Goal: Task Accomplishment & Management: Use online tool/utility

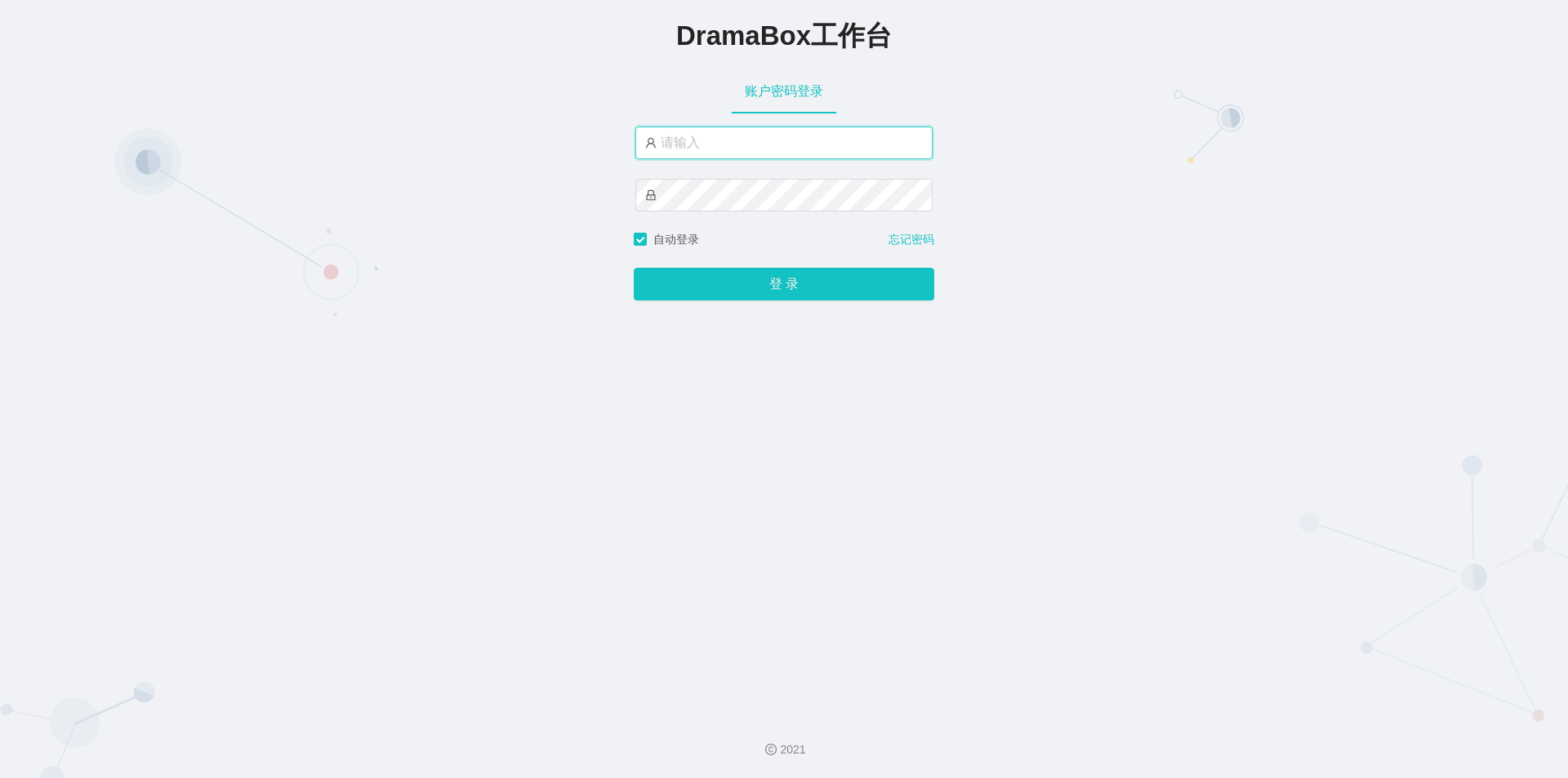
click at [799, 136] on input "text" at bounding box center [784, 143] width 297 height 33
type input "jishu"
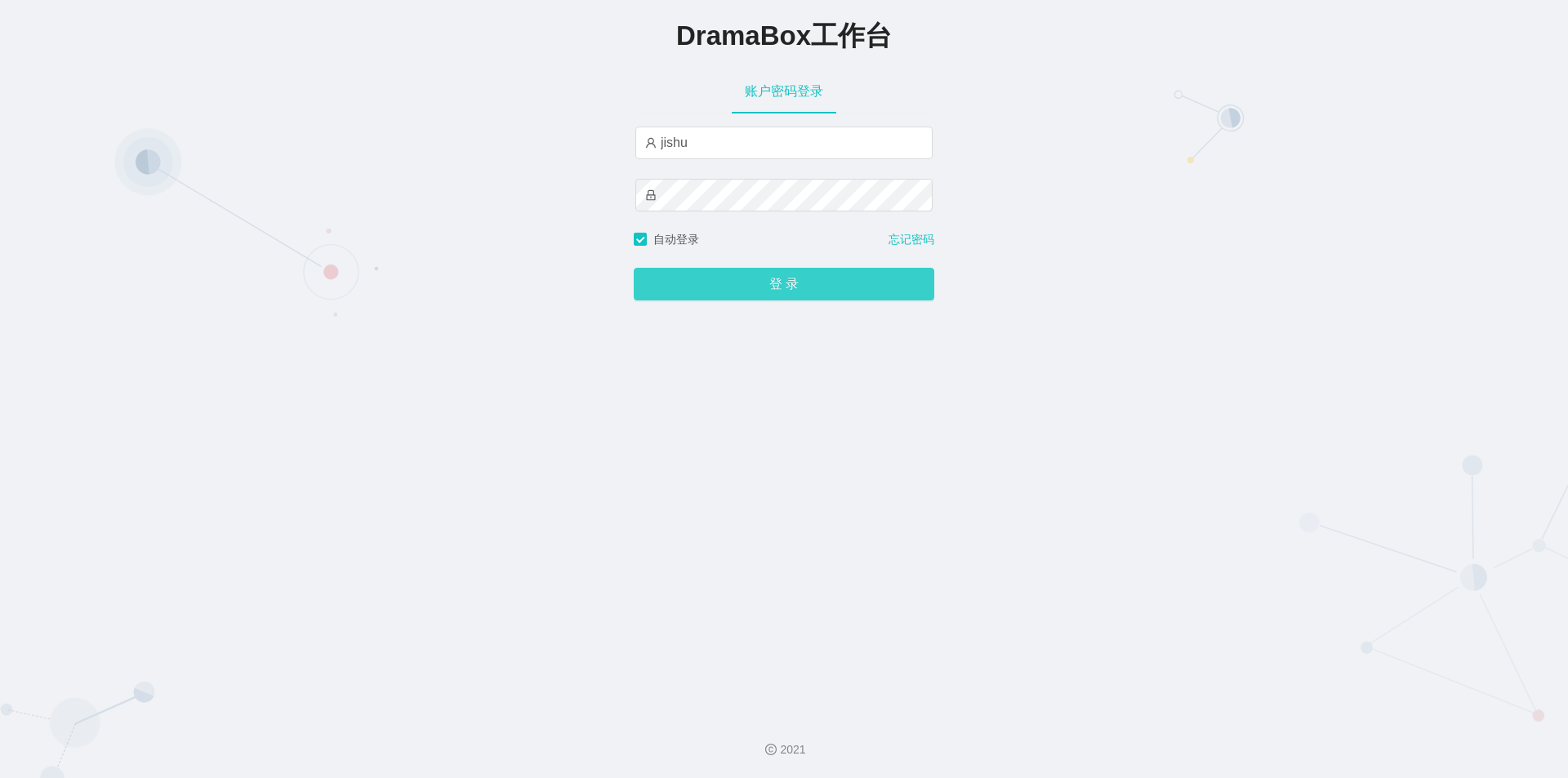
click at [729, 284] on button "登 录" at bounding box center [784, 284] width 301 height 33
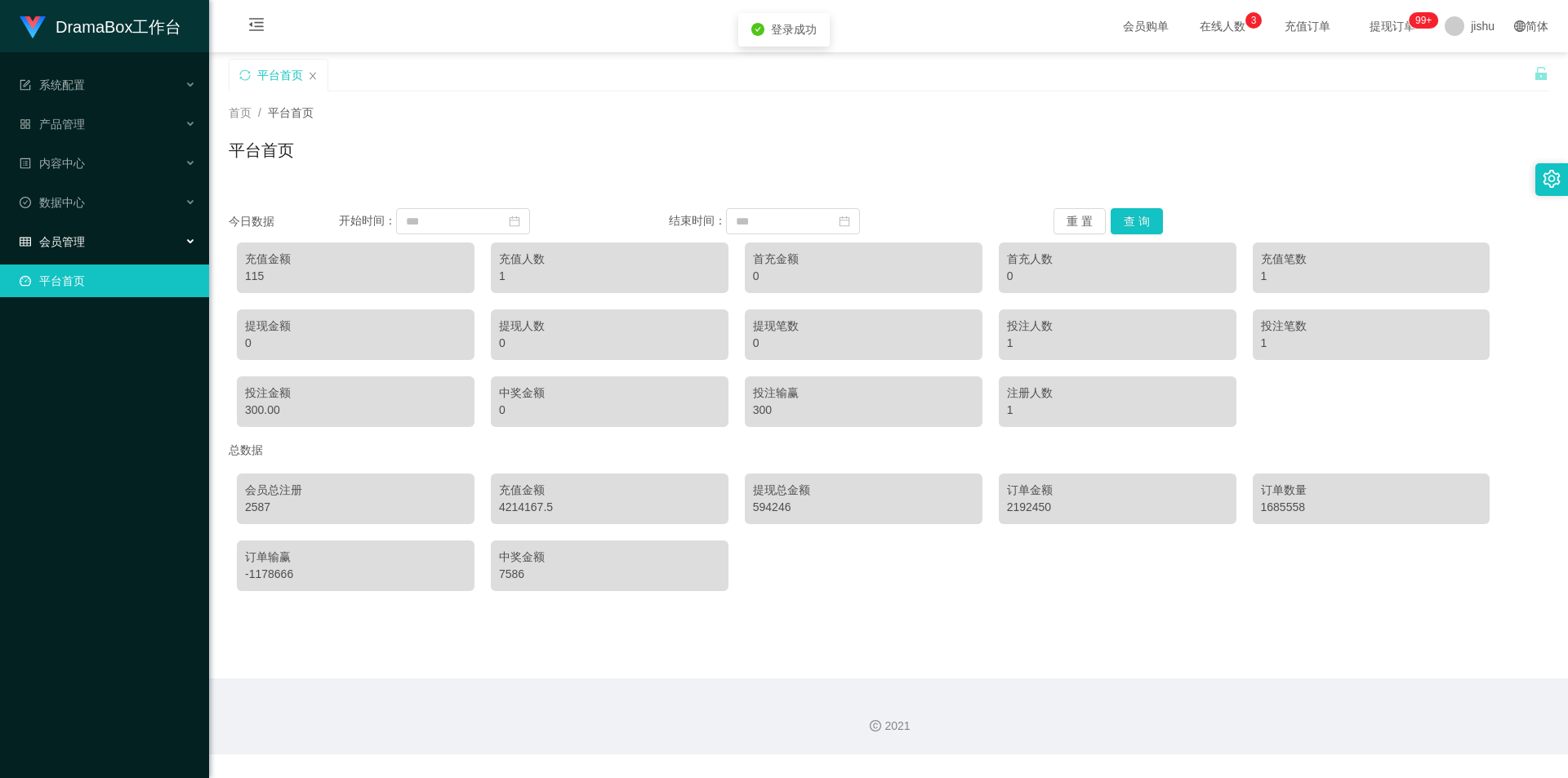
click at [99, 228] on div "会员管理" at bounding box center [104, 242] width 209 height 33
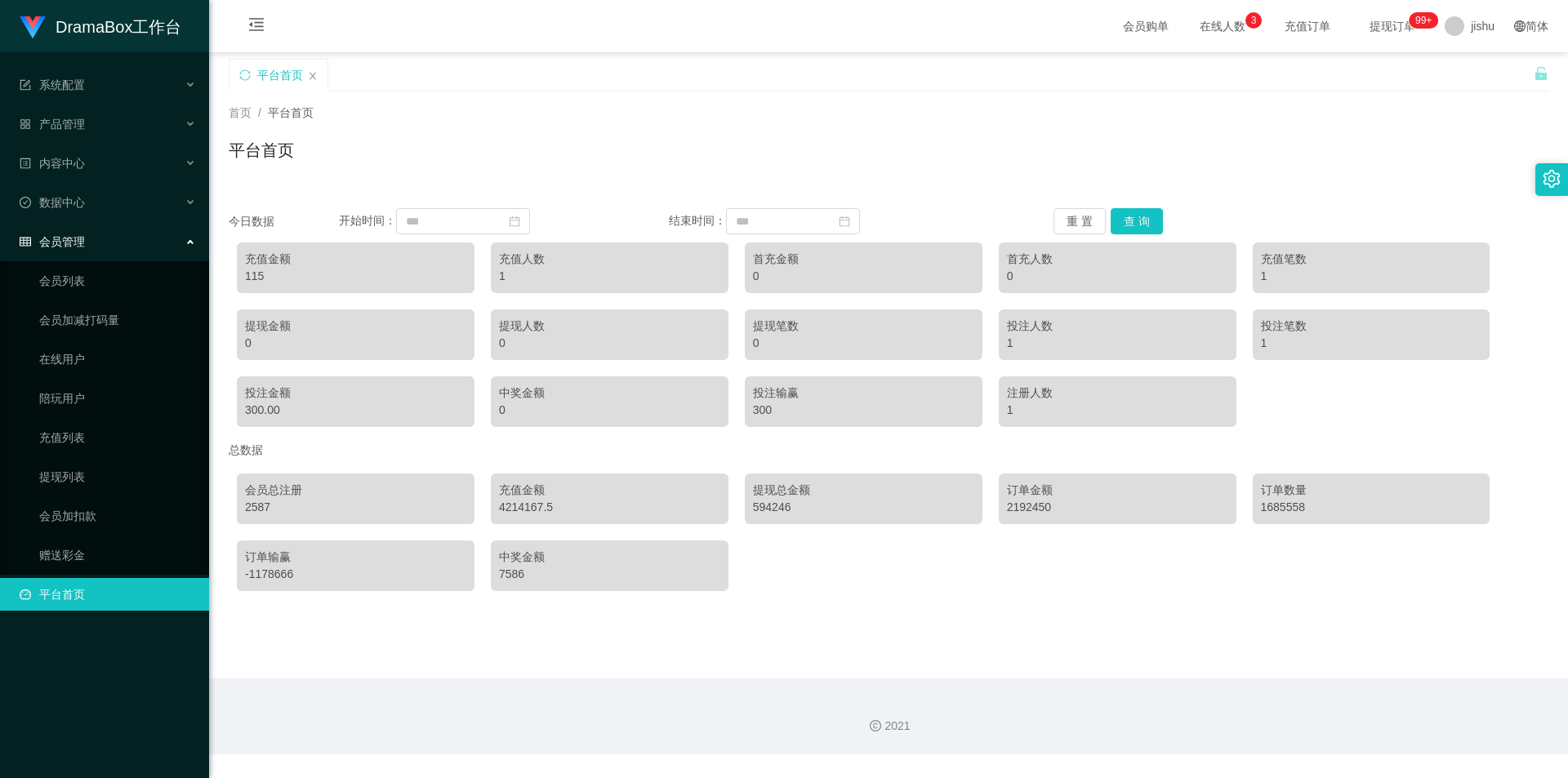
click at [97, 239] on div "会员管理" at bounding box center [104, 242] width 209 height 33
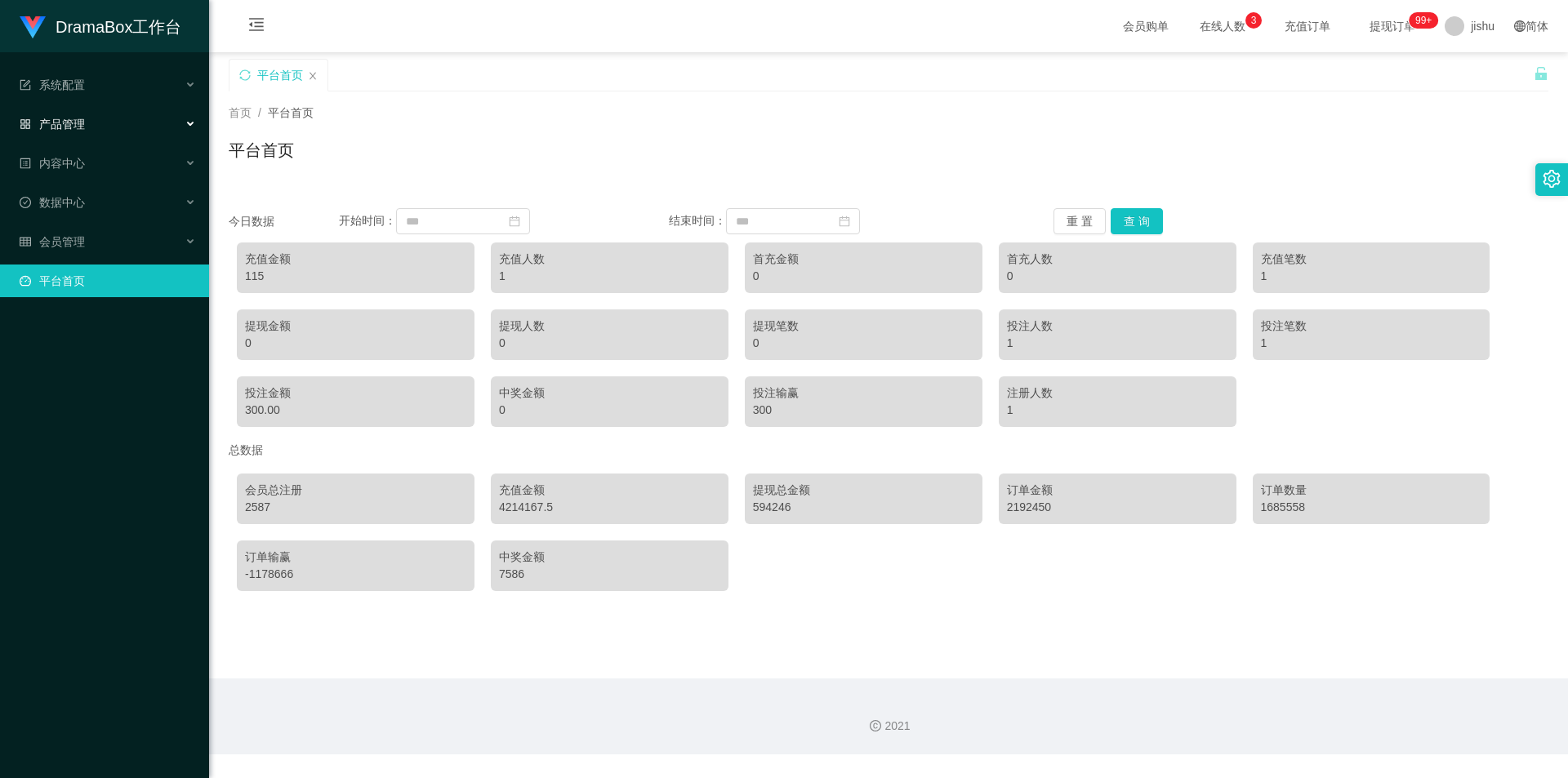
click at [90, 129] on div "产品管理" at bounding box center [104, 124] width 209 height 33
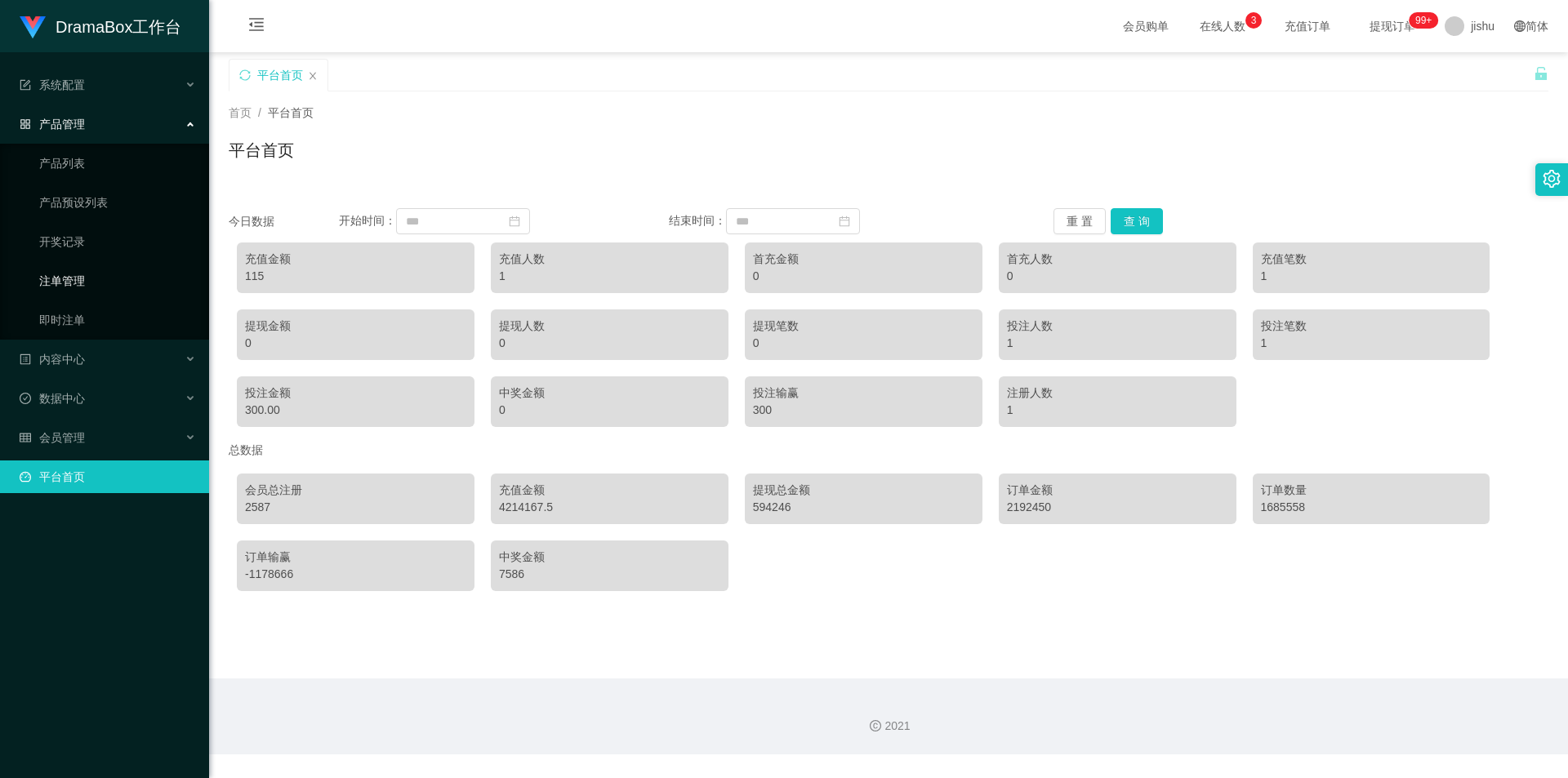
click at [93, 278] on link "注单管理" at bounding box center [117, 281] width 156 height 33
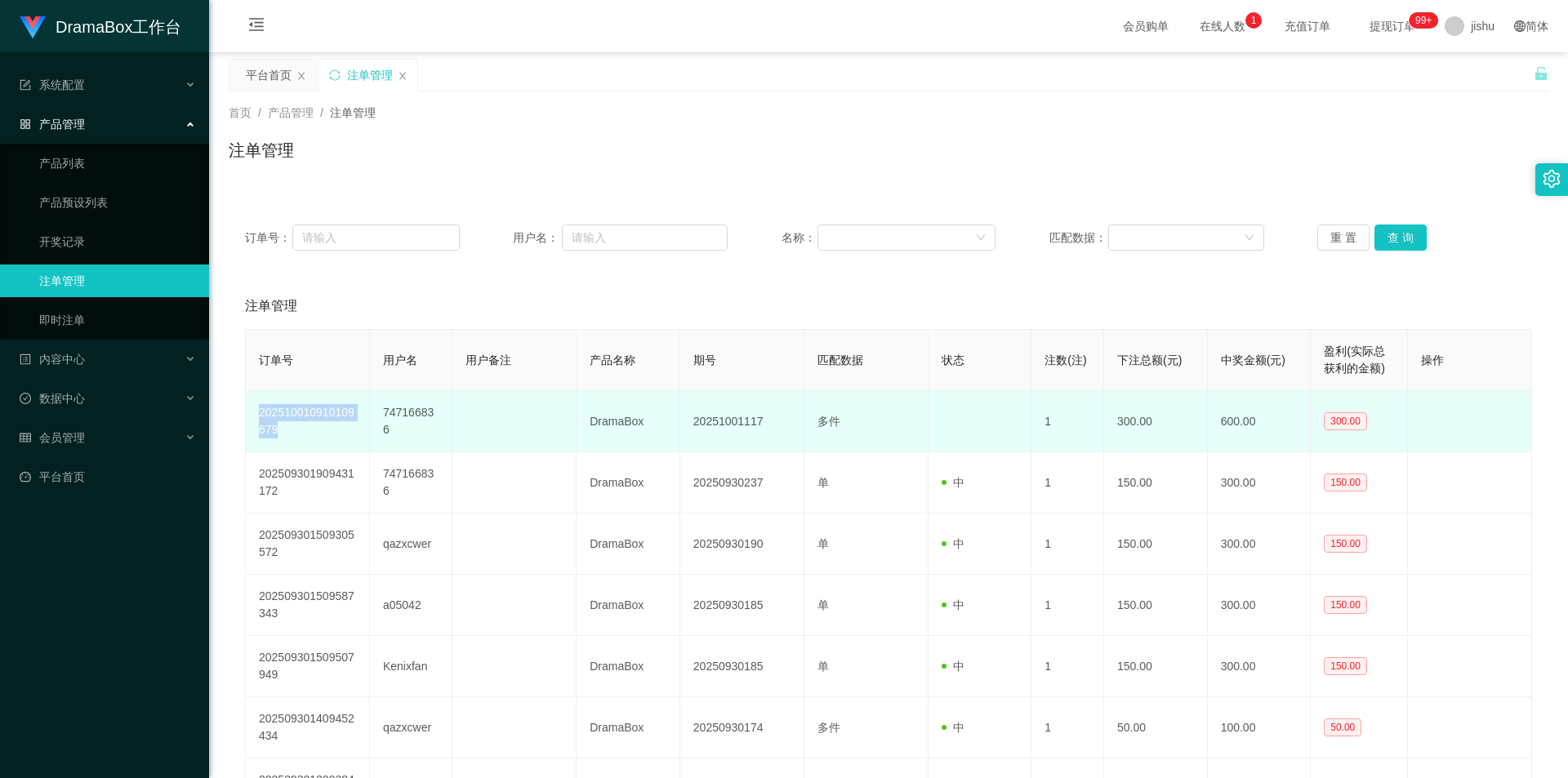
drag, startPoint x: 304, startPoint y: 433, endPoint x: 246, endPoint y: 403, distance: 65.3
click at [246, 403] on td "202510010910109679" at bounding box center [308, 421] width 125 height 61
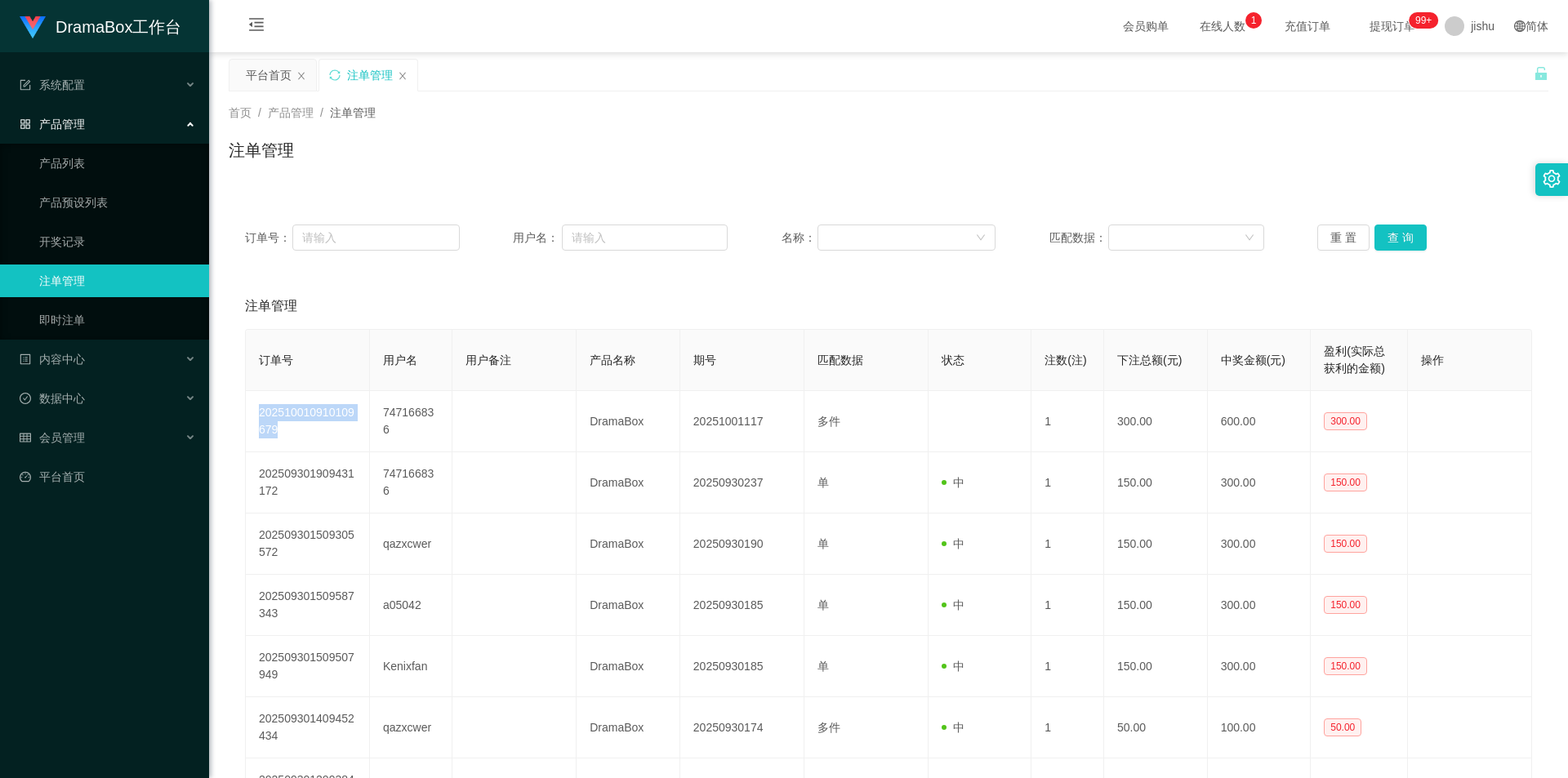
copy td "202510010910109679"
click at [348, 240] on input "text" at bounding box center [375, 237] width 166 height 26
paste input "202510010910109679"
type input "202510010910109679"
click at [1394, 240] on button "查 询" at bounding box center [1401, 237] width 52 height 26
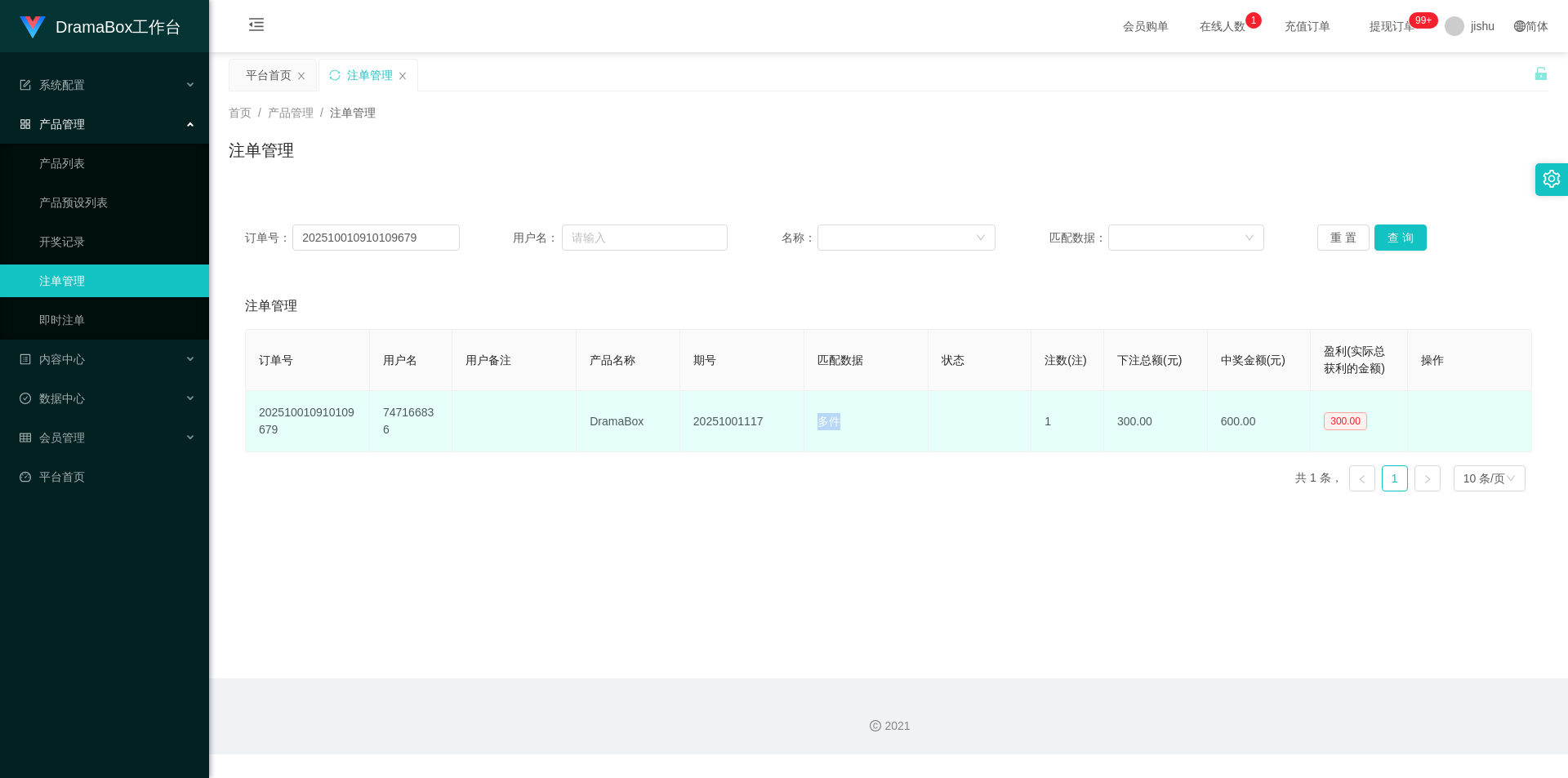
drag, startPoint x: 851, startPoint y: 428, endPoint x: 790, endPoint y: 424, distance: 61.1
click at [790, 424] on tr "202510010910109679 747166836 DramaBox 20251001117 多件 1 300.00 600.00 300.00" at bounding box center [889, 421] width 1286 height 61
click at [848, 428] on td "多件" at bounding box center [867, 421] width 125 height 61
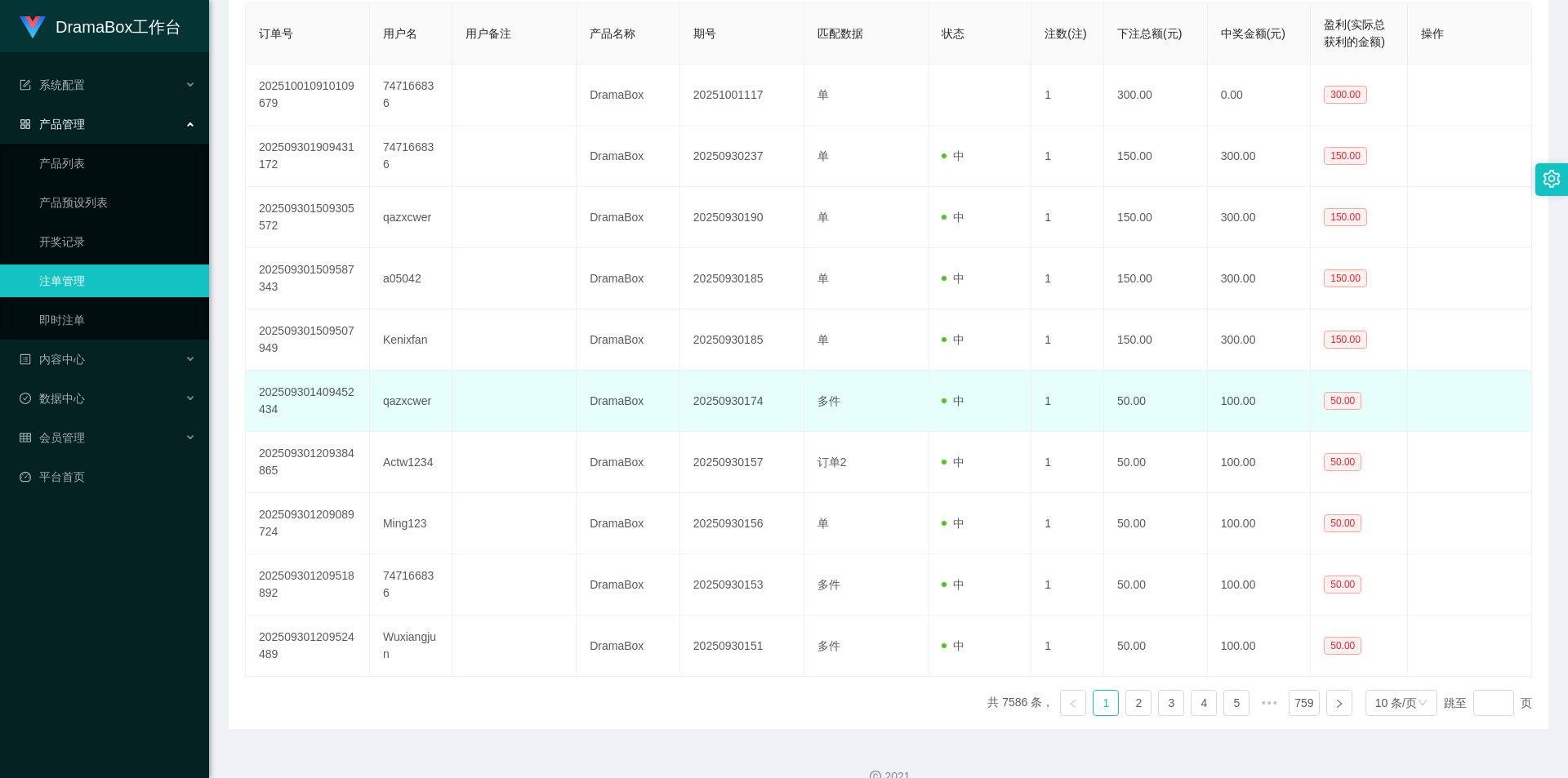
scroll to position [245, 0]
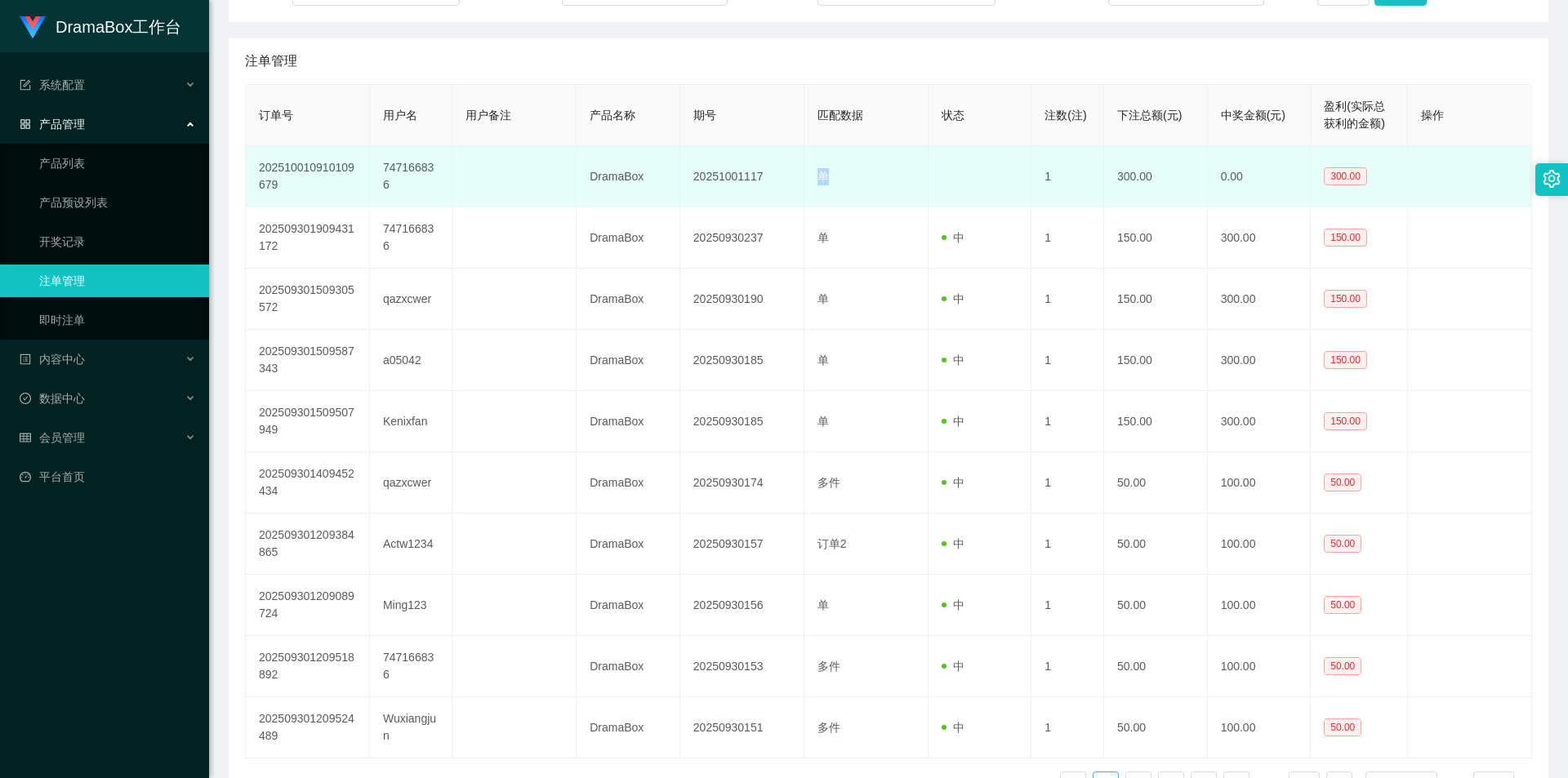
drag, startPoint x: 850, startPoint y: 176, endPoint x: 818, endPoint y: 177, distance: 32.0
click at [818, 177] on td "单" at bounding box center [867, 176] width 125 height 61
click at [888, 175] on td "单" at bounding box center [867, 176] width 125 height 61
drag, startPoint x: 840, startPoint y: 188, endPoint x: 812, endPoint y: 184, distance: 28.3
click at [812, 184] on td "单" at bounding box center [867, 176] width 125 height 61
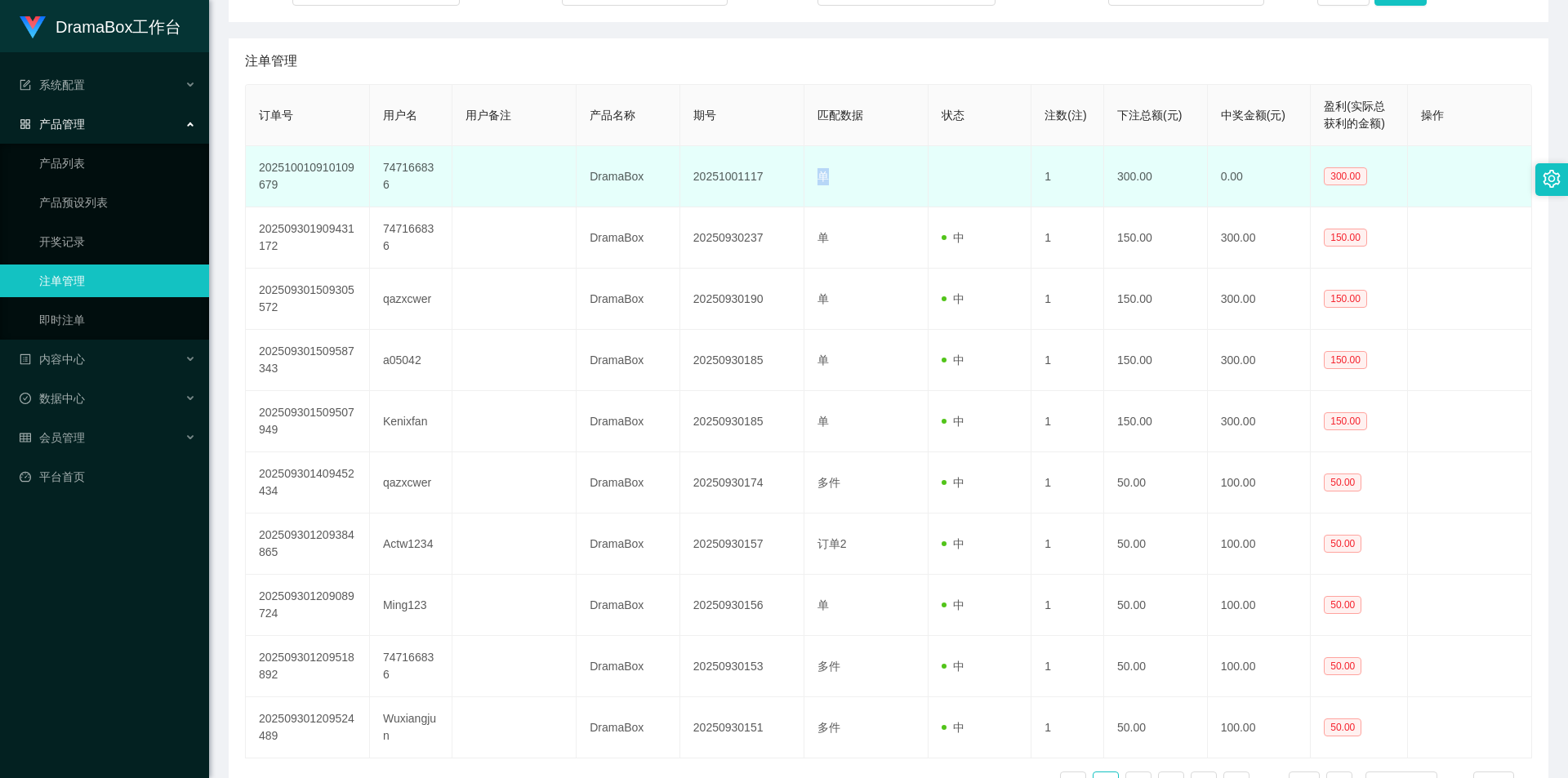
click at [857, 185] on td "单" at bounding box center [867, 176] width 125 height 61
drag, startPoint x: 1244, startPoint y: 179, endPoint x: 1215, endPoint y: 179, distance: 29.0
click at [1215, 179] on td "0.00" at bounding box center [1259, 176] width 104 height 61
click at [1254, 183] on td "0.00" at bounding box center [1259, 176] width 104 height 61
click at [811, 183] on td "单" at bounding box center [867, 176] width 125 height 61
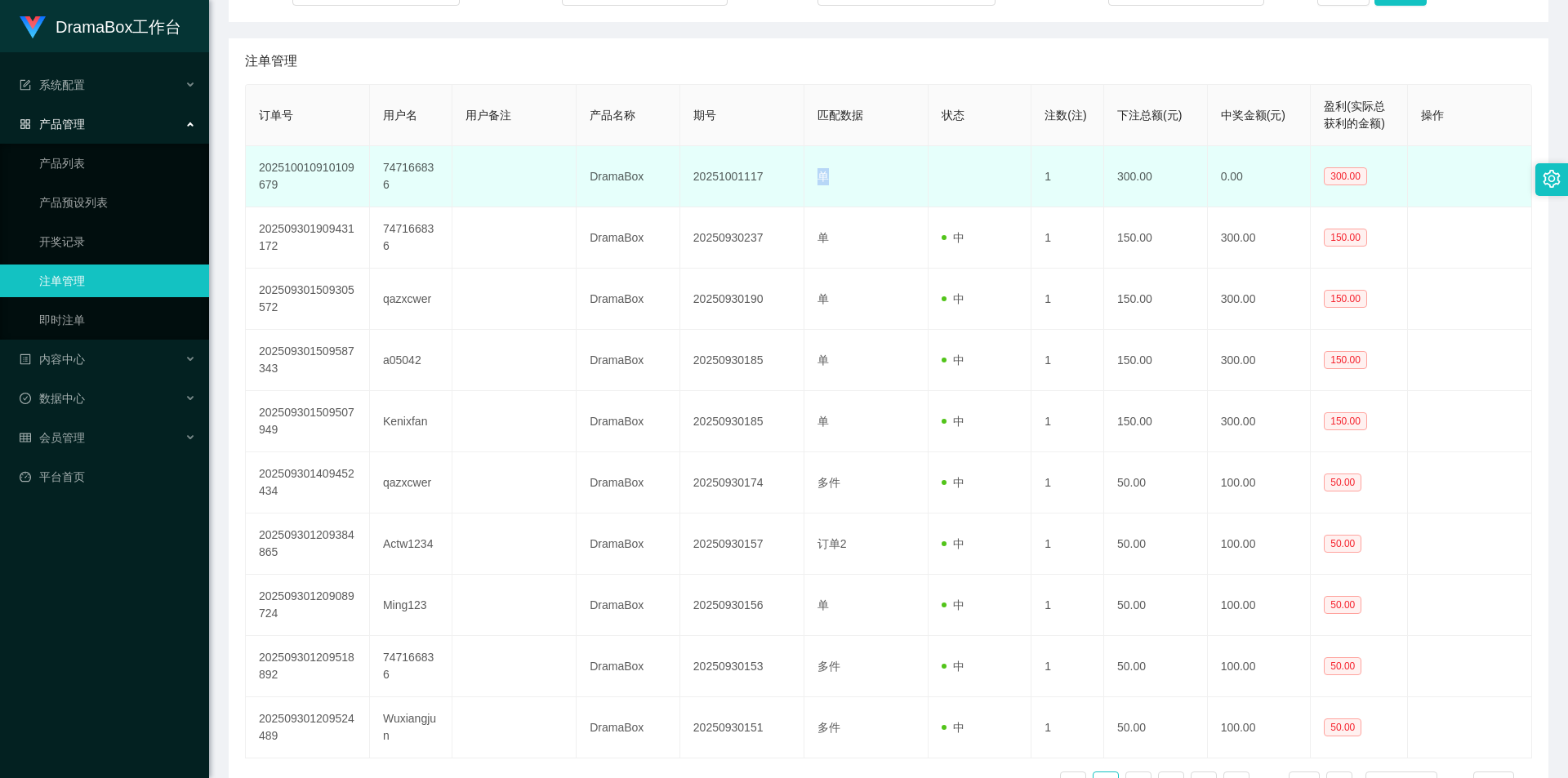
click at [844, 180] on td "单" at bounding box center [867, 176] width 125 height 61
drag, startPoint x: 320, startPoint y: 187, endPoint x: 252, endPoint y: 169, distance: 70.3
click at [252, 169] on td "202510010910109679" at bounding box center [308, 176] width 125 height 61
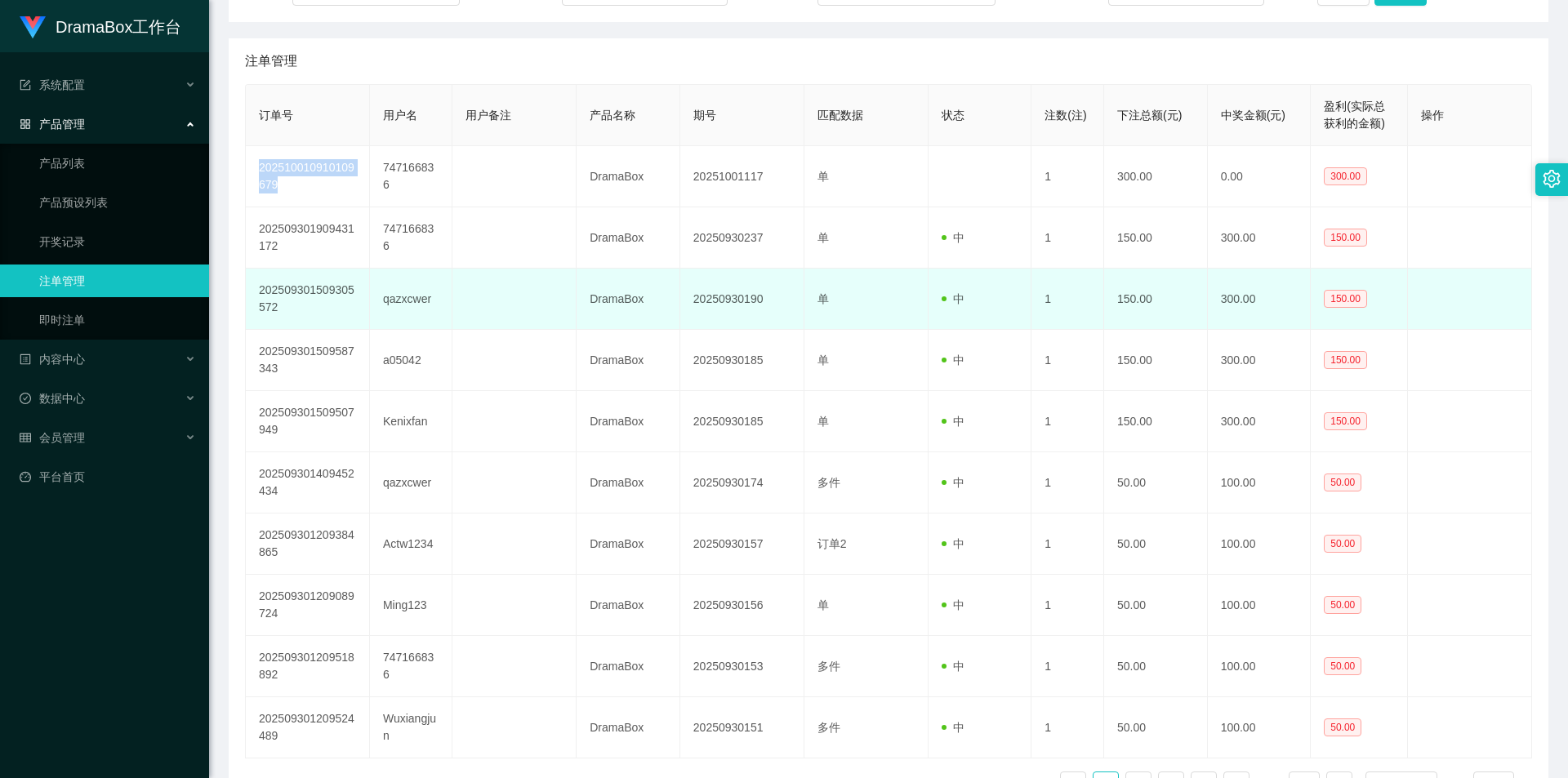
scroll to position [82, 0]
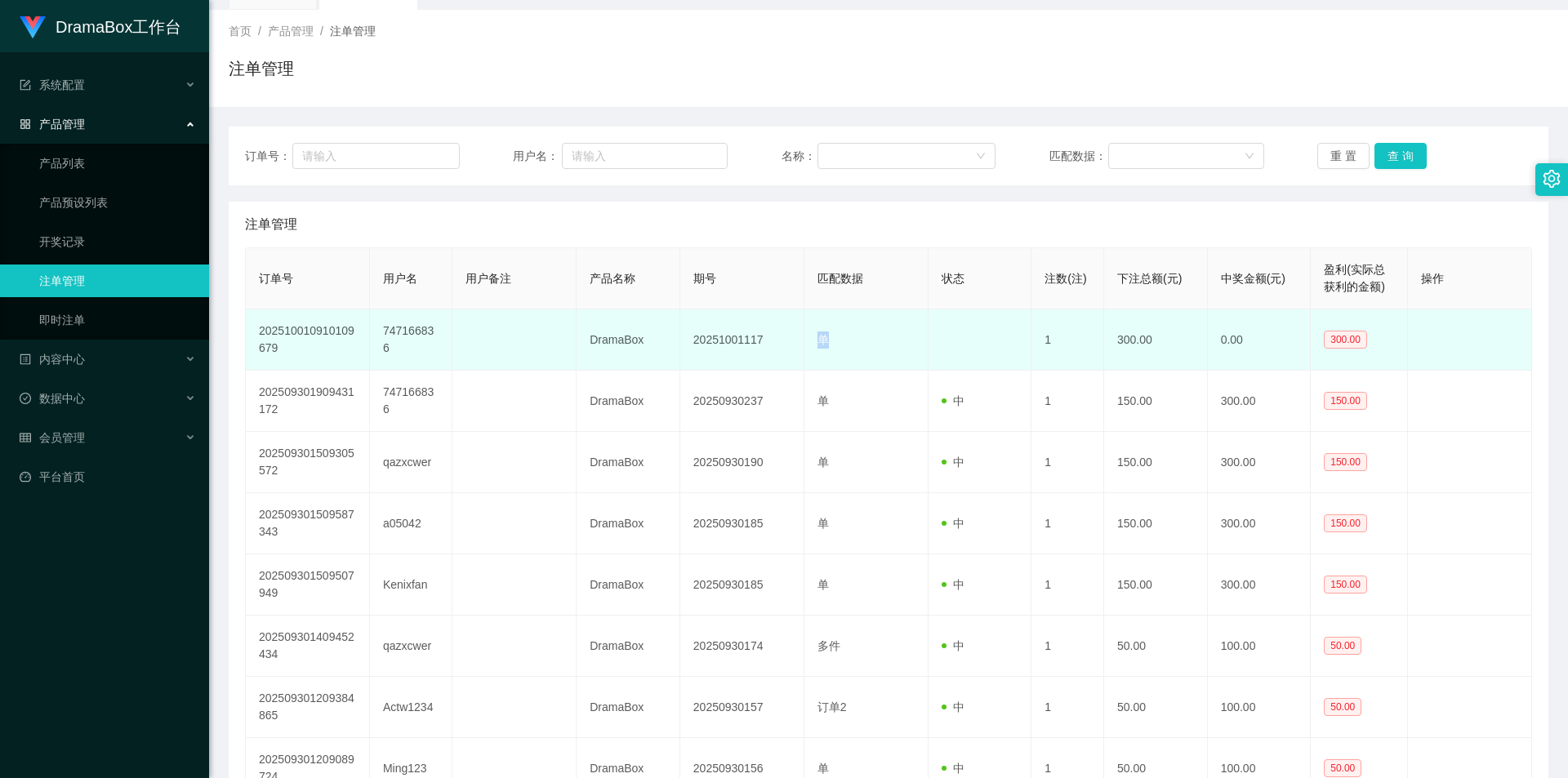
drag, startPoint x: 852, startPoint y: 344, endPoint x: 798, endPoint y: 343, distance: 54.0
click at [798, 343] on tr "202510010910109679 747166836 DramaBox 20251001117 单 1 300.00 0.00 300.00" at bounding box center [889, 340] width 1286 height 61
click at [837, 346] on td "单" at bounding box center [867, 340] width 125 height 61
drag, startPoint x: 854, startPoint y: 346, endPoint x: 818, endPoint y: 340, distance: 36.5
click at [818, 340] on td "单" at bounding box center [867, 340] width 125 height 61
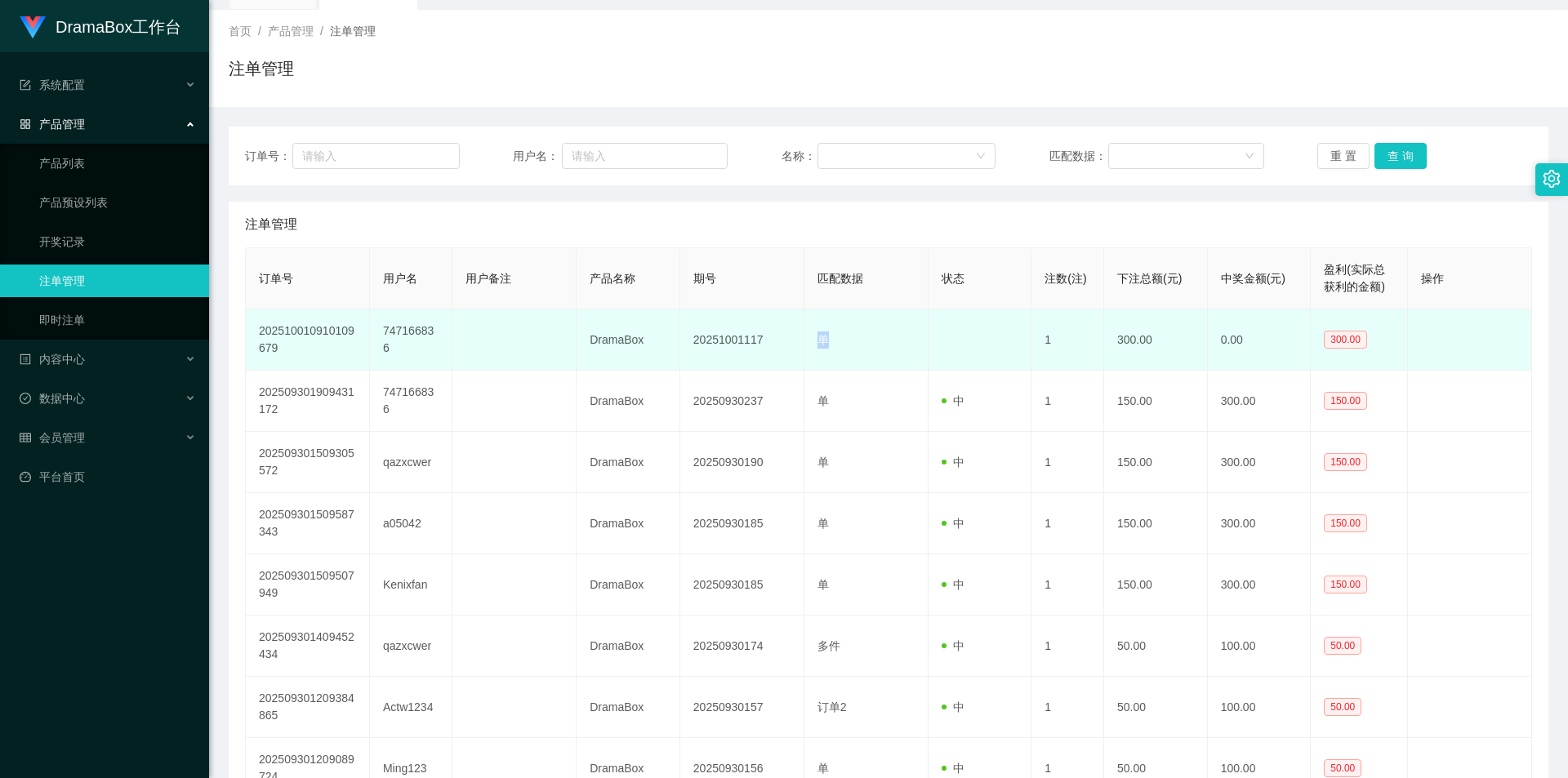
click at [864, 350] on td "单" at bounding box center [867, 340] width 125 height 61
drag, startPoint x: 1269, startPoint y: 345, endPoint x: 1216, endPoint y: 345, distance: 53.0
click at [1216, 345] on td "0.00" at bounding box center [1259, 340] width 104 height 61
click at [1249, 345] on td "0.00" at bounding box center [1259, 340] width 104 height 61
drag, startPoint x: 1152, startPoint y: 342, endPoint x: 1118, endPoint y: 342, distance: 34.0
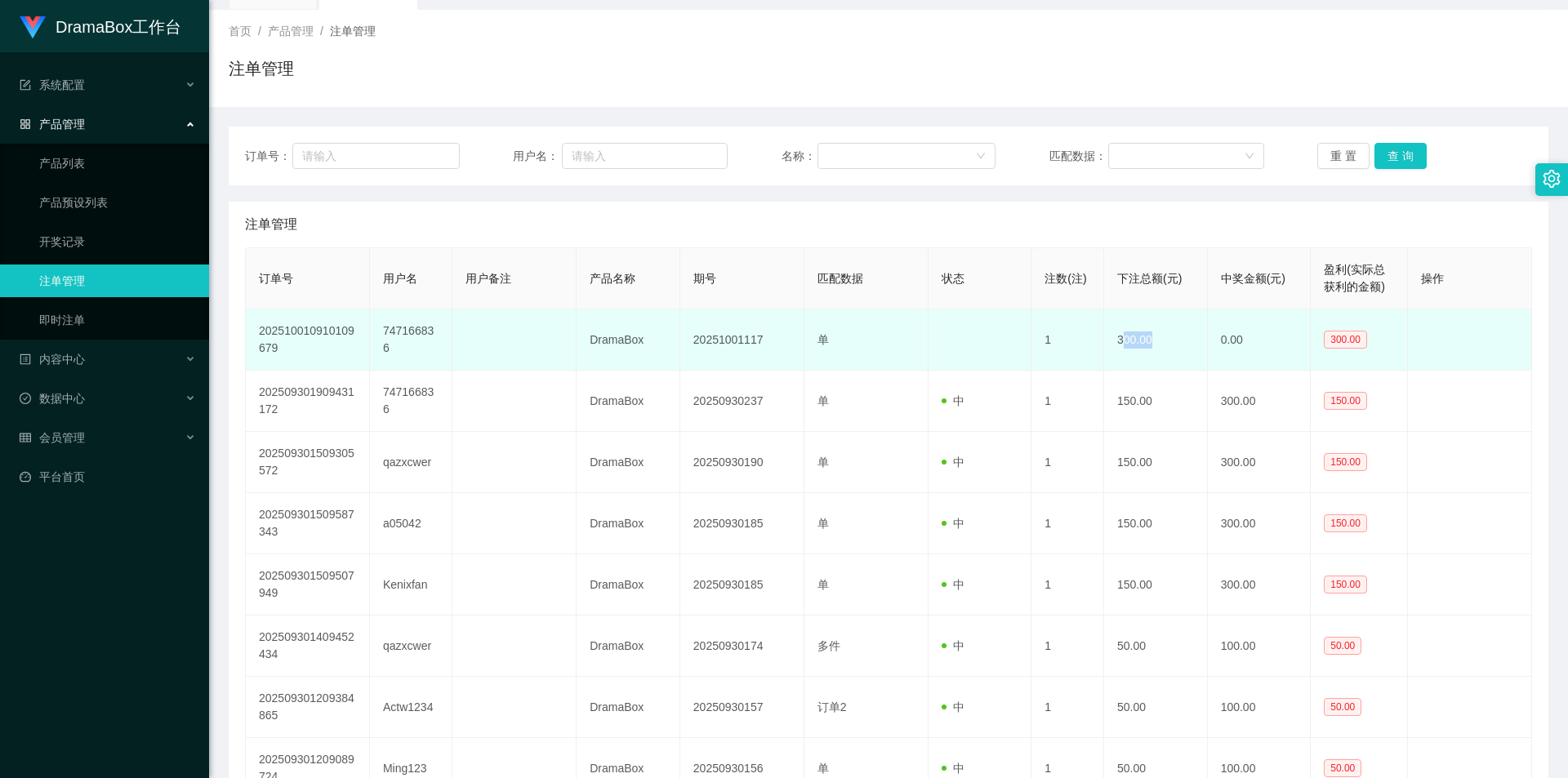
click at [1118, 342] on td "300.00" at bounding box center [1156, 340] width 104 height 61
click at [1164, 364] on td "300.00" at bounding box center [1156, 340] width 104 height 61
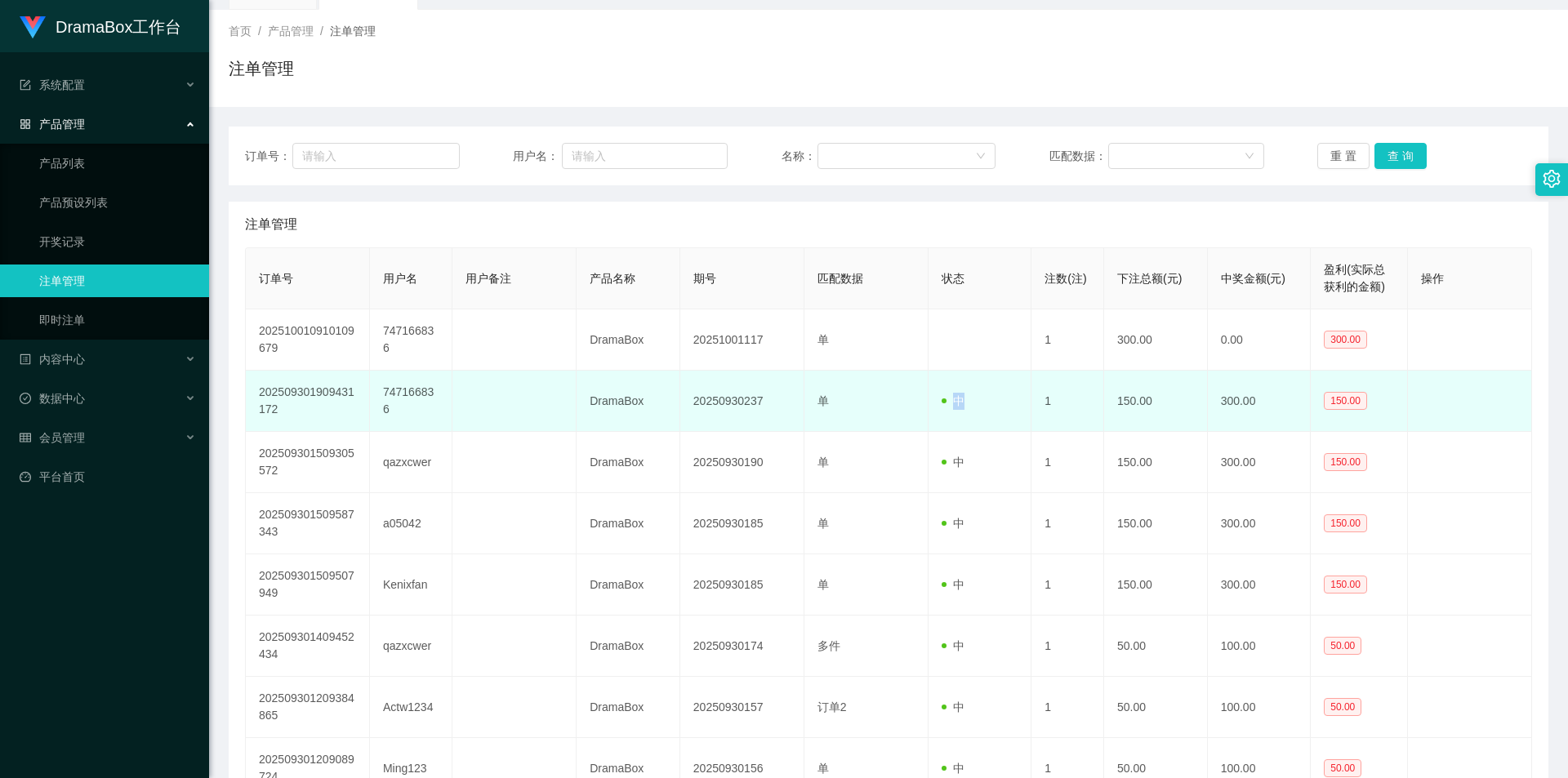
drag, startPoint x: 979, startPoint y: 409, endPoint x: 943, endPoint y: 405, distance: 36.2
click at [943, 405] on td "中" at bounding box center [980, 401] width 104 height 61
click at [984, 405] on td "中" at bounding box center [980, 401] width 104 height 61
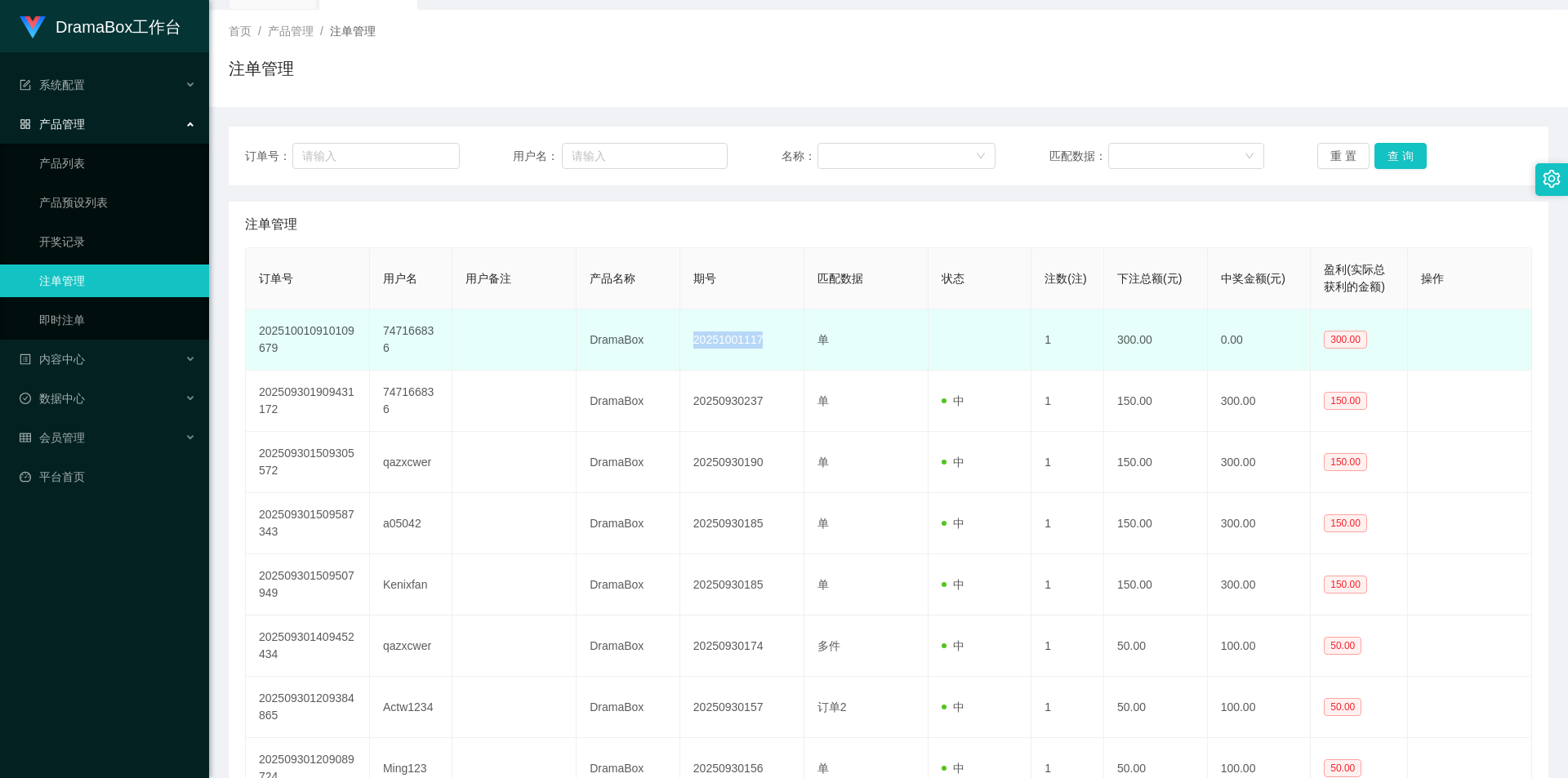
drag, startPoint x: 769, startPoint y: 340, endPoint x: 688, endPoint y: 339, distance: 81.0
click at [688, 339] on td "20251001117" at bounding box center [742, 340] width 125 height 61
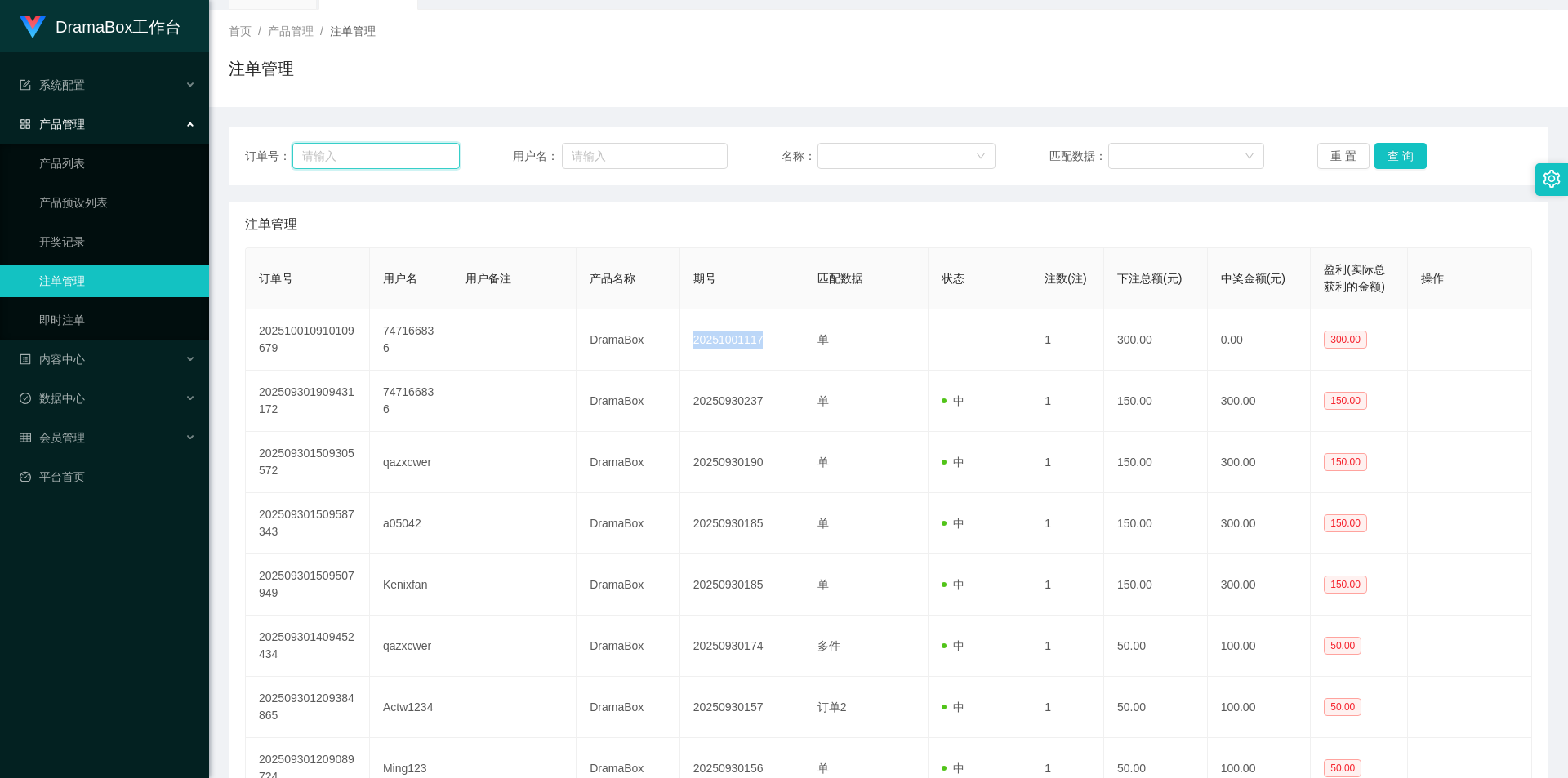
drag, startPoint x: 363, startPoint y: 147, endPoint x: 400, endPoint y: 147, distance: 37.0
click at [362, 147] on input "text" at bounding box center [375, 156] width 166 height 26
paste input "20251001117"
type input "20251001117"
click at [1398, 151] on button "查 询" at bounding box center [1401, 156] width 52 height 26
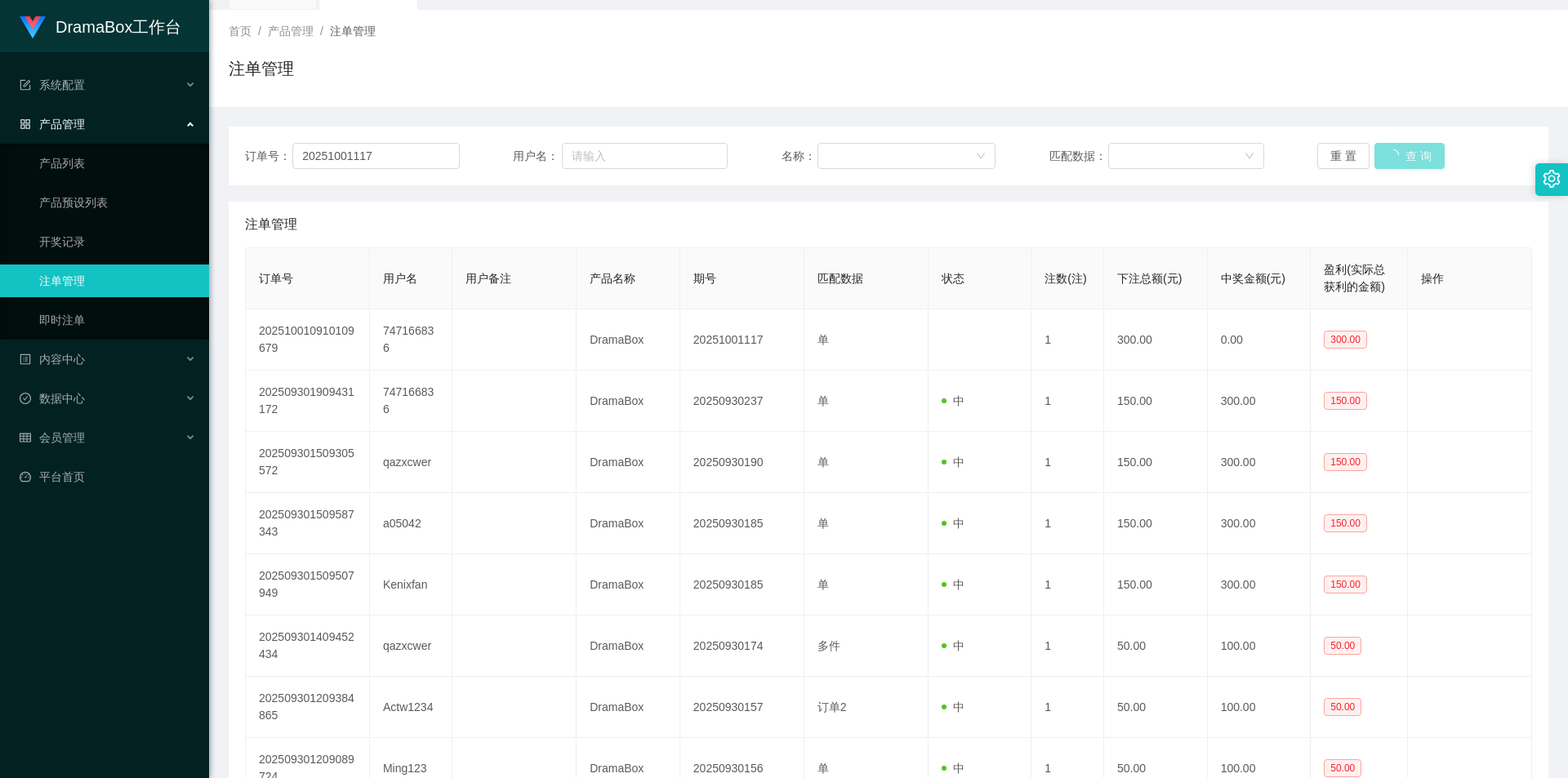
scroll to position [0, 0]
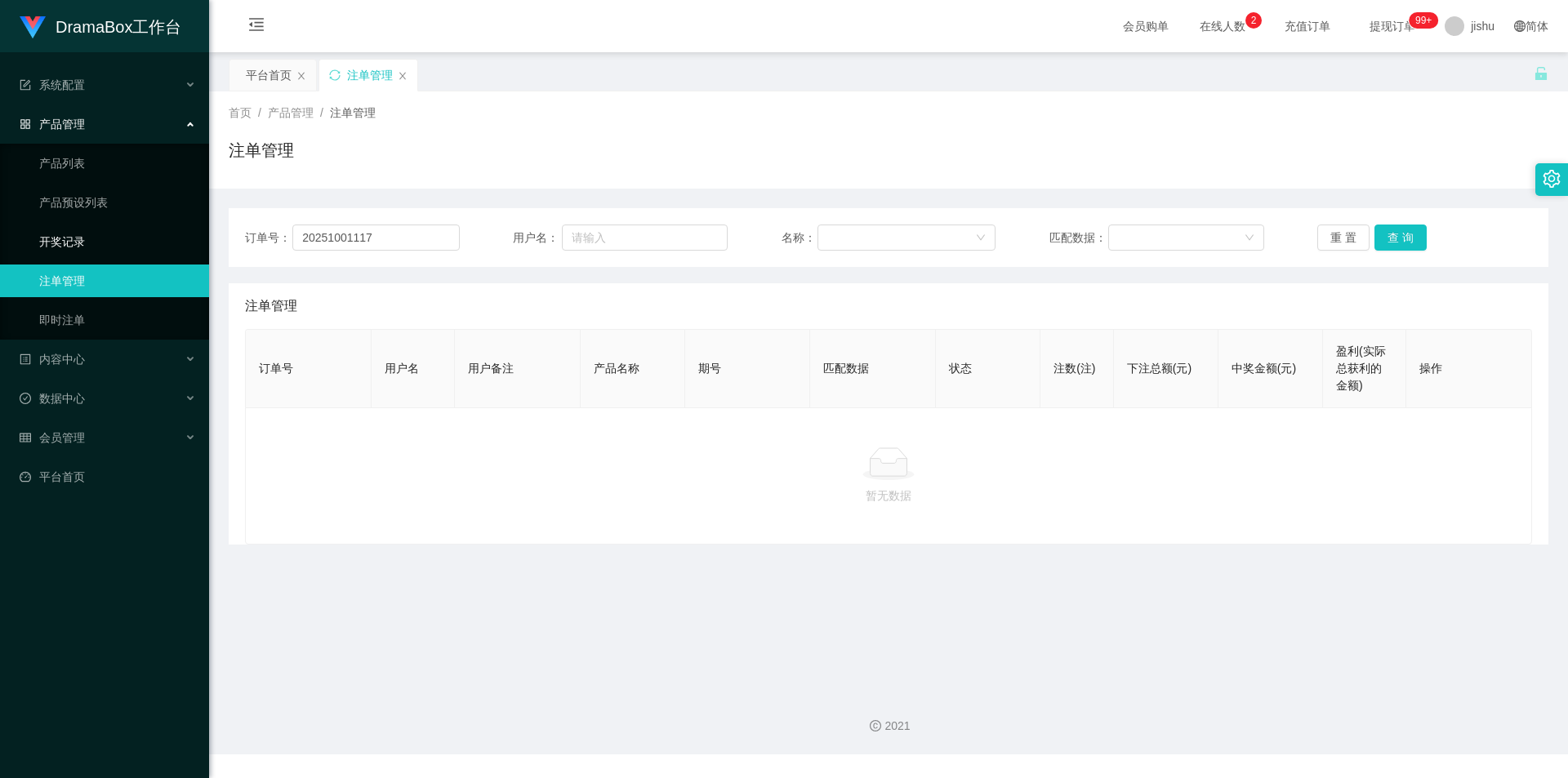
click at [106, 236] on link "开奖记录" at bounding box center [117, 242] width 156 height 33
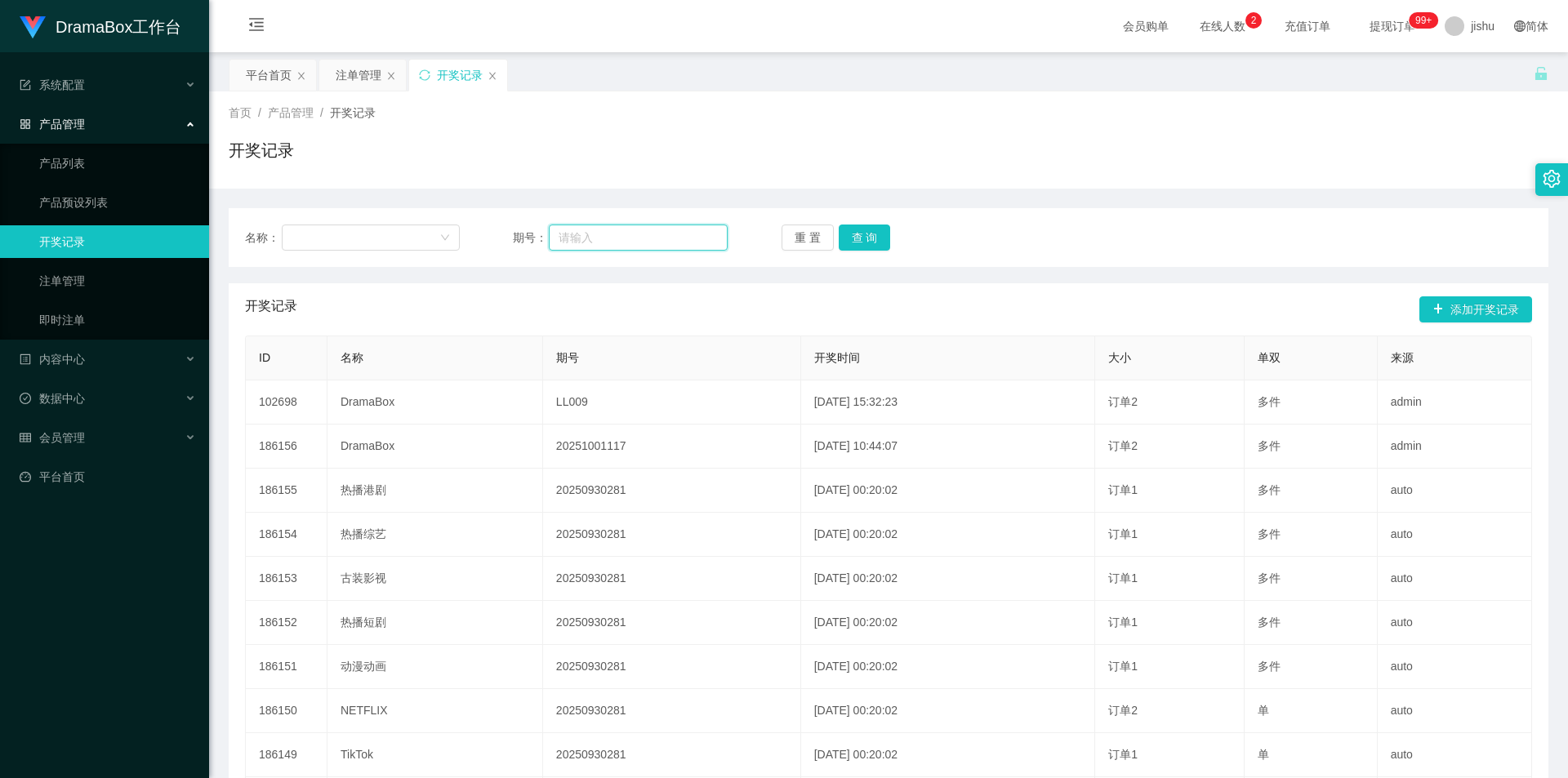
click at [589, 237] on input "text" at bounding box center [638, 237] width 179 height 26
click at [325, 224] on div "名称： 期号： 重 置 查 询" at bounding box center [888, 237] width 1320 height 59
click at [324, 233] on div at bounding box center [365, 237] width 147 height 25
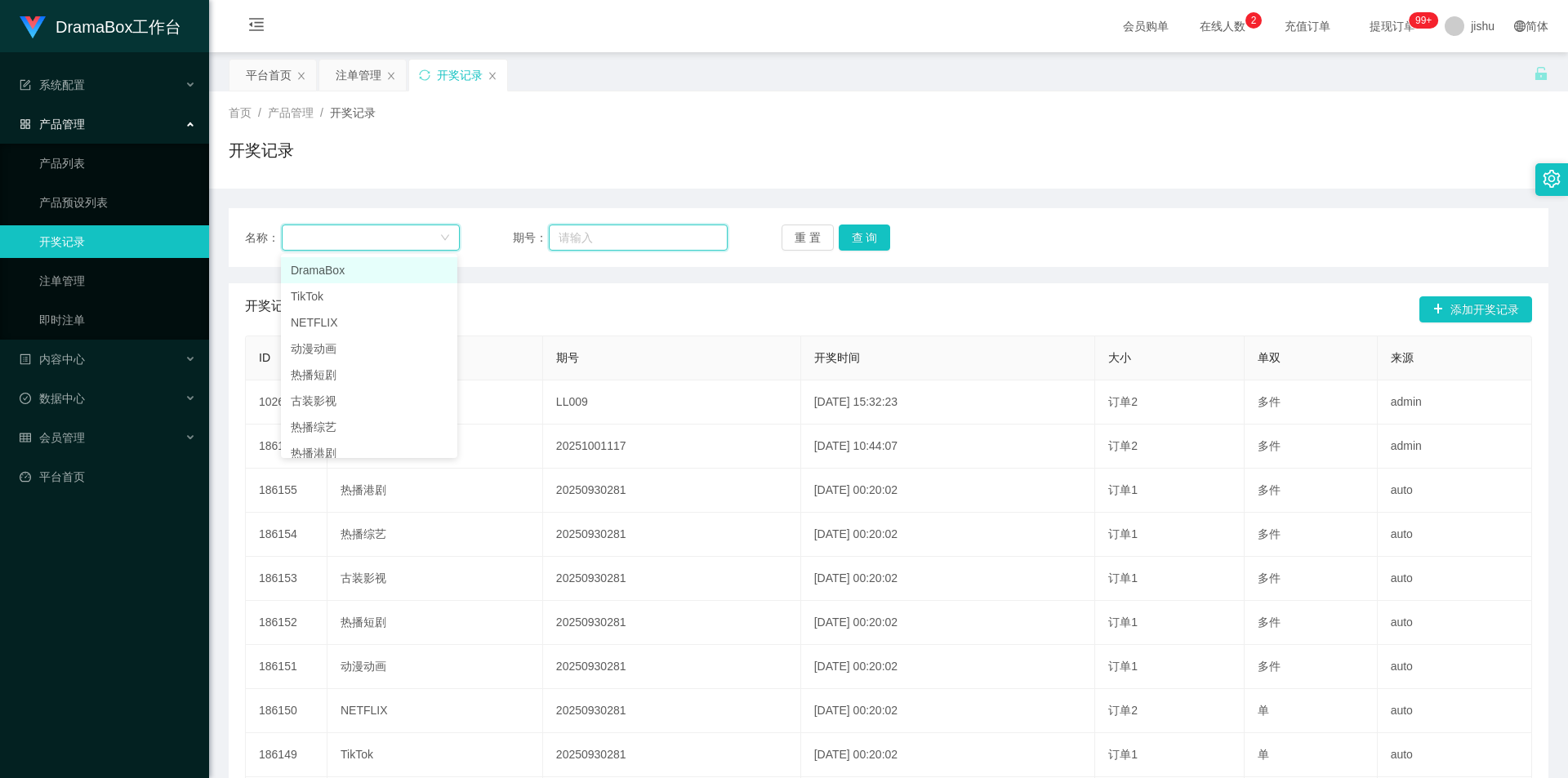
click at [588, 240] on input "text" at bounding box center [638, 237] width 179 height 26
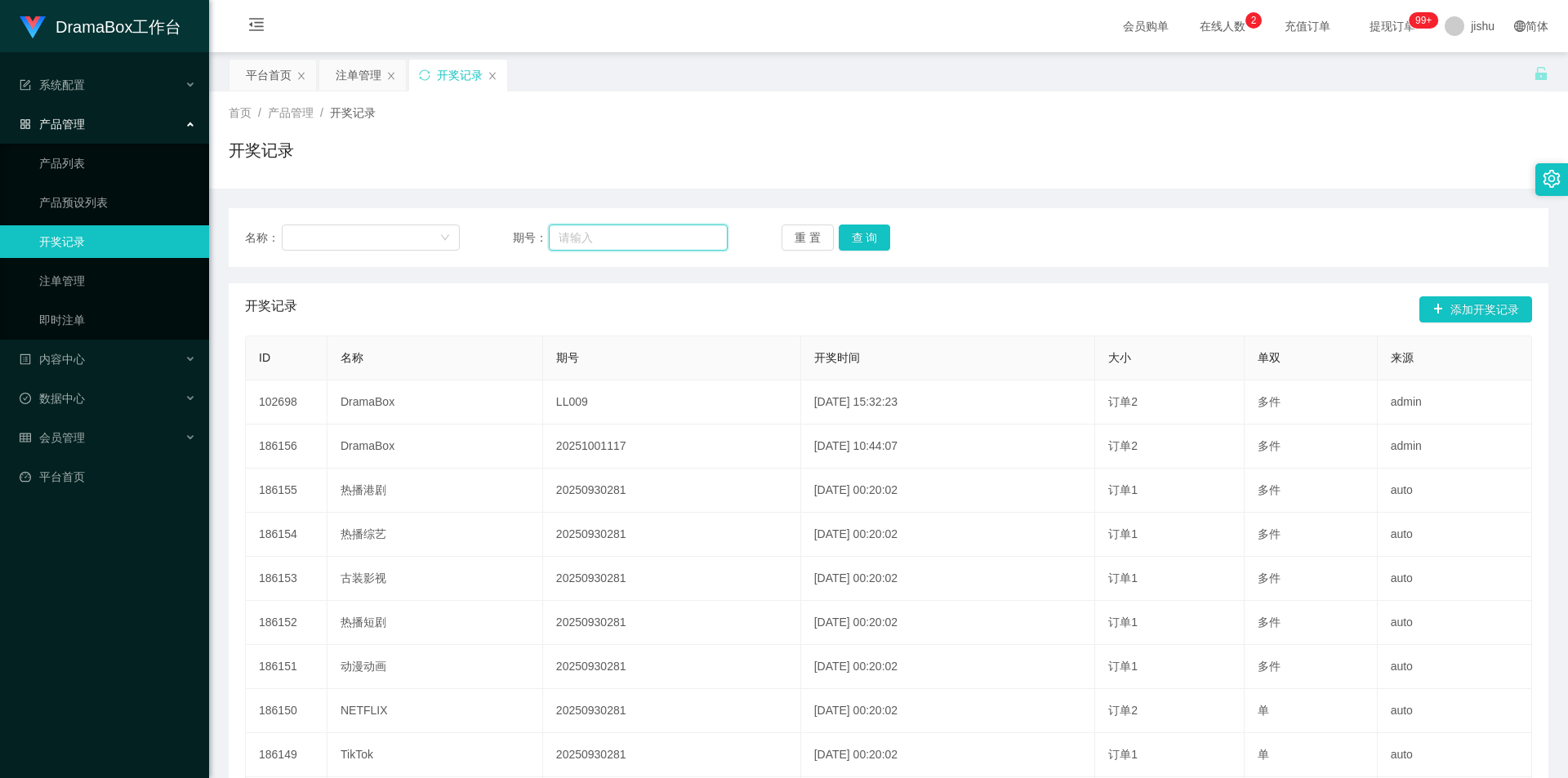
paste input "20251001117"
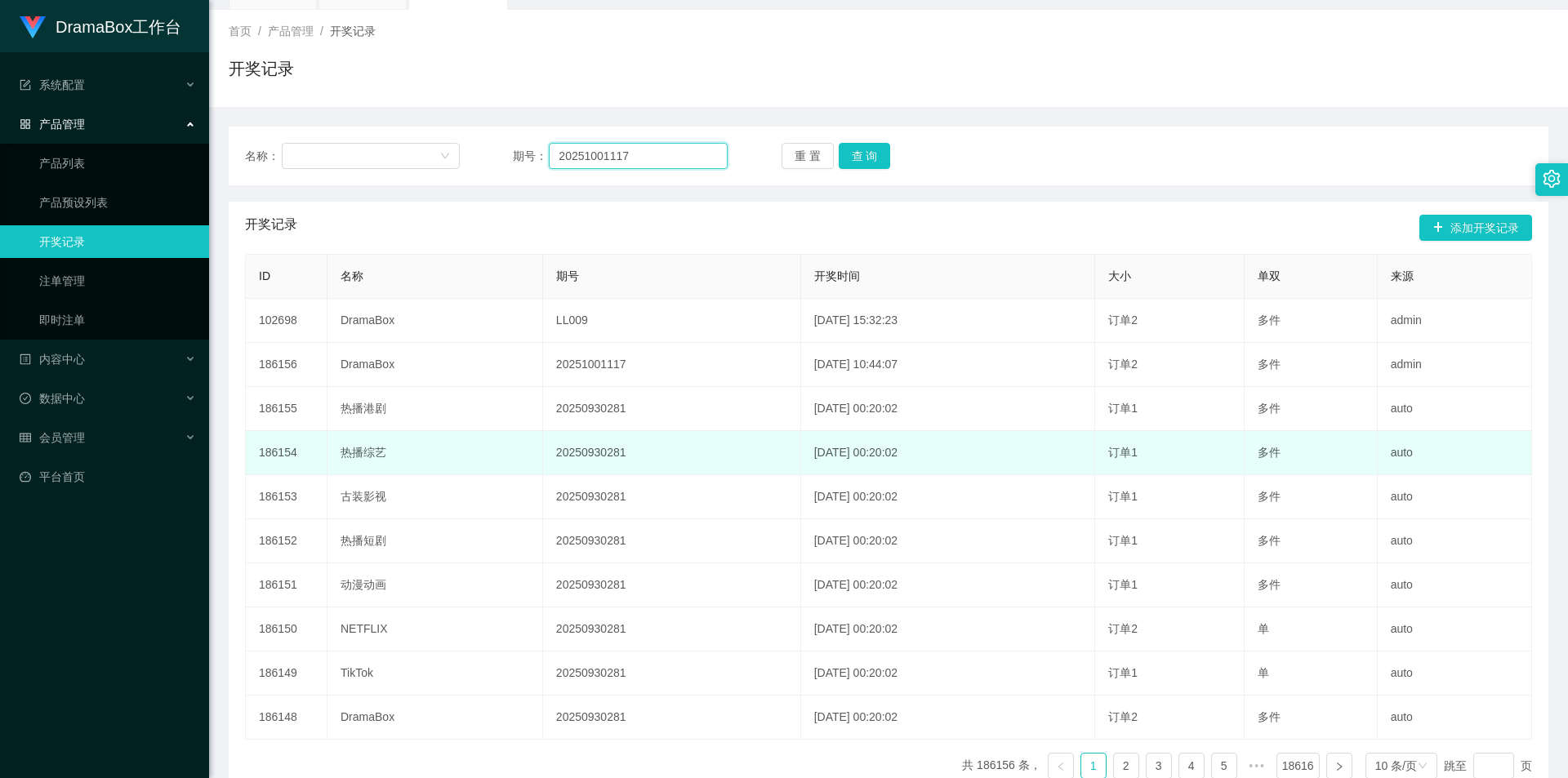
scroll to position [163, 0]
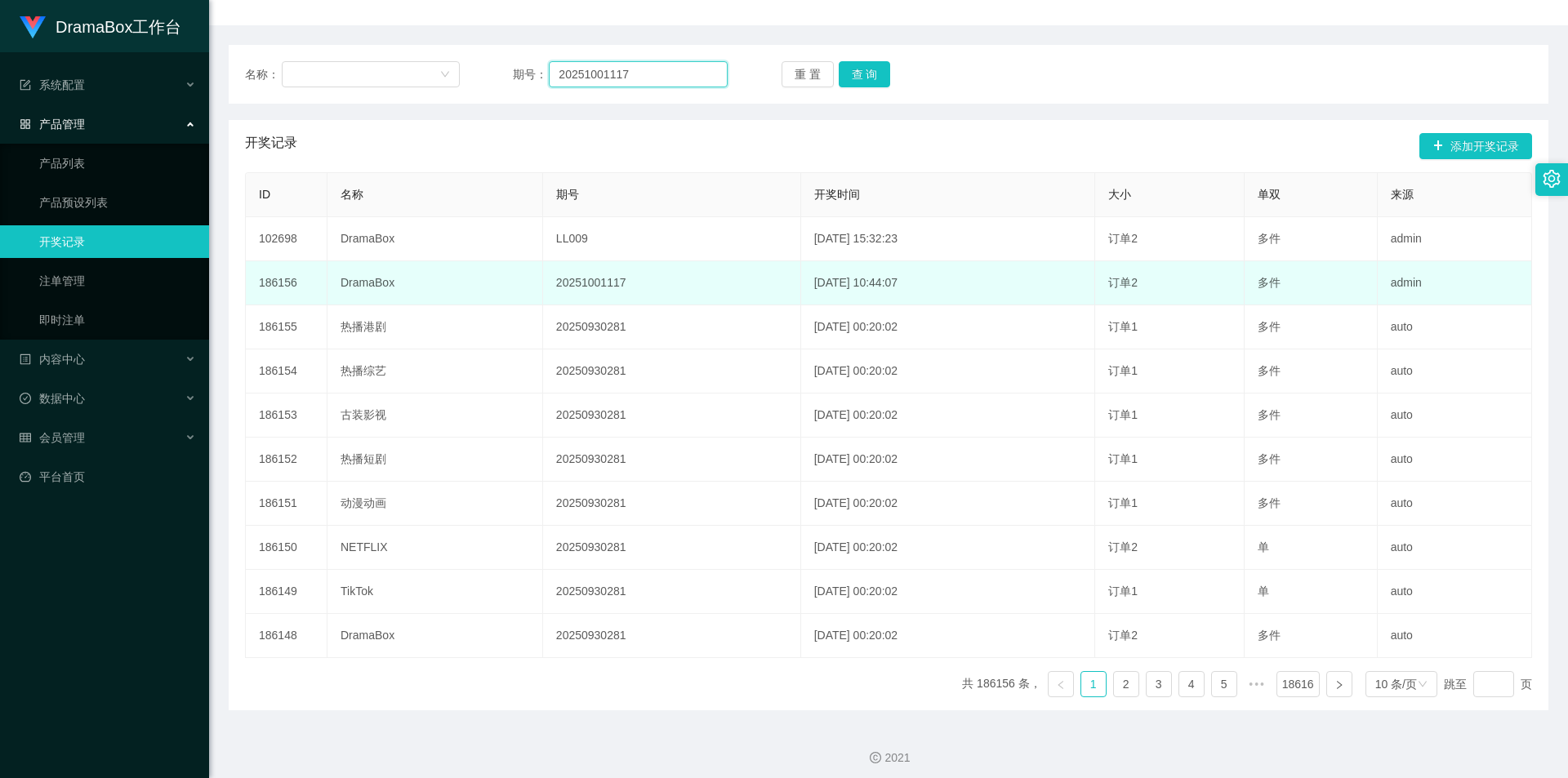
type input "20251001117"
drag, startPoint x: 624, startPoint y: 277, endPoint x: 529, endPoint y: 274, distance: 95.0
click at [543, 274] on td "20251001117" at bounding box center [672, 283] width 258 height 44
click at [642, 276] on td "20251001117" at bounding box center [672, 283] width 258 height 44
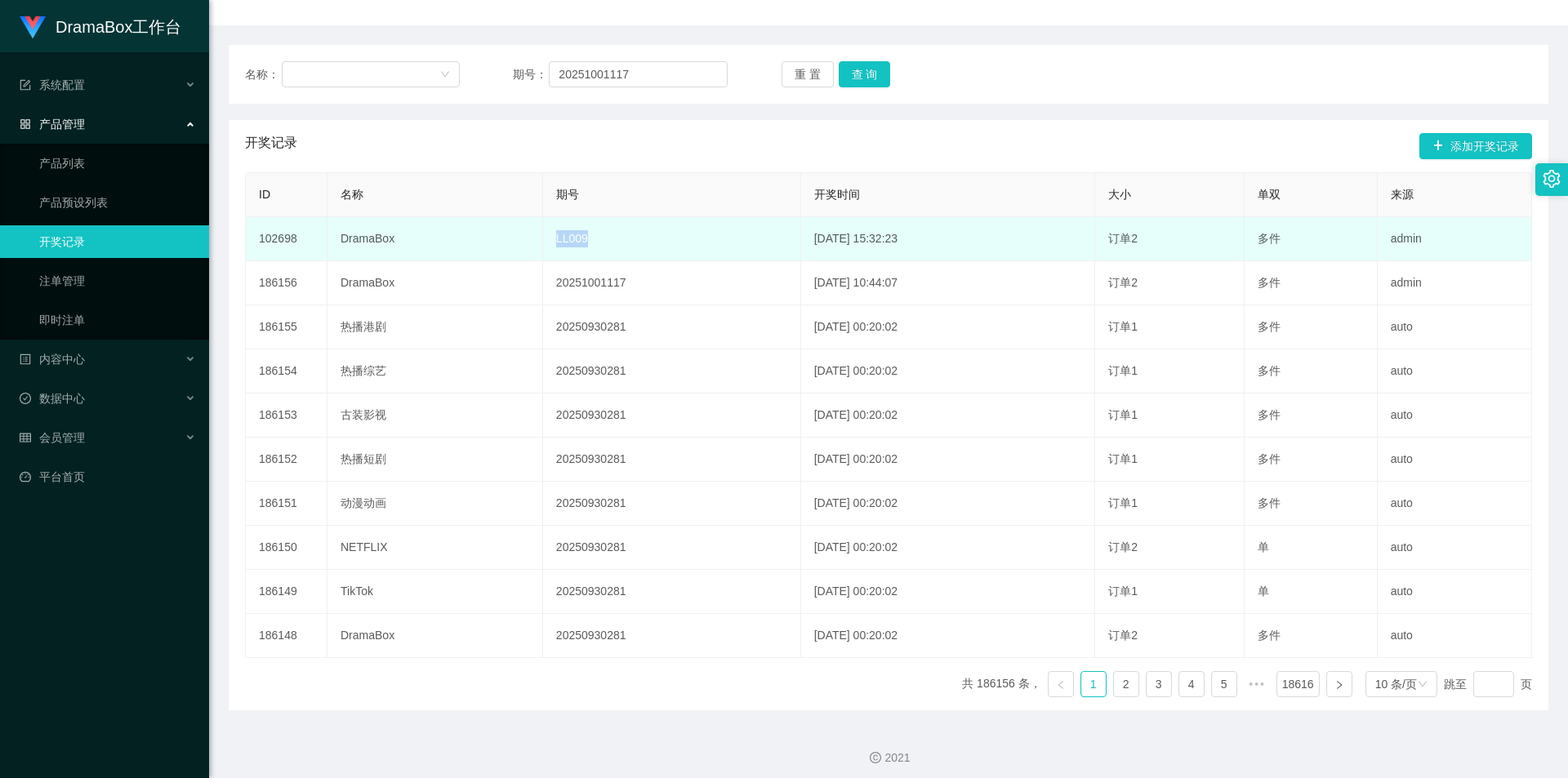
drag, startPoint x: 590, startPoint y: 245, endPoint x: 507, endPoint y: 243, distance: 83.0
click at [507, 243] on tr "102698 DramaBox LL009 2025-08-25 15:32:23 订单2 多件 admin" at bounding box center [889, 239] width 1286 height 44
click at [602, 244] on td "LL009" at bounding box center [672, 239] width 258 height 44
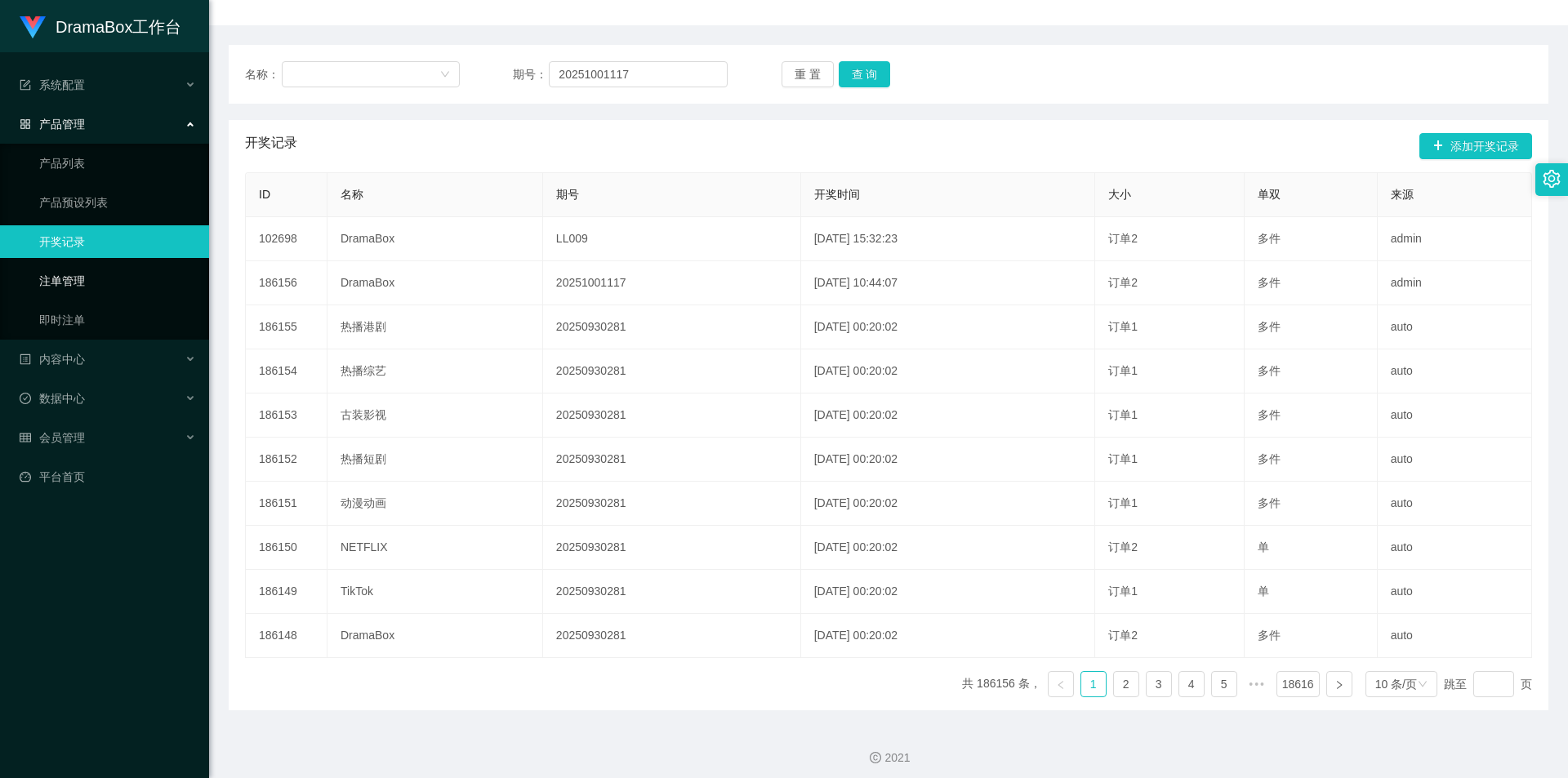
click at [97, 284] on link "注单管理" at bounding box center [117, 281] width 156 height 33
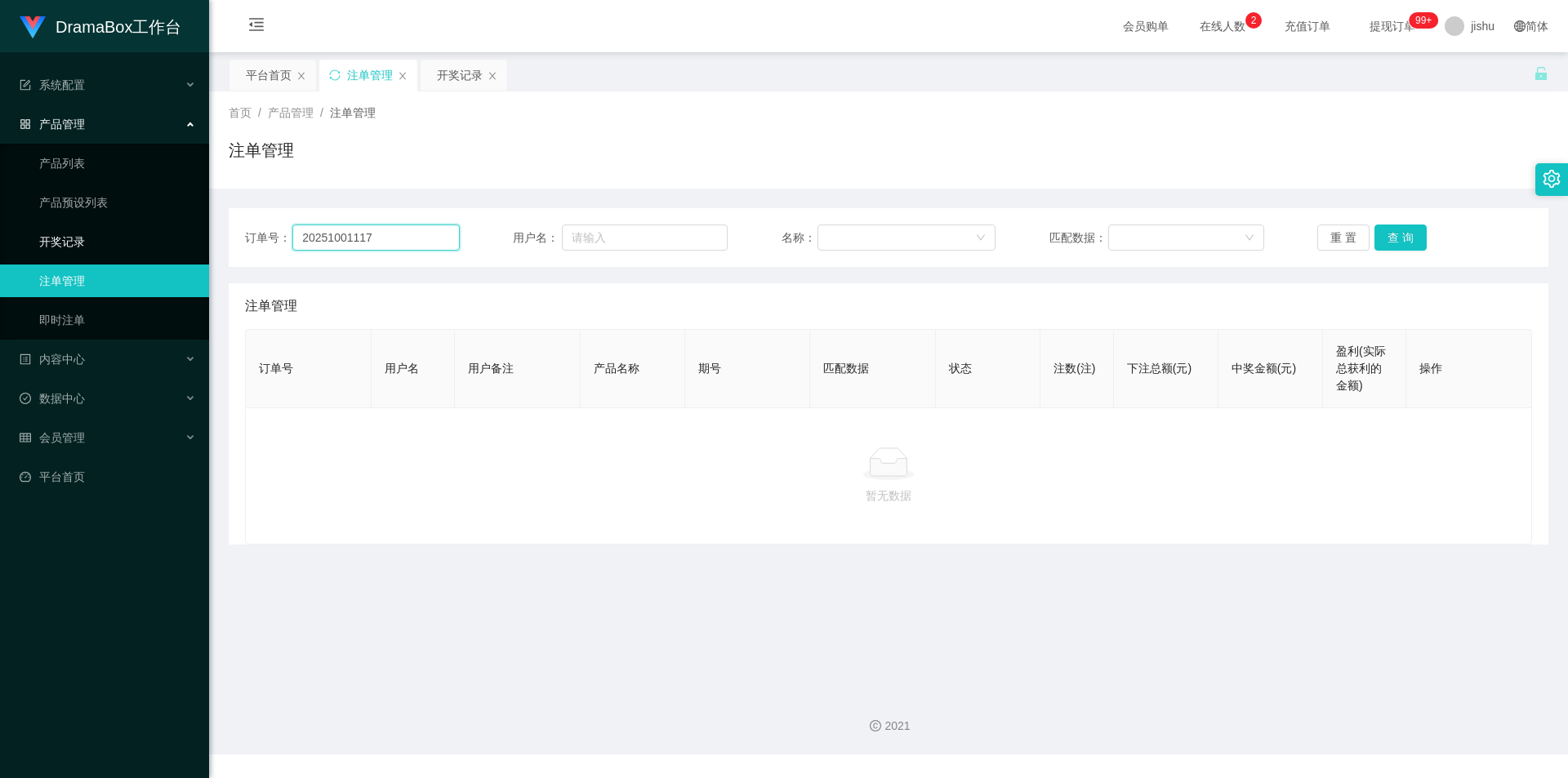
drag, startPoint x: 361, startPoint y: 242, endPoint x: 43, endPoint y: 244, distance: 318.0
click at [43, 244] on section "DramaBox工作台 系统配置 产品管理 产品列表 产品预设列表 开奖记录 注单管理 即时注单 内容中心 数据中心 会员管理 平台首页 保存配置 重置配置 …" at bounding box center [784, 377] width 1568 height 754
click at [1406, 242] on button "查 询" at bounding box center [1401, 237] width 52 height 26
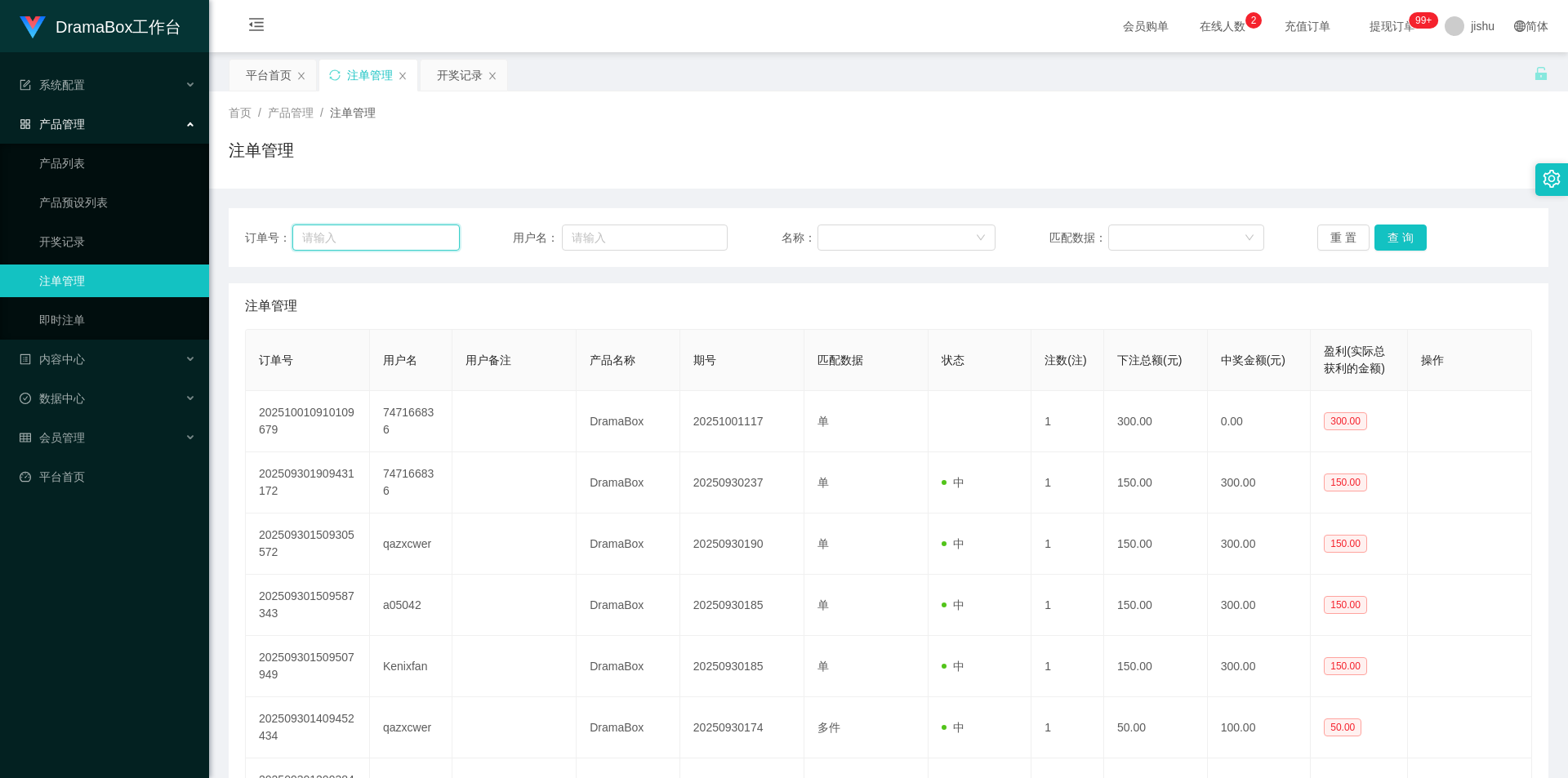
click at [379, 233] on input "text" at bounding box center [375, 237] width 166 height 26
click at [461, 71] on div "开奖记录" at bounding box center [460, 75] width 46 height 31
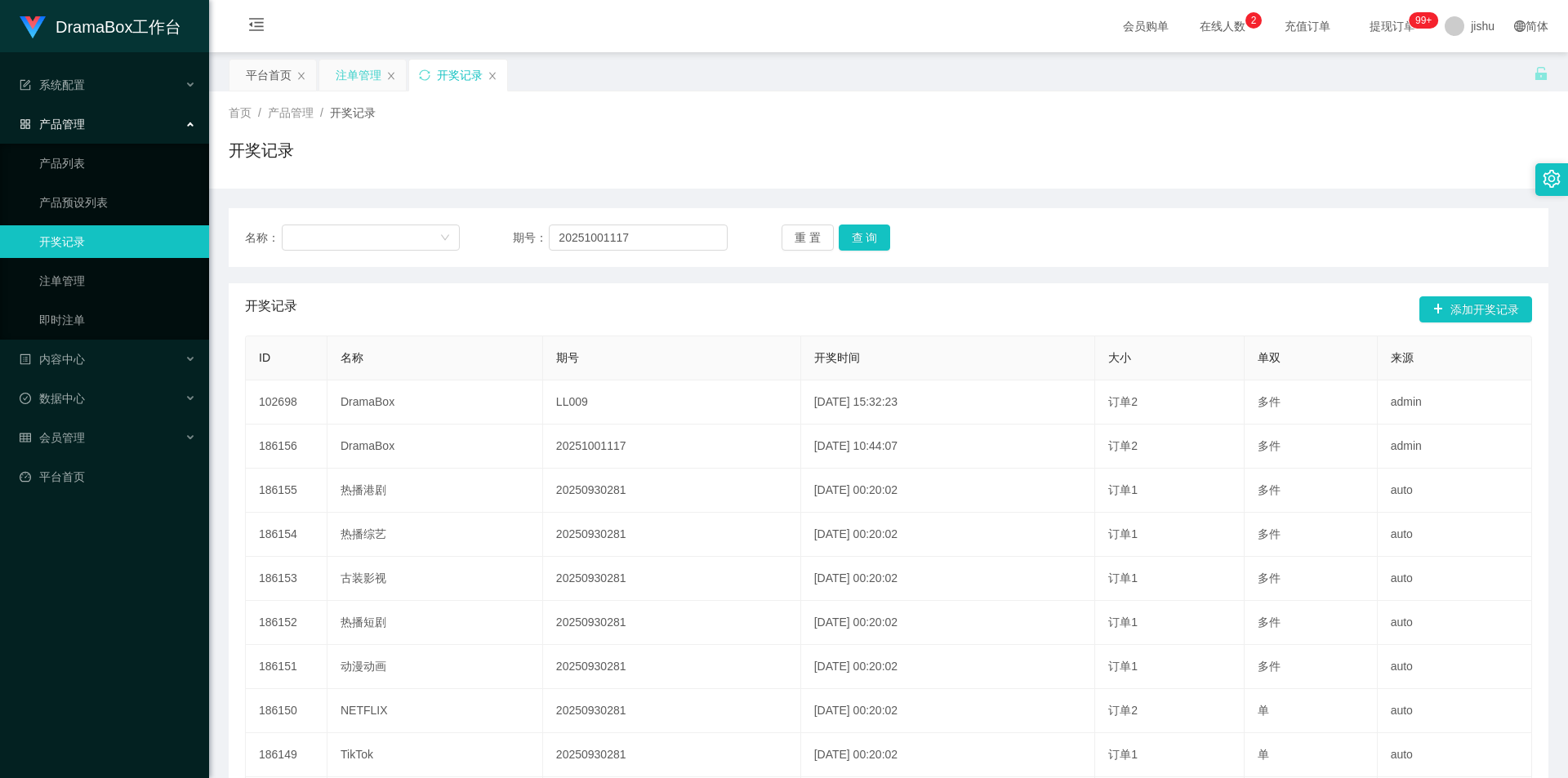
click at [360, 74] on div "注单管理" at bounding box center [359, 75] width 46 height 31
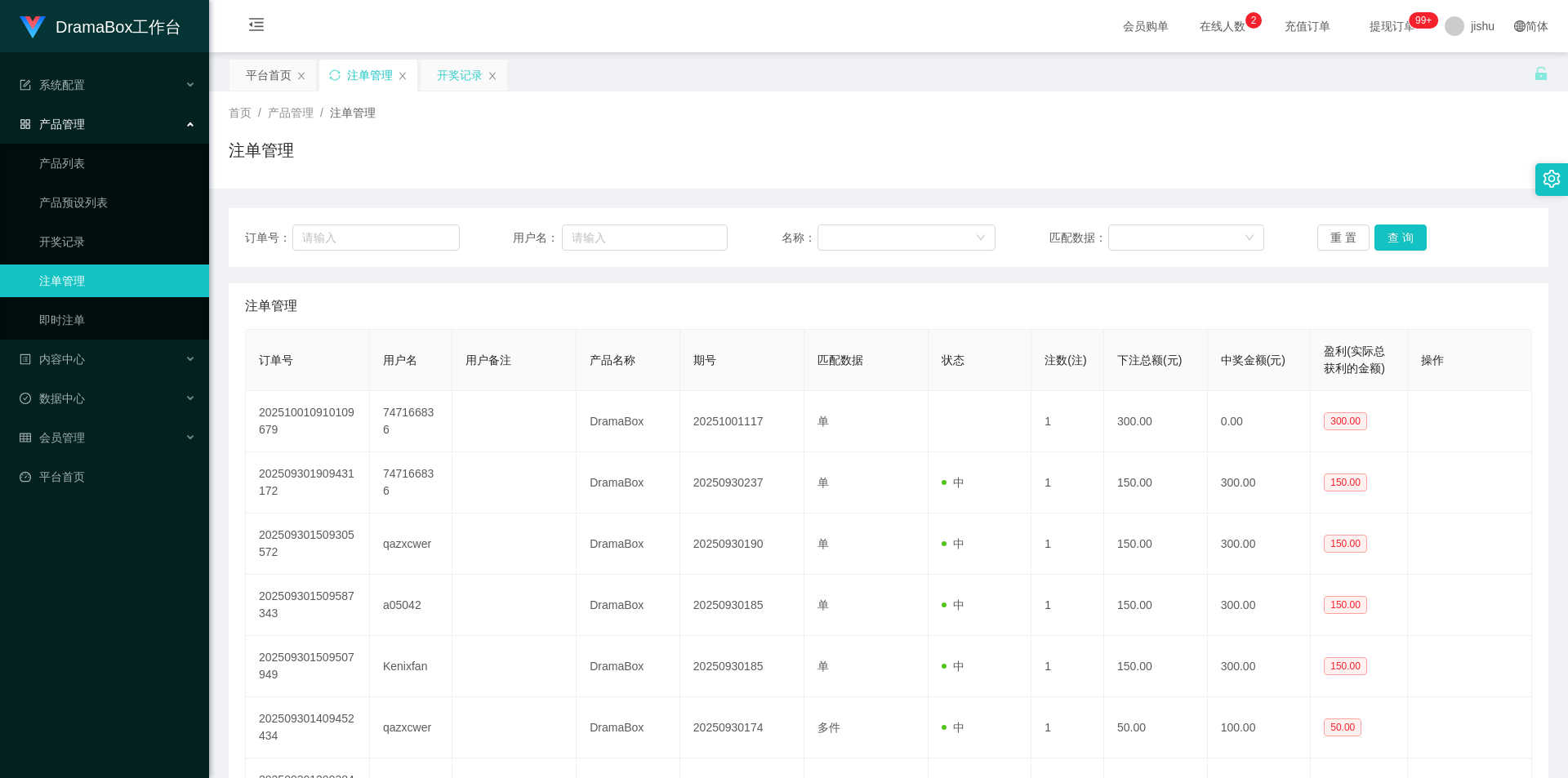
click at [447, 77] on div "开奖记录" at bounding box center [460, 75] width 46 height 31
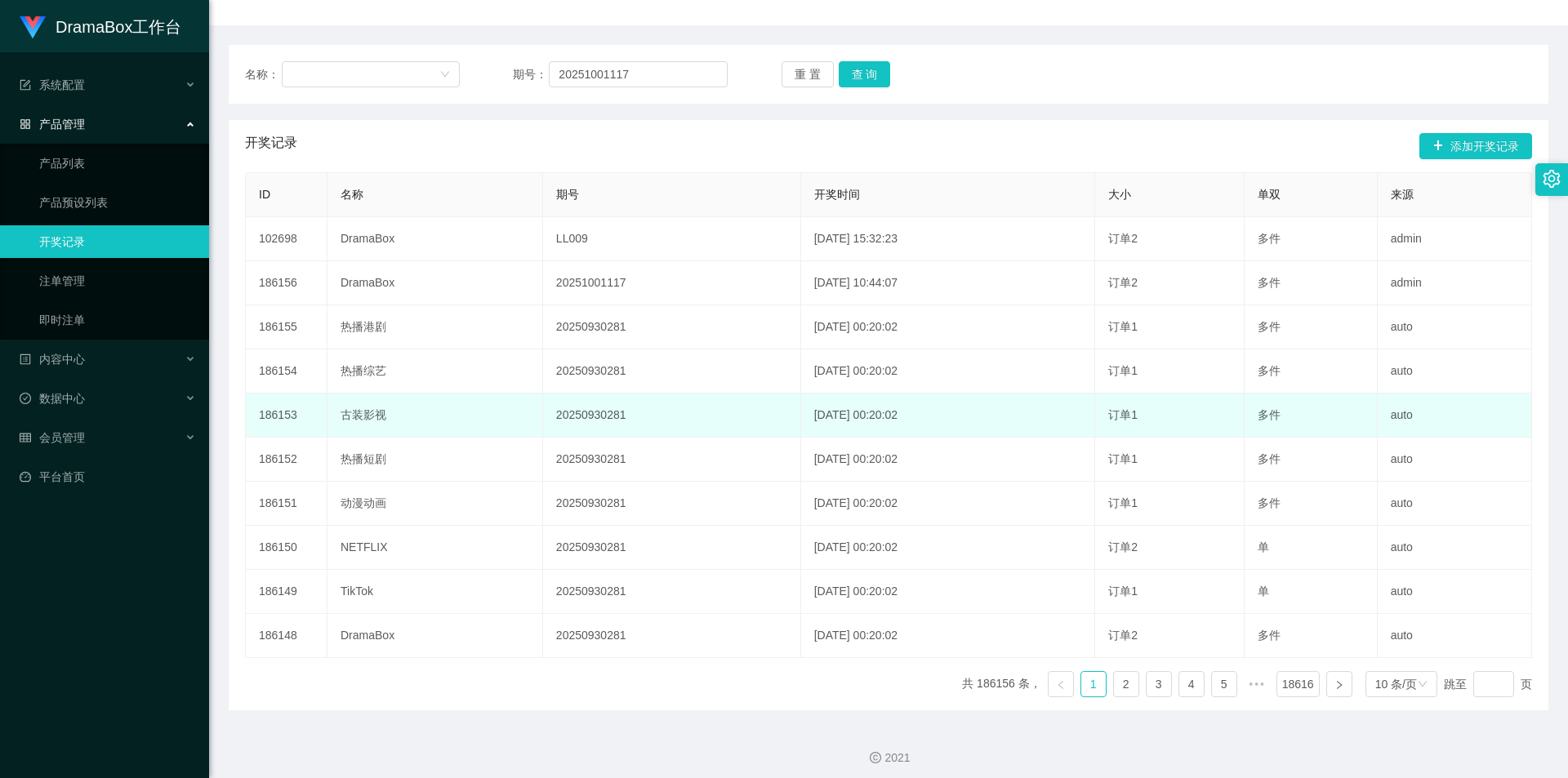
scroll to position [171, 0]
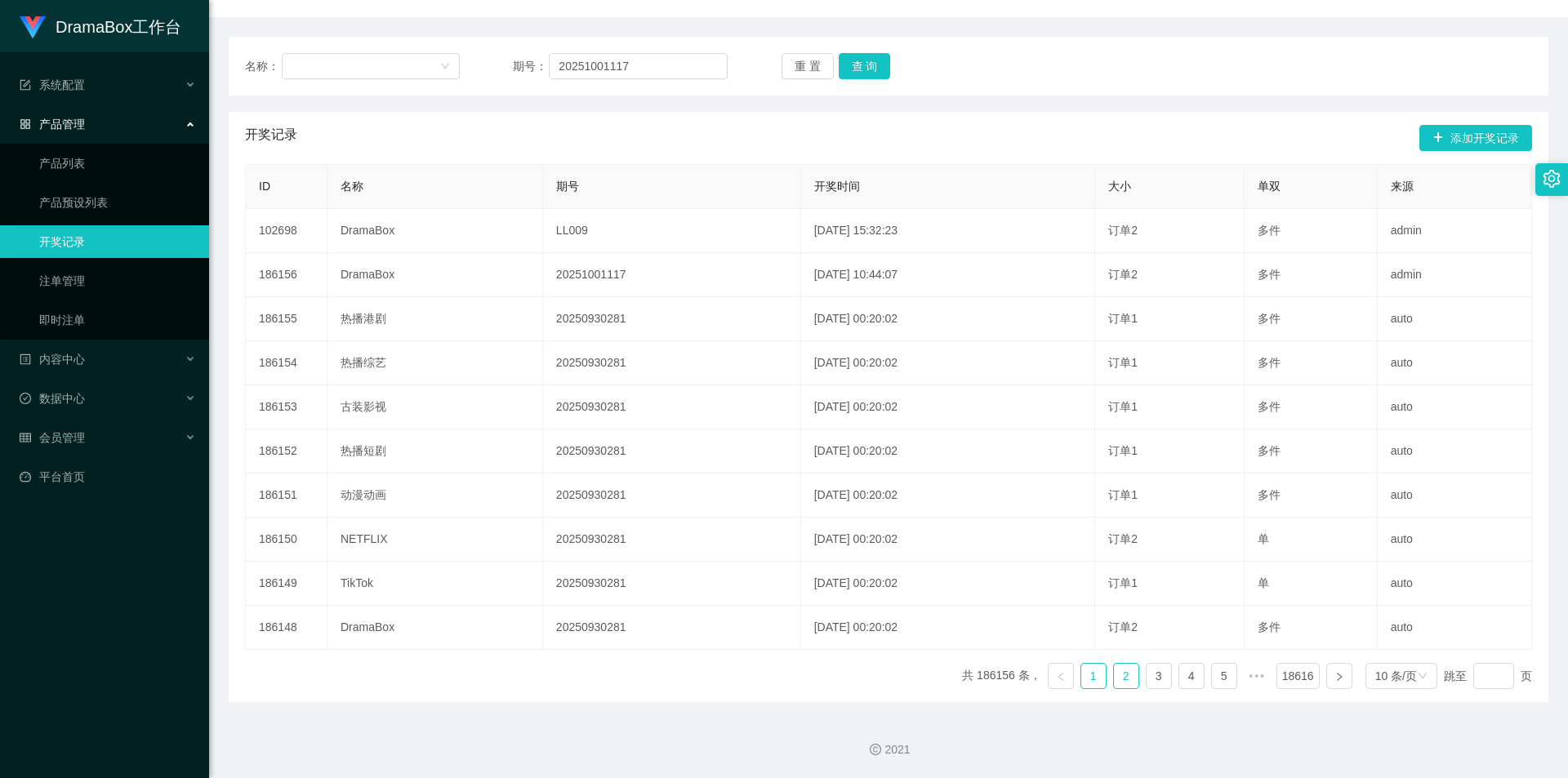
click at [1116, 678] on link "2" at bounding box center [1126, 676] width 25 height 25
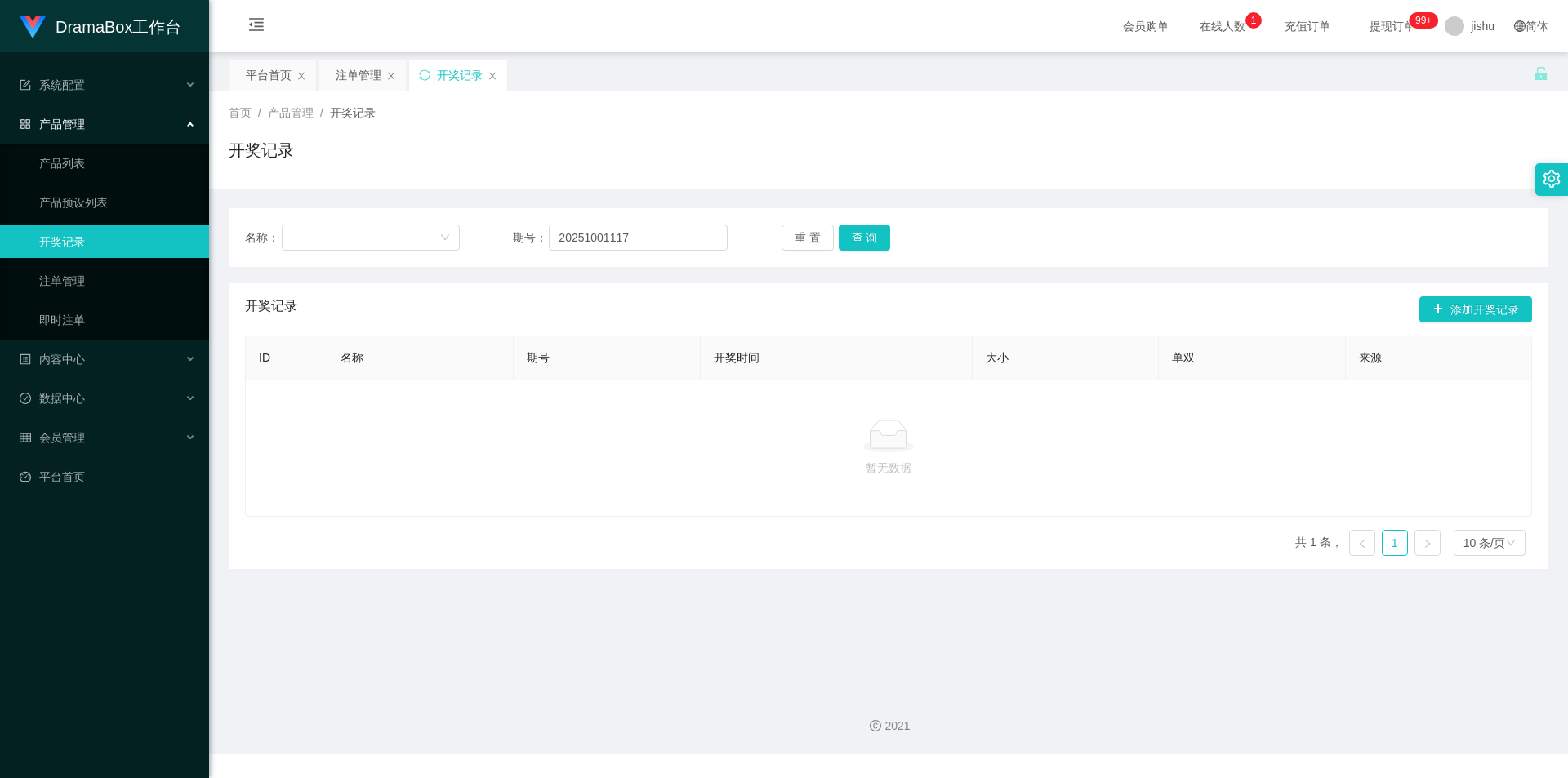
click at [1357, 538] on link at bounding box center [1362, 543] width 26 height 26
click at [96, 162] on link "产品列表" at bounding box center [117, 163] width 156 height 33
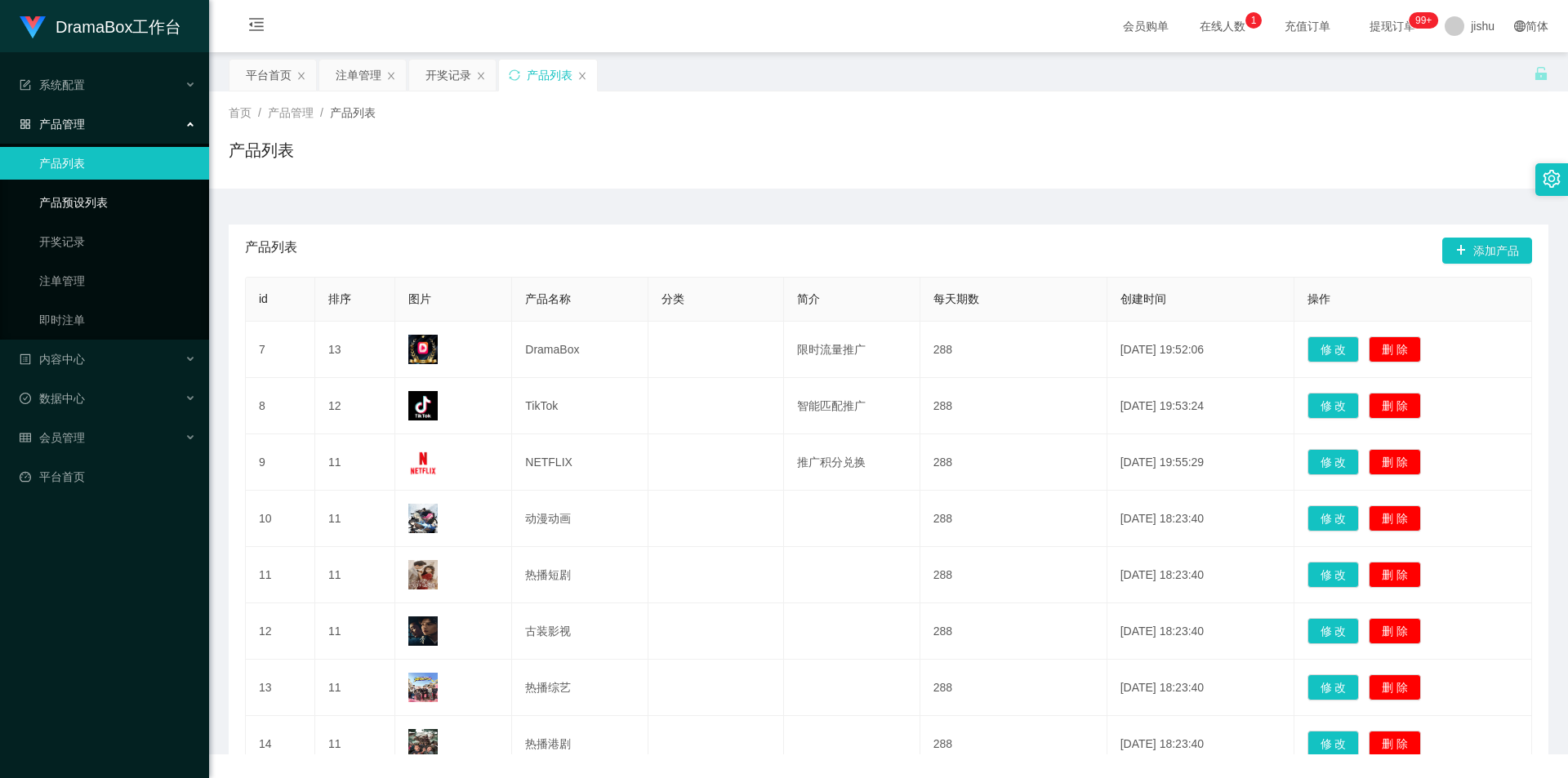
click at [97, 198] on link "产品预设列表" at bounding box center [117, 202] width 156 height 33
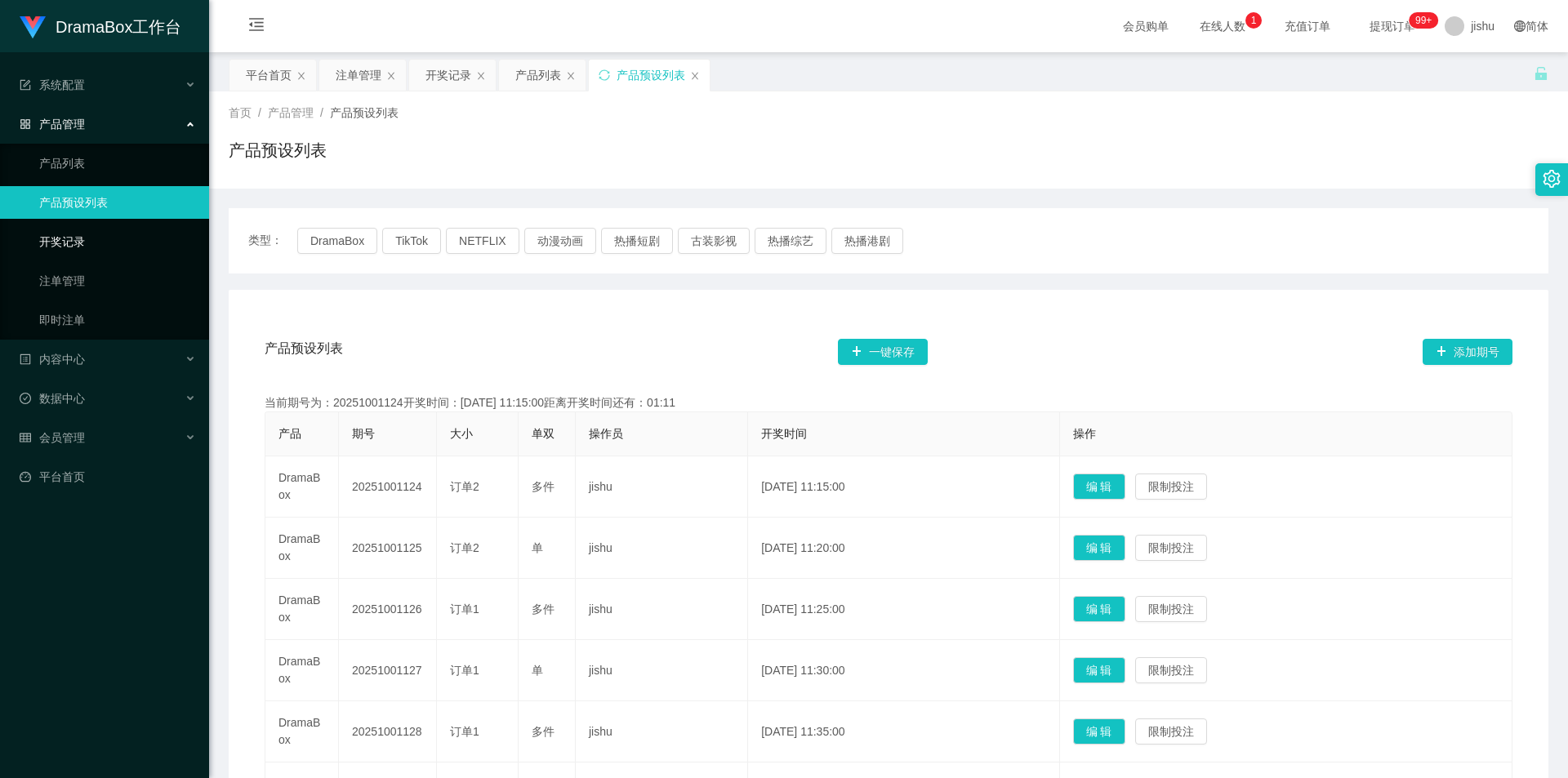
click at [79, 242] on link "开奖记录" at bounding box center [117, 242] width 156 height 33
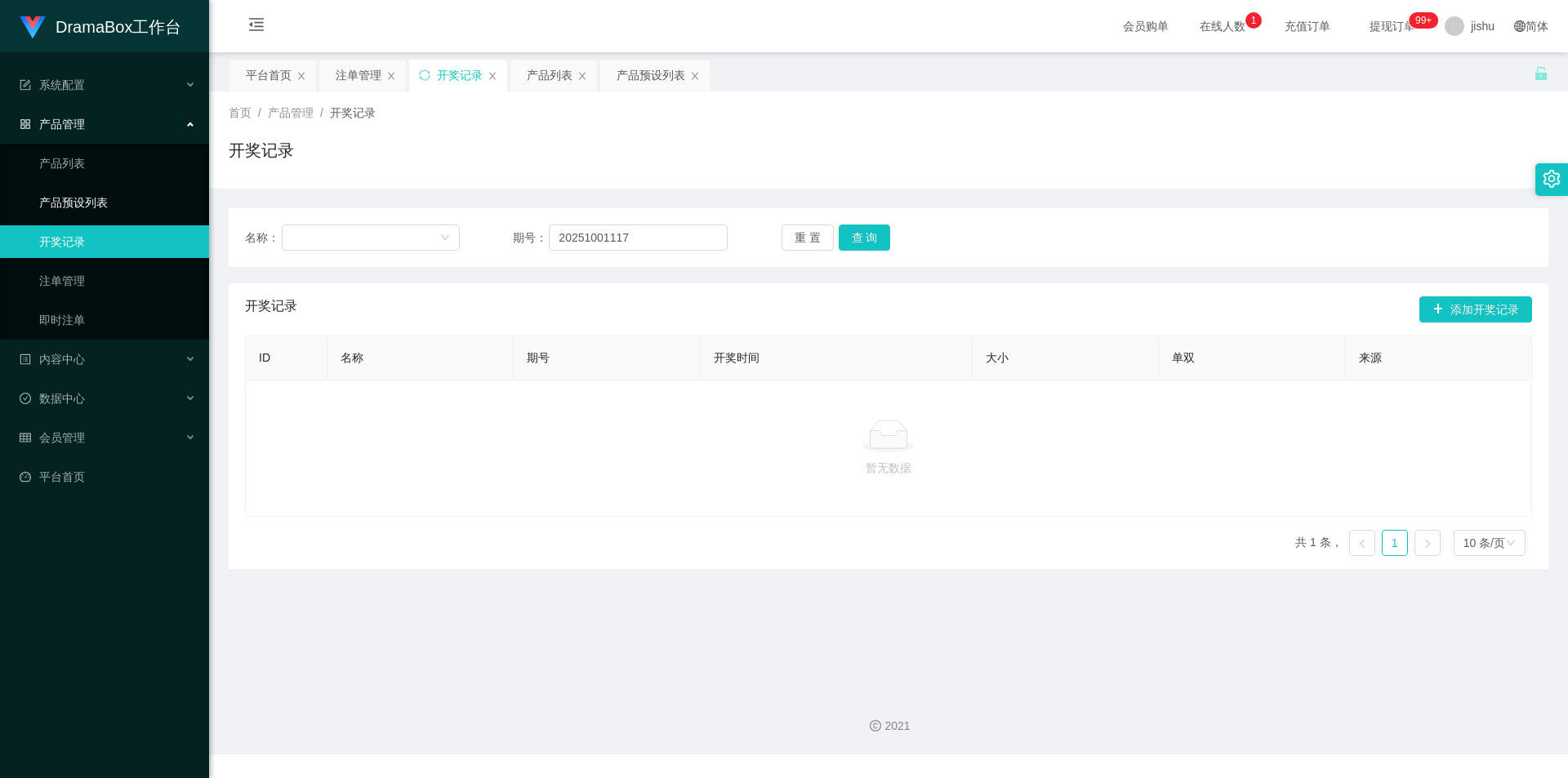
click at [97, 211] on link "产品预设列表" at bounding box center [117, 202] width 156 height 33
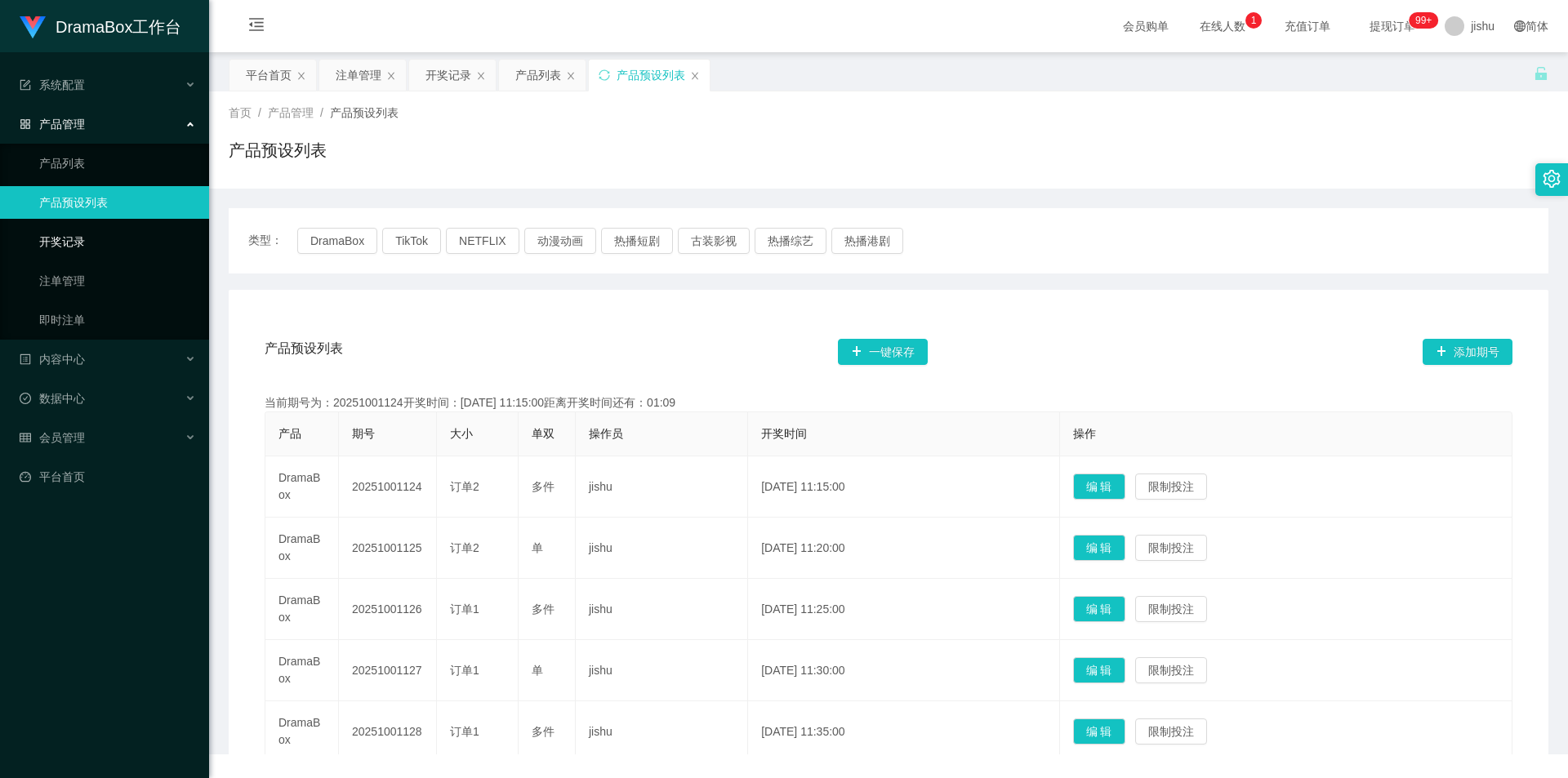
click at [87, 240] on link "开奖记录" at bounding box center [117, 242] width 156 height 33
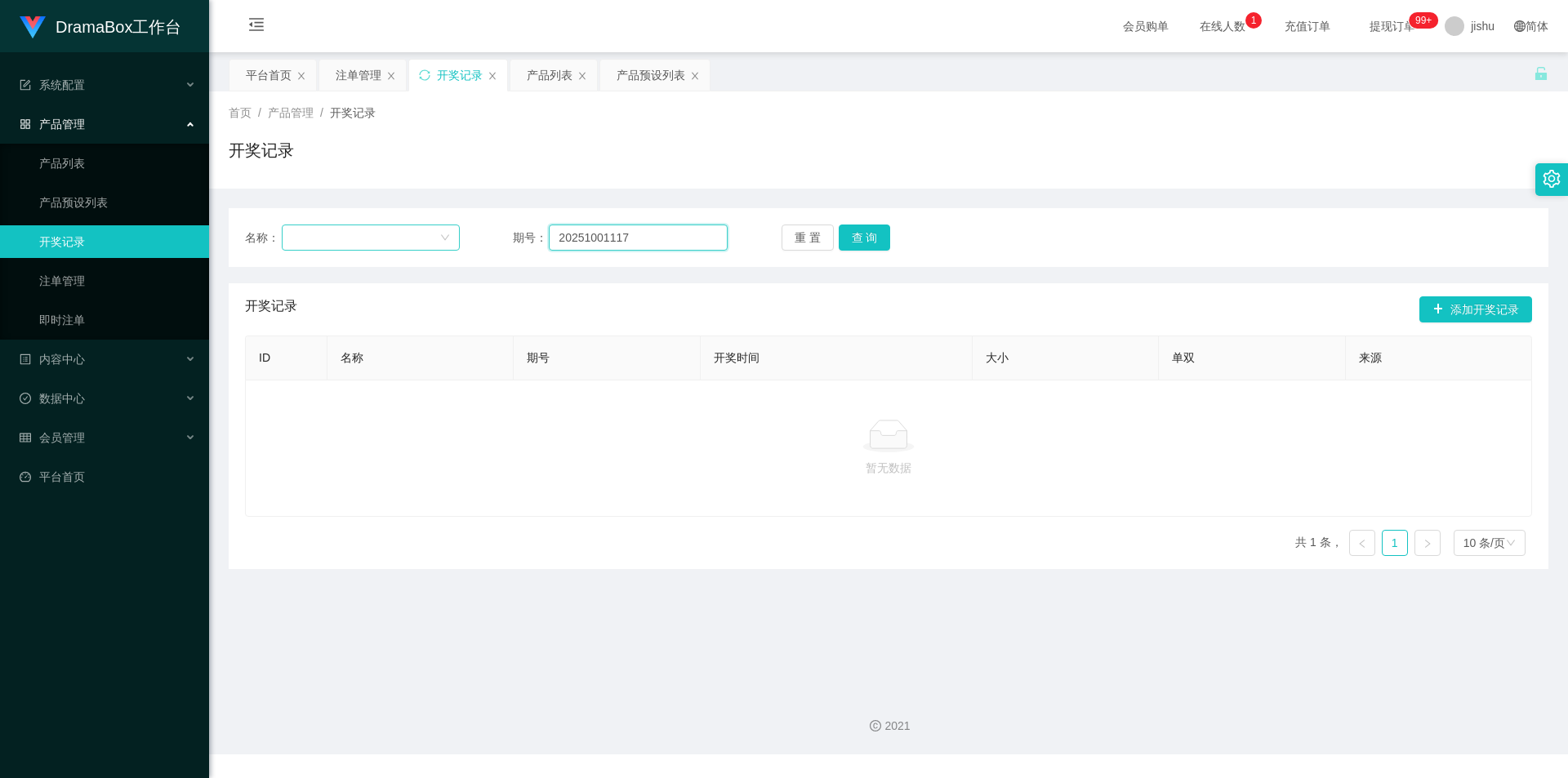
drag, startPoint x: 640, startPoint y: 242, endPoint x: 446, endPoint y: 228, distance: 194.5
click at [446, 228] on div "名称： 期号： 20251001117 重 置 查 询" at bounding box center [888, 237] width 1287 height 26
click at [867, 244] on button "查 询" at bounding box center [865, 237] width 52 height 26
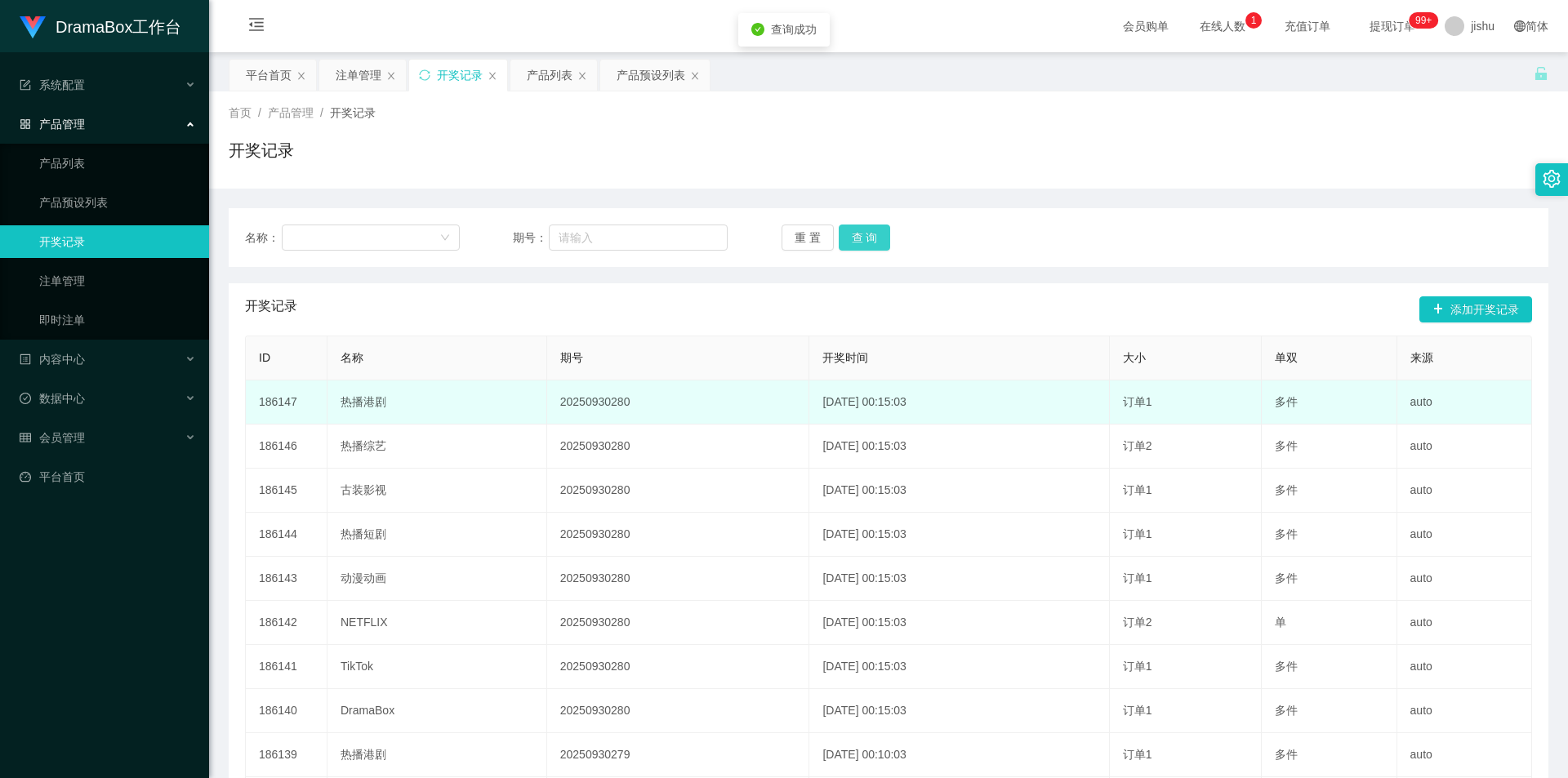
scroll to position [171, 0]
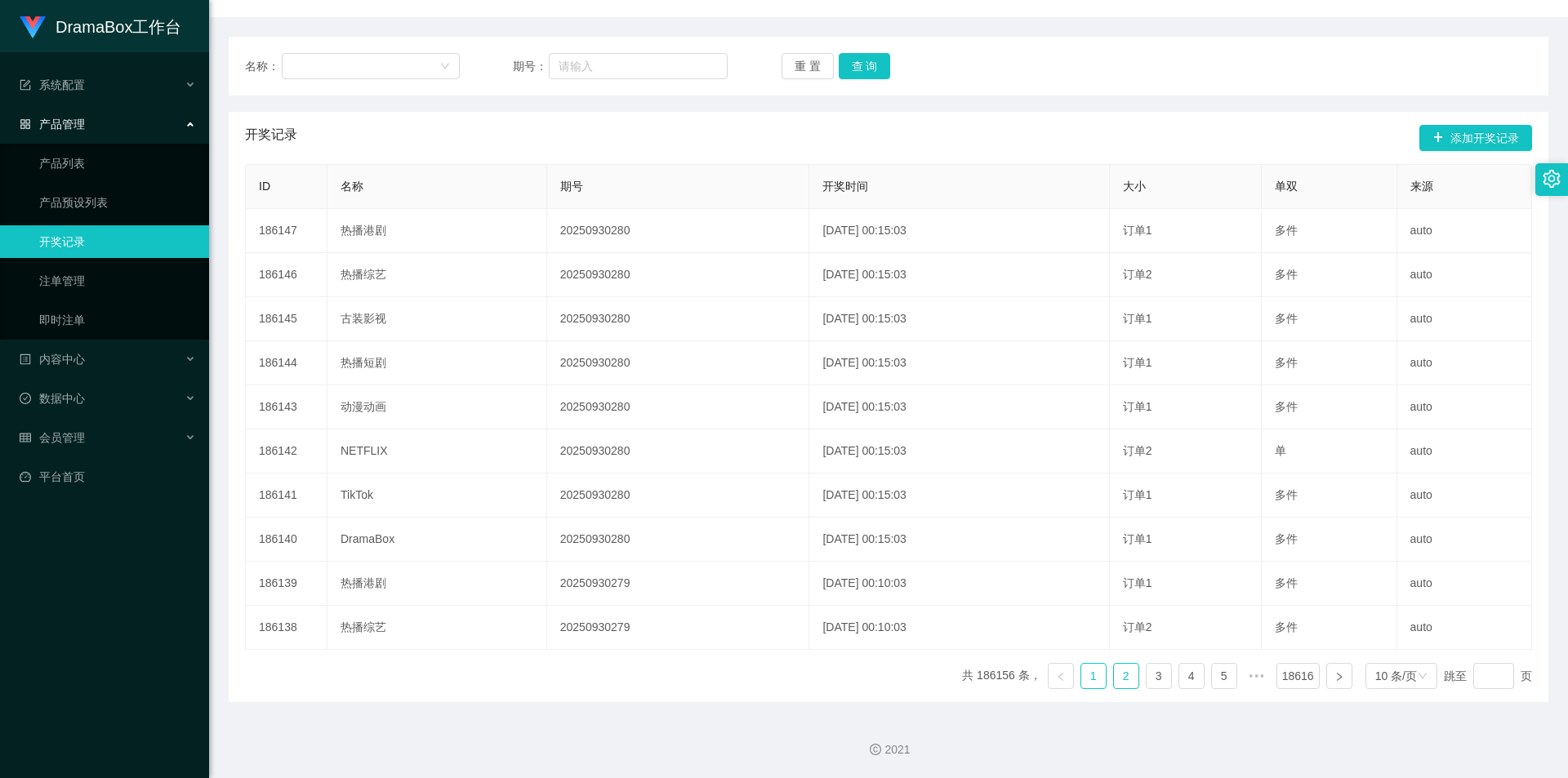
click at [1116, 678] on link "2" at bounding box center [1126, 676] width 25 height 25
click at [1147, 677] on link "3" at bounding box center [1159, 676] width 25 height 25
click at [1180, 681] on link "4" at bounding box center [1191, 676] width 25 height 25
click at [1212, 680] on link "6" at bounding box center [1224, 676] width 25 height 25
click at [1179, 684] on link "7" at bounding box center [1191, 676] width 25 height 25
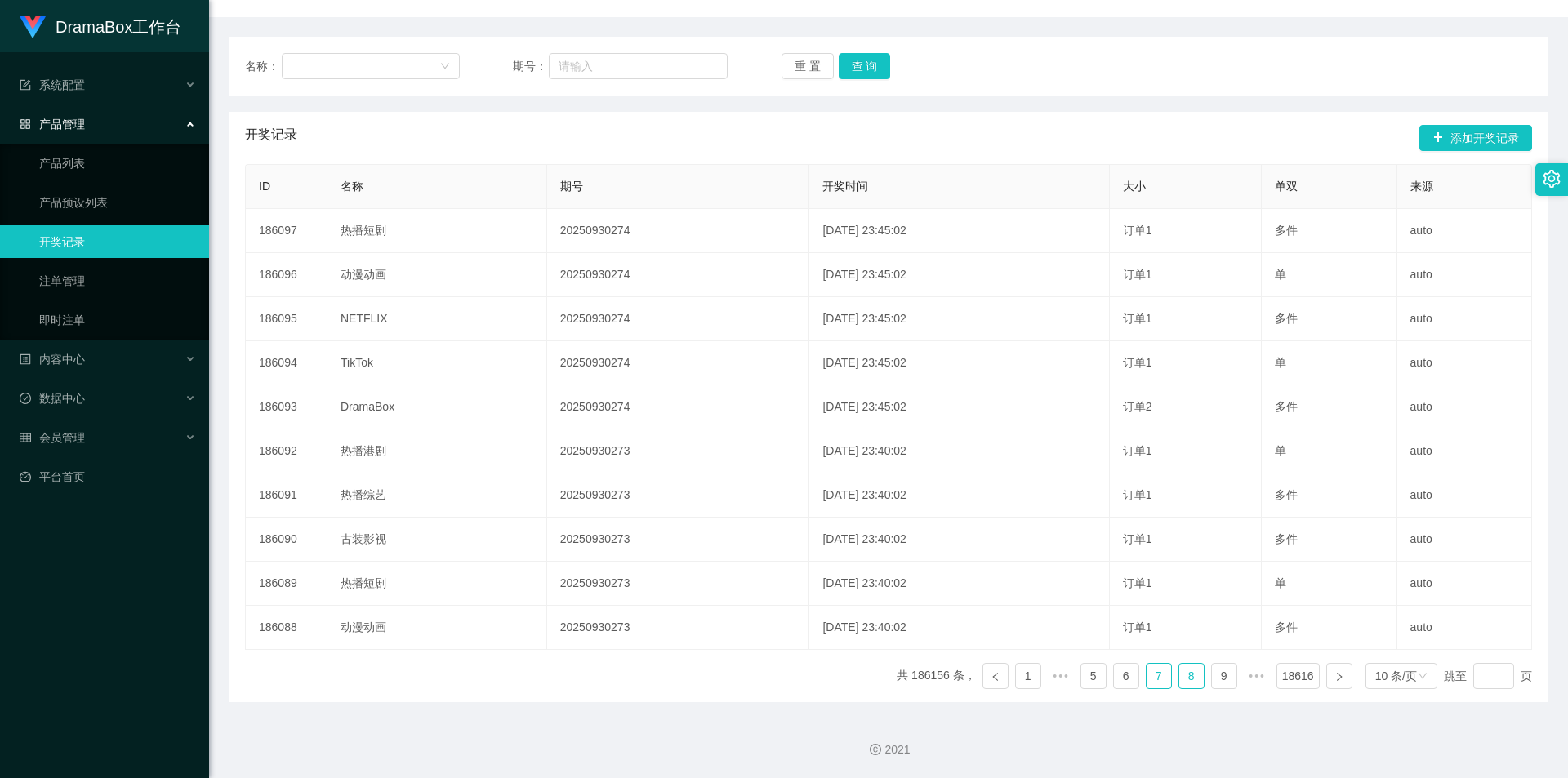
click at [1179, 677] on link "8" at bounding box center [1191, 676] width 25 height 25
click at [1179, 674] on link "9" at bounding box center [1191, 676] width 25 height 25
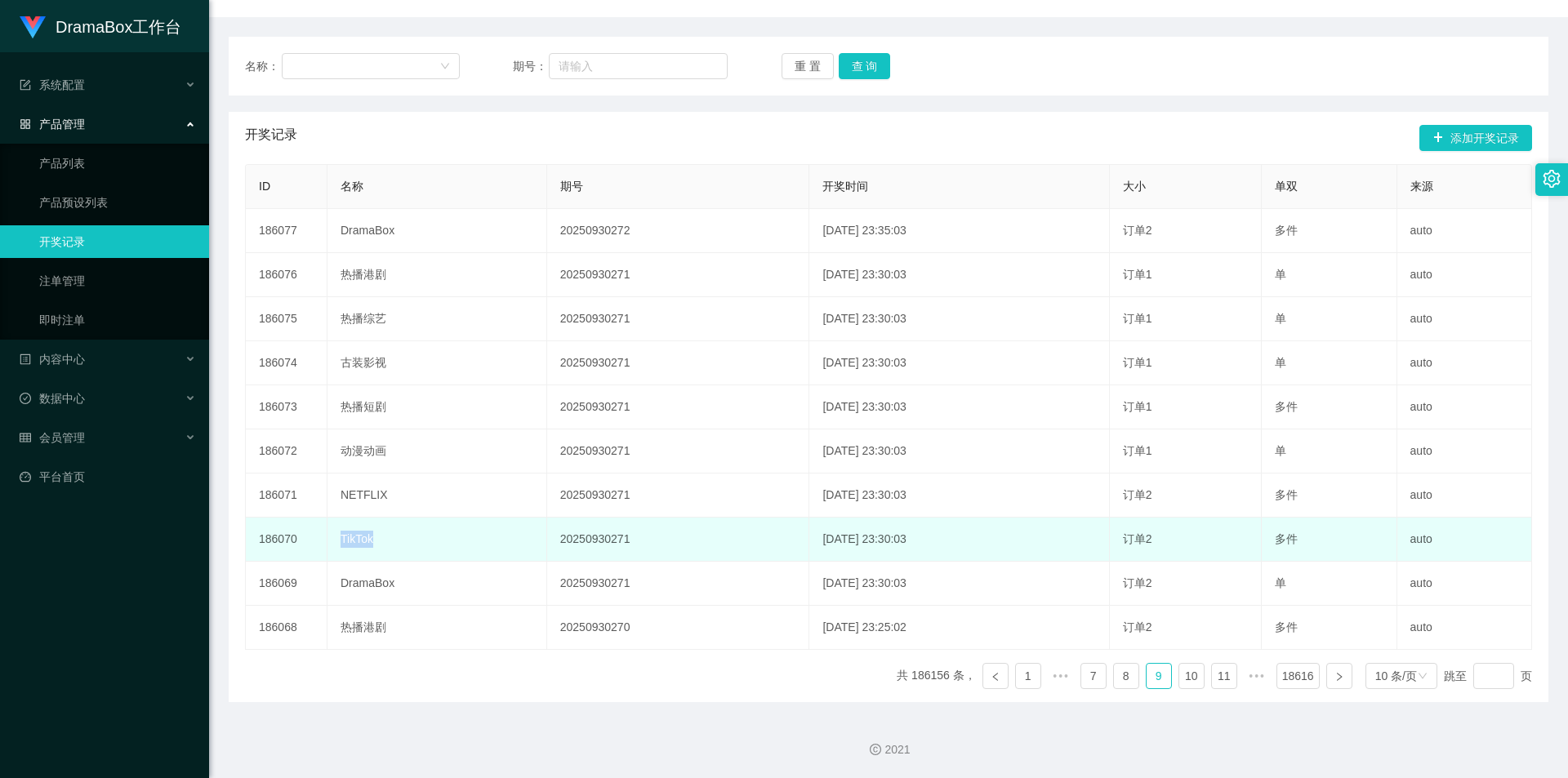
drag, startPoint x: 381, startPoint y: 542, endPoint x: 334, endPoint y: 539, distance: 47.1
click at [334, 539] on td "TikTok" at bounding box center [437, 540] width 220 height 44
copy td "TikTok"
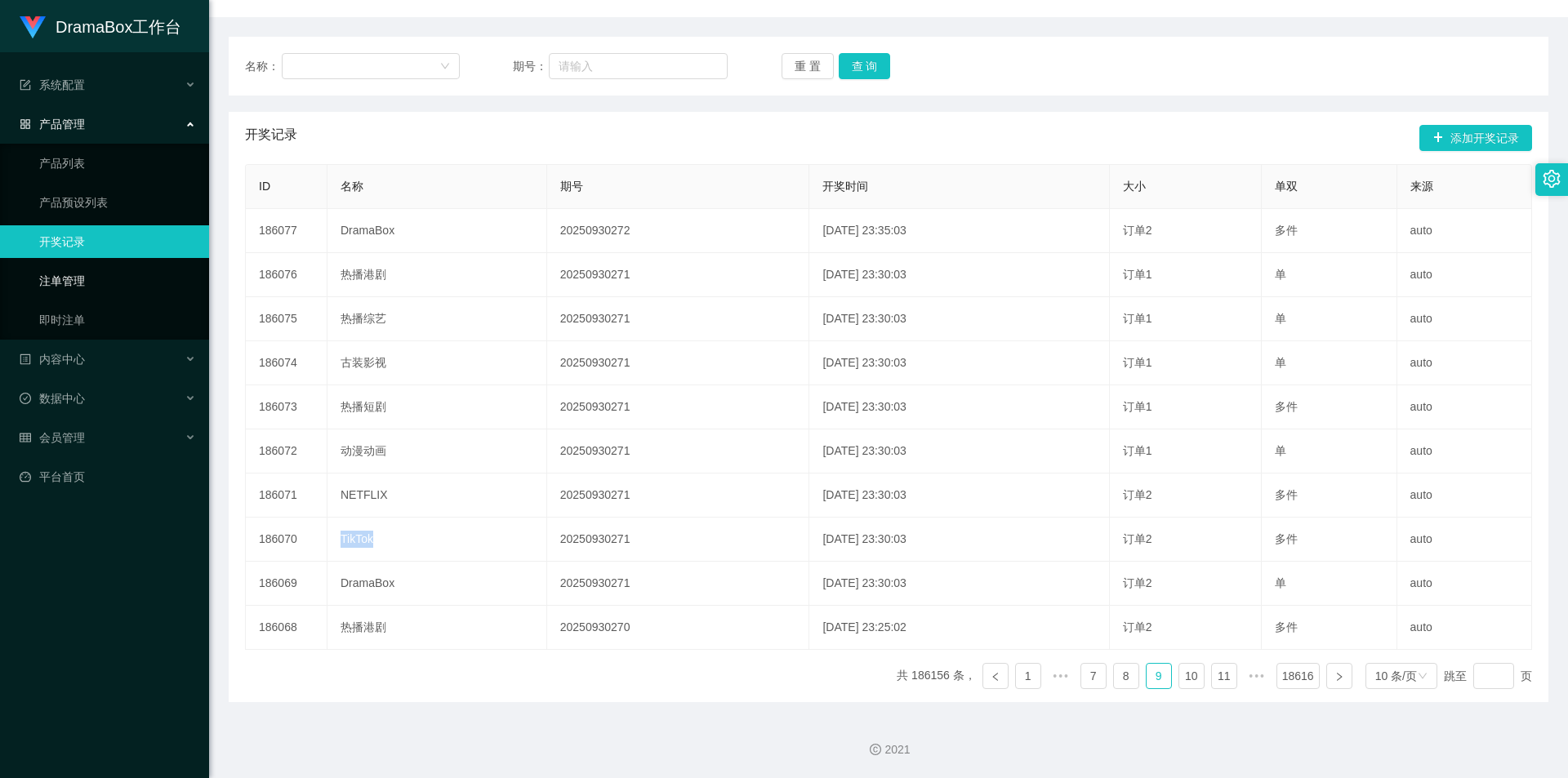
click at [84, 278] on link "注单管理" at bounding box center [117, 281] width 156 height 33
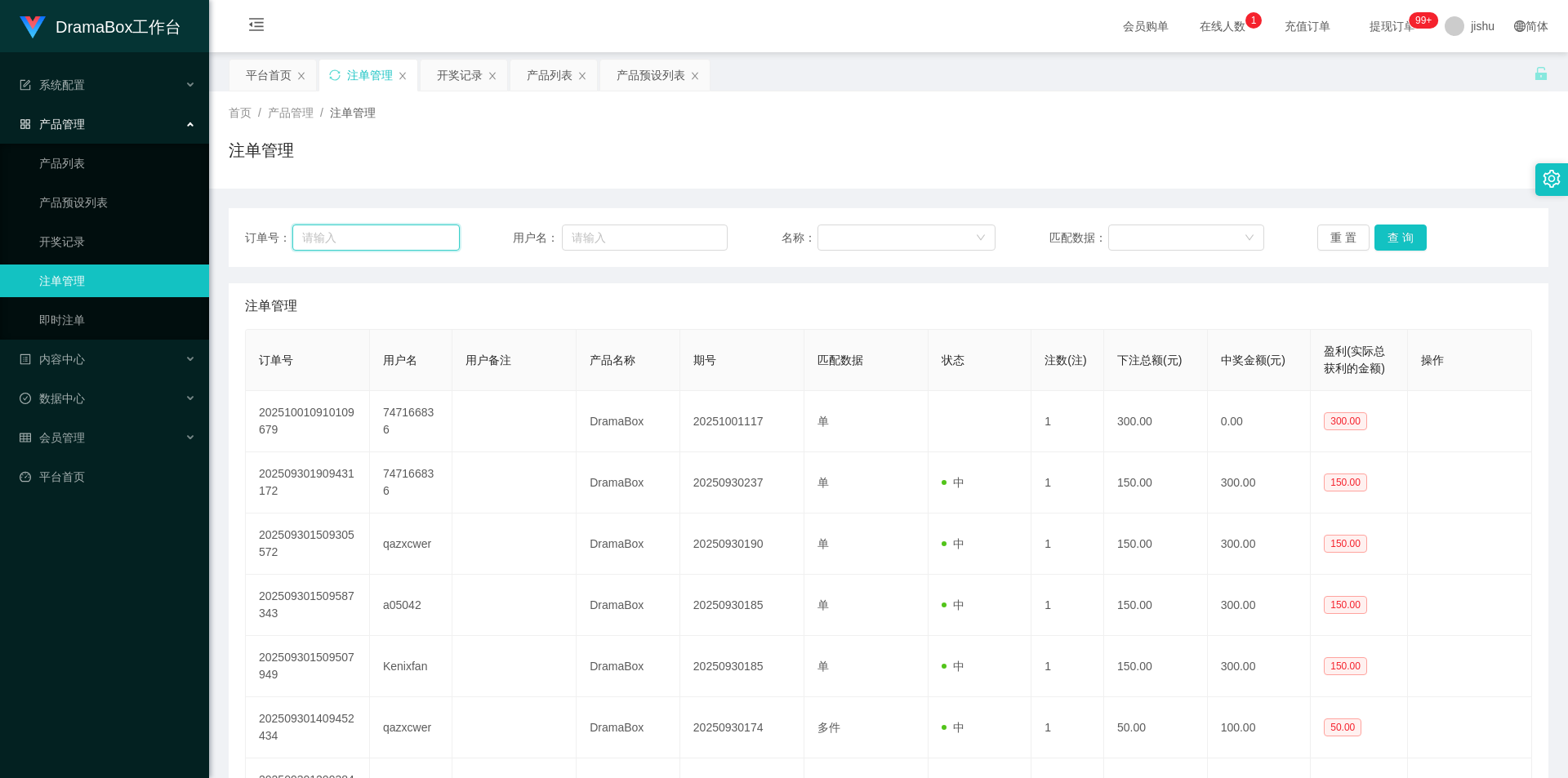
click at [392, 242] on input "text" at bounding box center [375, 237] width 166 height 26
click at [946, 237] on div at bounding box center [901, 237] width 148 height 25
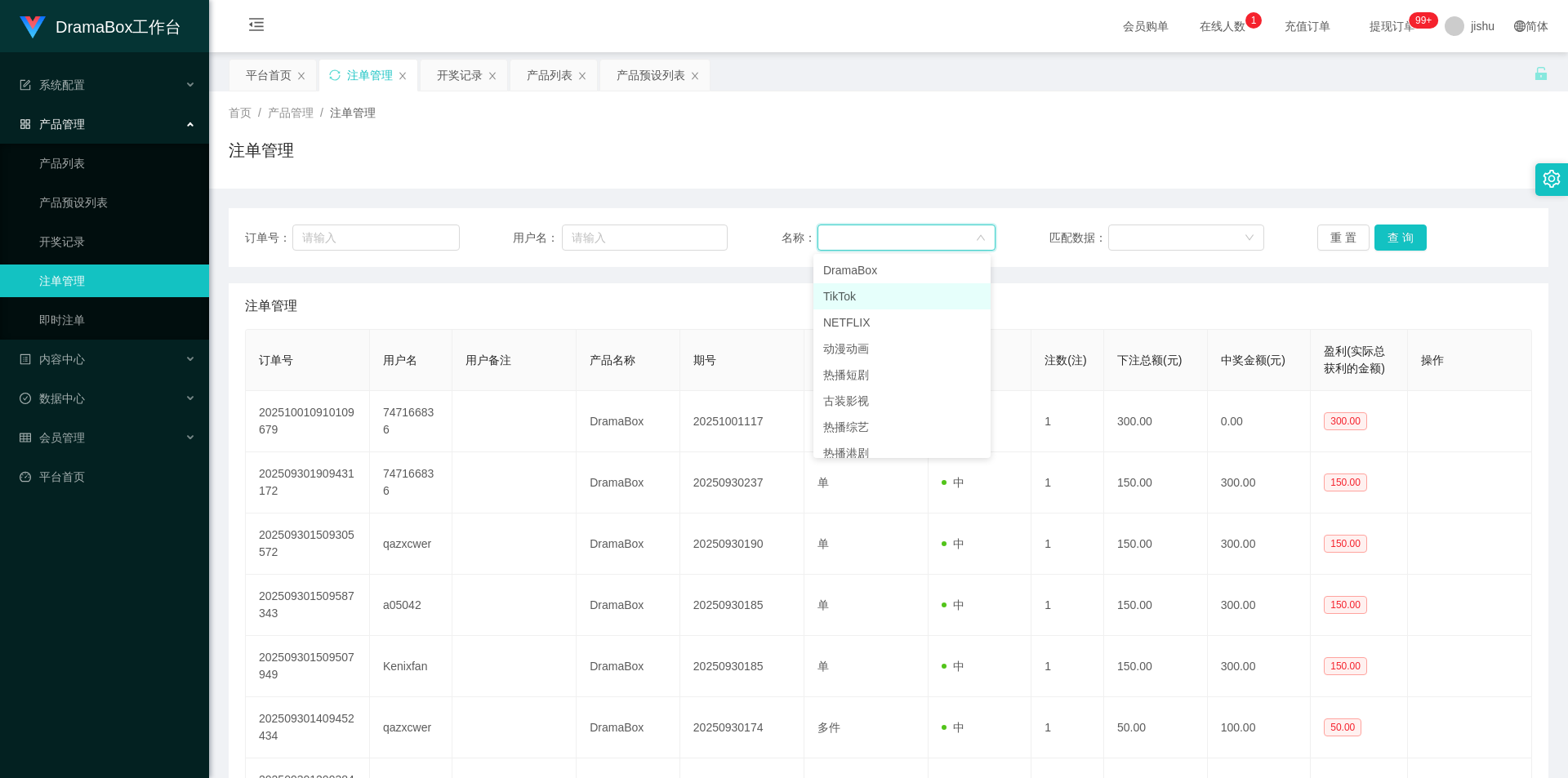
click at [893, 297] on li "TikTok" at bounding box center [902, 296] width 177 height 26
click at [1407, 238] on button "查 询" at bounding box center [1401, 237] width 52 height 26
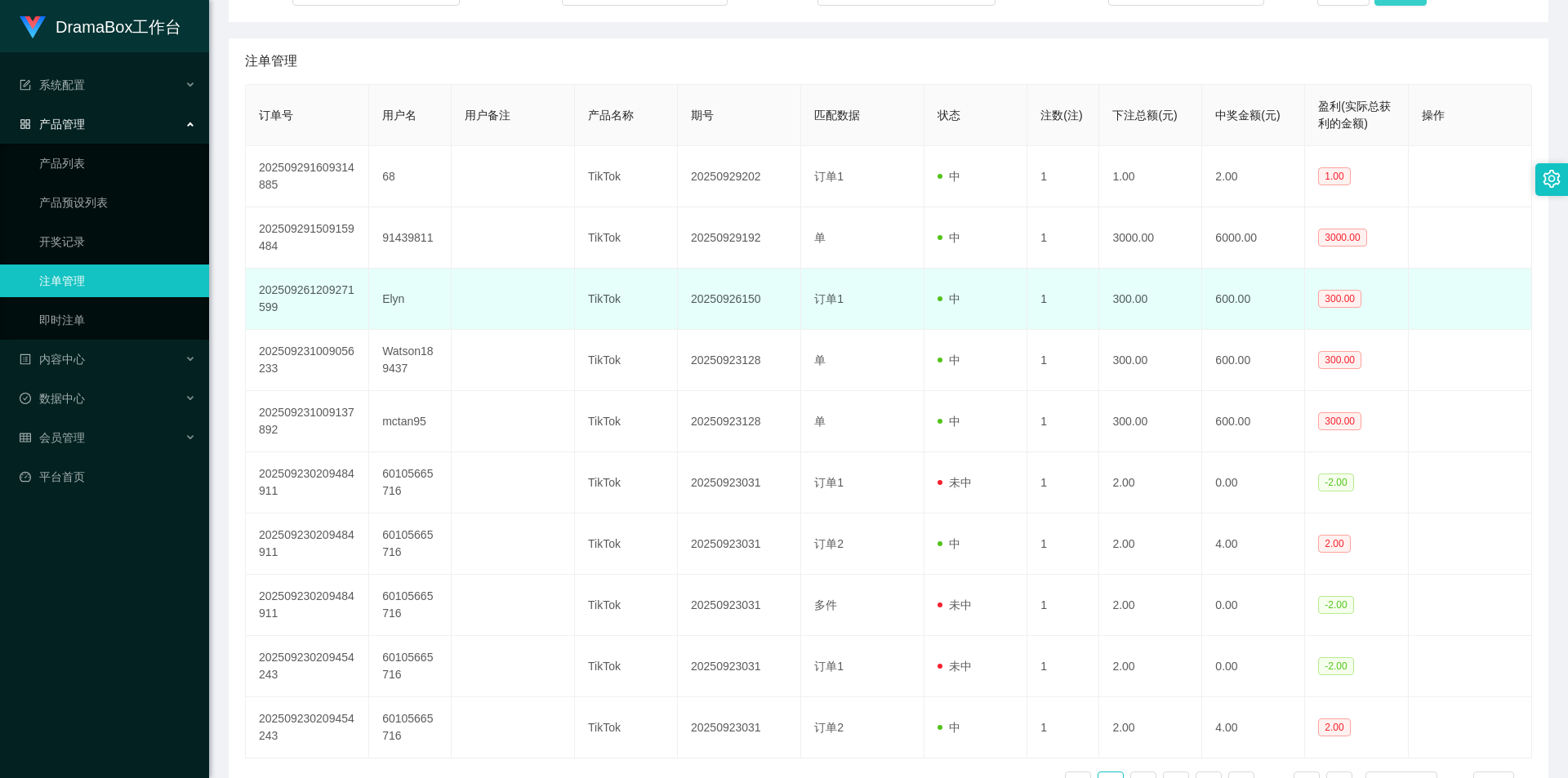
scroll to position [327, 0]
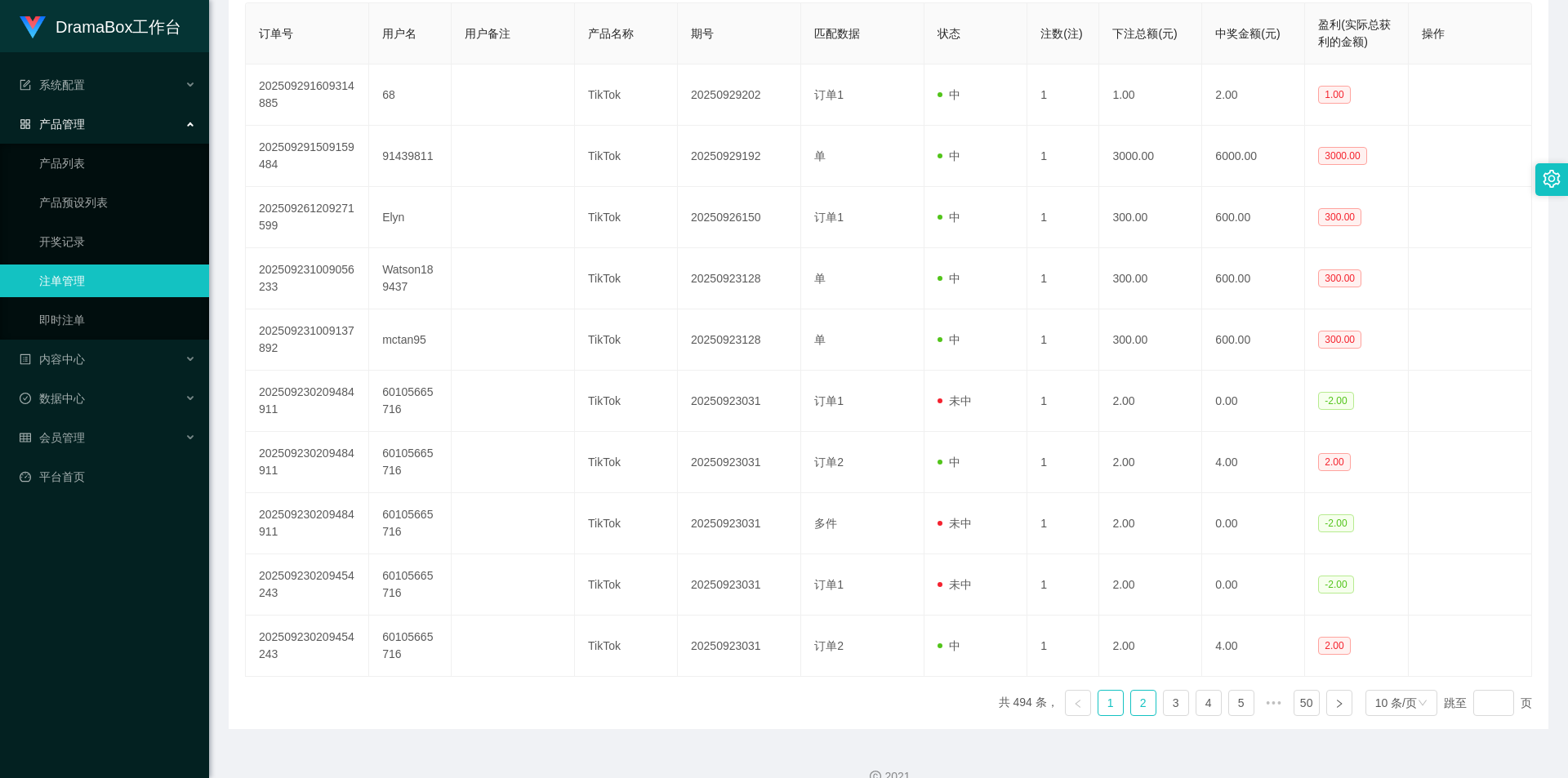
click at [1134, 704] on link "2" at bounding box center [1144, 703] width 25 height 25
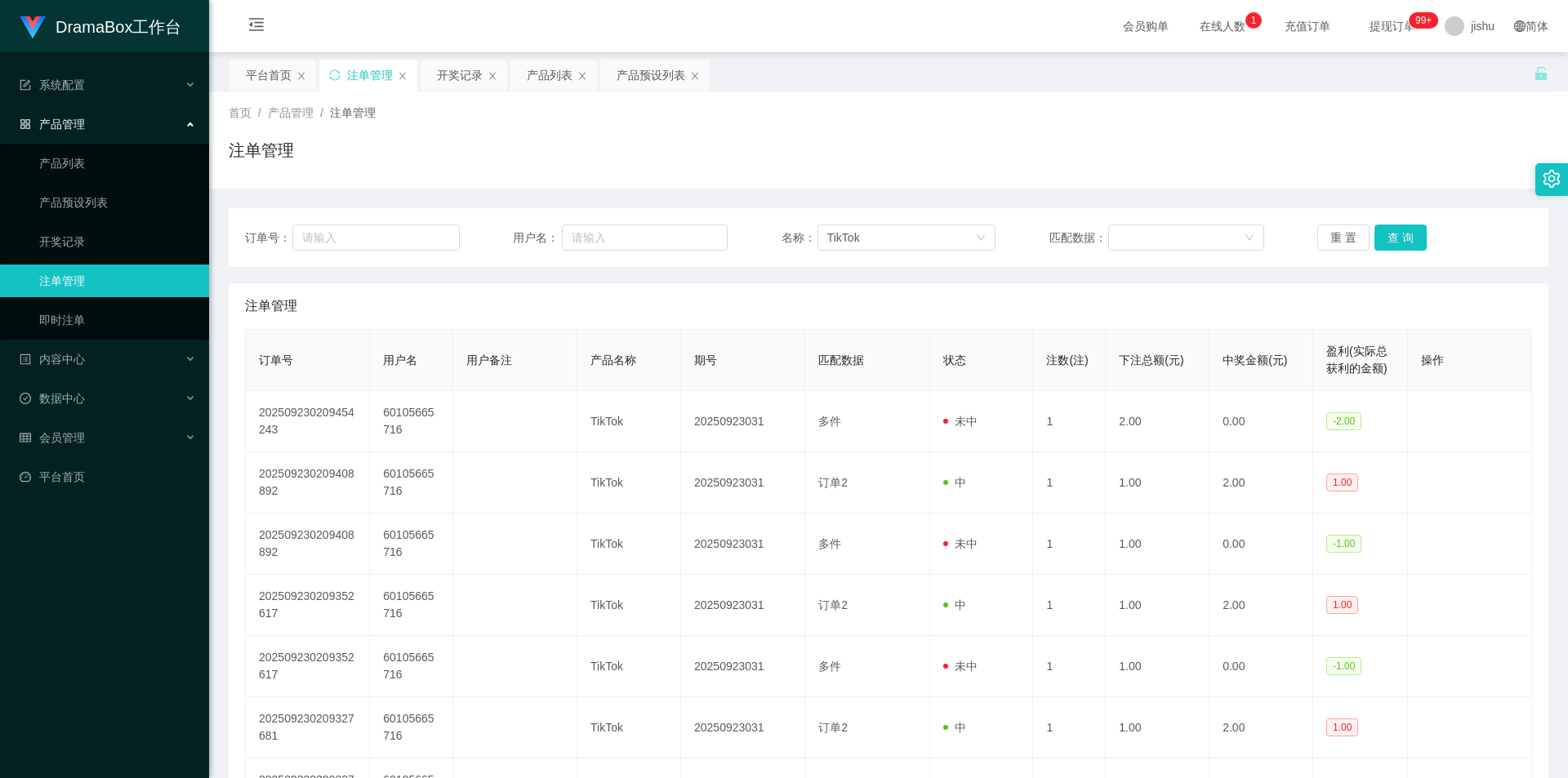
scroll to position [354, 0]
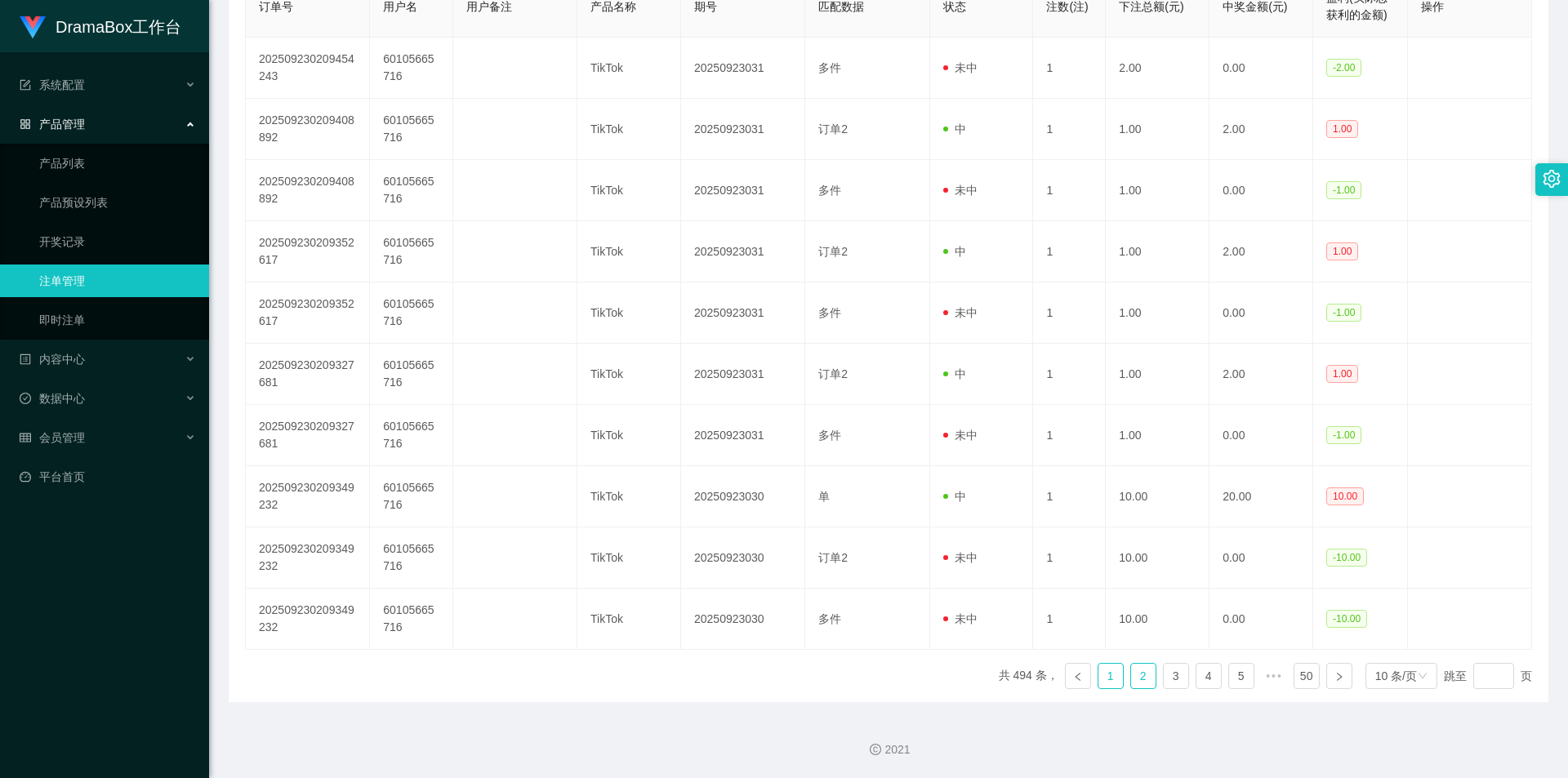
click at [1108, 680] on link "1" at bounding box center [1111, 676] width 25 height 25
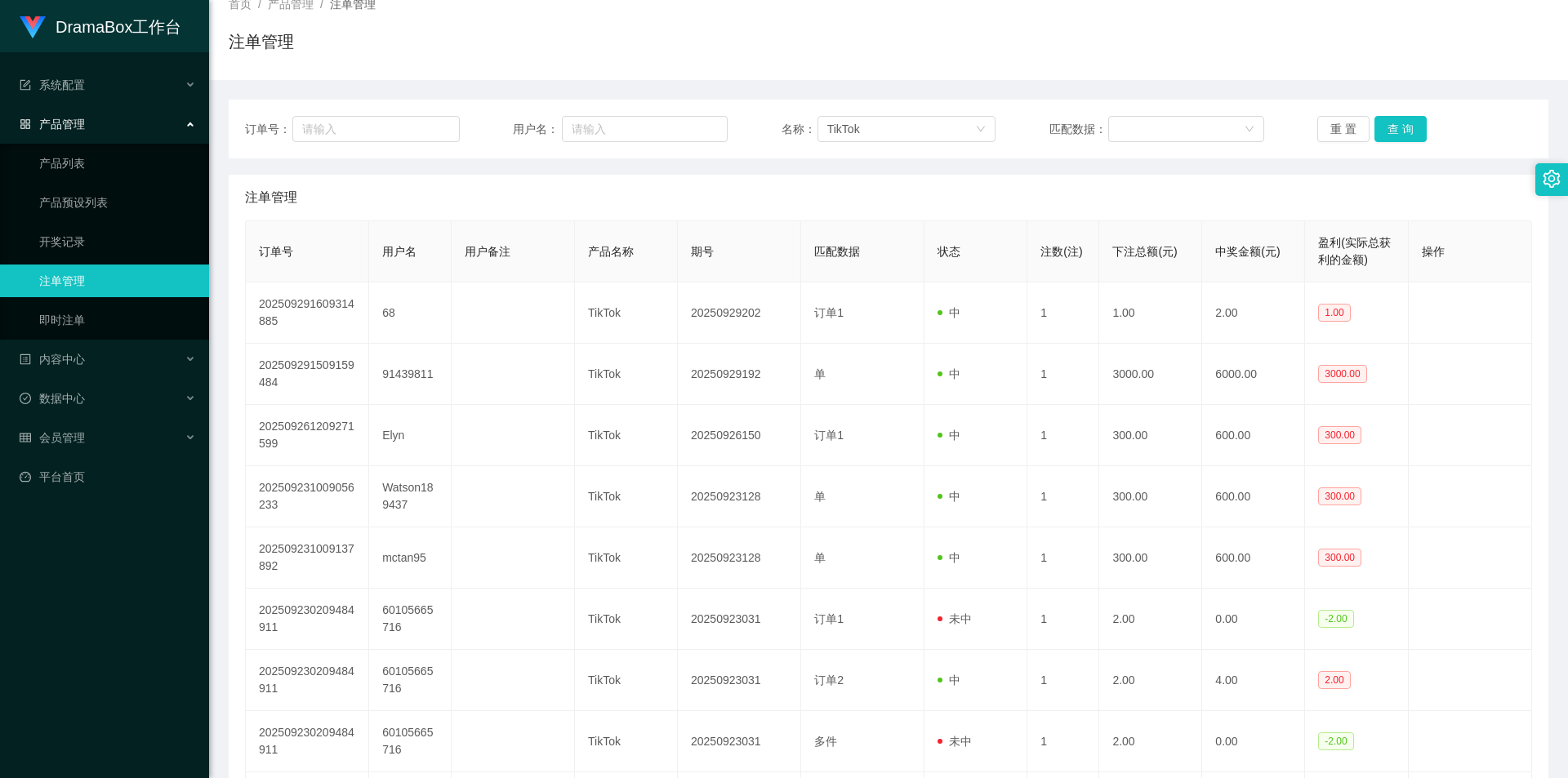
scroll to position [27, 0]
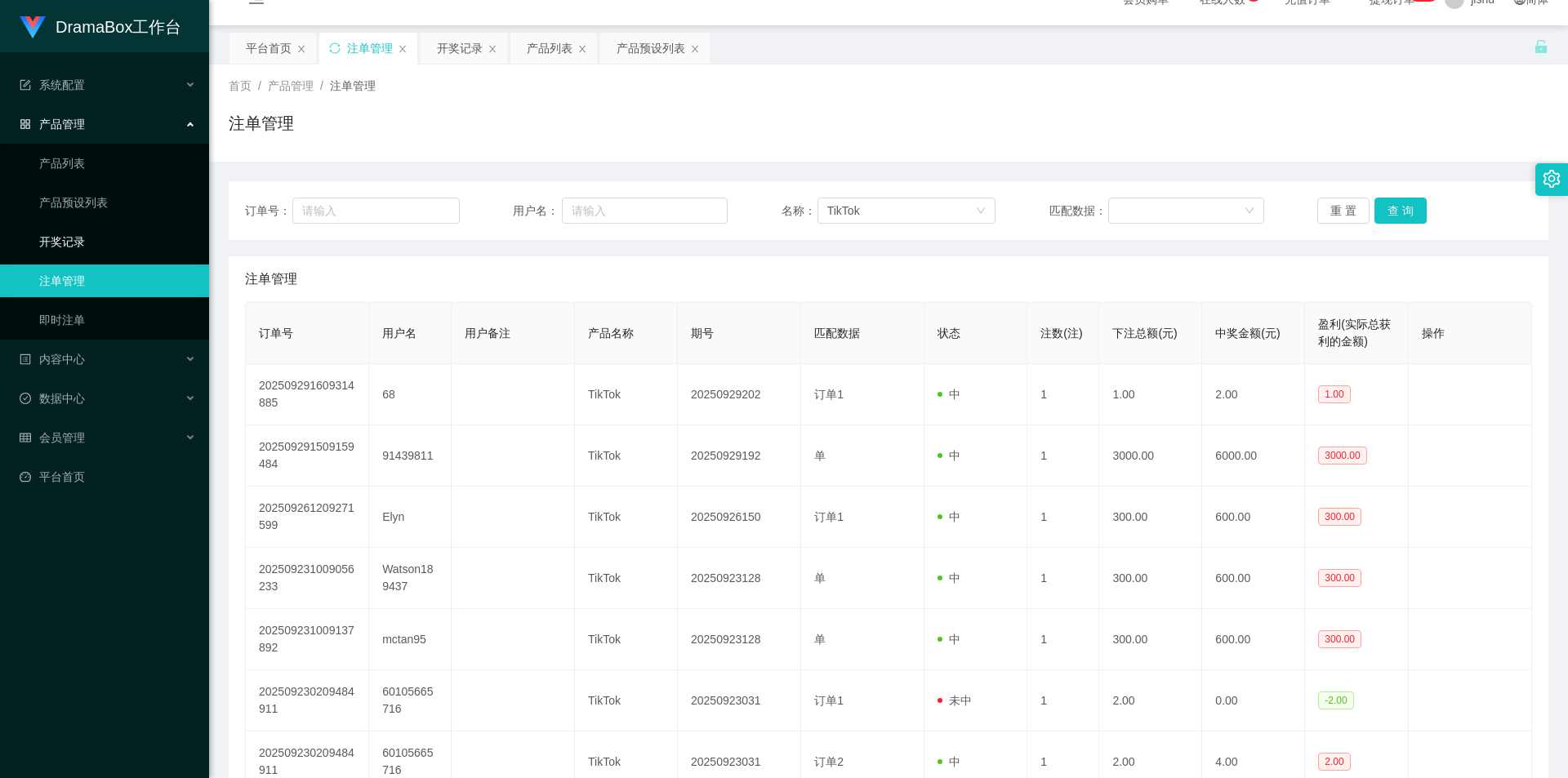
click at [101, 252] on link "开奖记录" at bounding box center [117, 242] width 156 height 33
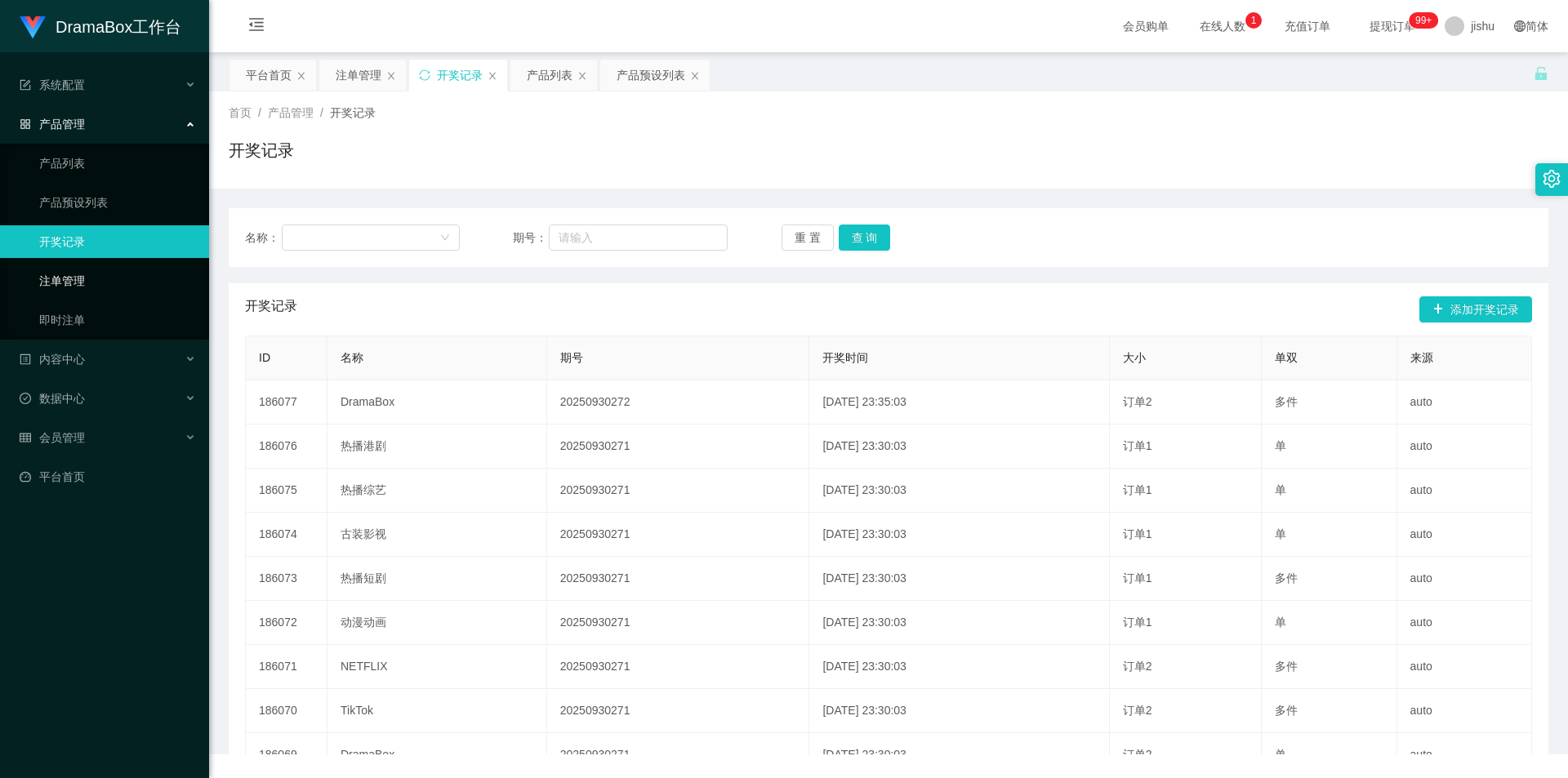
click at [97, 278] on link "注单管理" at bounding box center [117, 281] width 156 height 33
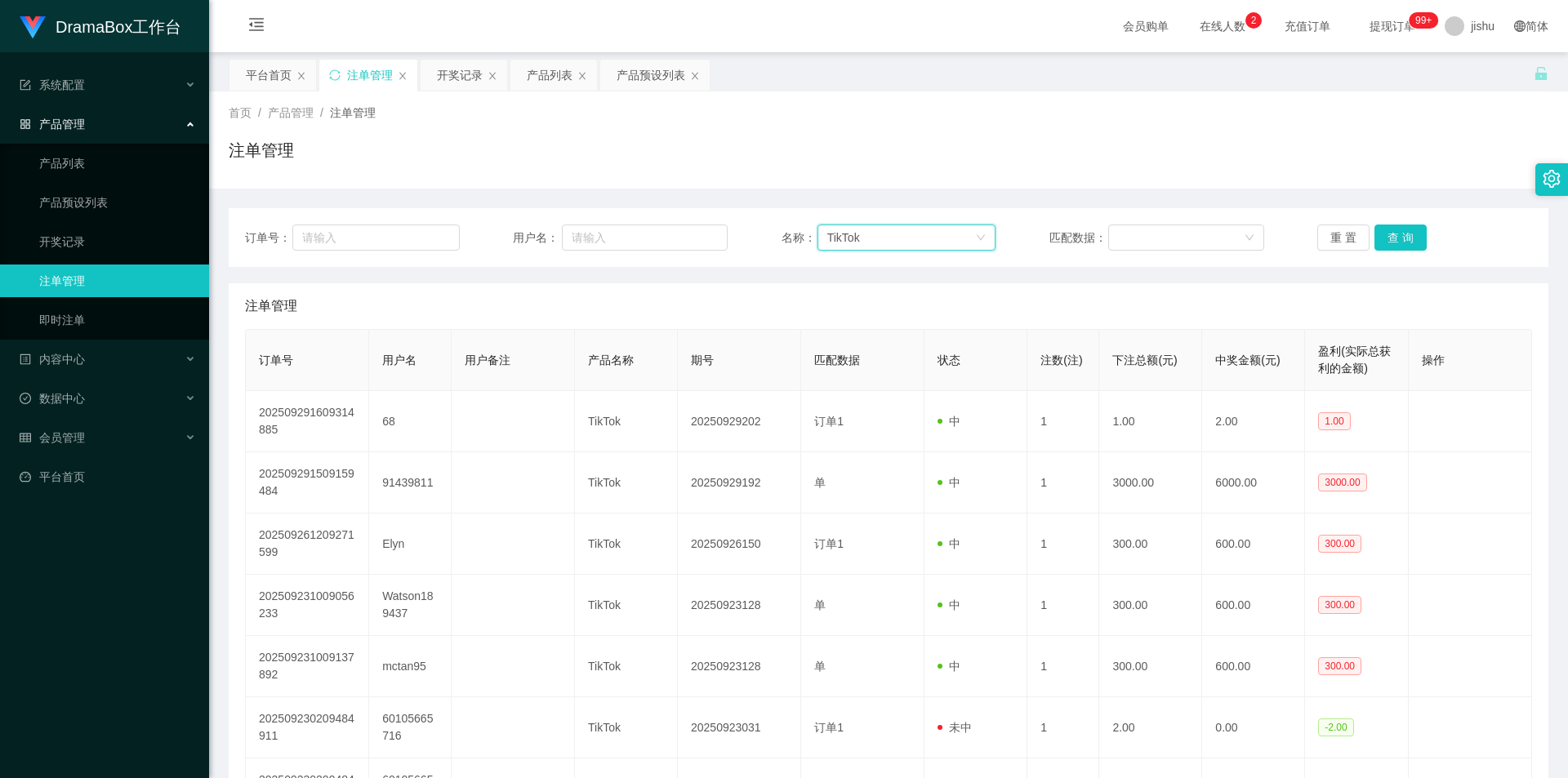
click at [895, 230] on div "TikTok" at bounding box center [901, 237] width 148 height 25
click at [885, 273] on li "DramaBox" at bounding box center [902, 270] width 177 height 26
click at [1391, 233] on button "查 询" at bounding box center [1401, 237] width 52 height 26
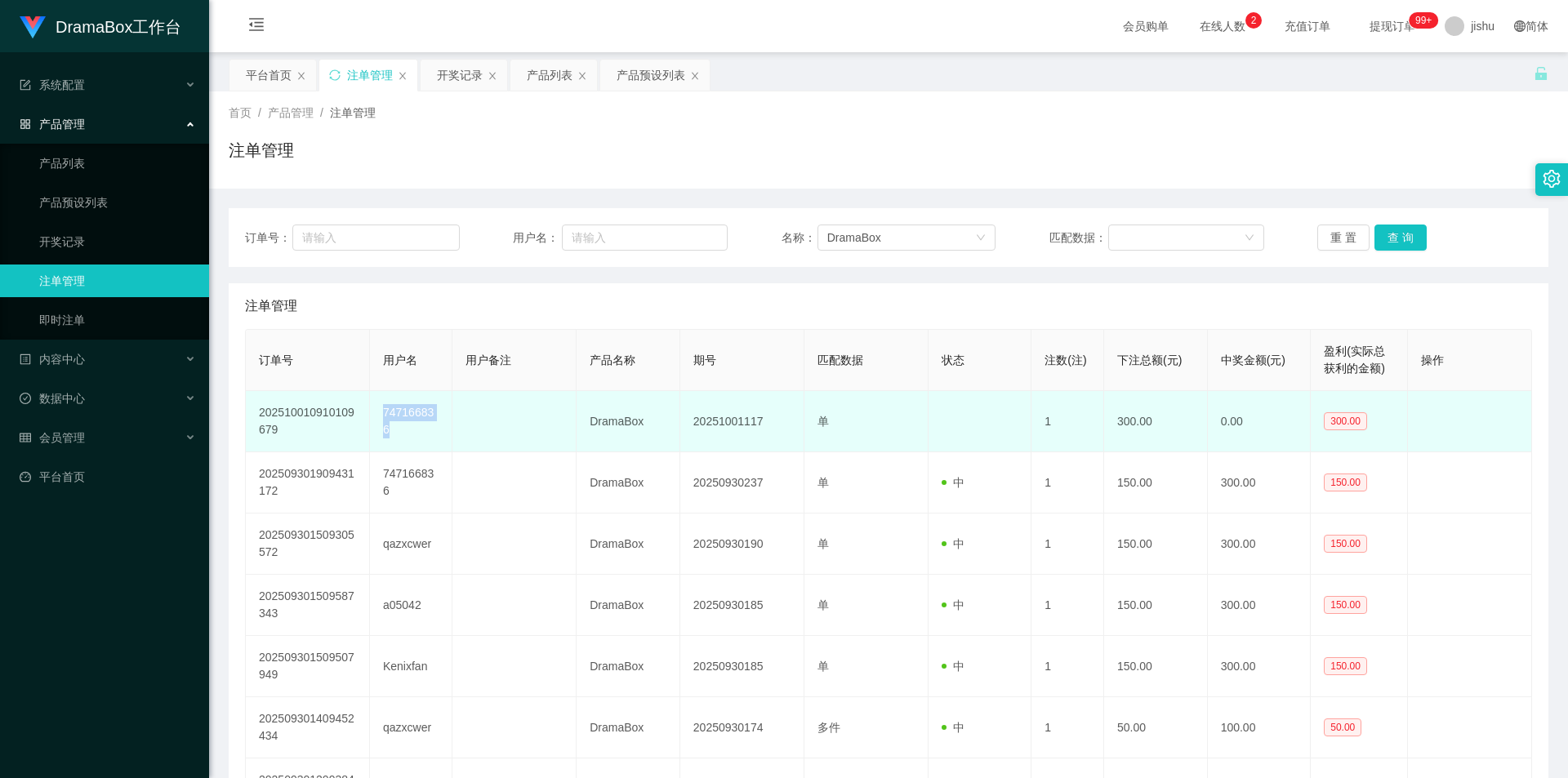
drag, startPoint x: 399, startPoint y: 436, endPoint x: 383, endPoint y: 414, distance: 27.2
click at [383, 414] on td "747166836" at bounding box center [411, 421] width 83 height 61
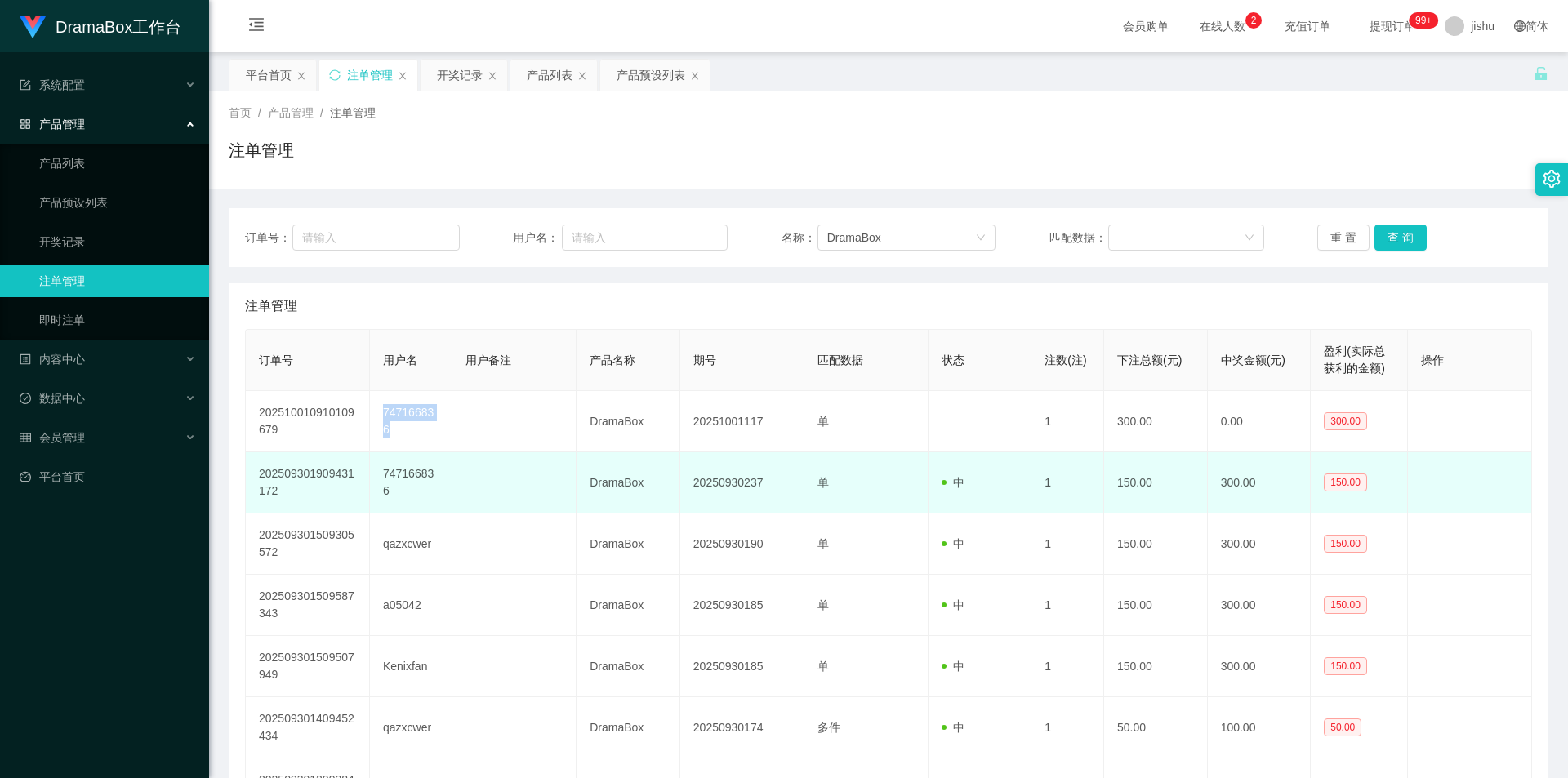
click at [972, 502] on td "中" at bounding box center [980, 482] width 104 height 61
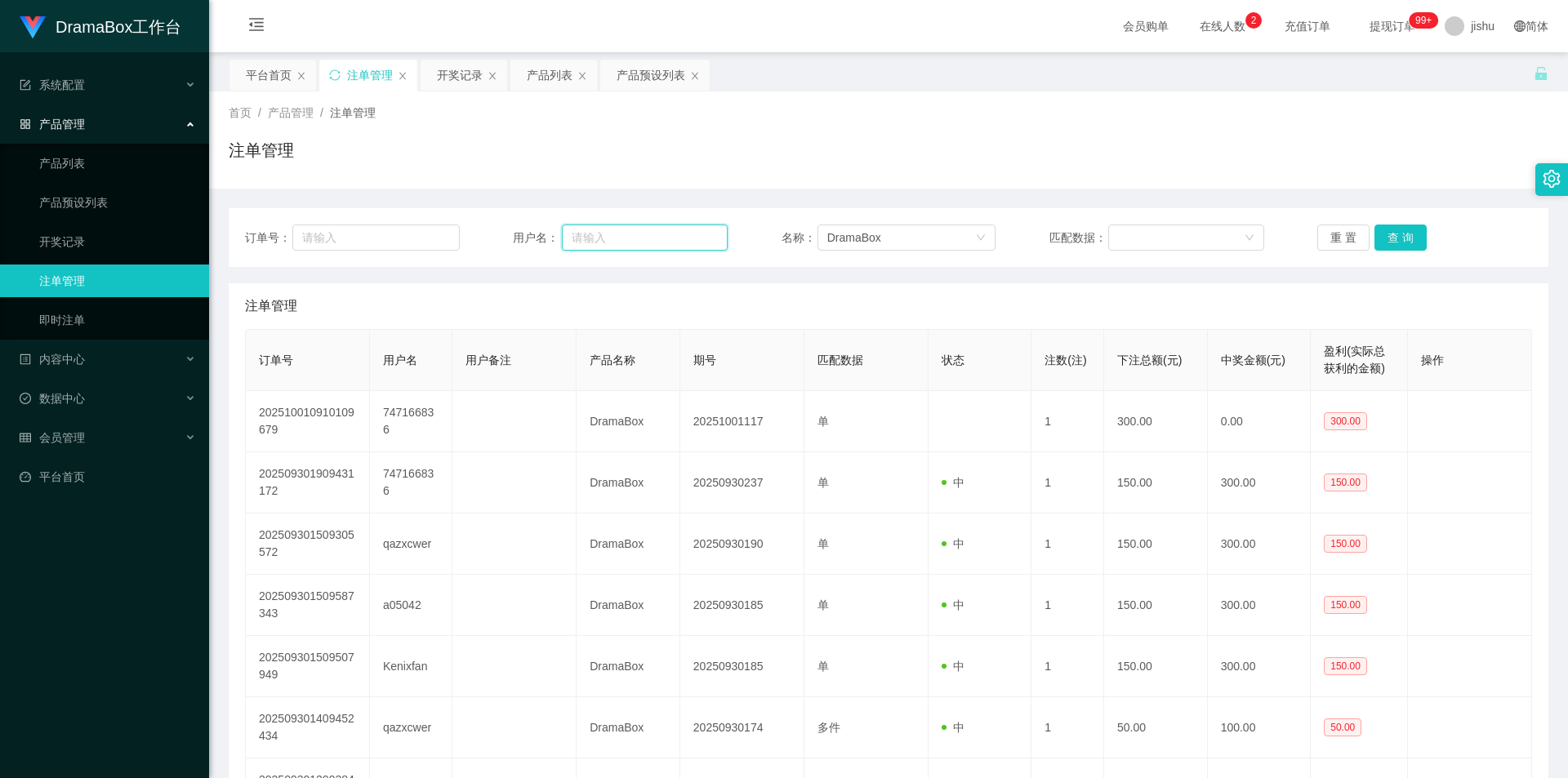
click at [597, 233] on input "text" at bounding box center [645, 237] width 165 height 26
click at [382, 246] on input "text" at bounding box center [375, 237] width 166 height 26
paste input "202509301909431172"
type input "202509301909431172"
click at [1408, 232] on button "查 询" at bounding box center [1401, 237] width 52 height 26
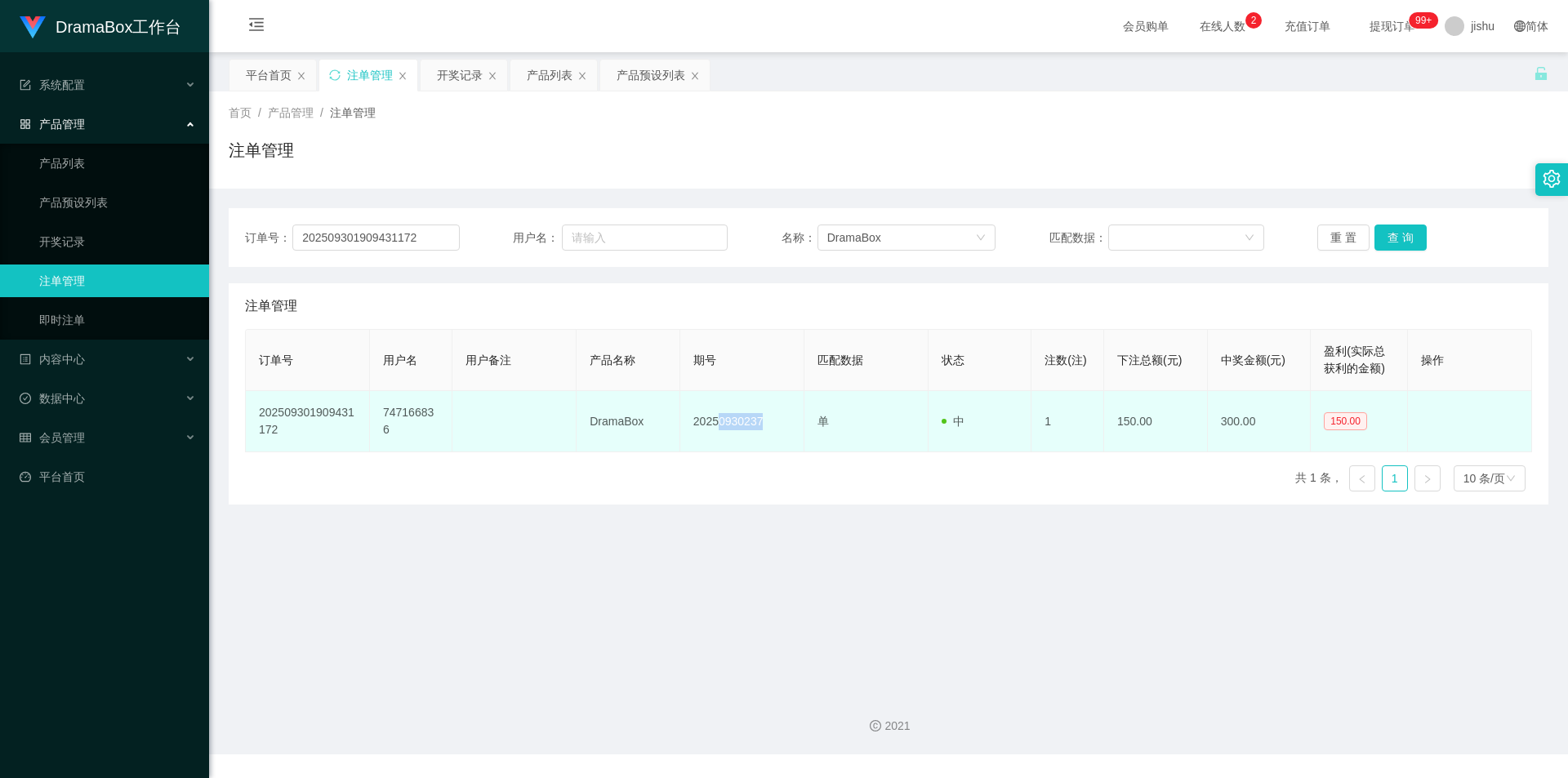
drag, startPoint x: 719, startPoint y: 424, endPoint x: 777, endPoint y: 423, distance: 58.0
click at [777, 423] on td "20250930237" at bounding box center [742, 421] width 125 height 61
click at [696, 423] on td "20250930237" at bounding box center [742, 421] width 125 height 61
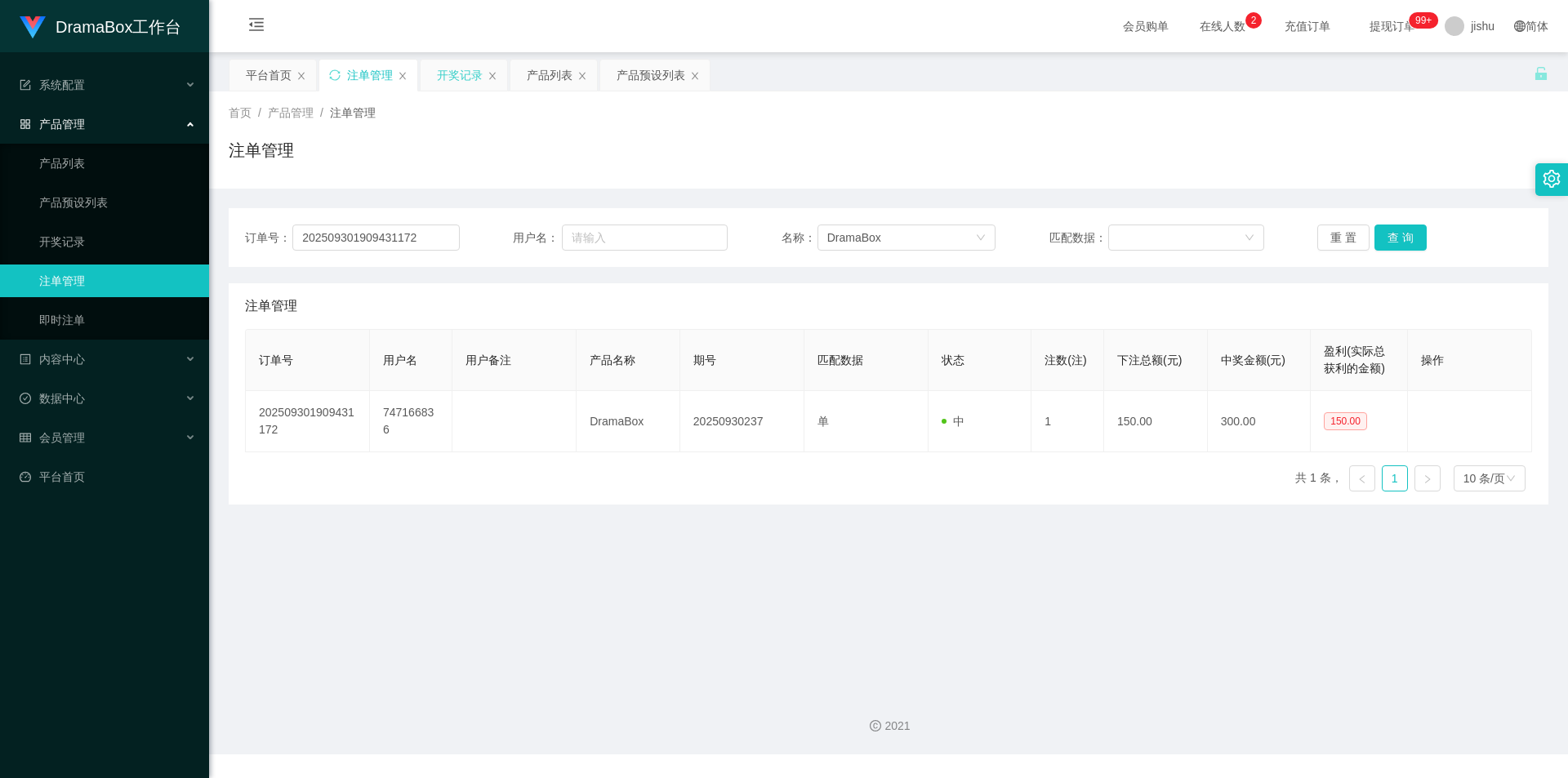
click at [464, 73] on div "开奖记录" at bounding box center [460, 75] width 46 height 31
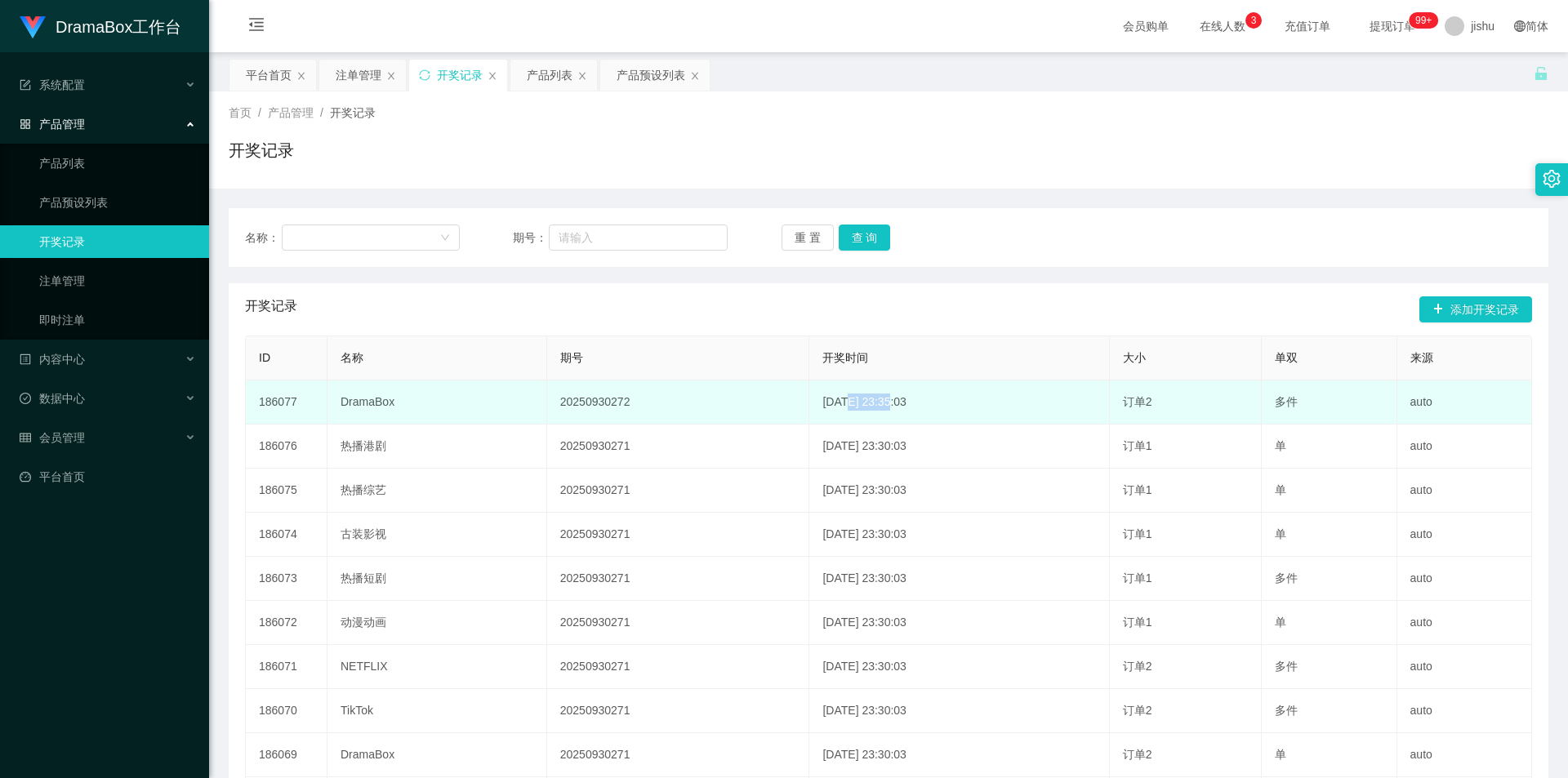
drag, startPoint x: 818, startPoint y: 405, endPoint x: 863, endPoint y: 405, distance: 45.0
click at [863, 405] on td "2025-09-30 23:35:03" at bounding box center [959, 403] width 300 height 44
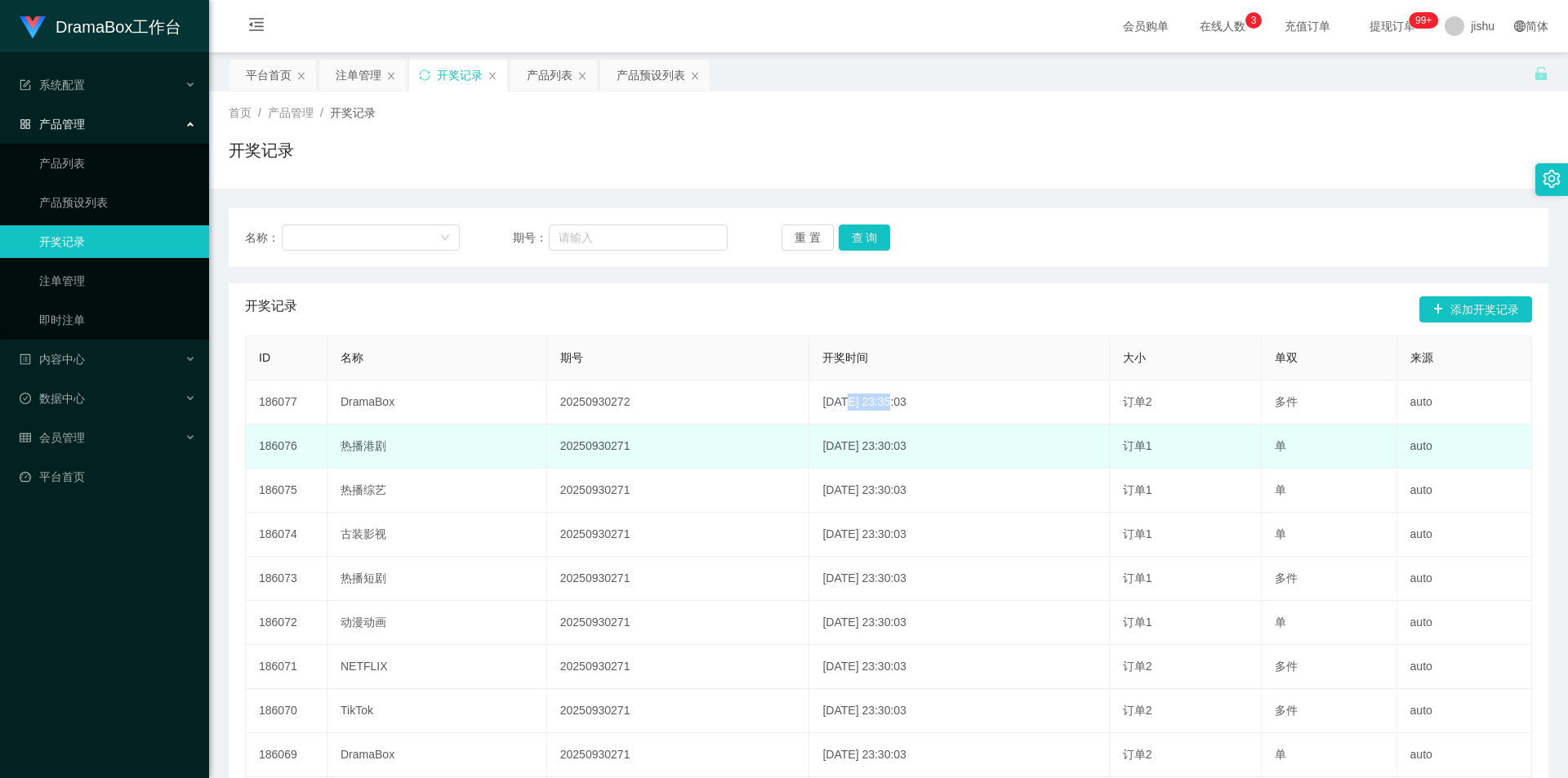
drag, startPoint x: 868, startPoint y: 450, endPoint x: 890, endPoint y: 448, distance: 22.1
click at [890, 448] on td "2025-09-30 23:30:03" at bounding box center [959, 446] width 300 height 44
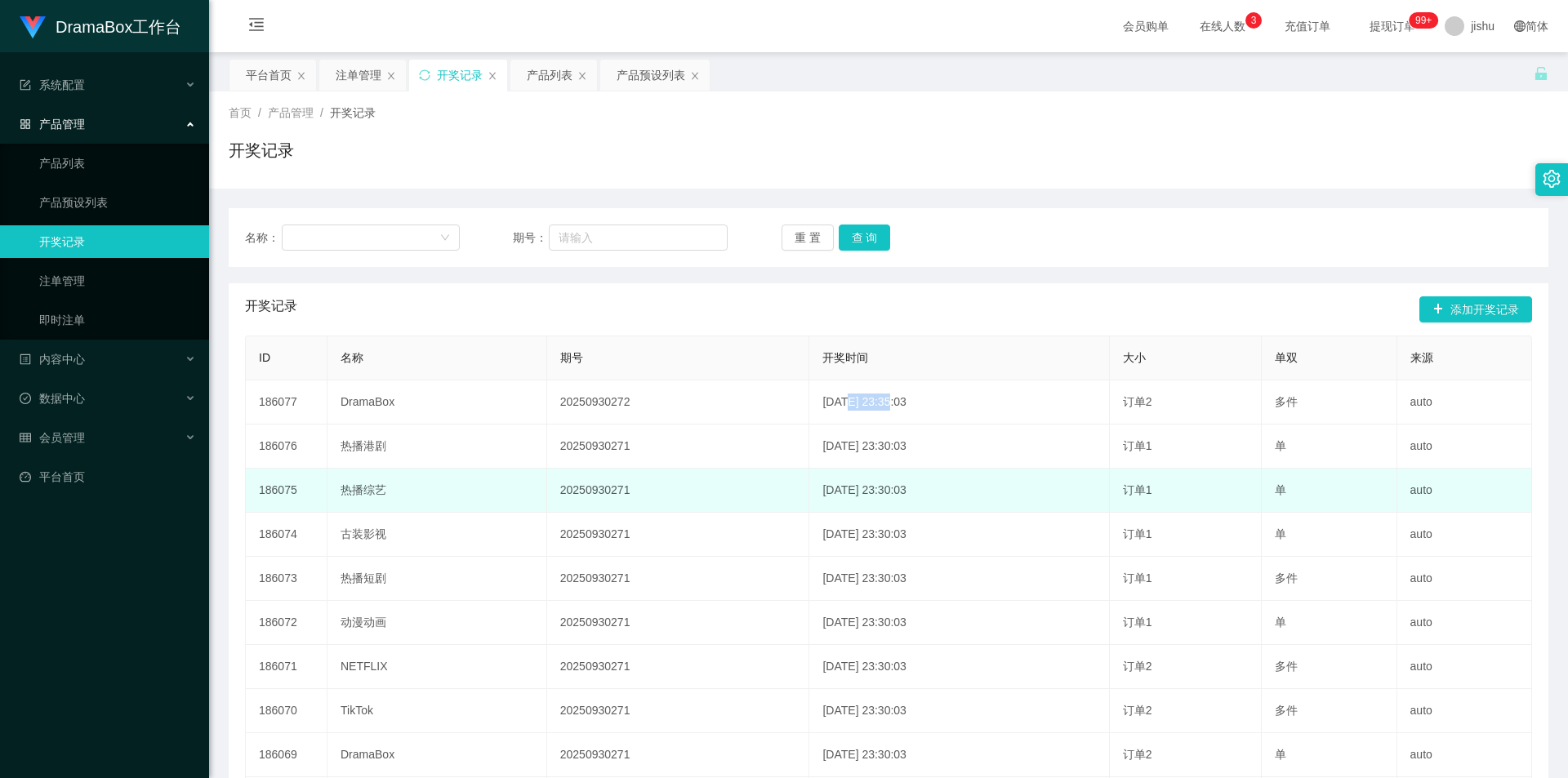
drag, startPoint x: 853, startPoint y: 500, endPoint x: 883, endPoint y: 518, distance: 35.0
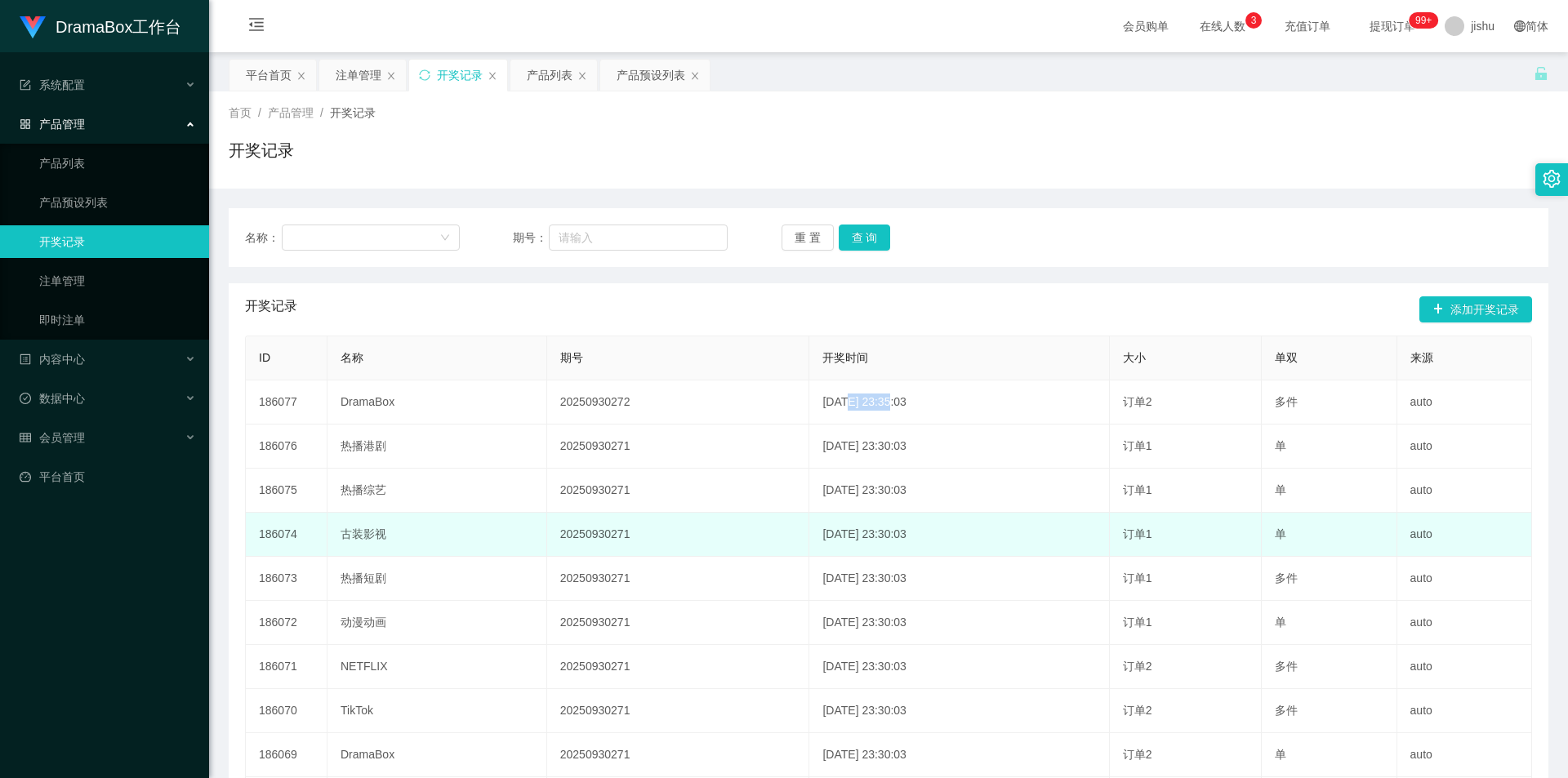
click at [900, 496] on td "2025-09-30 23:30:03" at bounding box center [959, 491] width 300 height 44
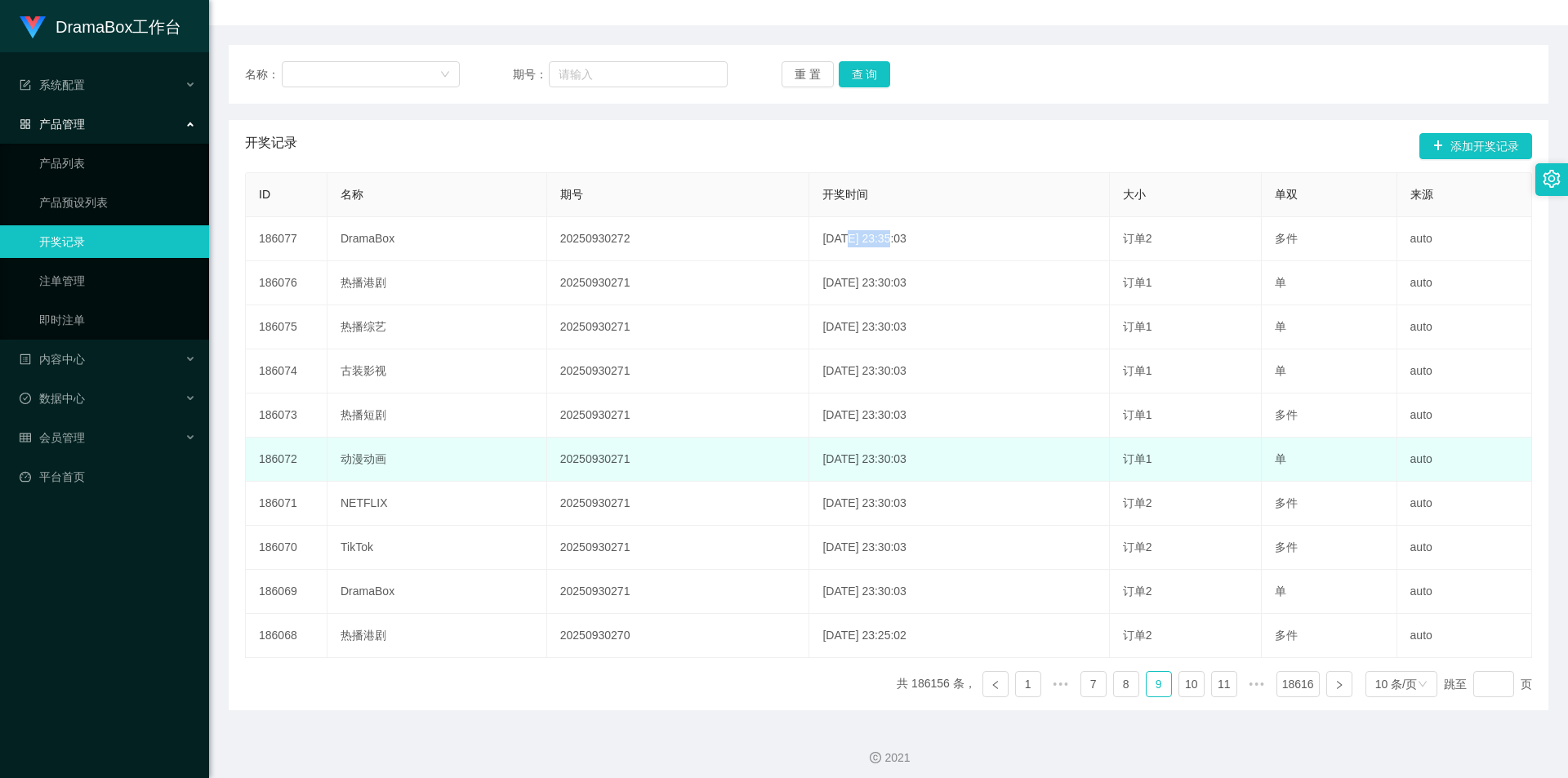
scroll to position [171, 0]
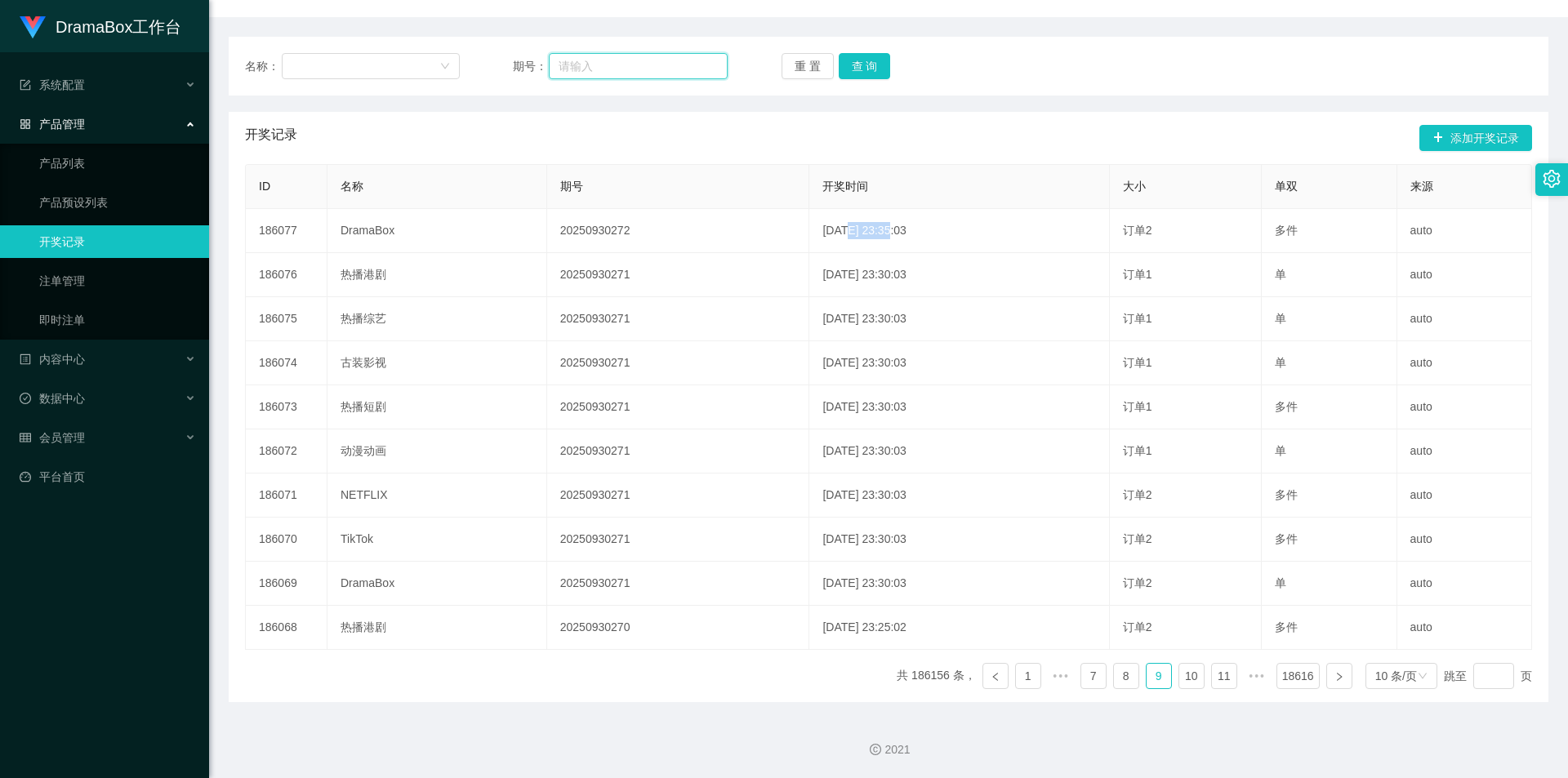
click at [596, 64] on input "text" at bounding box center [638, 66] width 179 height 26
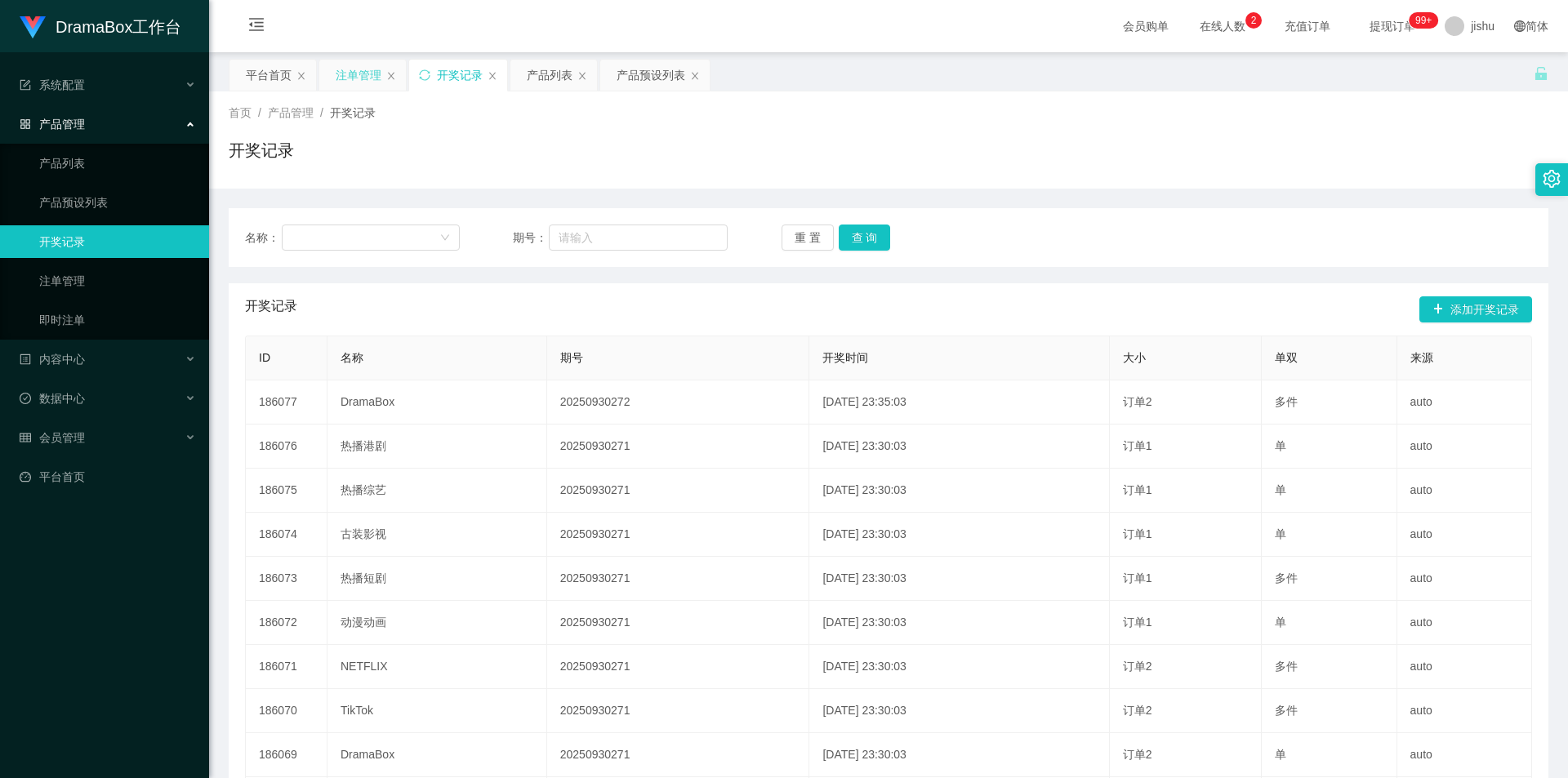
click at [352, 73] on div "注单管理" at bounding box center [359, 75] width 46 height 31
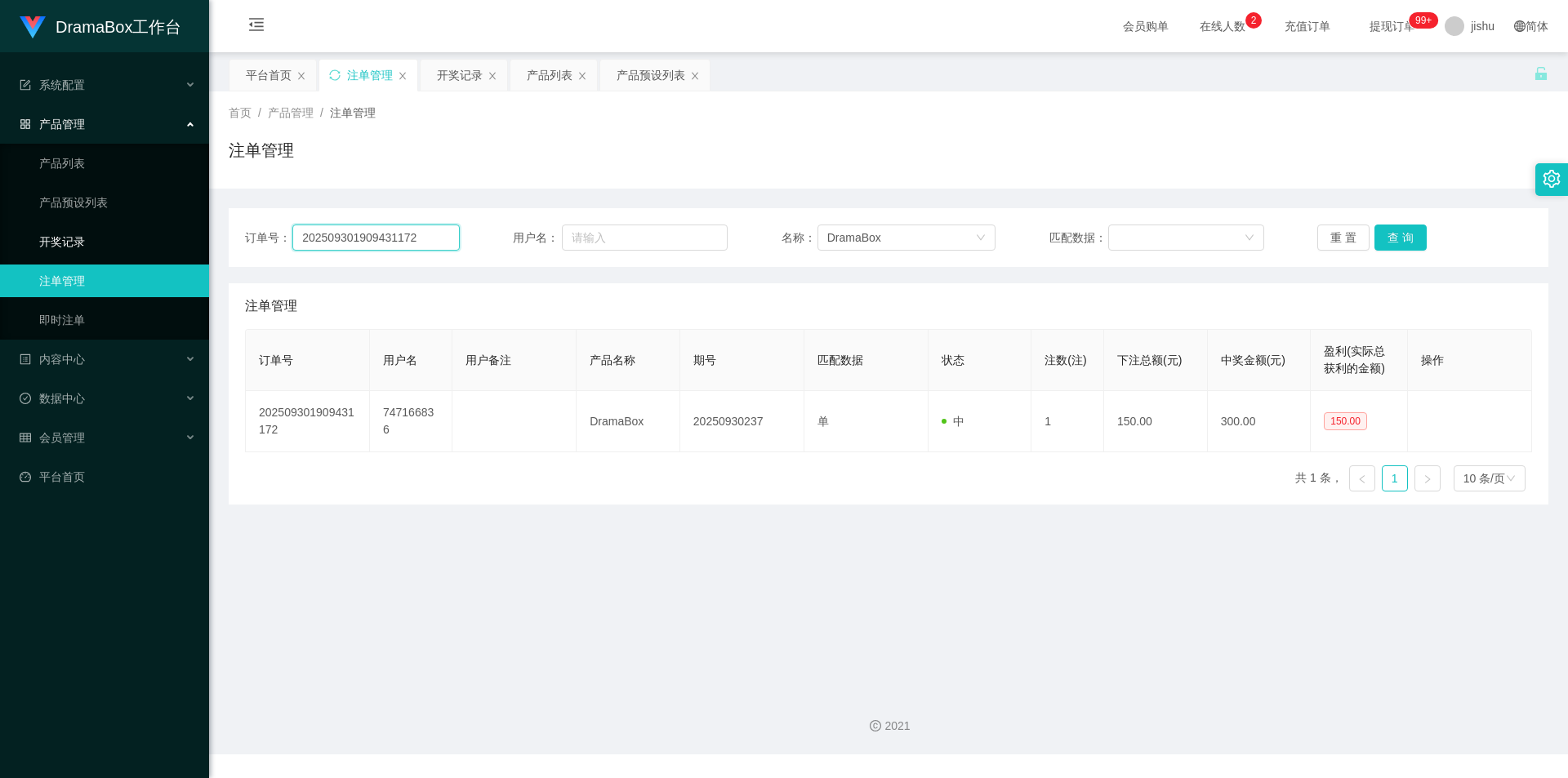
drag, startPoint x: 419, startPoint y: 236, endPoint x: 112, endPoint y: 231, distance: 307.0
click at [97, 231] on section "DramaBox工作台 系统配置 产品管理 产品列表 产品预设列表 开奖记录 注单管理 即时注单 内容中心 数据中心 会员管理 平台首页 保存配置 重置配置 …" at bounding box center [784, 377] width 1568 height 754
paste input "7112107201787"
type input "202507112107201787"
click at [1402, 247] on button "查 询" at bounding box center [1401, 237] width 52 height 26
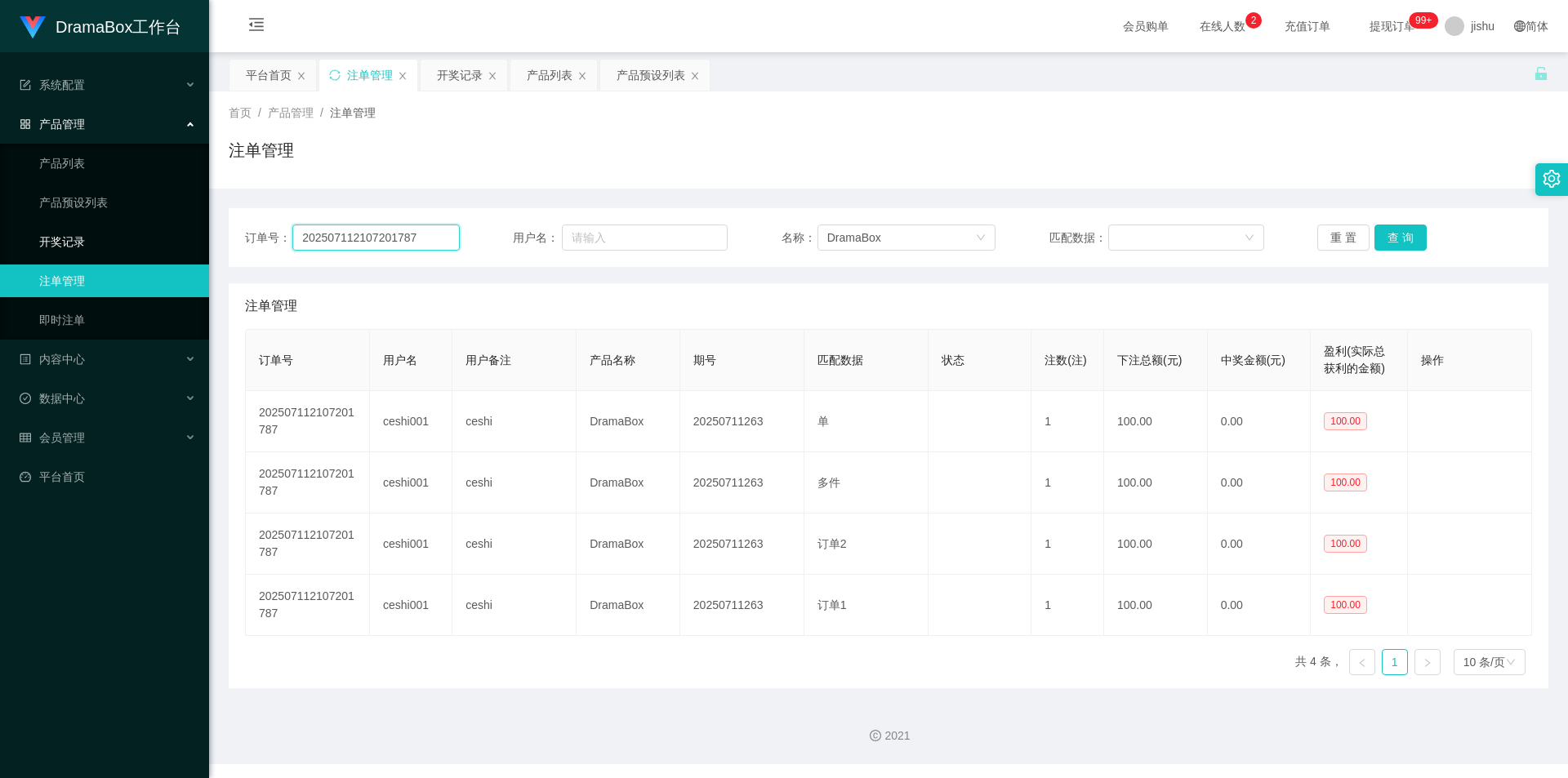
drag, startPoint x: 423, startPoint y: 240, endPoint x: 65, endPoint y: 231, distance: 358.1
click at [65, 231] on section "DramaBox工作台 系统配置 产品管理 产品列表 产品预设列表 开奖记录 注单管理 即时注单 内容中心 数据中心 会员管理 平台首页 保存配置 重置配置 …" at bounding box center [784, 382] width 1568 height 764
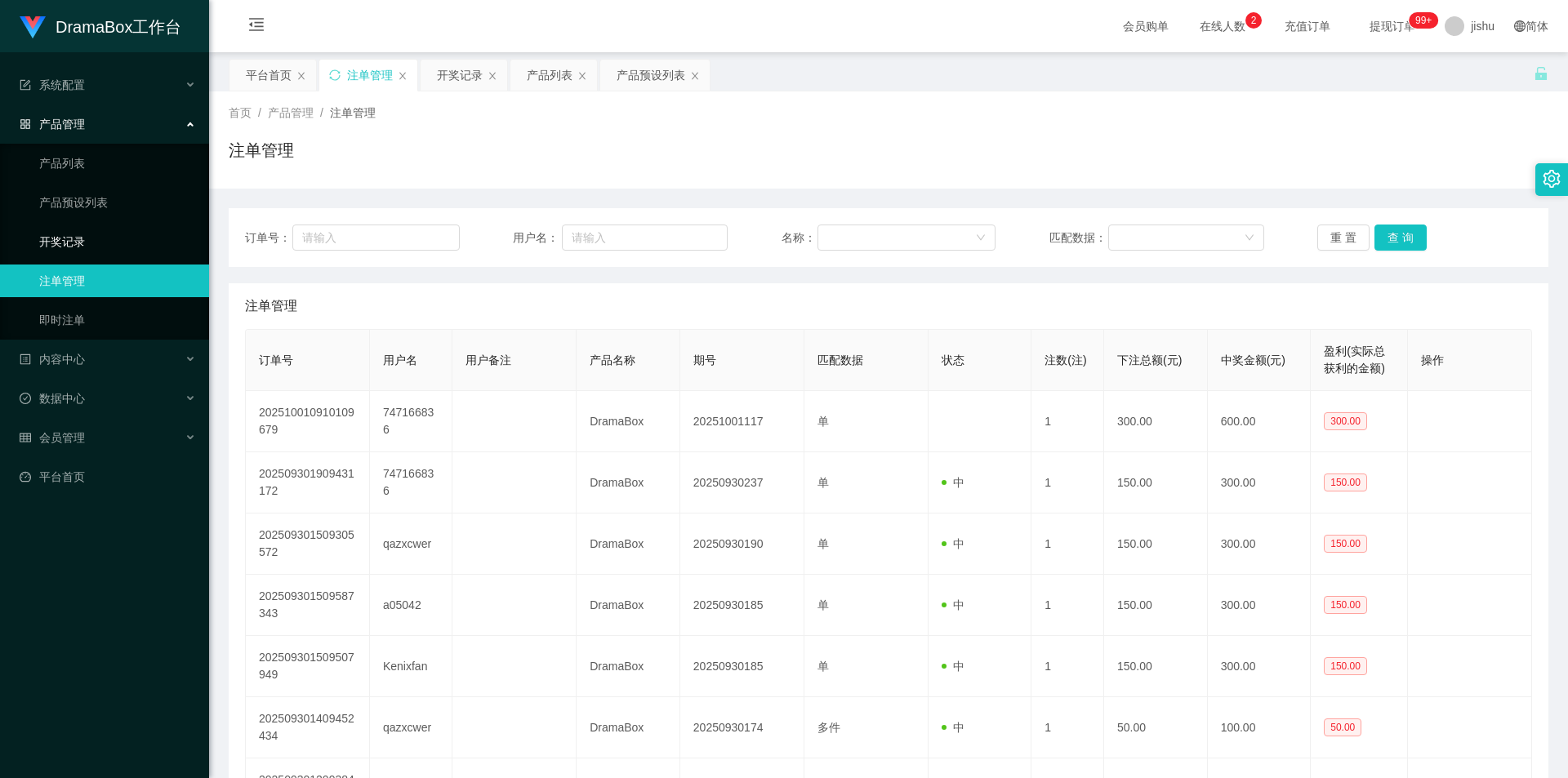
click at [119, 240] on link "开奖记录" at bounding box center [117, 242] width 156 height 33
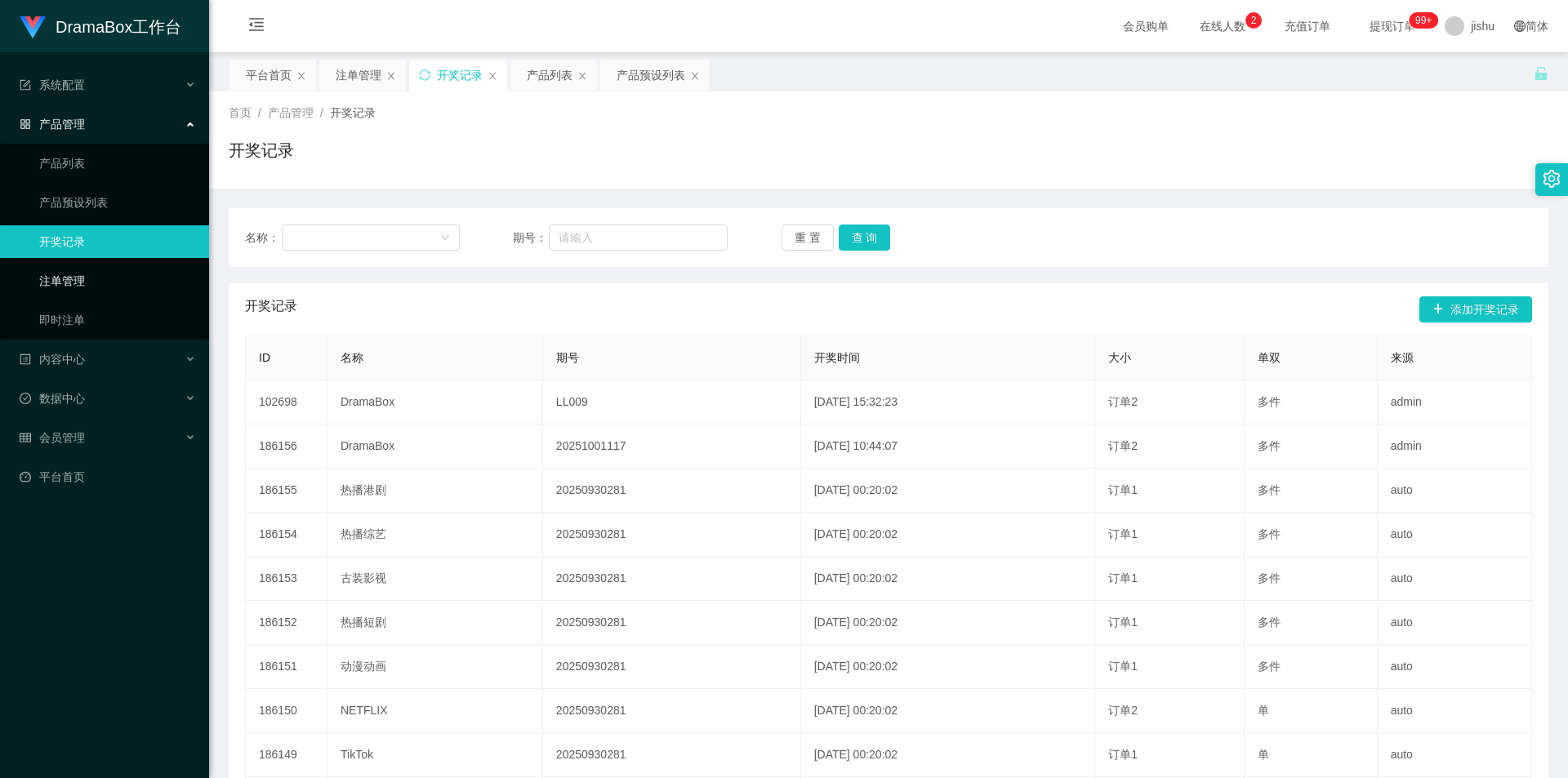
click at [108, 276] on link "注单管理" at bounding box center [117, 281] width 156 height 33
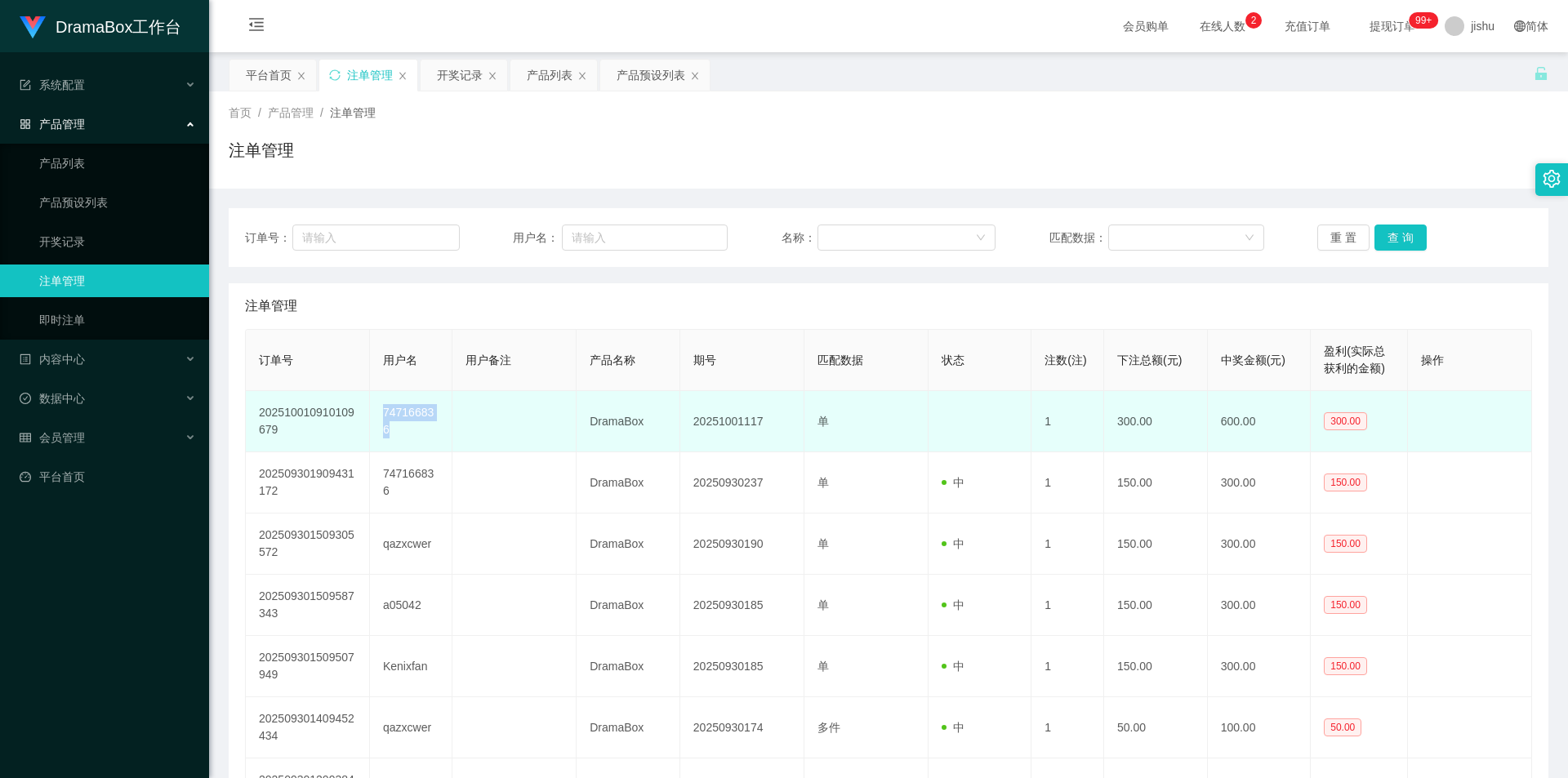
drag, startPoint x: 392, startPoint y: 432, endPoint x: 375, endPoint y: 414, distance: 24.8
click at [375, 414] on td "747166836" at bounding box center [411, 421] width 83 height 61
drag, startPoint x: 766, startPoint y: 427, endPoint x: 687, endPoint y: 423, distance: 79.1
click at [687, 423] on td "20251001117" at bounding box center [742, 421] width 125 height 61
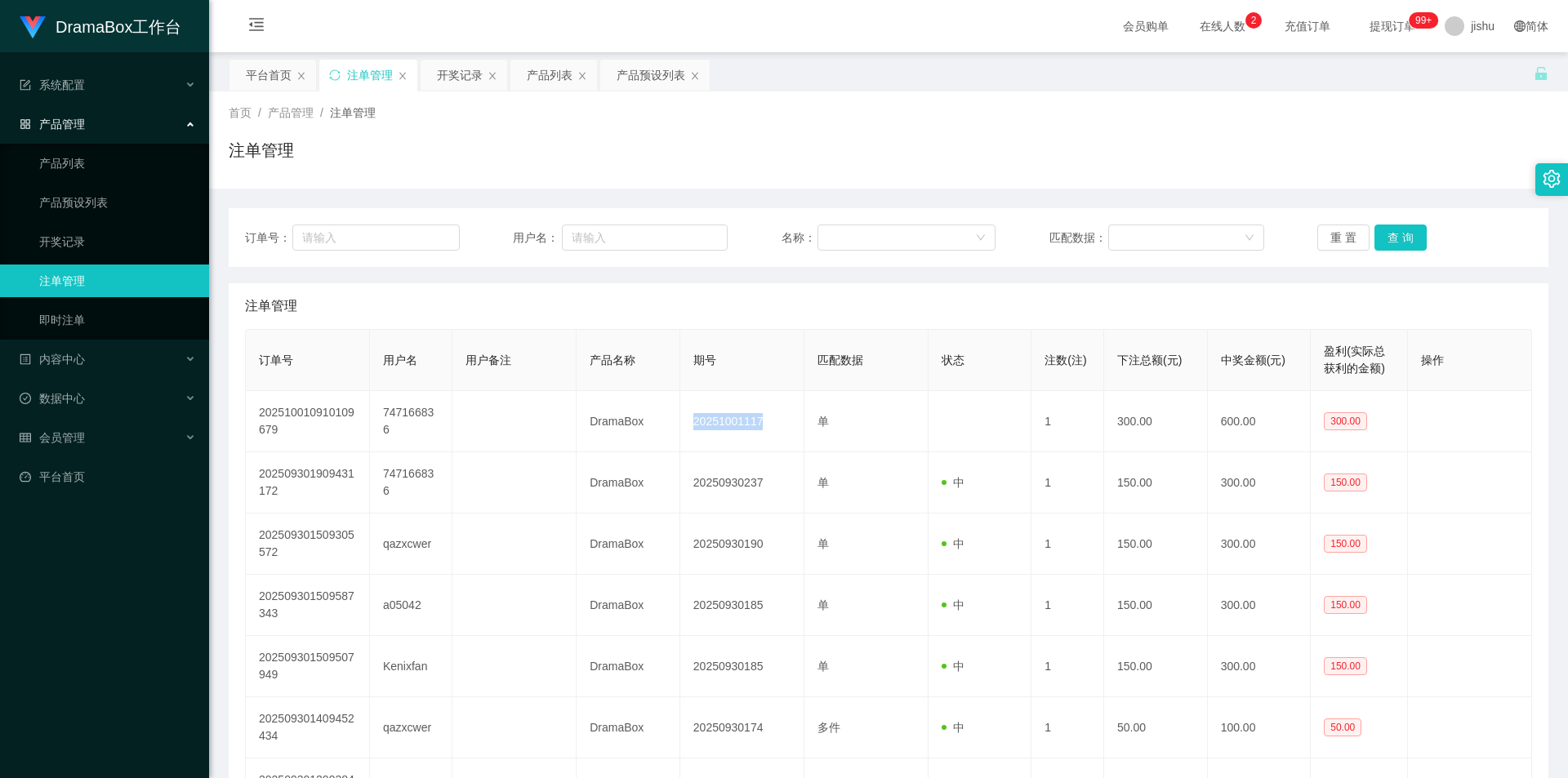
copy td "20251001117"
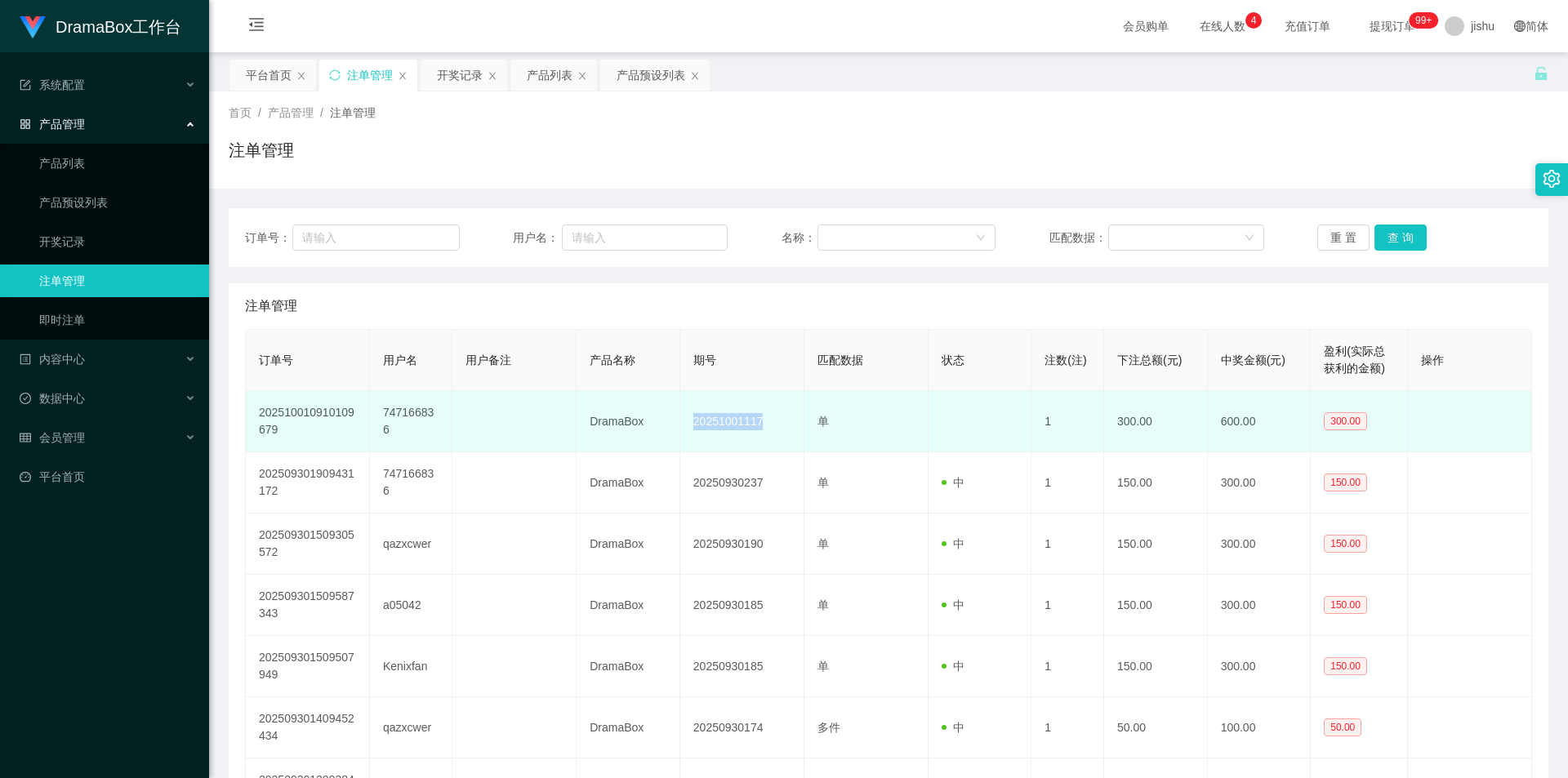
click at [768, 417] on td "20251001117" at bounding box center [742, 421] width 125 height 61
drag, startPoint x: 689, startPoint y: 425, endPoint x: 766, endPoint y: 425, distance: 77.0
click at [766, 425] on td "20251001117" at bounding box center [742, 421] width 125 height 61
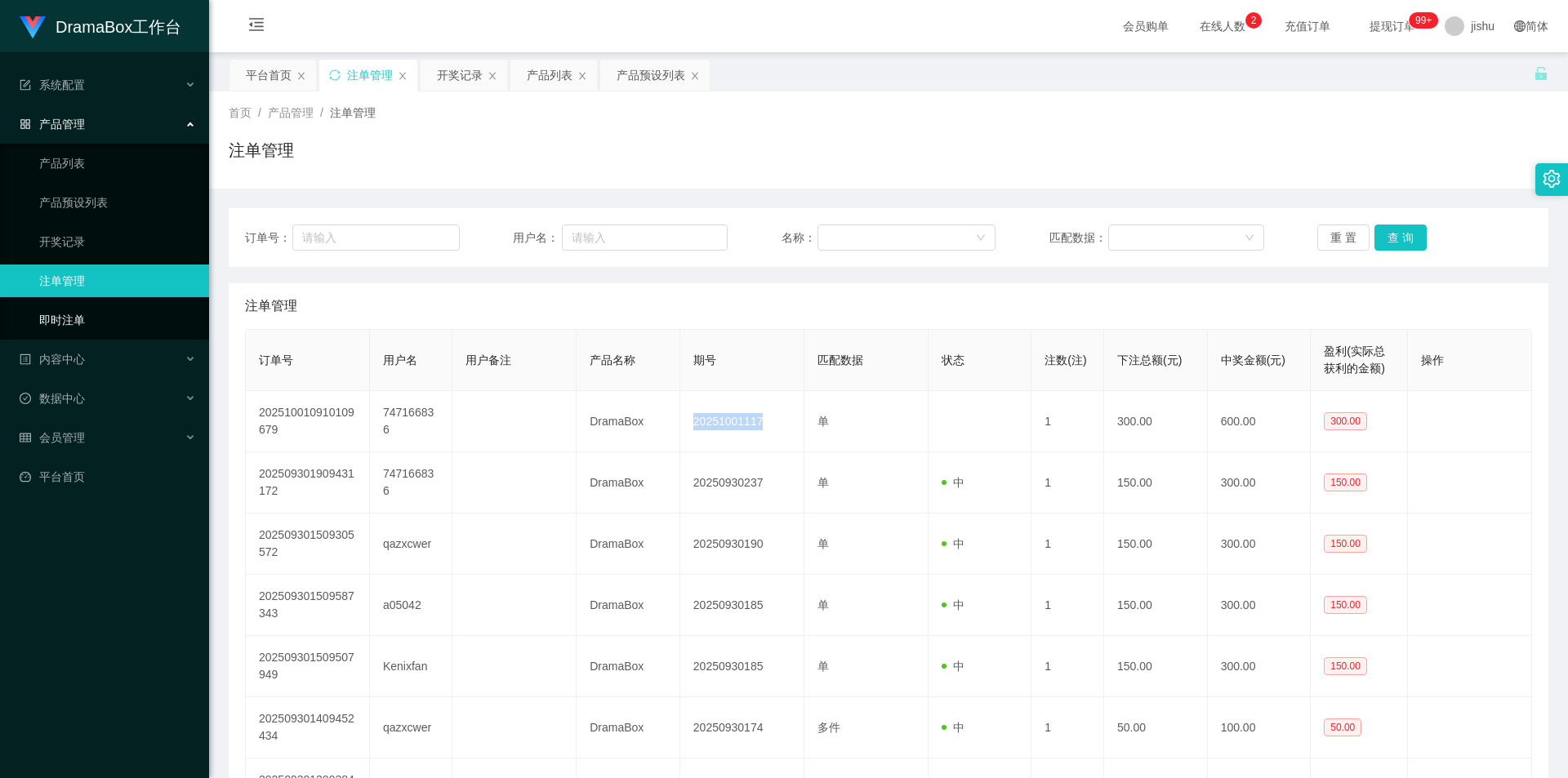
click at [104, 323] on link "即时注单" at bounding box center [117, 320] width 156 height 33
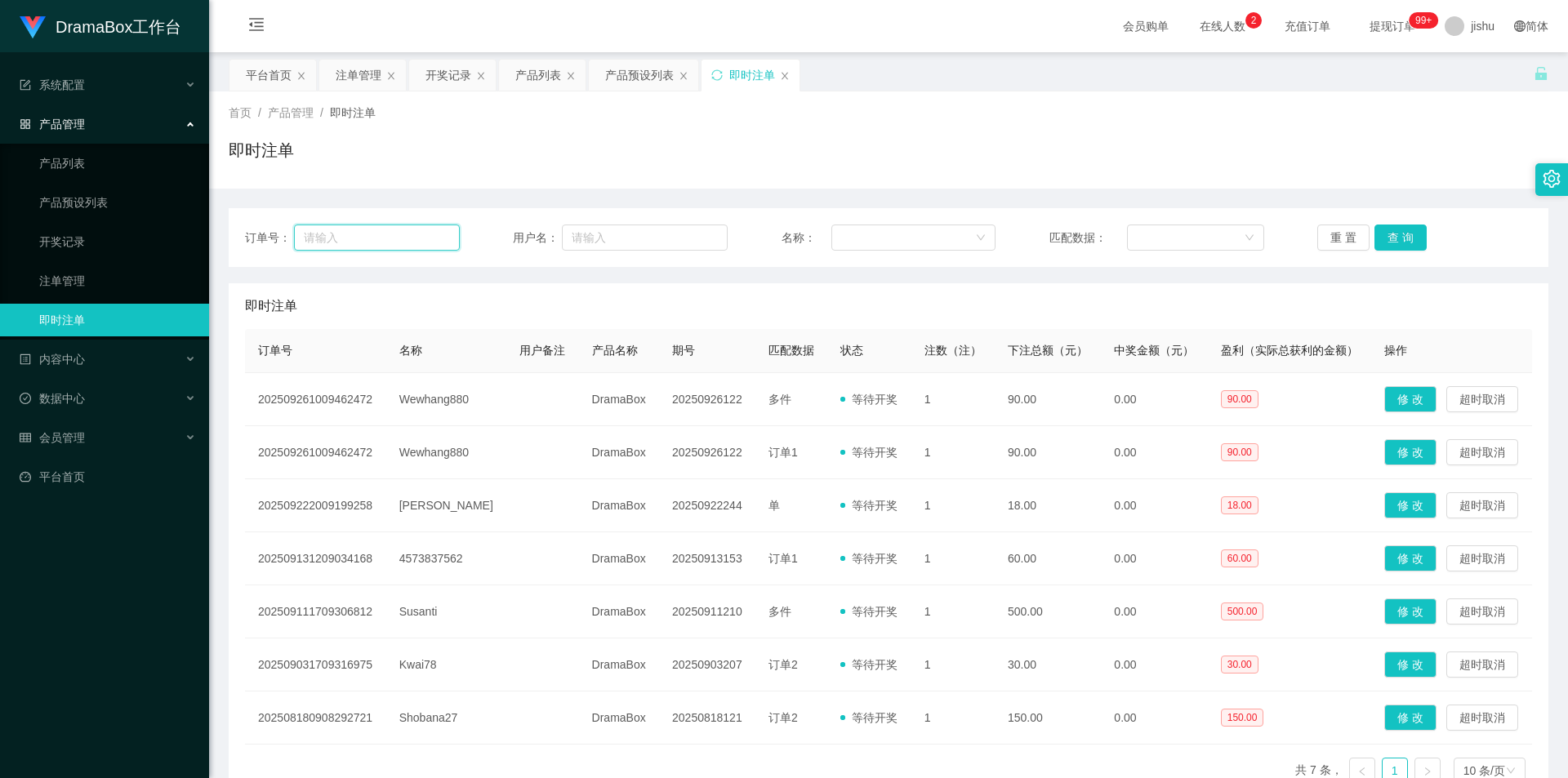
click at [370, 237] on input "text" at bounding box center [377, 237] width 165 height 26
paste input "20251001117"
type input "20251001117"
click at [1387, 239] on button "查 询" at bounding box center [1401, 237] width 52 height 26
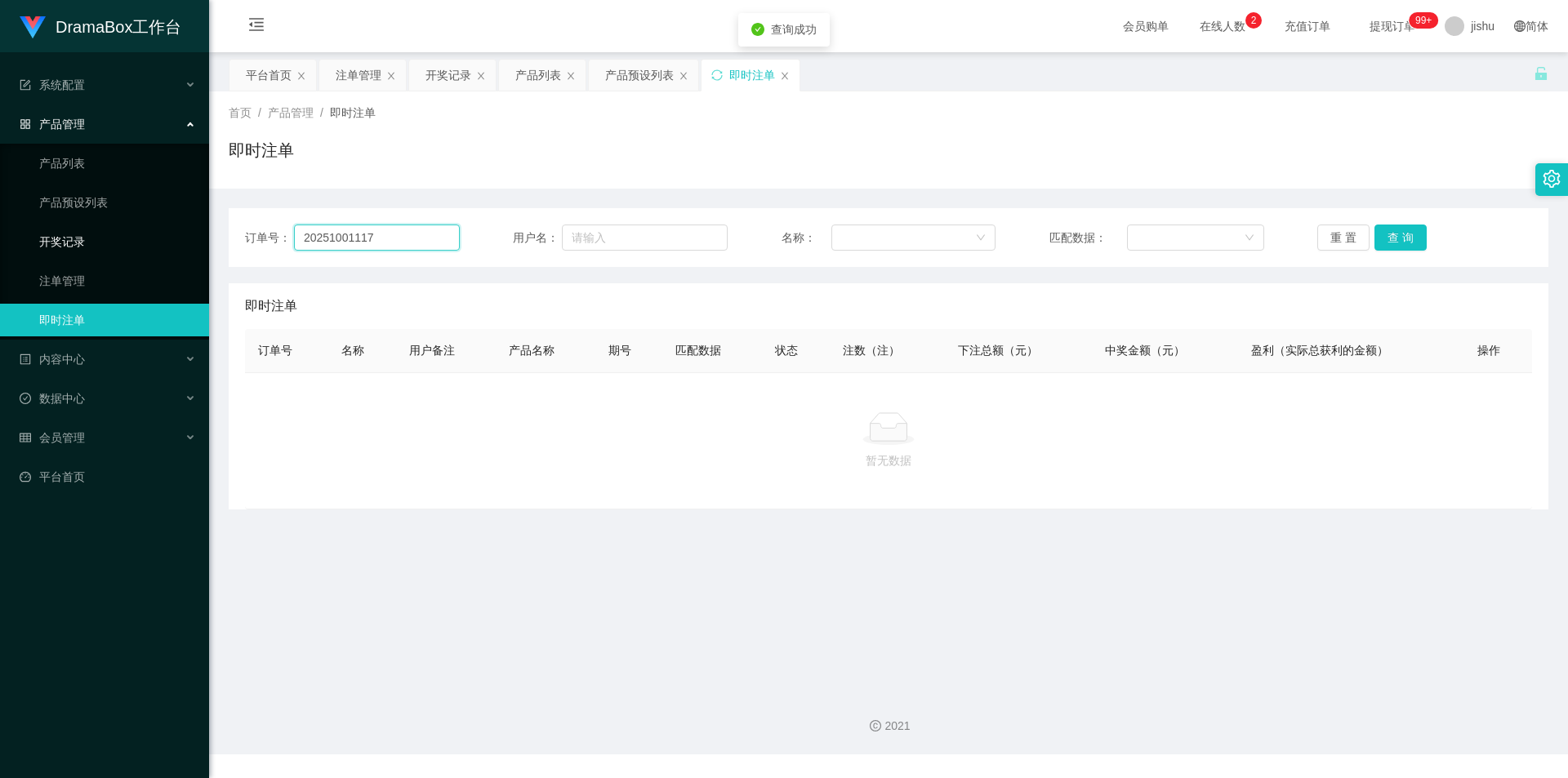
drag, startPoint x: 390, startPoint y: 241, endPoint x: 143, endPoint y: 241, distance: 247.0
click at [146, 241] on section "DramaBox工作台 系统配置 产品管理 产品列表 产品预设列表 开奖记录 注单管理 即时注单 内容中心 数据中心 会员管理 平台首页 保存配置 重置配置 …" at bounding box center [784, 377] width 1568 height 754
click at [93, 278] on link "注单管理" at bounding box center [117, 281] width 156 height 33
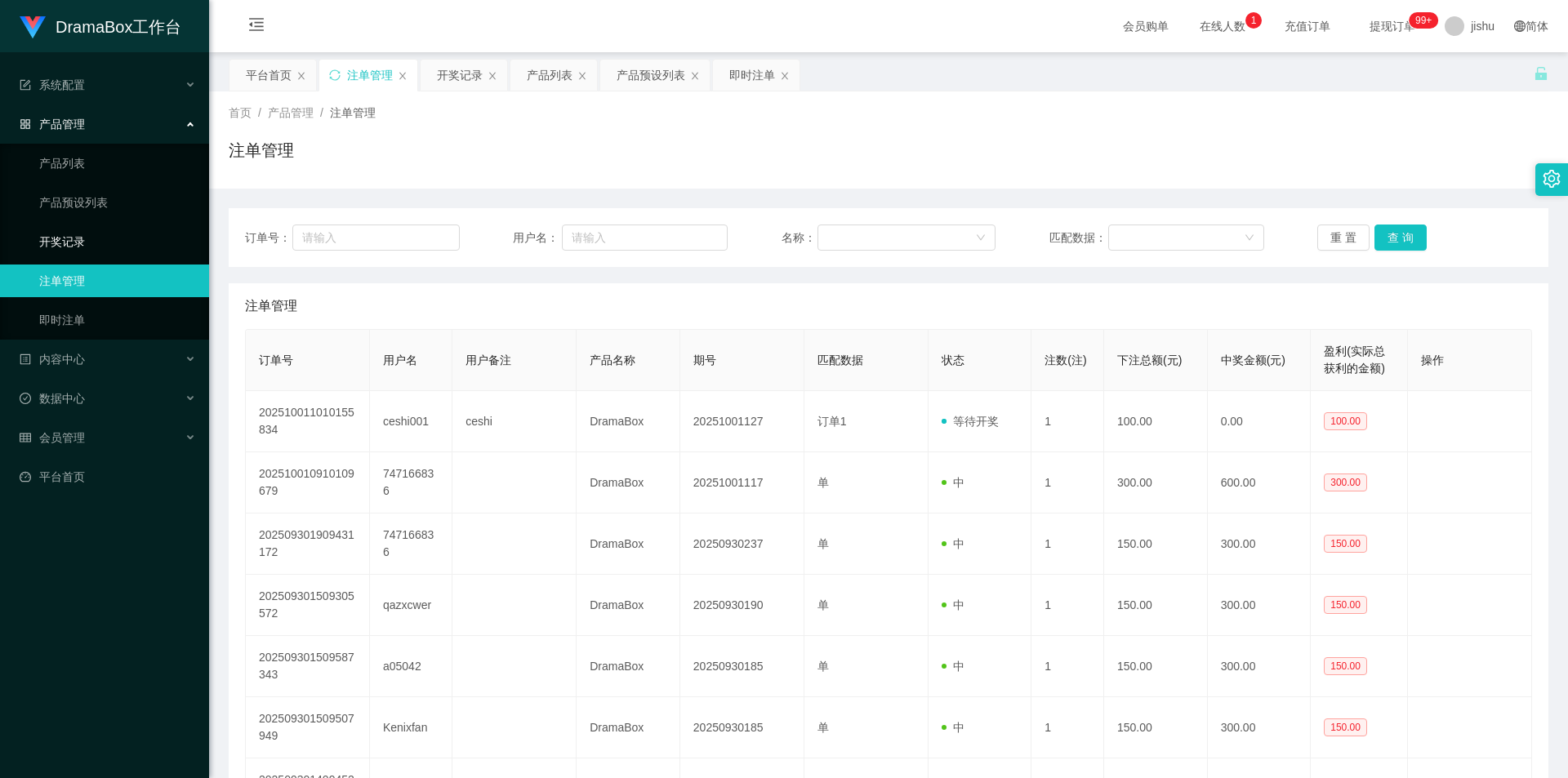
click at [113, 242] on link "开奖记录" at bounding box center [117, 242] width 156 height 33
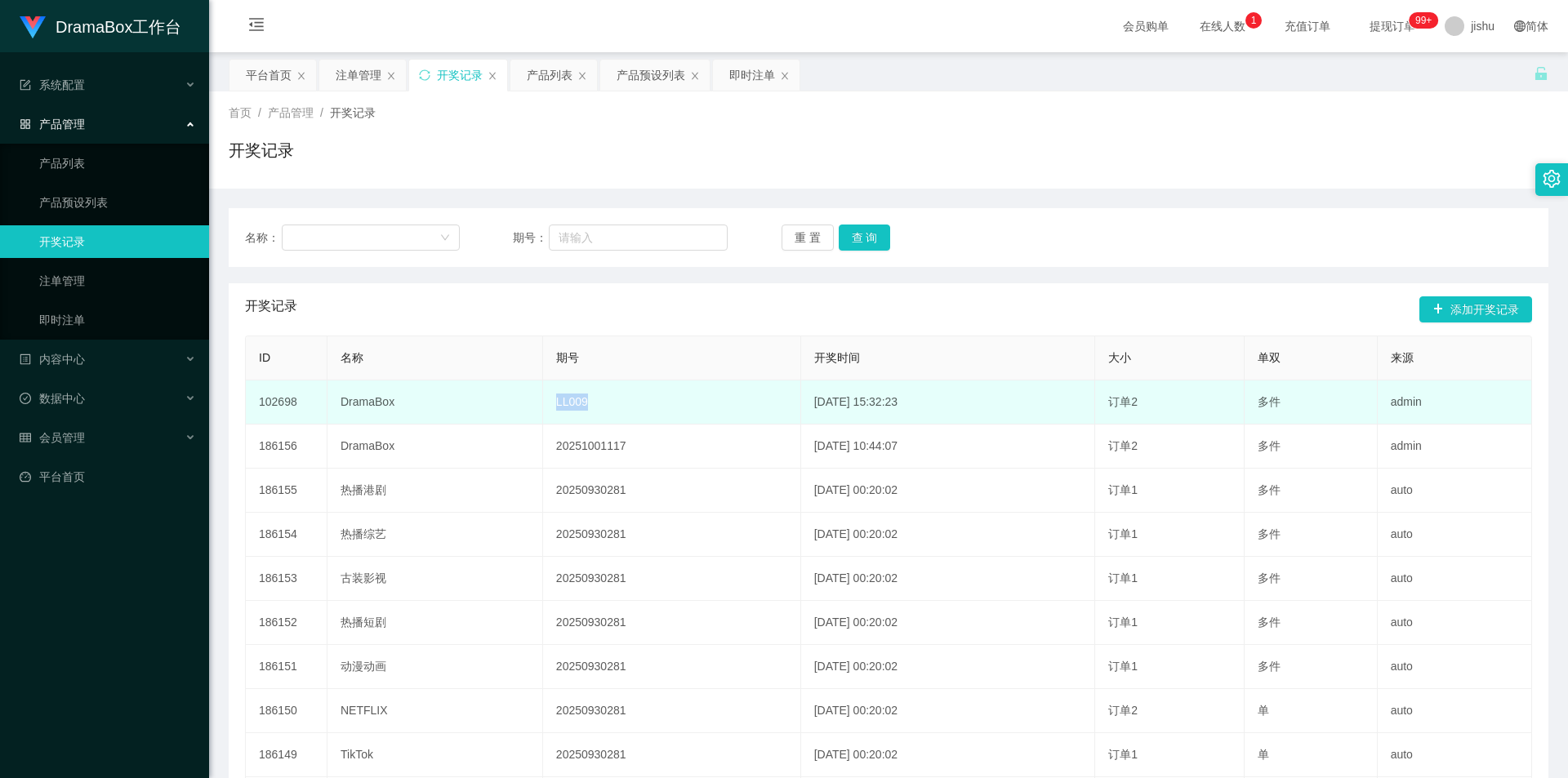
drag, startPoint x: 586, startPoint y: 408, endPoint x: 532, endPoint y: 400, distance: 54.6
click at [543, 400] on td "LL009" at bounding box center [672, 403] width 258 height 44
click at [617, 409] on td "LL009" at bounding box center [672, 403] width 258 height 44
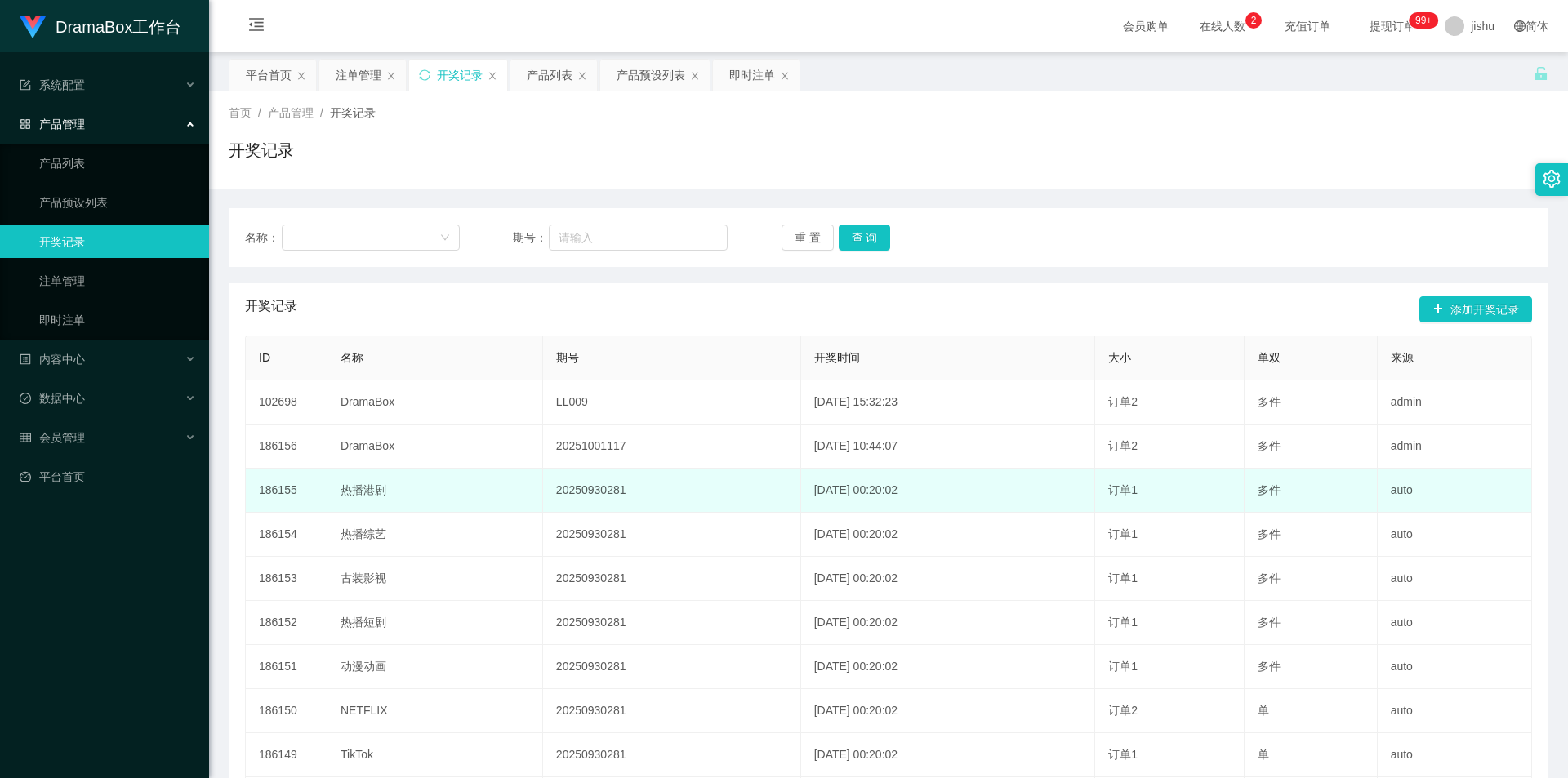
scroll to position [163, 0]
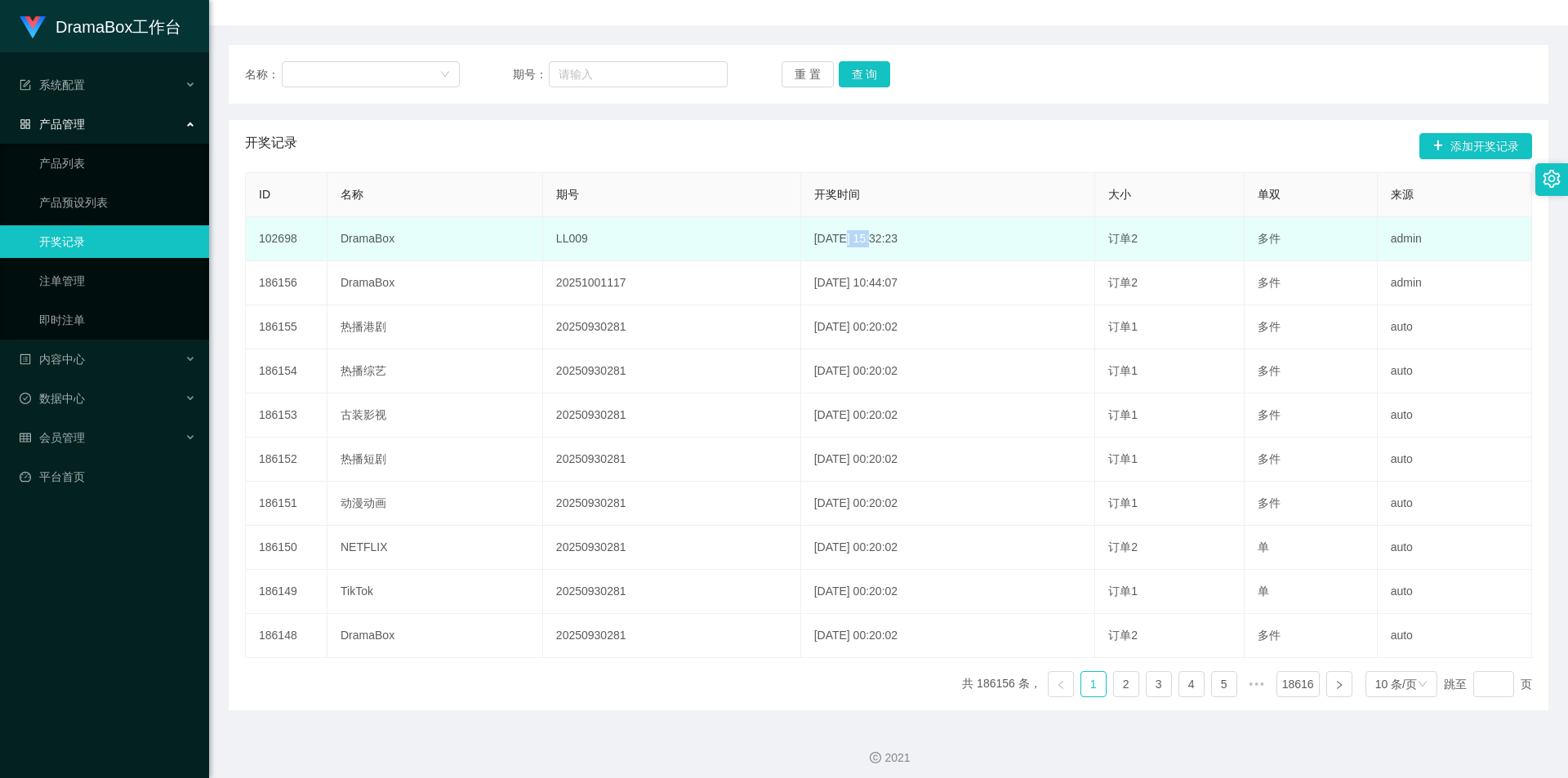
drag, startPoint x: 814, startPoint y: 242, endPoint x: 845, endPoint y: 242, distance: 31.0
click at [845, 242] on td "2025-08-25 15:32:23" at bounding box center [949, 239] width 295 height 44
click at [802, 238] on td "2025-08-25 15:32:23" at bounding box center [949, 239] width 295 height 44
drag, startPoint x: 790, startPoint y: 237, endPoint x: 903, endPoint y: 235, distance: 113.0
click at [903, 235] on td "2025-08-25 15:32:23" at bounding box center [949, 239] width 295 height 44
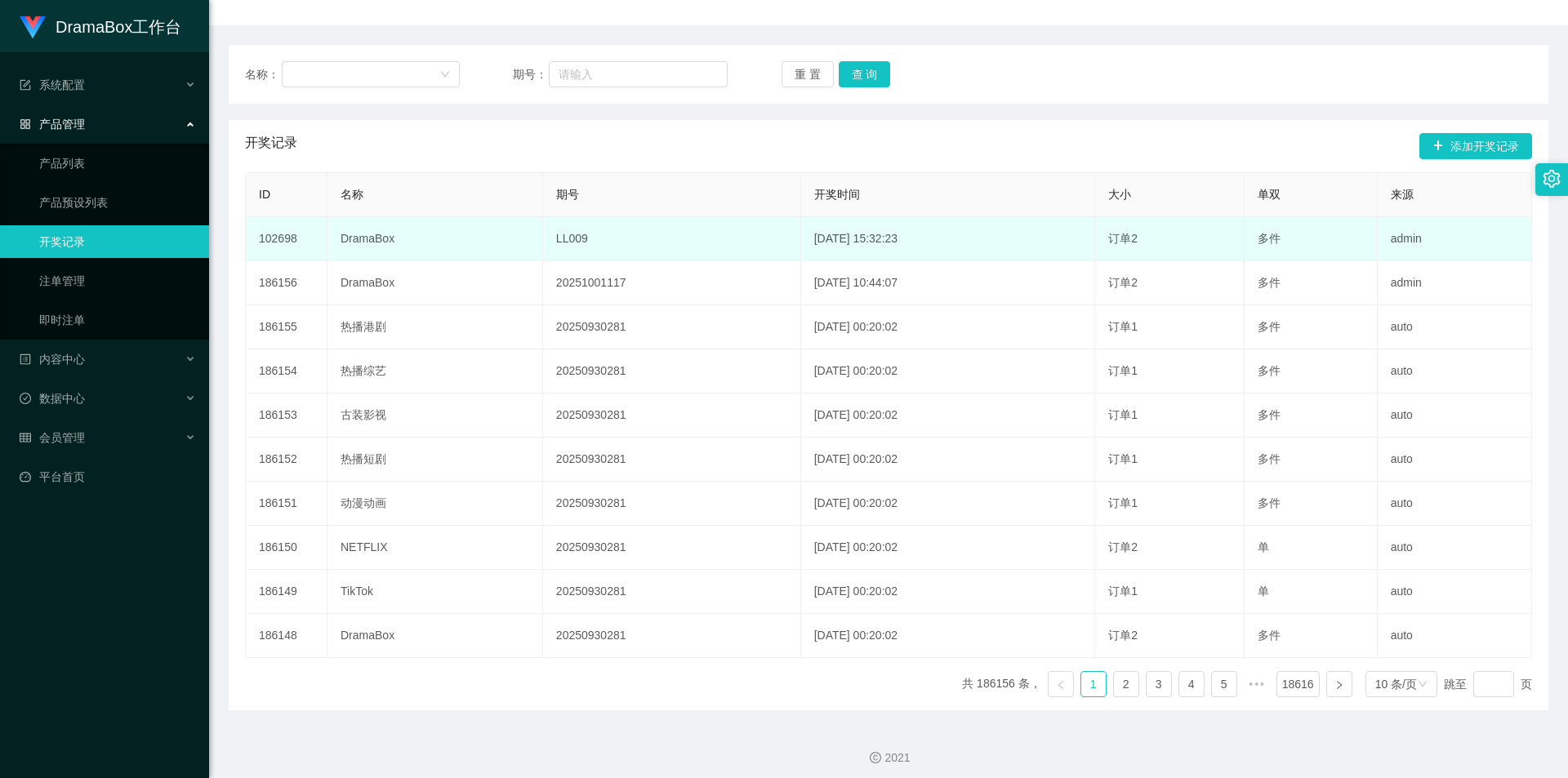
click at [909, 235] on td "2025-08-25 15:32:23" at bounding box center [949, 239] width 295 height 44
drag, startPoint x: 596, startPoint y: 238, endPoint x: 533, endPoint y: 242, distance: 63.1
click at [543, 242] on td "LL009" at bounding box center [672, 239] width 258 height 44
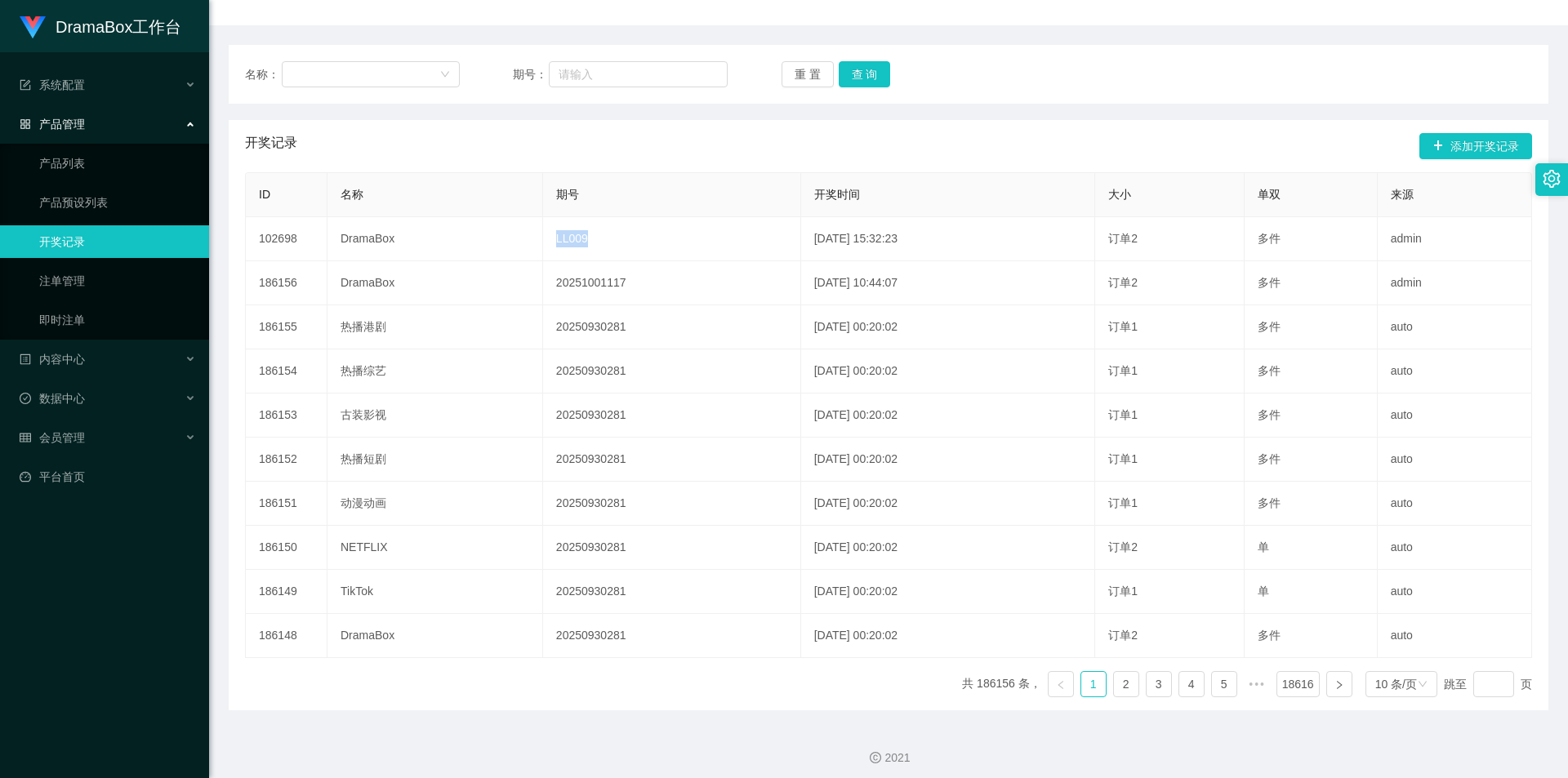
copy td "LL009"
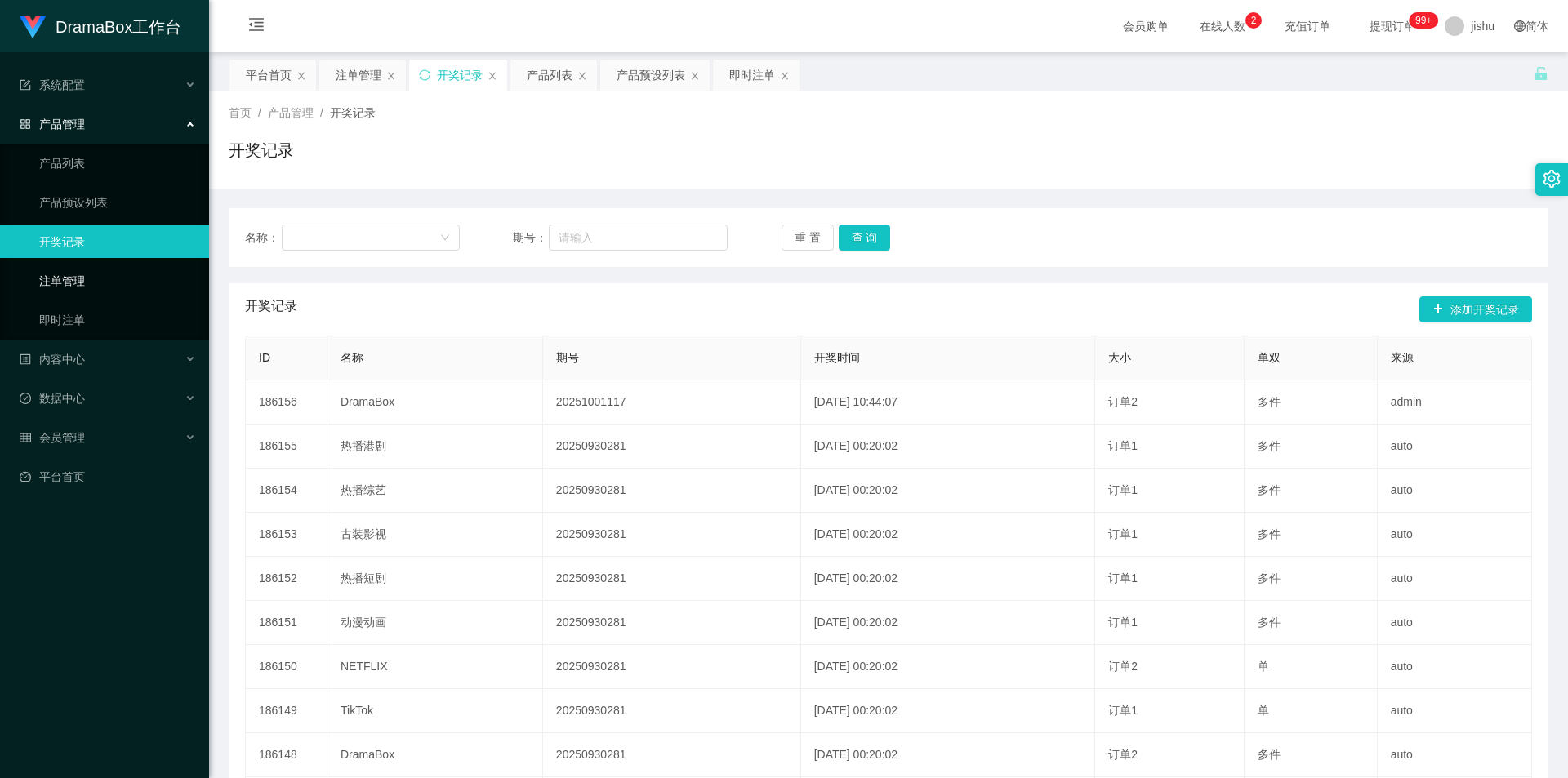
click at [120, 272] on link "注单管理" at bounding box center [117, 281] width 156 height 33
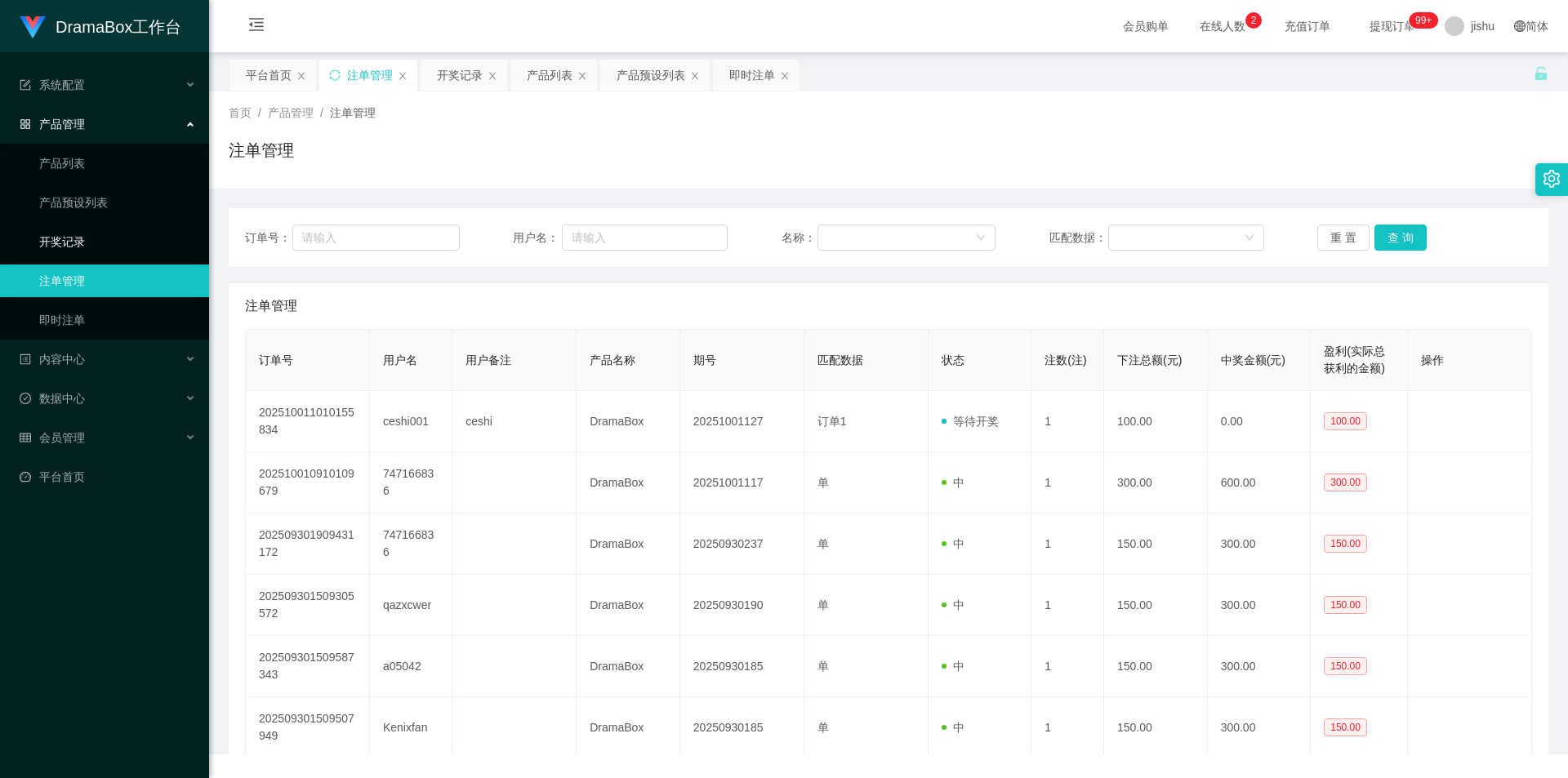
click at [120, 246] on link "开奖记录" at bounding box center [117, 242] width 156 height 33
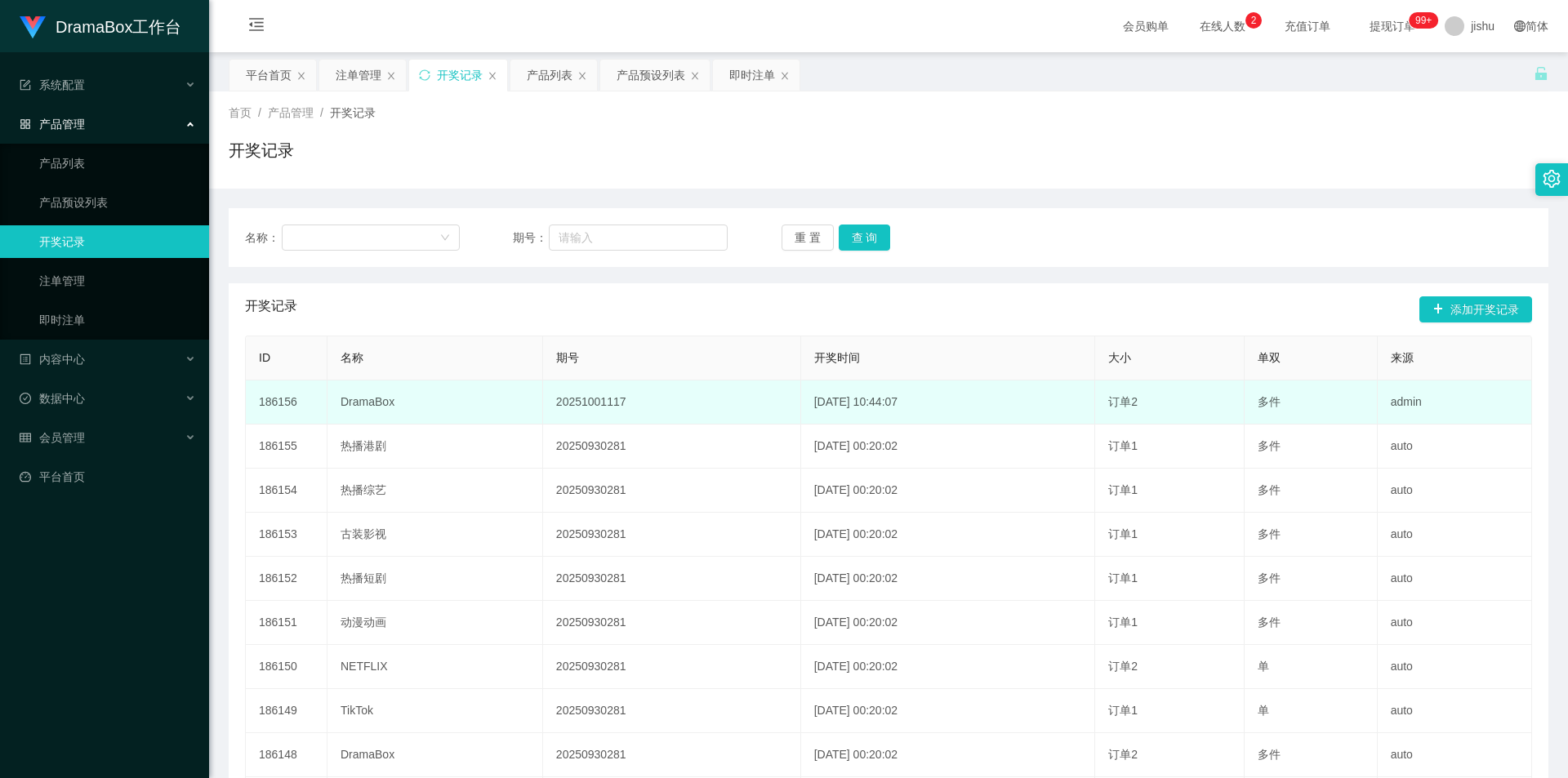
drag, startPoint x: 929, startPoint y: 403, endPoint x: 778, endPoint y: 403, distance: 151.0
click at [801, 403] on td "2025-10-01 10:44:07" at bounding box center [949, 403] width 295 height 44
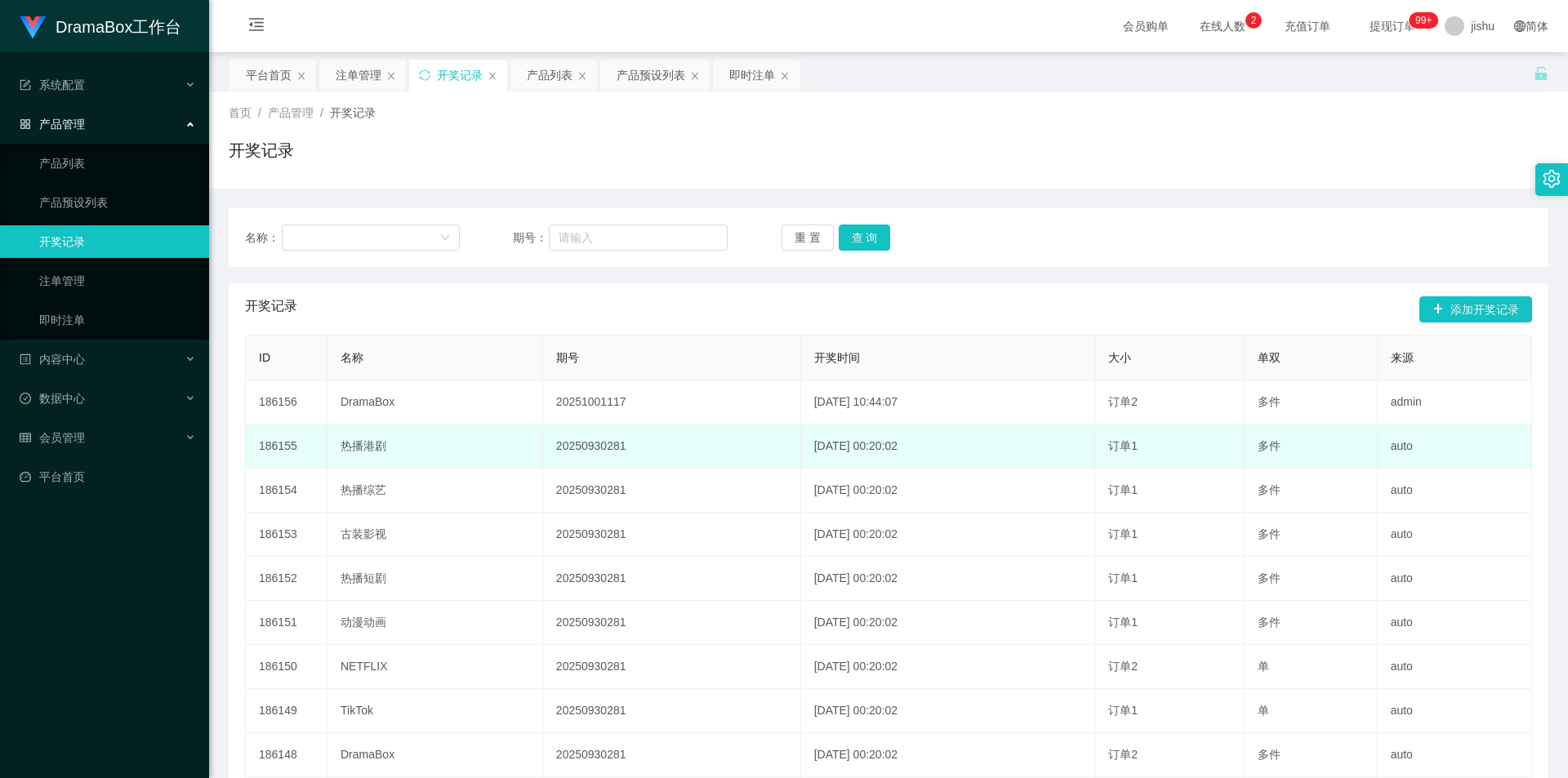
click at [922, 434] on td "2025-10-01 00:20:02" at bounding box center [949, 446] width 295 height 44
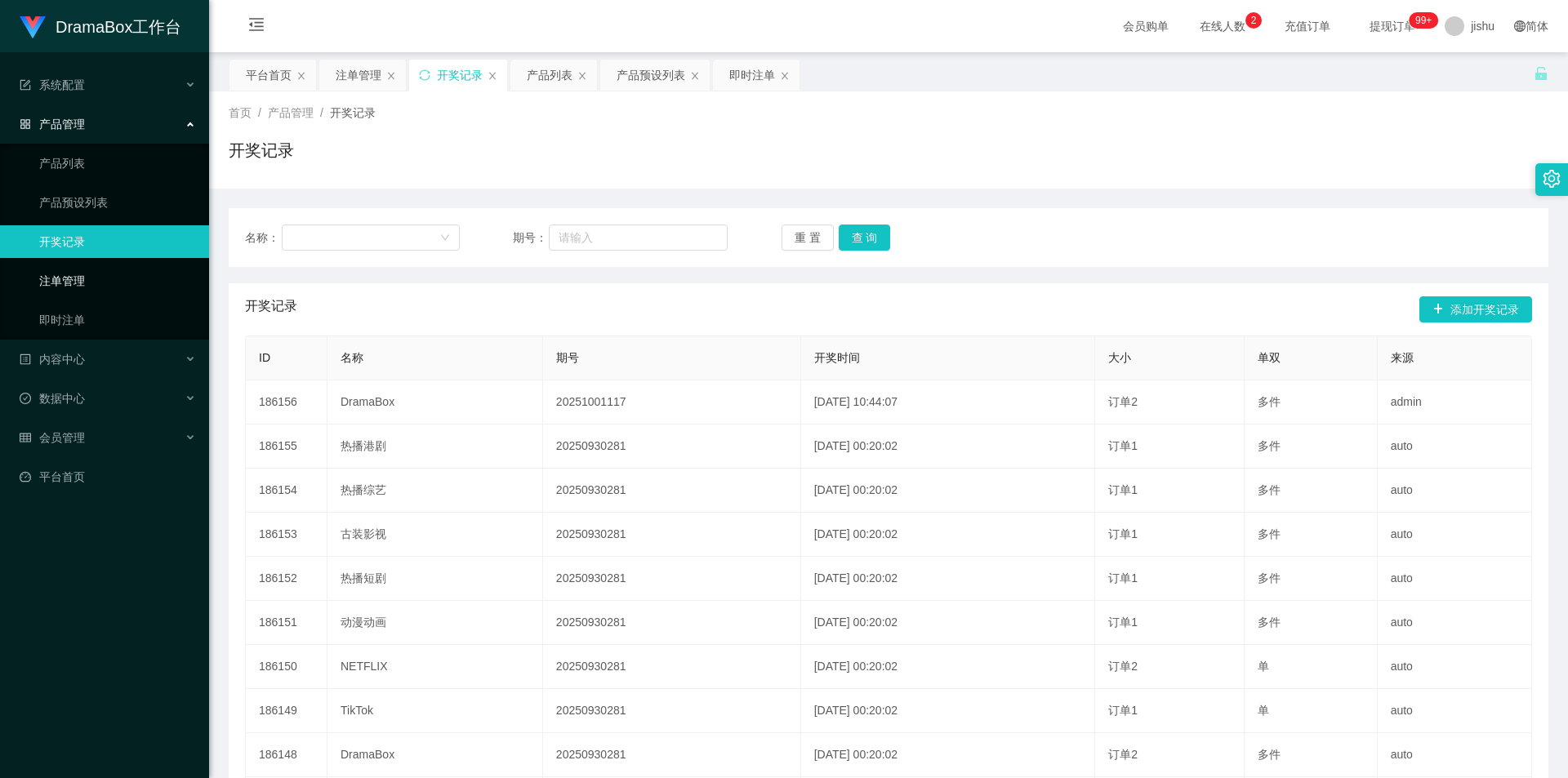
click at [116, 285] on link "注单管理" at bounding box center [117, 281] width 156 height 33
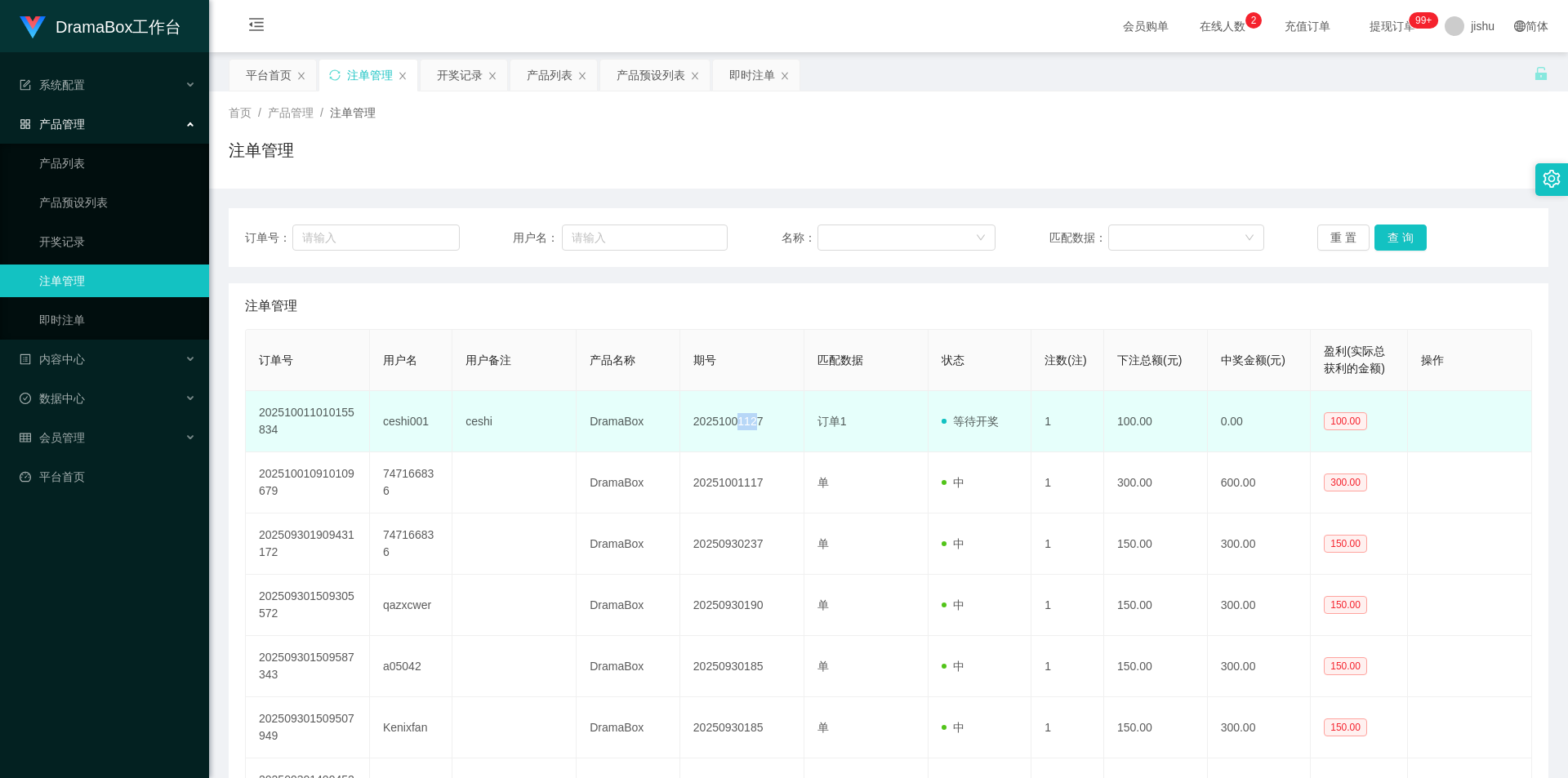
drag, startPoint x: 739, startPoint y: 428, endPoint x: 766, endPoint y: 427, distance: 27.0
click at [762, 427] on td "20251001127" at bounding box center [742, 421] width 125 height 61
click at [767, 427] on td "20251001127" at bounding box center [742, 421] width 125 height 61
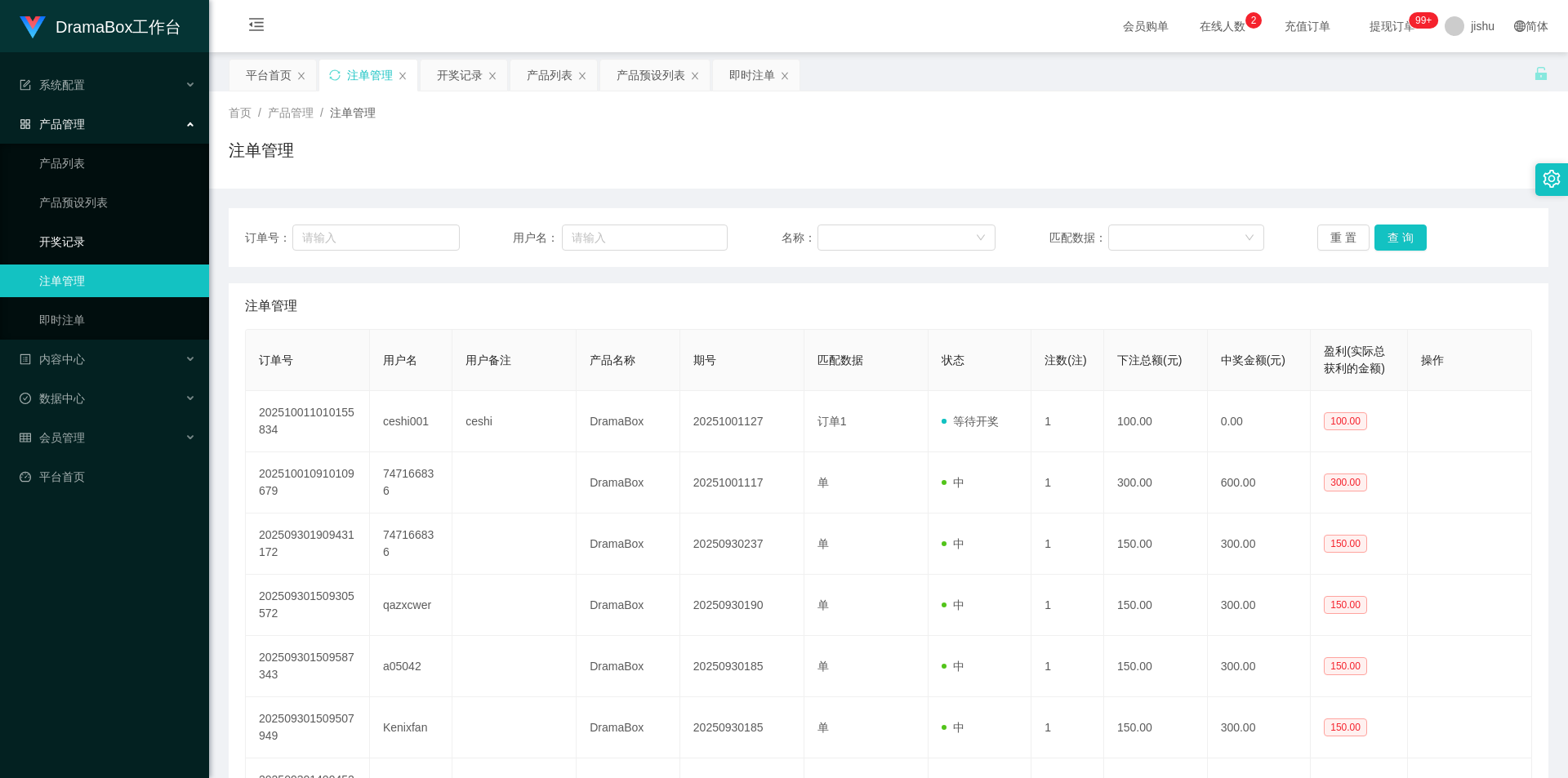
click at [90, 241] on link "开奖记录" at bounding box center [117, 242] width 156 height 33
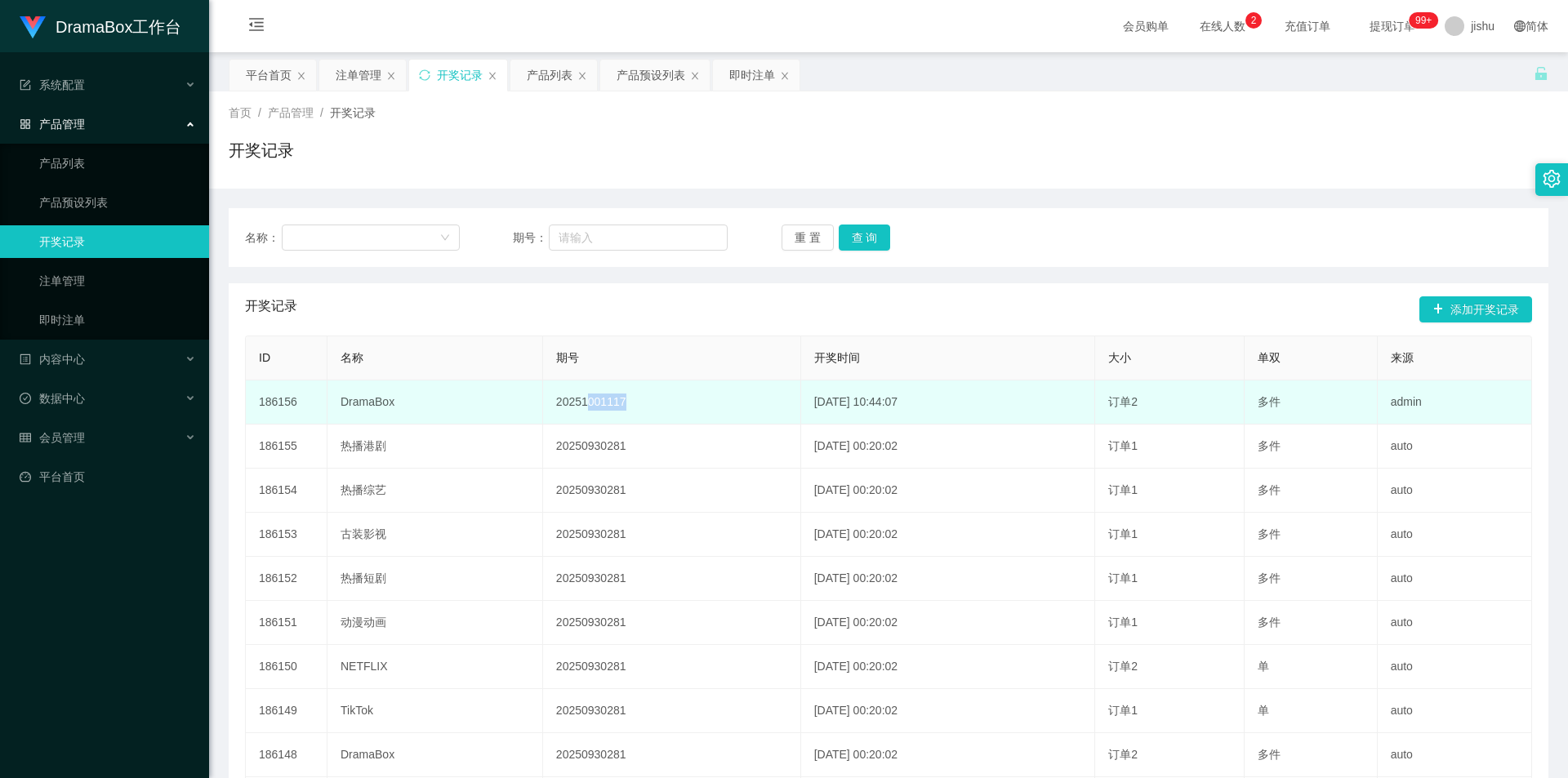
drag, startPoint x: 626, startPoint y: 411, endPoint x: 566, endPoint y: 409, distance: 60.0
click at [566, 409] on td "20251001117" at bounding box center [672, 403] width 258 height 44
click at [664, 414] on td "20251001117" at bounding box center [672, 403] width 258 height 44
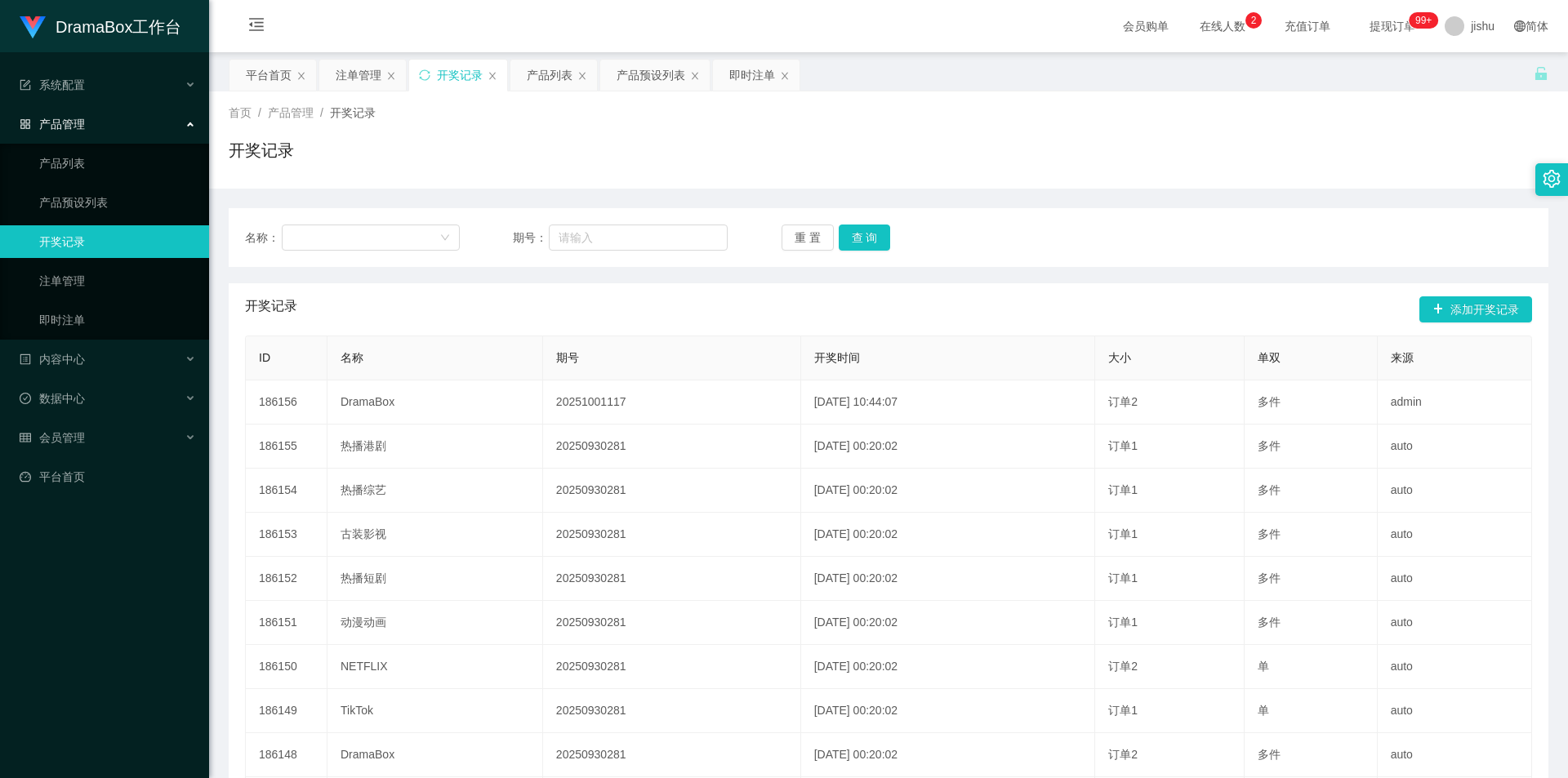
click at [1104, 265] on div "名称： 期号： 重 置 查 询" at bounding box center [888, 237] width 1320 height 59
click at [80, 283] on link "注单管理" at bounding box center [117, 281] width 156 height 33
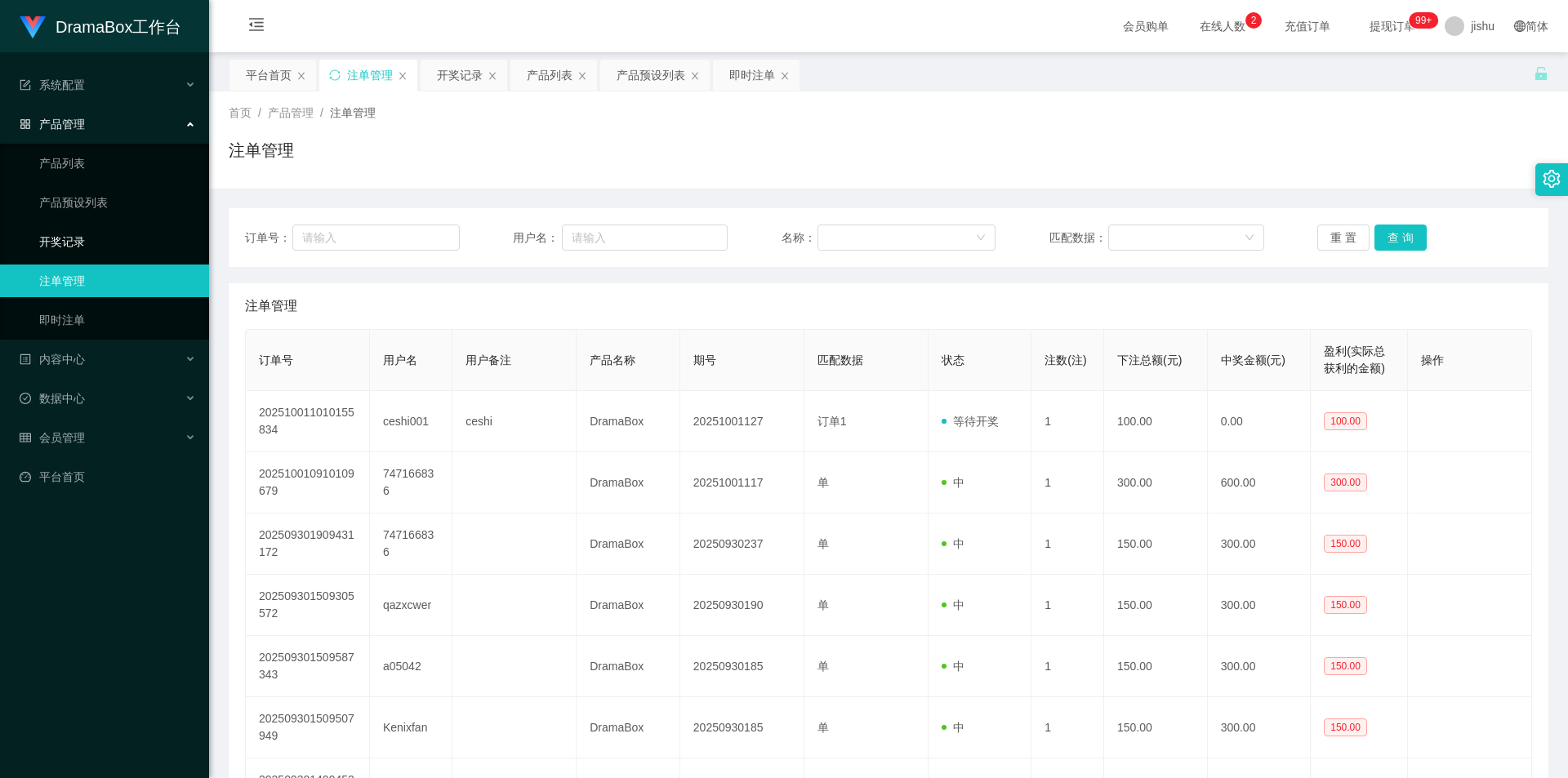
click at [92, 236] on link "开奖记录" at bounding box center [117, 242] width 156 height 33
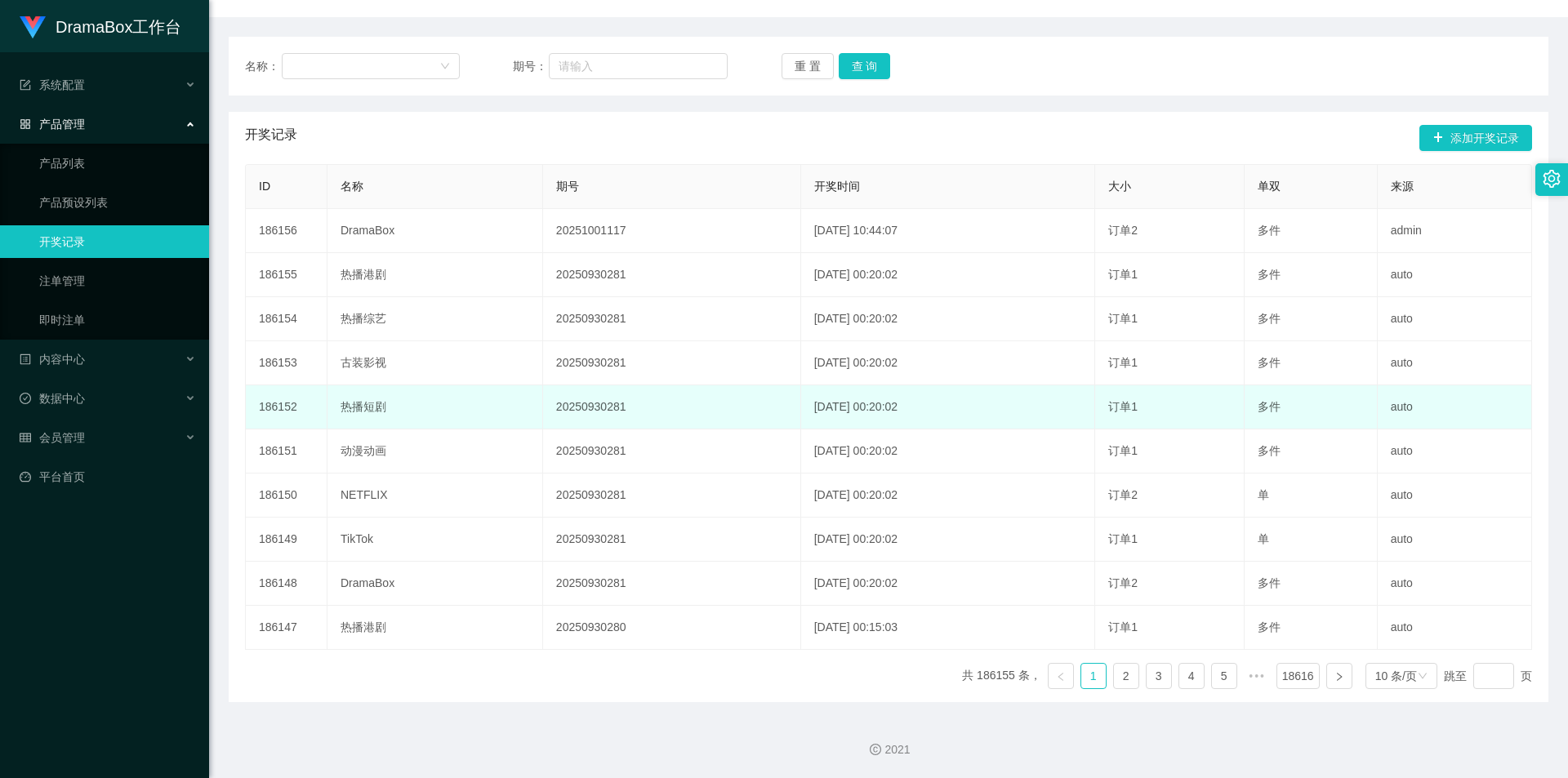
scroll to position [8, 0]
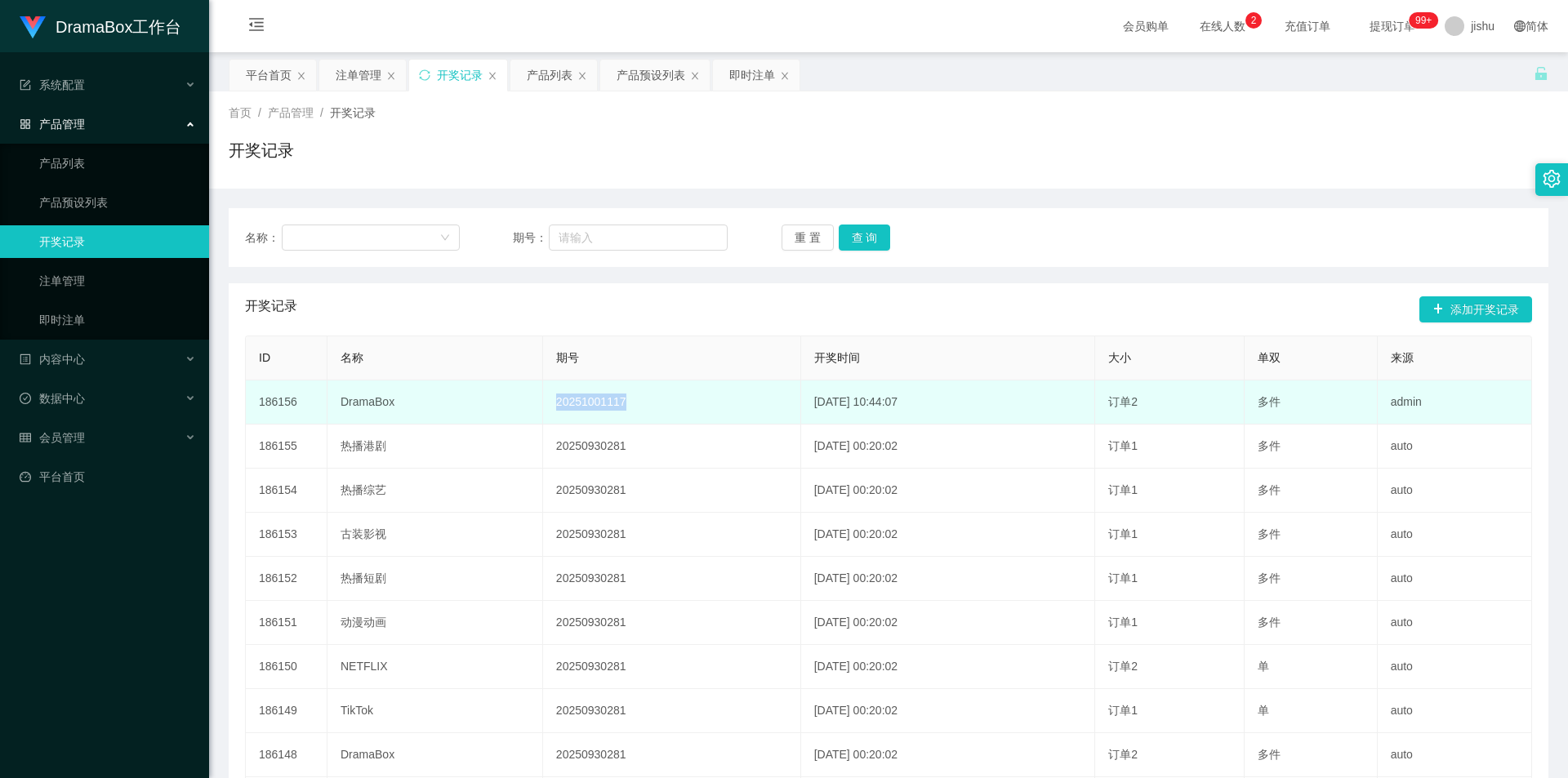
drag, startPoint x: 636, startPoint y: 405, endPoint x: 535, endPoint y: 405, distance: 101.0
click at [543, 405] on td "20251001117" at bounding box center [672, 403] width 258 height 44
click at [642, 402] on td "20251001117" at bounding box center [672, 403] width 258 height 44
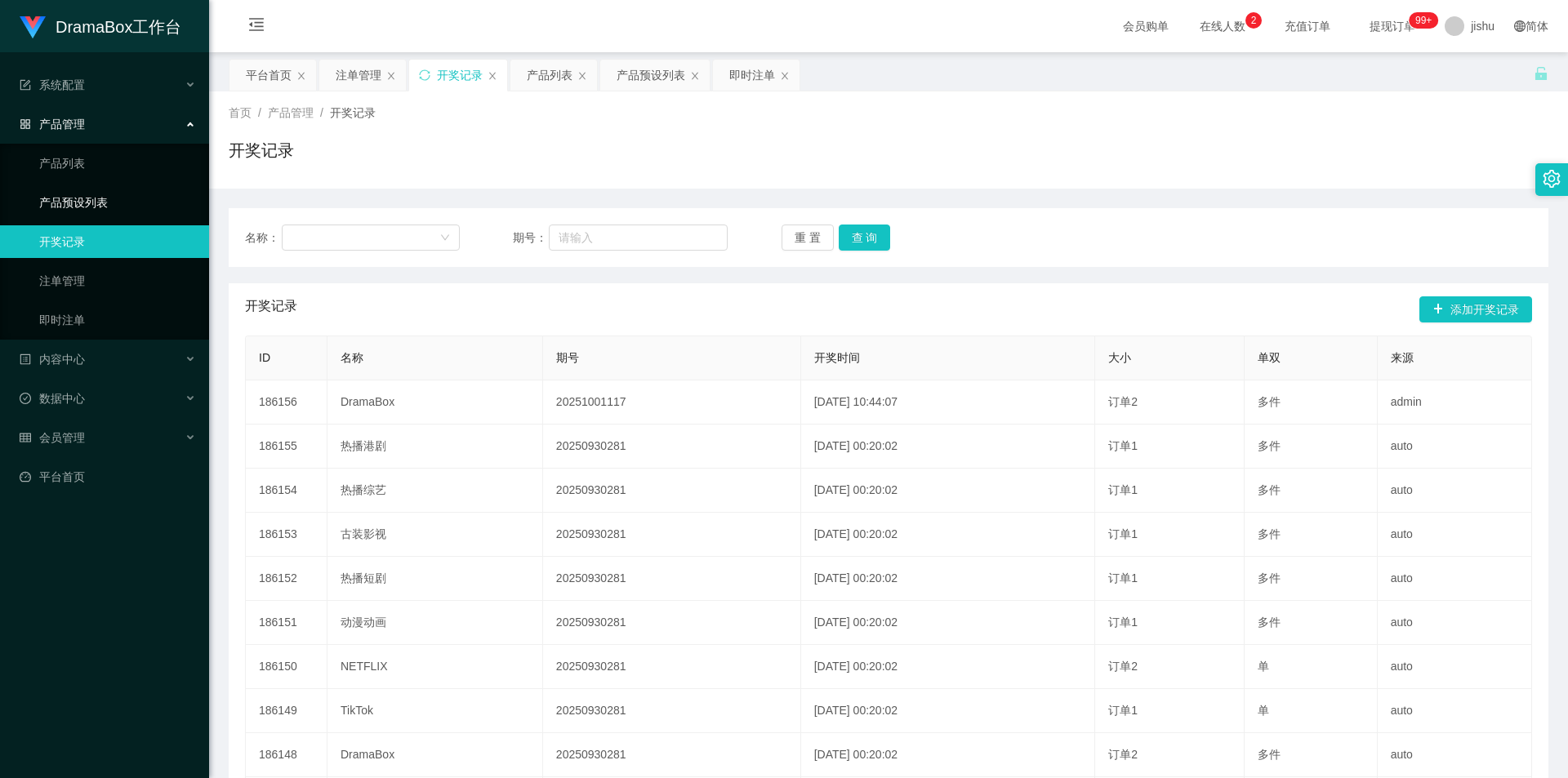
click at [107, 213] on link "产品预设列表" at bounding box center [117, 202] width 156 height 33
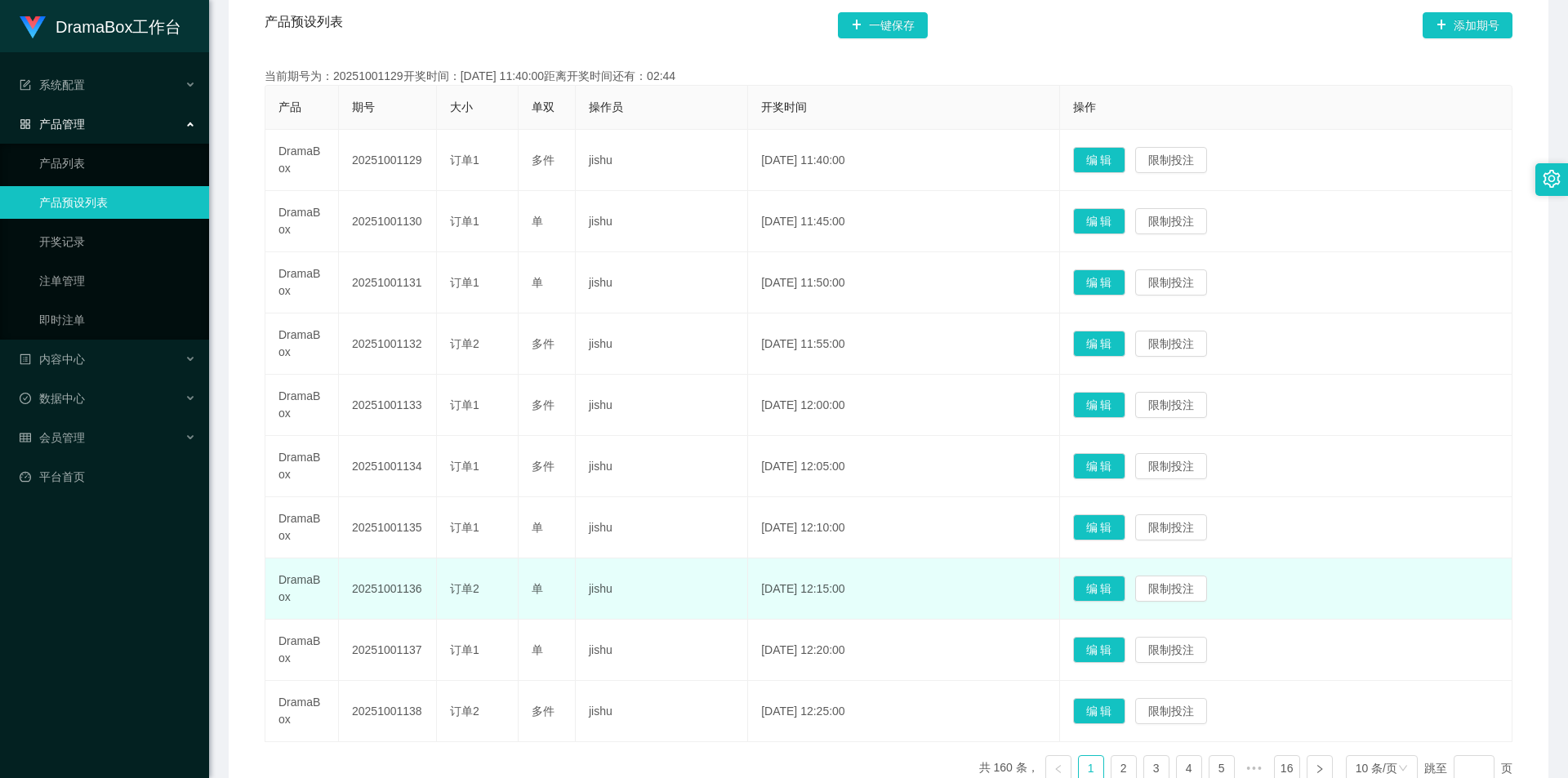
scroll to position [438, 0]
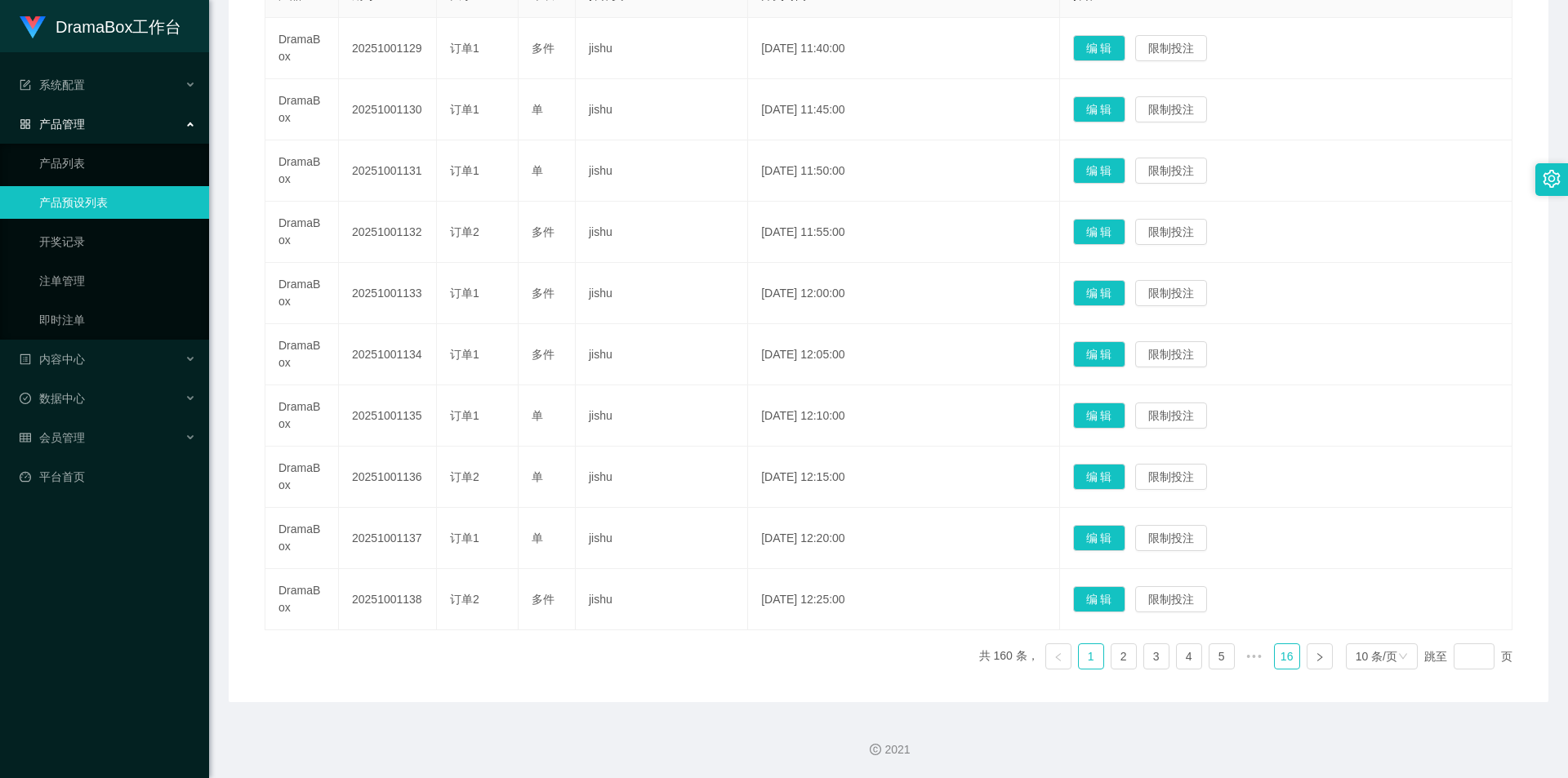
click at [1275, 654] on link "16" at bounding box center [1287, 656] width 25 height 25
click at [1244, 660] on link "15" at bounding box center [1254, 656] width 25 height 25
click at [1147, 656] on link "12" at bounding box center [1157, 656] width 25 height 25
click at [1081, 654] on link "10" at bounding box center [1091, 656] width 25 height 25
click at [1081, 654] on link "8" at bounding box center [1091, 656] width 25 height 25
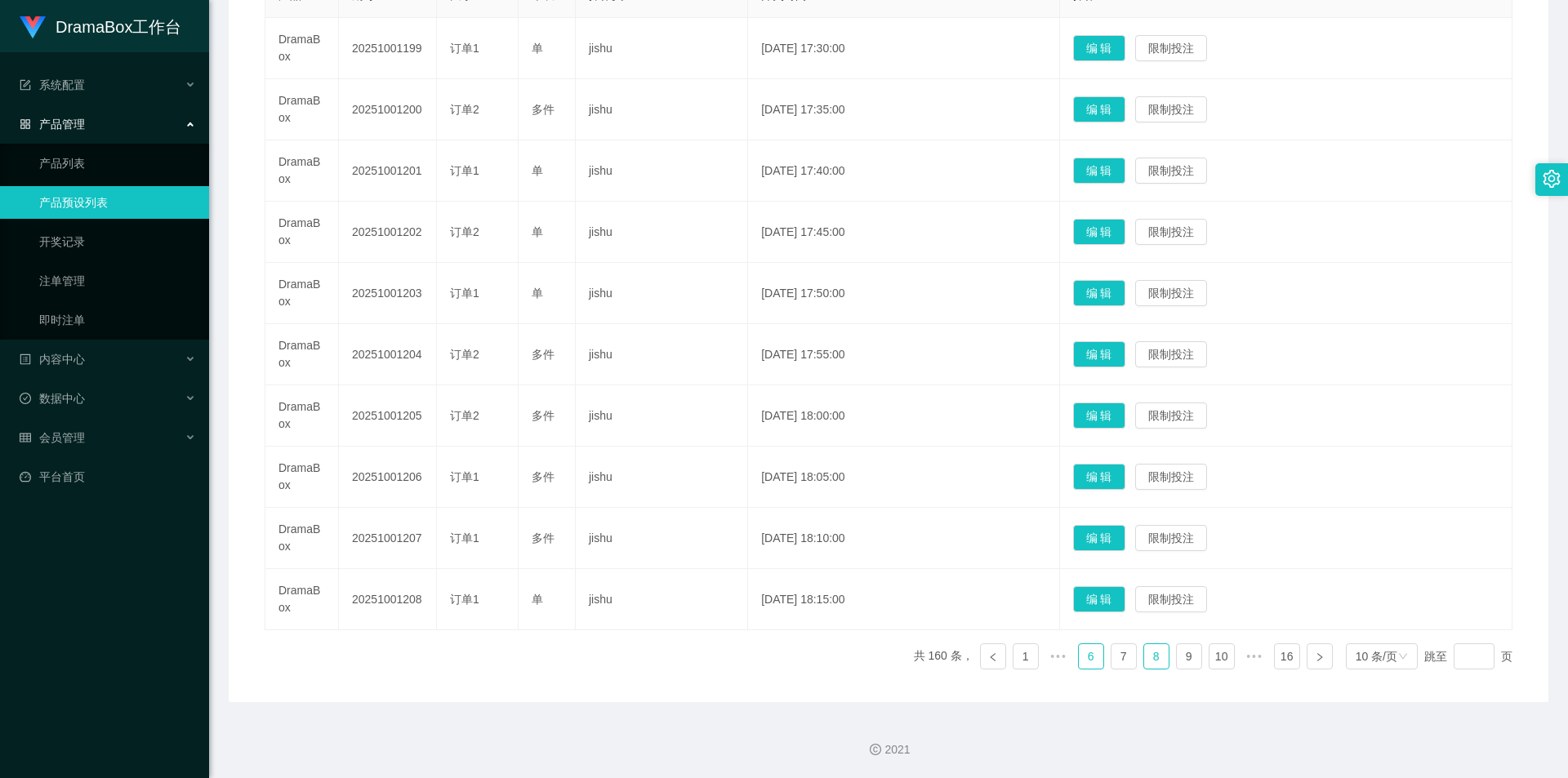
click at [1081, 654] on link "6" at bounding box center [1091, 656] width 25 height 25
click at [1081, 654] on link "4" at bounding box center [1091, 656] width 25 height 25
click at [1081, 654] on link "2" at bounding box center [1091, 656] width 25 height 25
click at [1081, 654] on link "1" at bounding box center [1091, 656] width 25 height 25
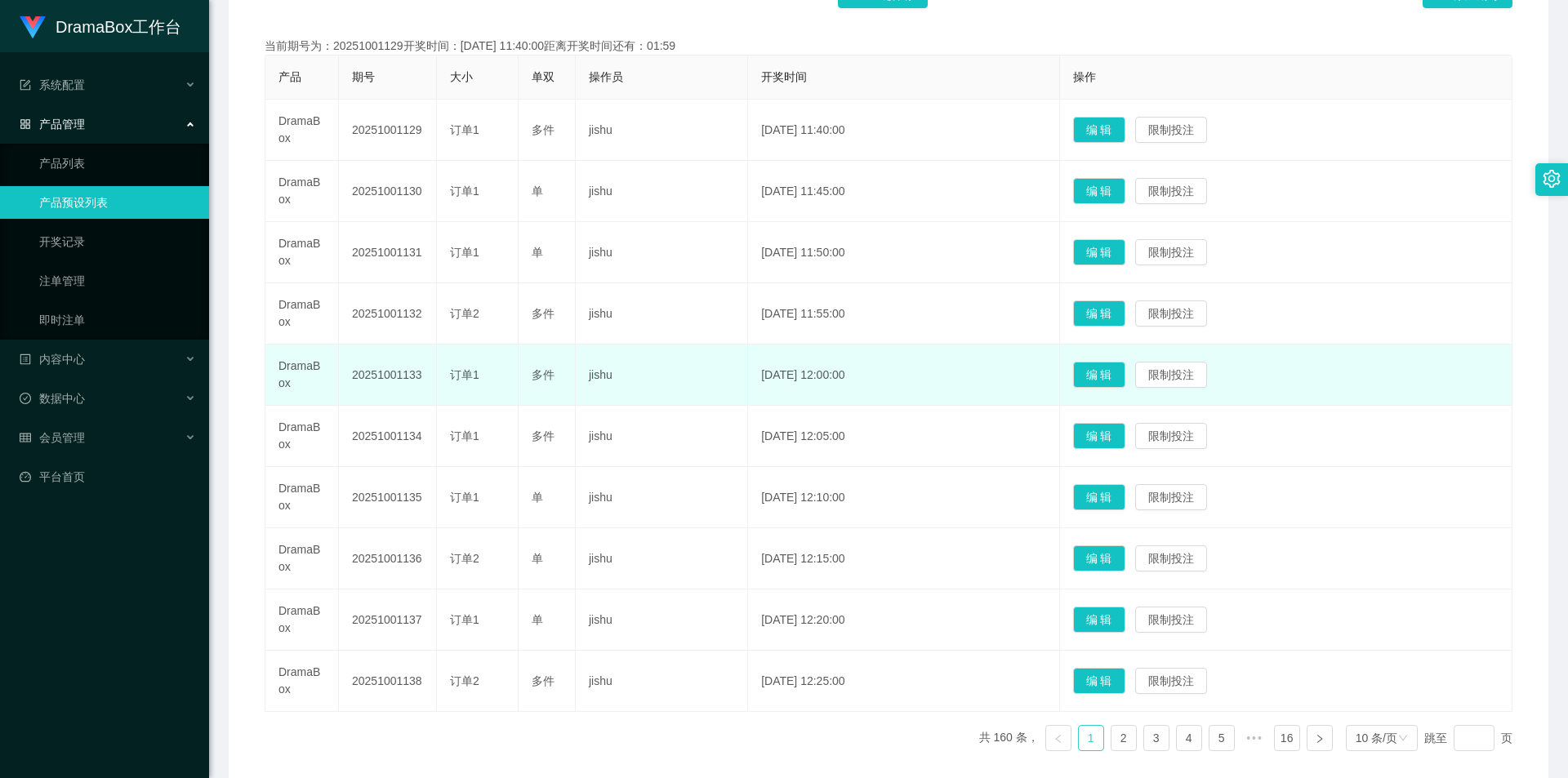
scroll to position [30, 0]
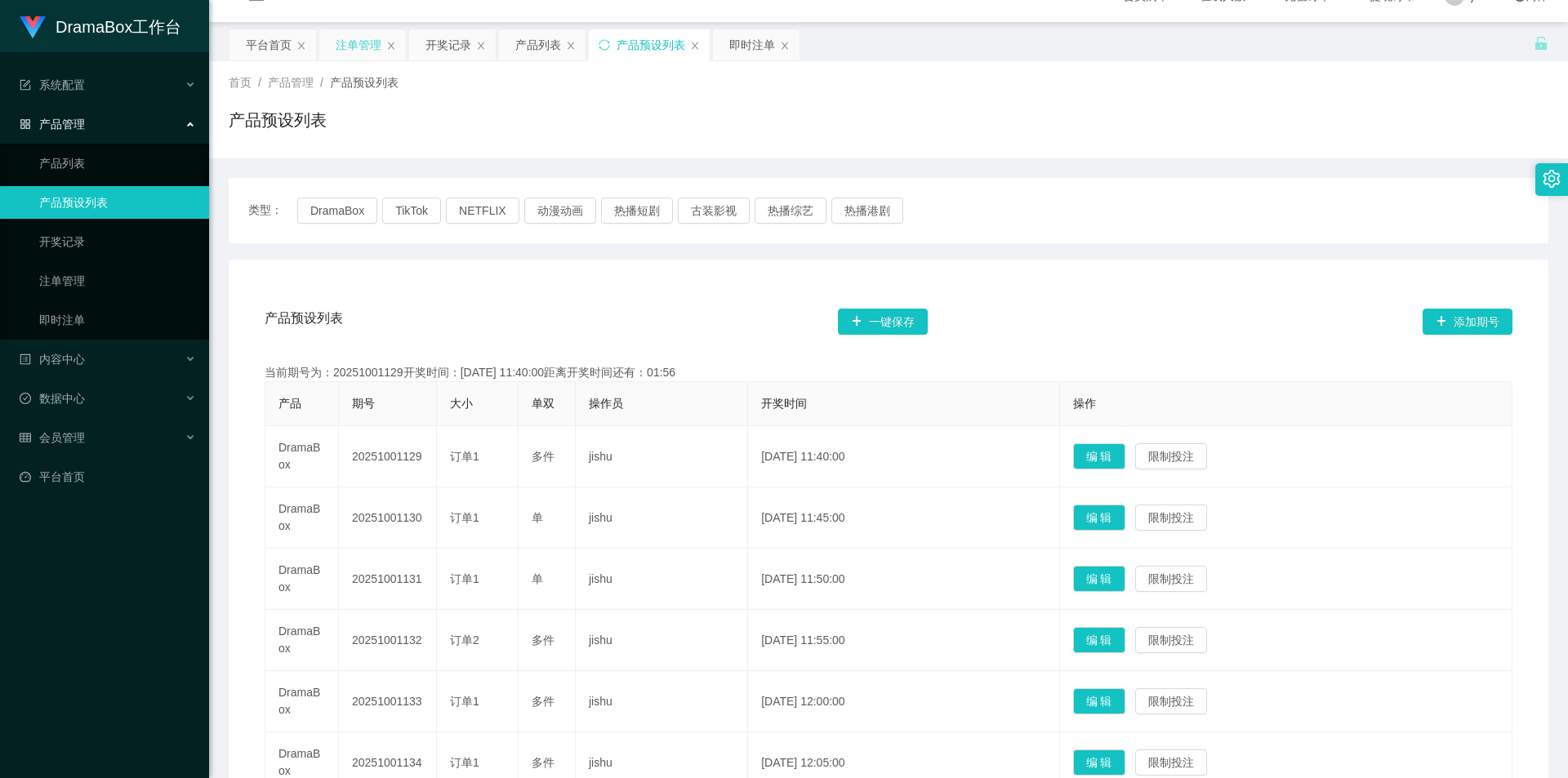
click at [362, 40] on div "注单管理" at bounding box center [359, 45] width 46 height 31
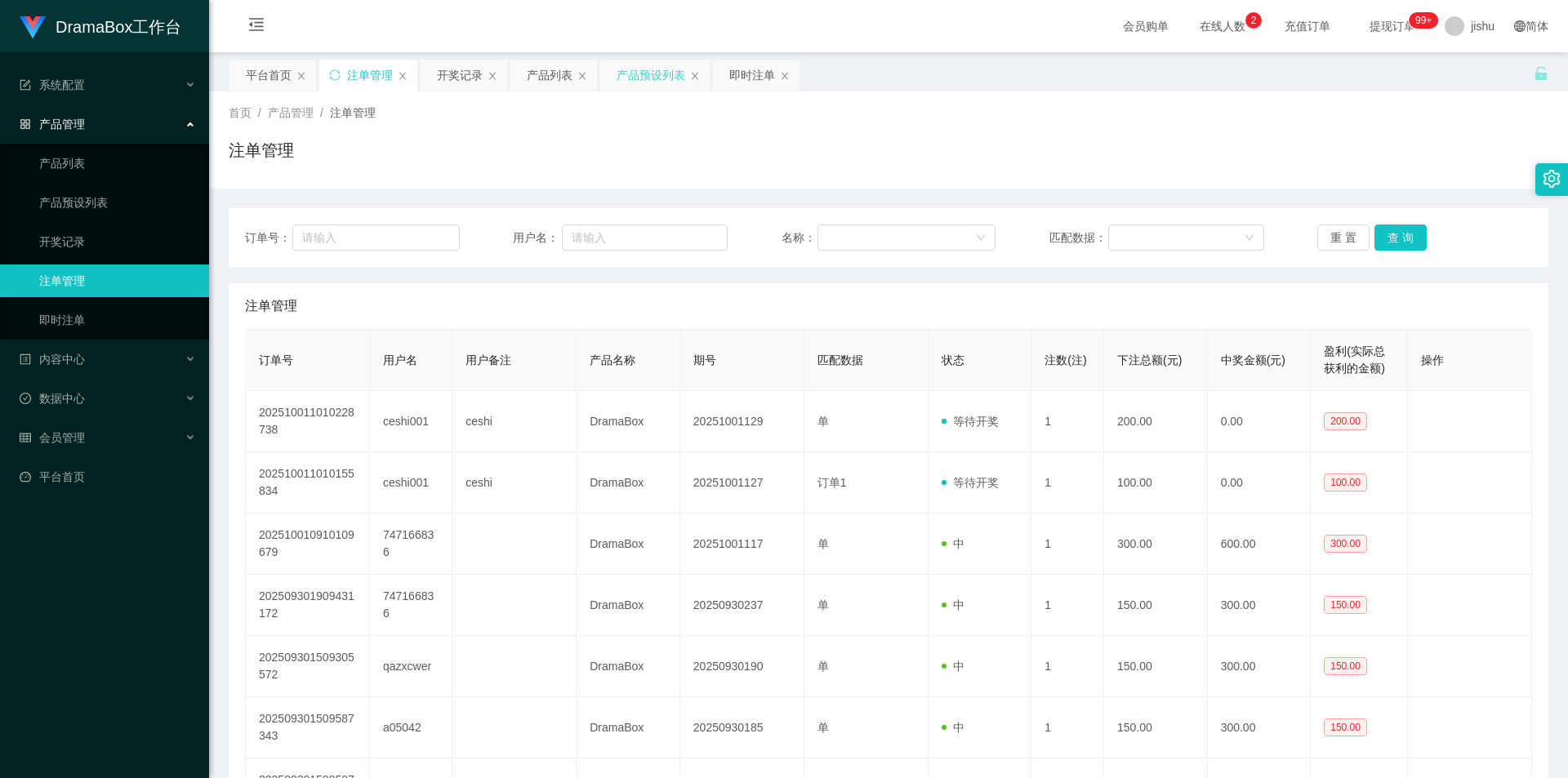
click at [651, 75] on div "产品预设列表" at bounding box center [651, 75] width 69 height 31
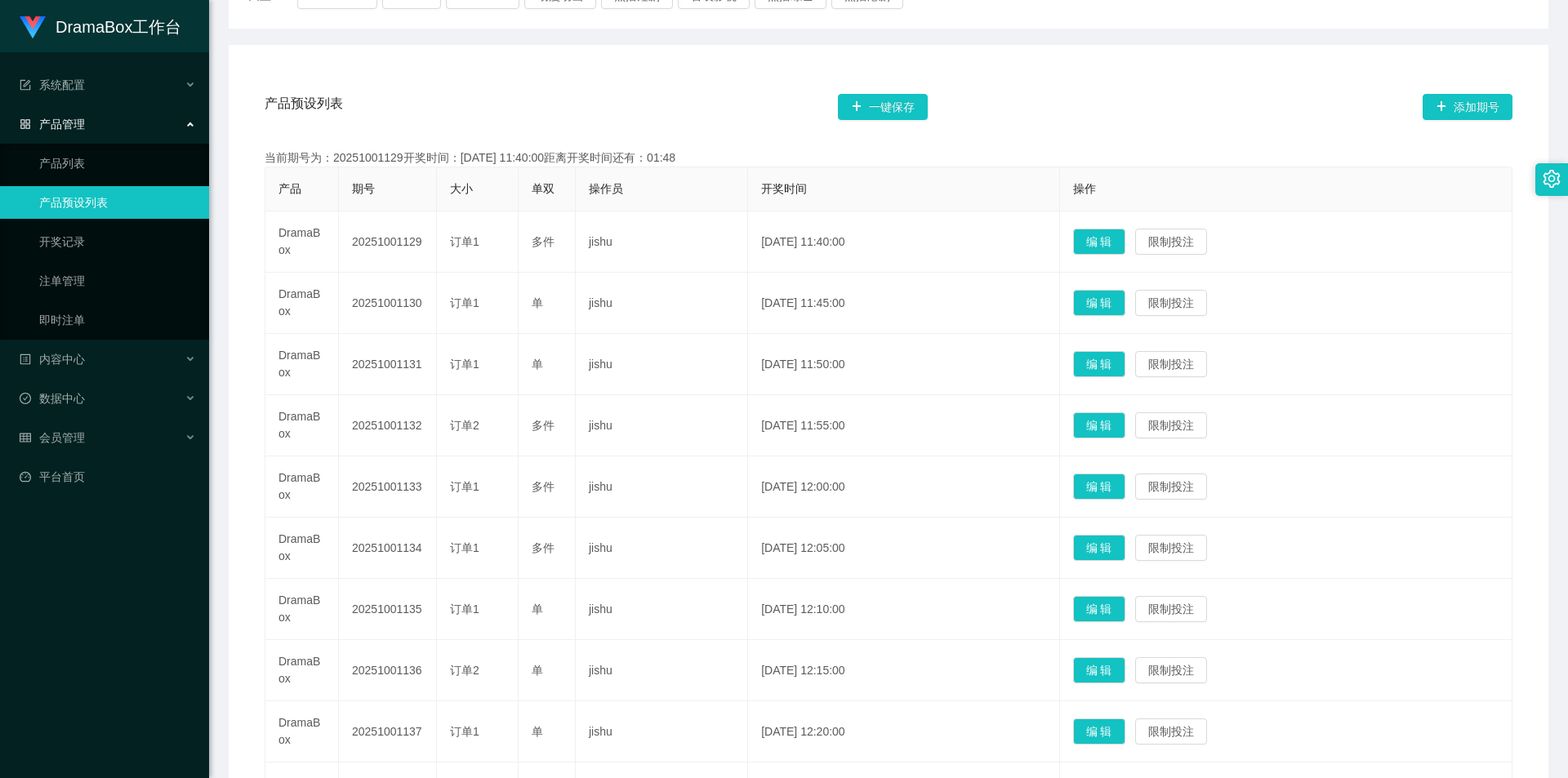
scroll to position [327, 0]
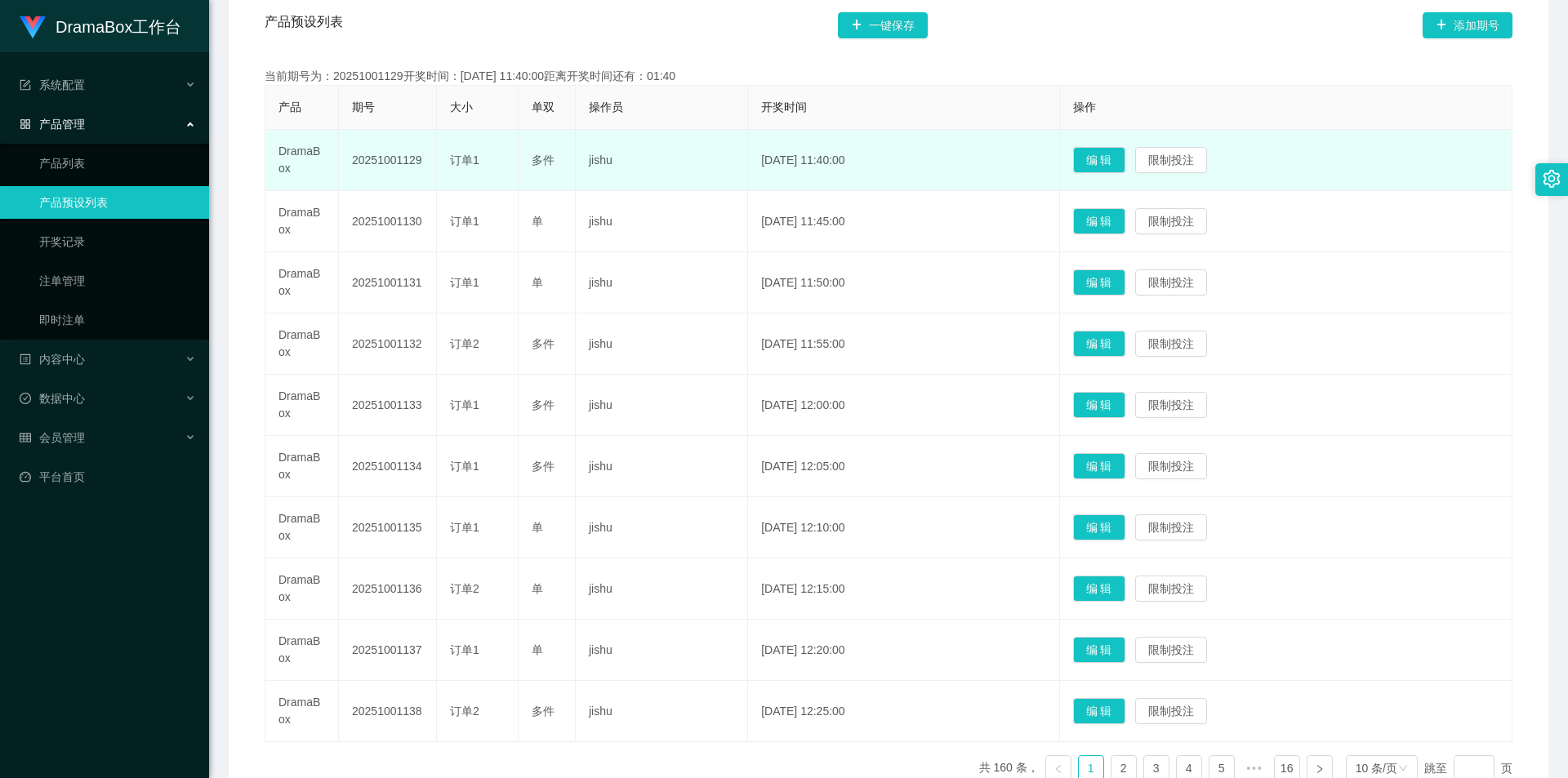
drag, startPoint x: 390, startPoint y: 169, endPoint x: 355, endPoint y: 152, distance: 38.9
click at [355, 152] on td "20251001129" at bounding box center [388, 160] width 98 height 61
click at [380, 168] on td "20251001129" at bounding box center [388, 160] width 98 height 61
drag, startPoint x: 369, startPoint y: 170, endPoint x: 347, endPoint y: 152, distance: 28.4
click at [347, 152] on td "20251001129" at bounding box center [388, 160] width 98 height 61
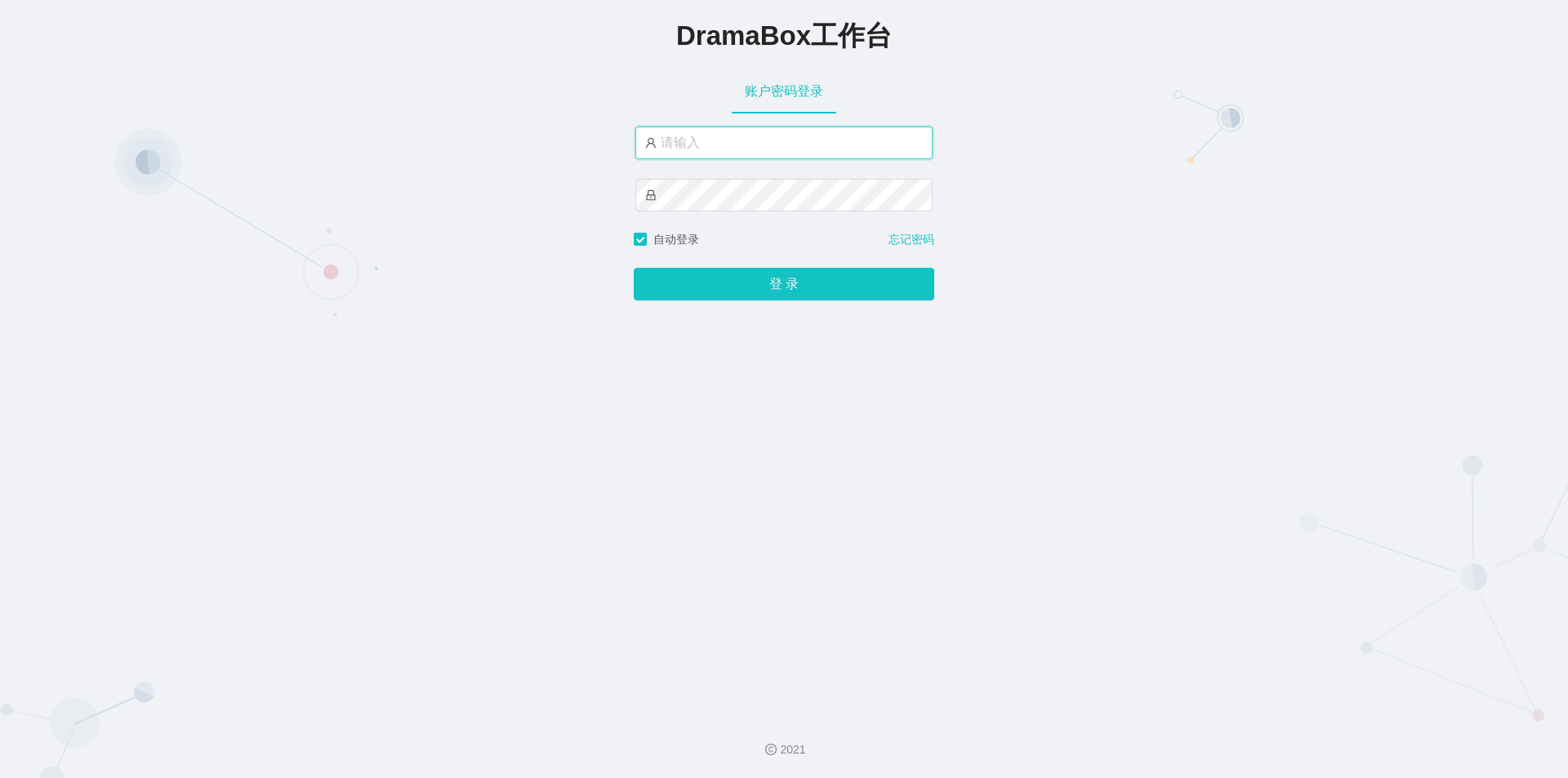
click at [768, 142] on input "text" at bounding box center [784, 143] width 297 height 33
type input "jishu"
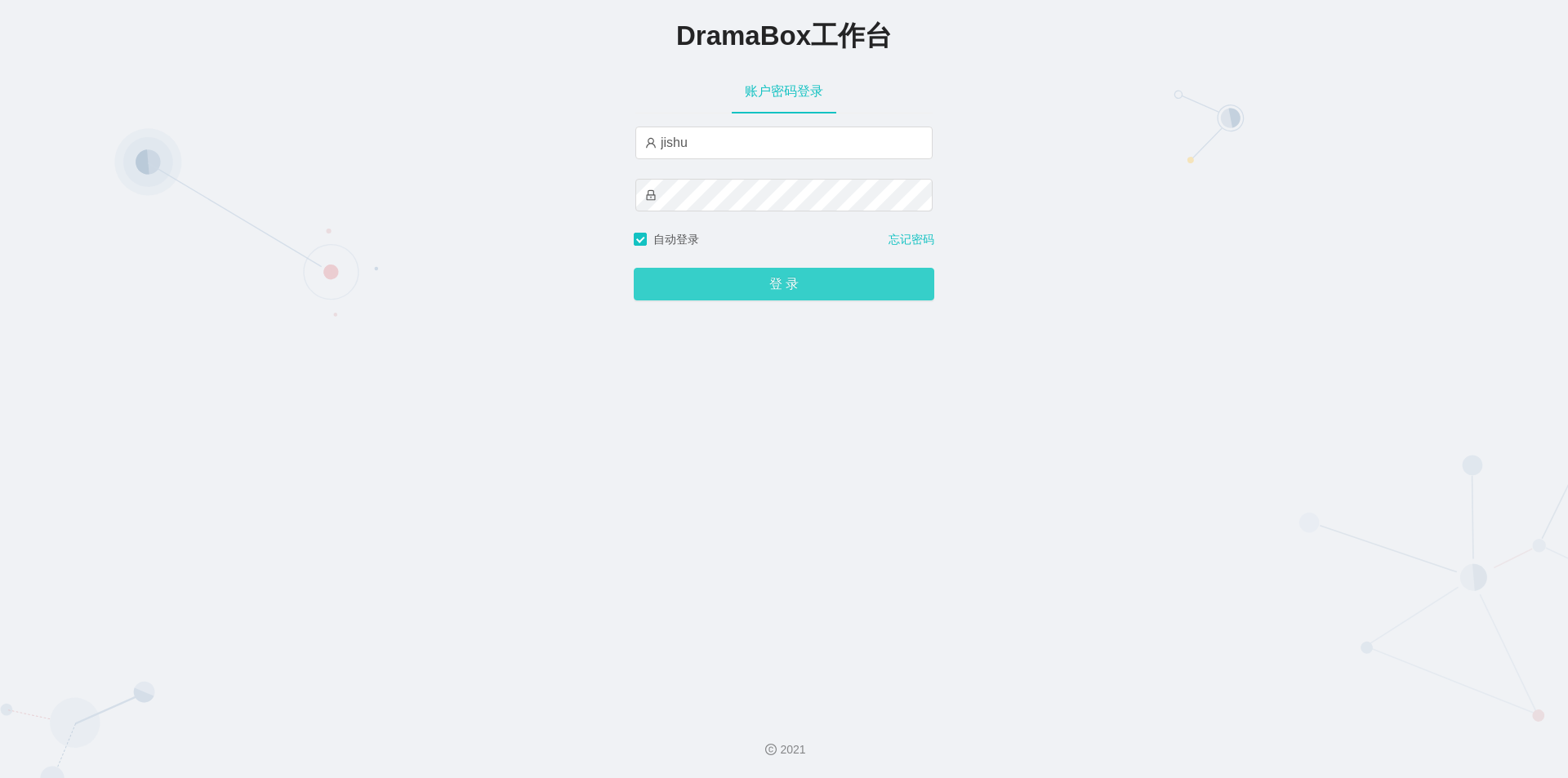
click at [717, 288] on button "登 录" at bounding box center [784, 284] width 301 height 33
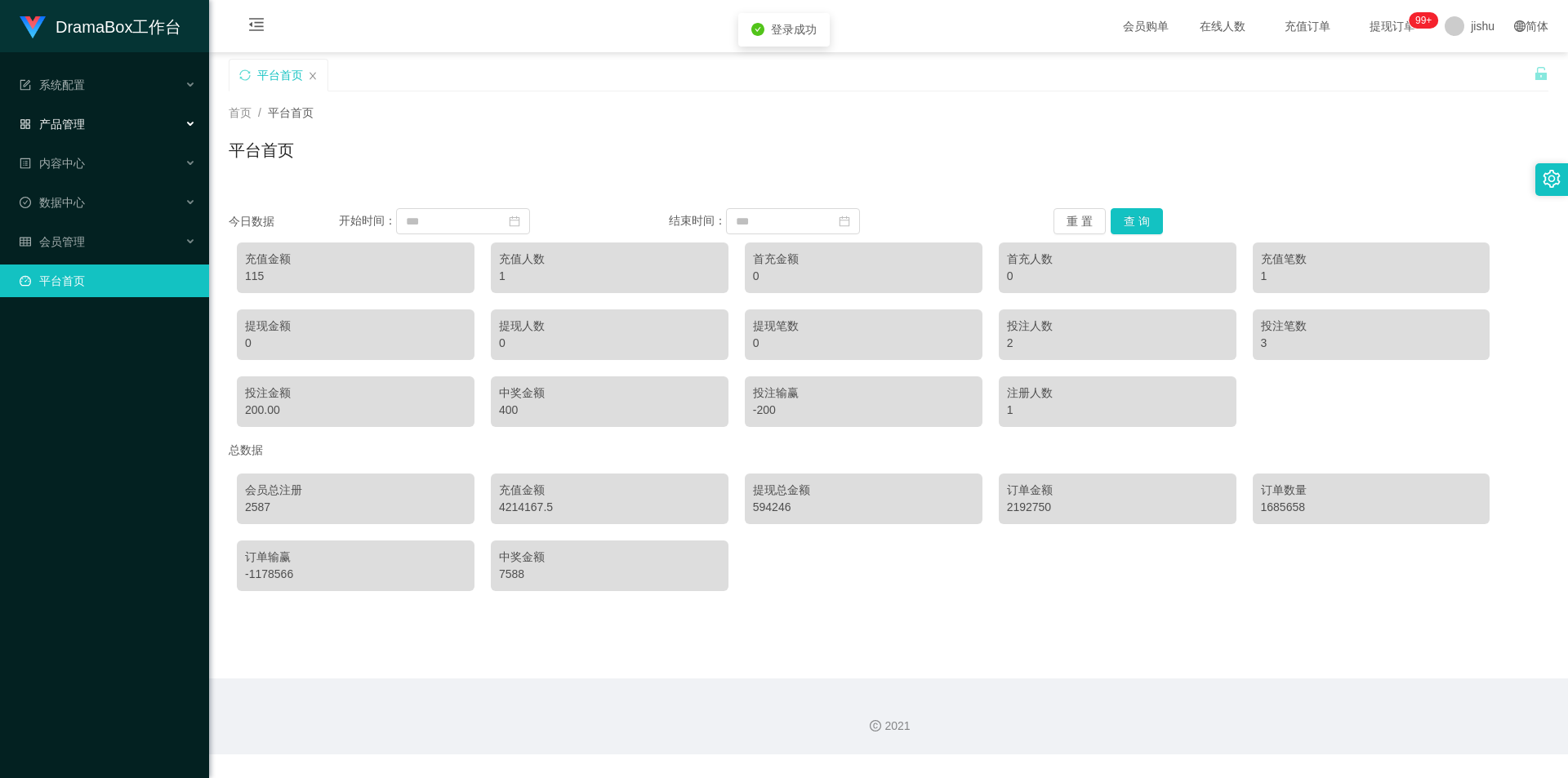
click at [97, 125] on div "产品管理" at bounding box center [104, 124] width 209 height 33
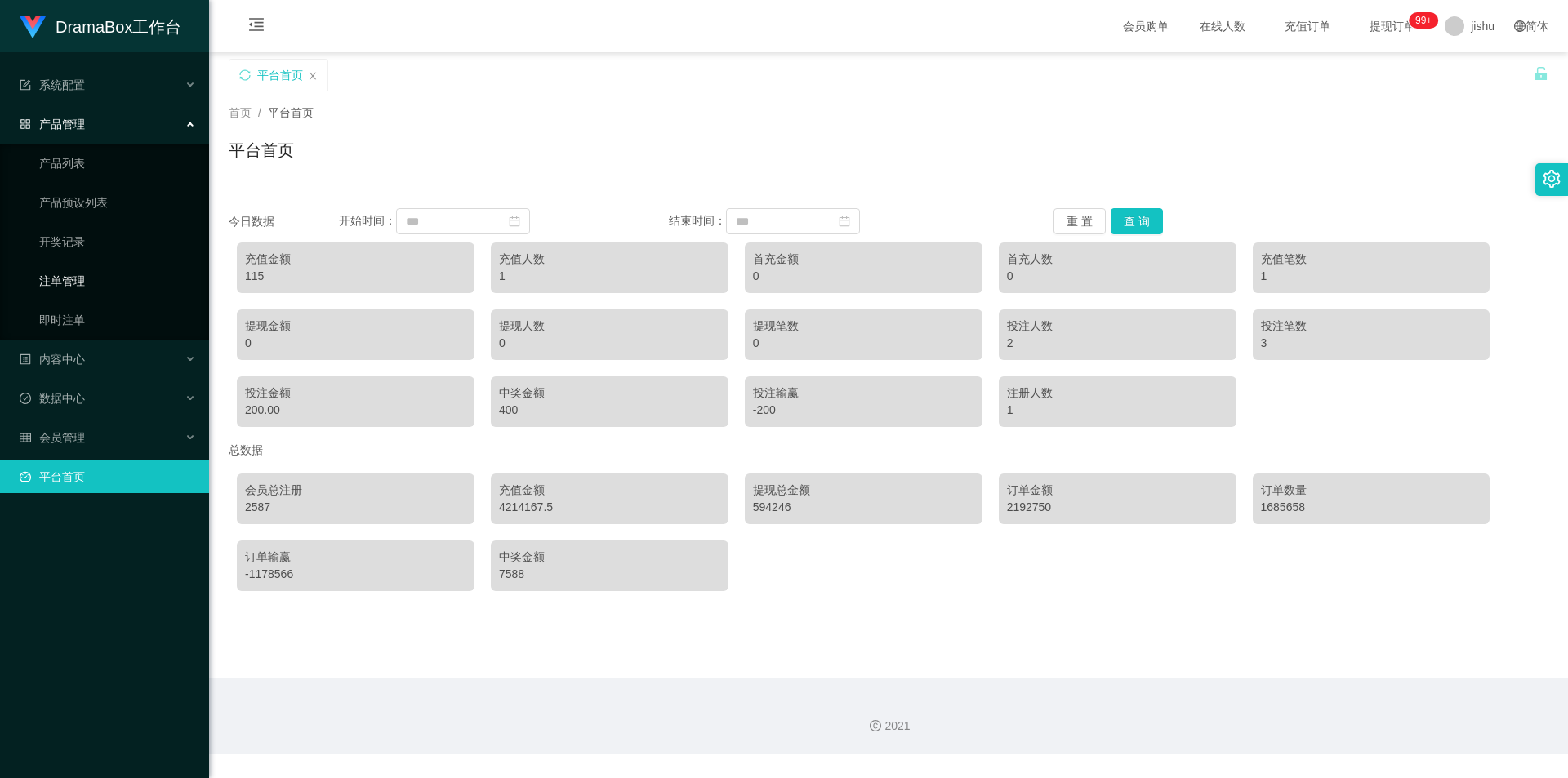
click at [88, 283] on link "注单管理" at bounding box center [117, 281] width 156 height 33
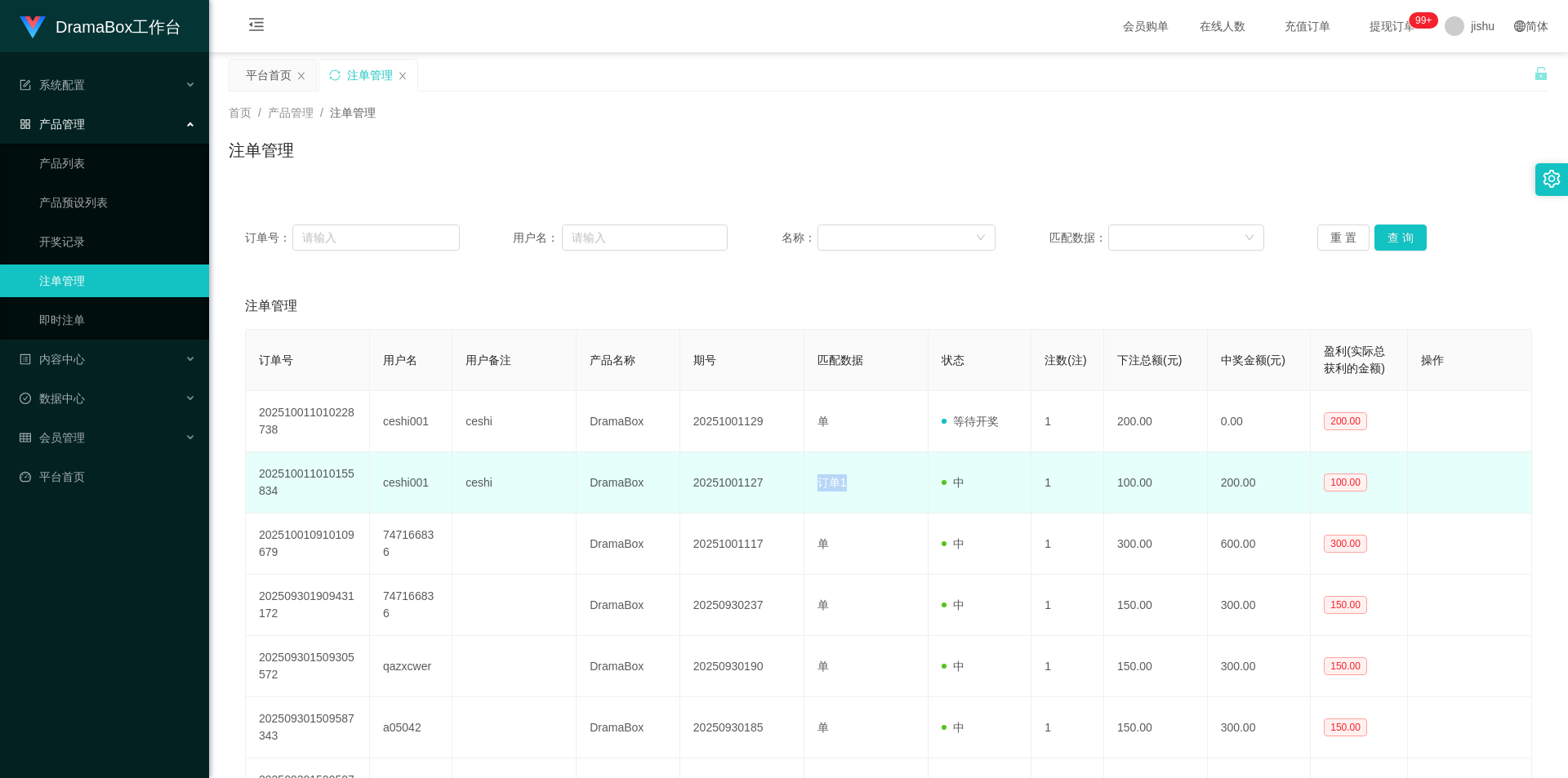
drag, startPoint x: 852, startPoint y: 488, endPoint x: 813, endPoint y: 489, distance: 39.0
click at [813, 489] on td "订单1" at bounding box center [867, 482] width 125 height 61
click at [867, 489] on td "订单1" at bounding box center [867, 482] width 125 height 61
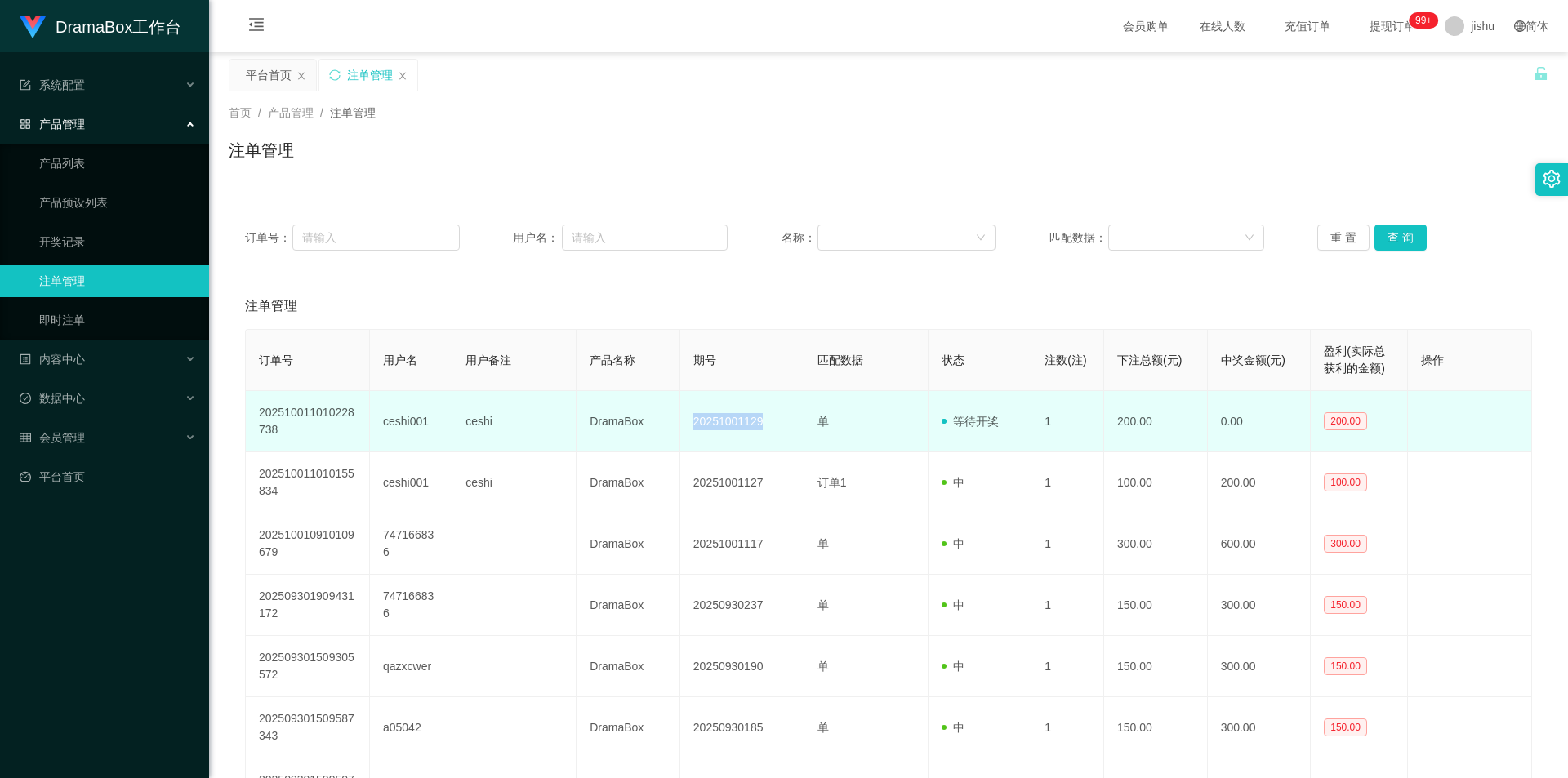
drag, startPoint x: 775, startPoint y: 423, endPoint x: 695, endPoint y: 425, distance: 80.0
click at [695, 425] on td "20251001129" at bounding box center [742, 421] width 125 height 61
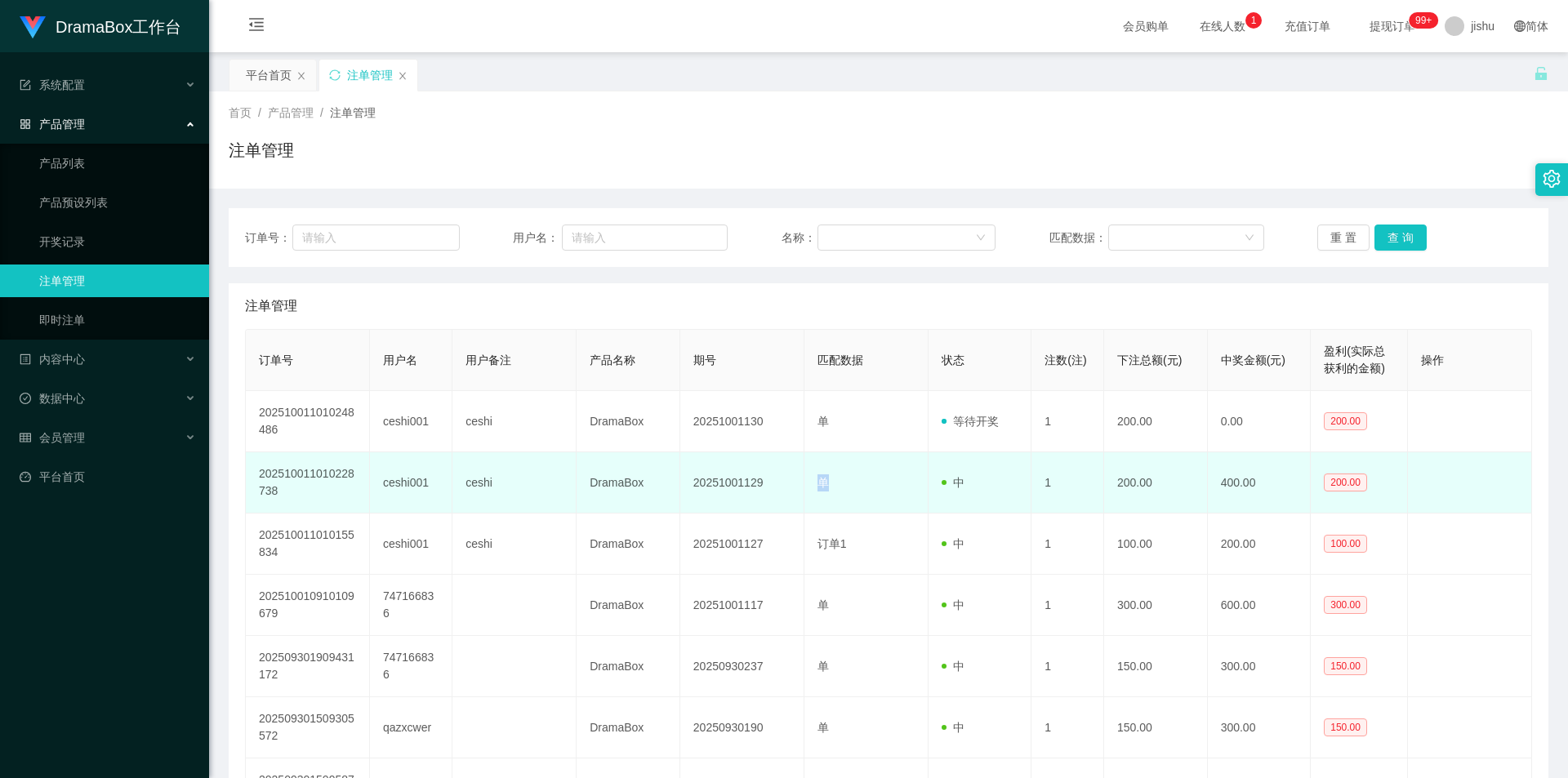
drag, startPoint x: 844, startPoint y: 480, endPoint x: 779, endPoint y: 478, distance: 65.0
click at [779, 478] on tr "202510011010228738 ceshi001 ceshi DramaBox 20251001129 单 中 1 200.00 400.00 200.…" at bounding box center [889, 482] width 1286 height 61
click at [861, 482] on td "单" at bounding box center [867, 482] width 125 height 61
drag, startPoint x: 974, startPoint y: 483, endPoint x: 922, endPoint y: 486, distance: 52.1
click at [928, 488] on td "中" at bounding box center [980, 482] width 104 height 61
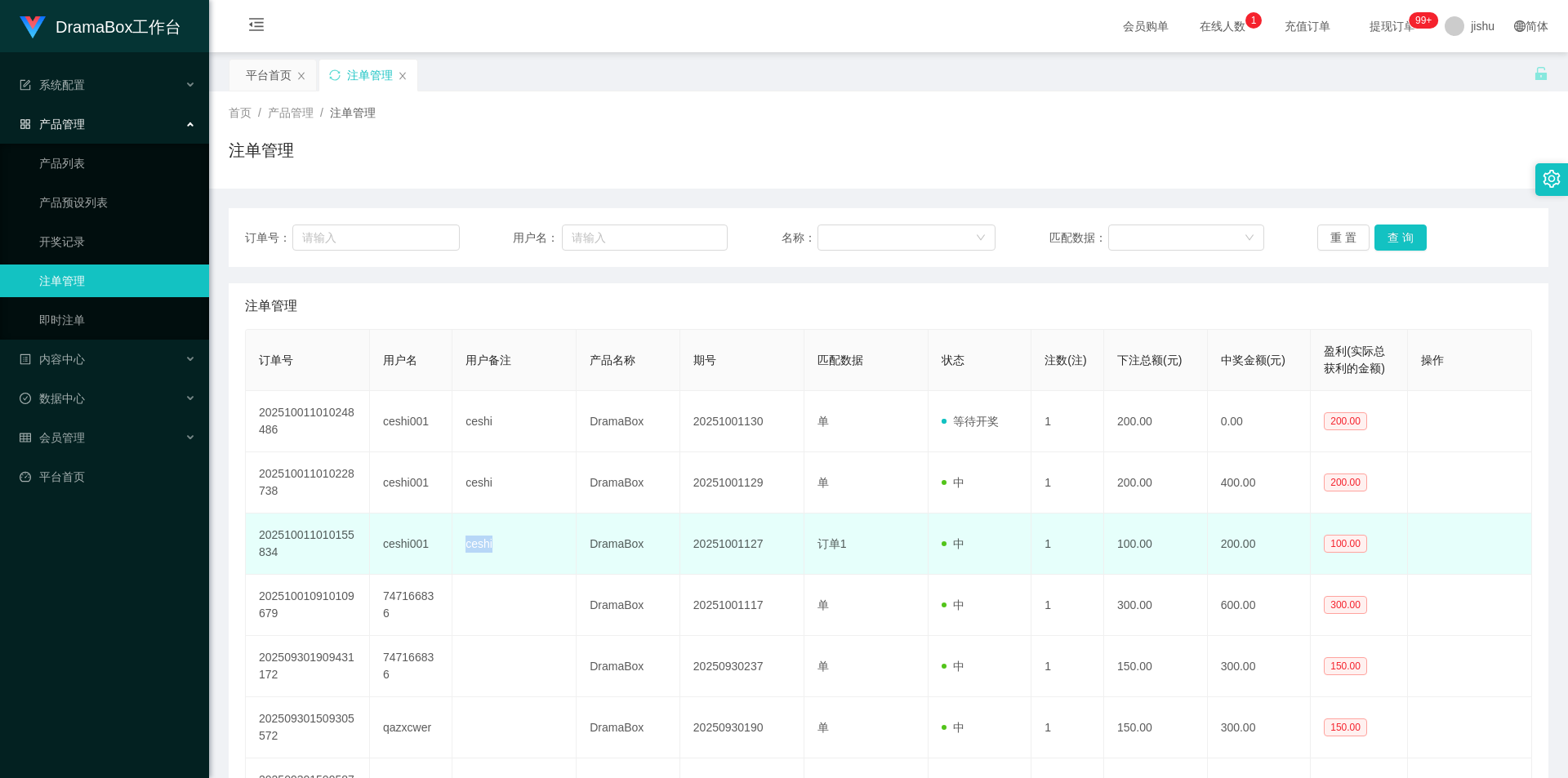
drag, startPoint x: 532, startPoint y: 543, endPoint x: 464, endPoint y: 538, distance: 68.2
click at [464, 538] on td "ceshi" at bounding box center [514, 544] width 125 height 61
click at [515, 545] on td "ceshi" at bounding box center [514, 544] width 125 height 61
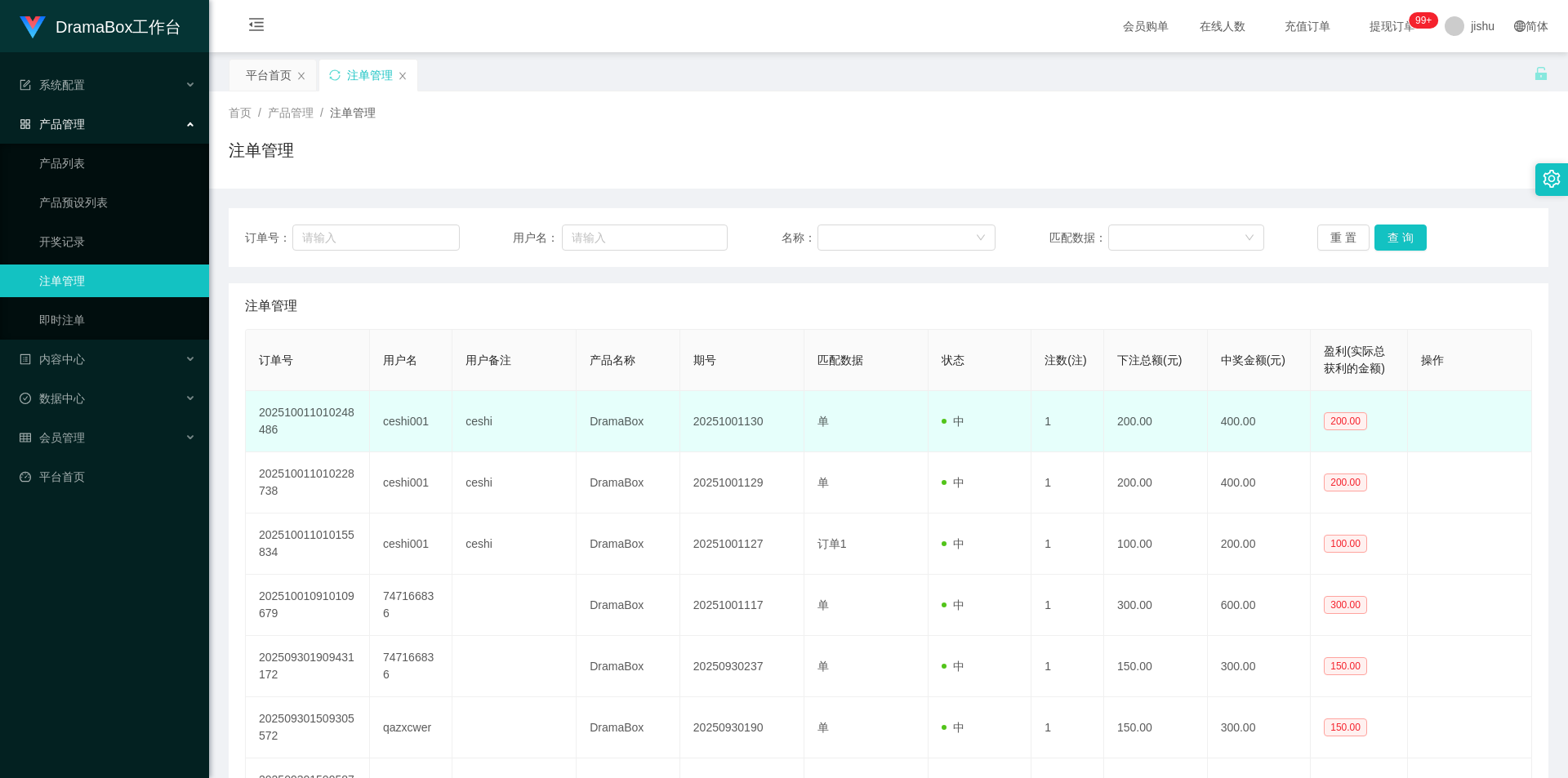
drag, startPoint x: 960, startPoint y: 420, endPoint x: 993, endPoint y: 422, distance: 33.1
click at [993, 422] on td "中" at bounding box center [980, 421] width 104 height 61
drag, startPoint x: 1041, startPoint y: 423, endPoint x: 1058, endPoint y: 426, distance: 17.3
click at [1058, 426] on td "1" at bounding box center [1067, 421] width 73 height 61
drag, startPoint x: 1113, startPoint y: 423, endPoint x: 1167, endPoint y: 423, distance: 54.0
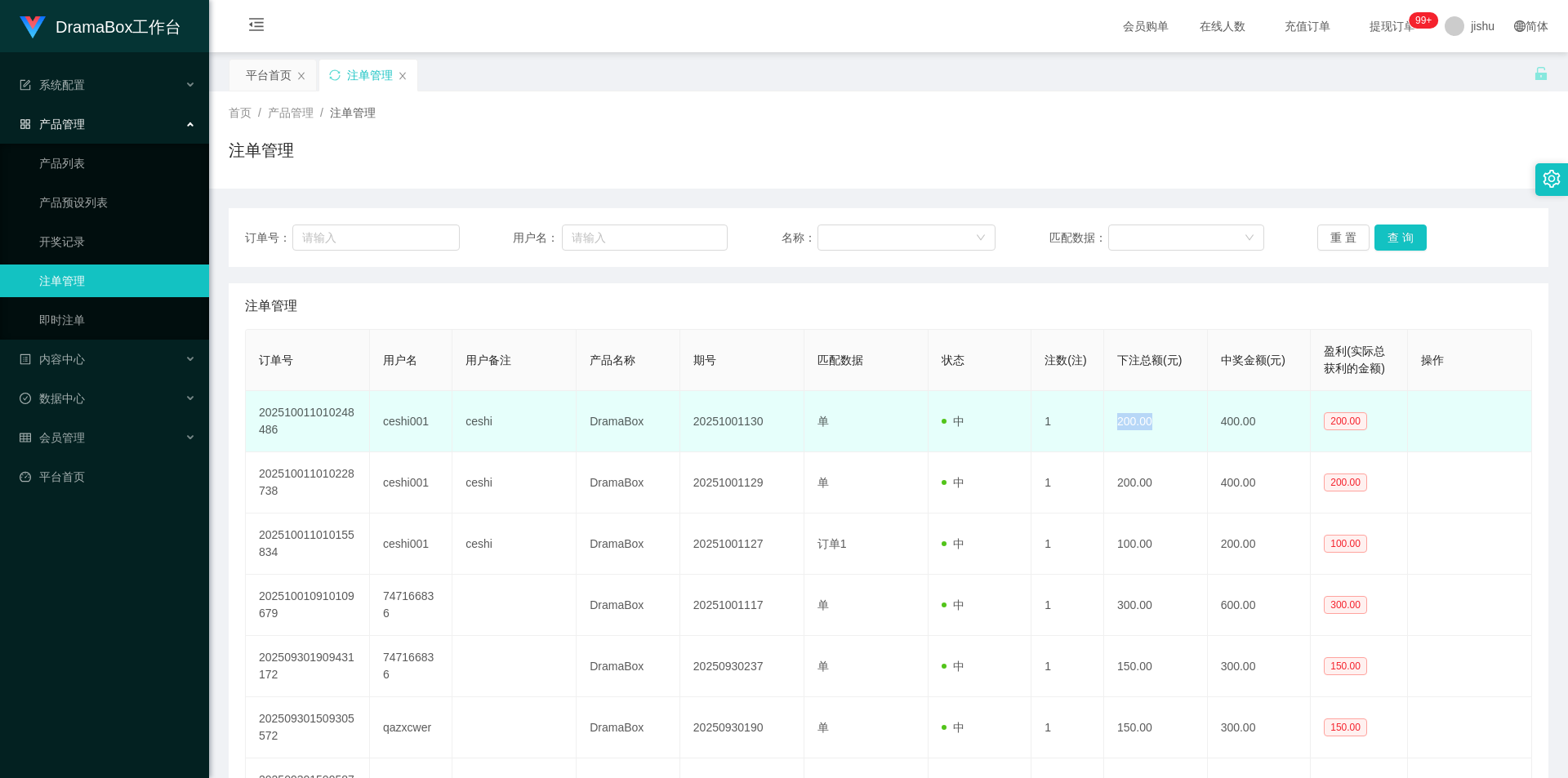
click at [1167, 423] on td "200.00" at bounding box center [1156, 421] width 104 height 61
click at [1166, 423] on td "200.00" at bounding box center [1156, 421] width 104 height 61
